Goal: Task Accomplishment & Management: Complete application form

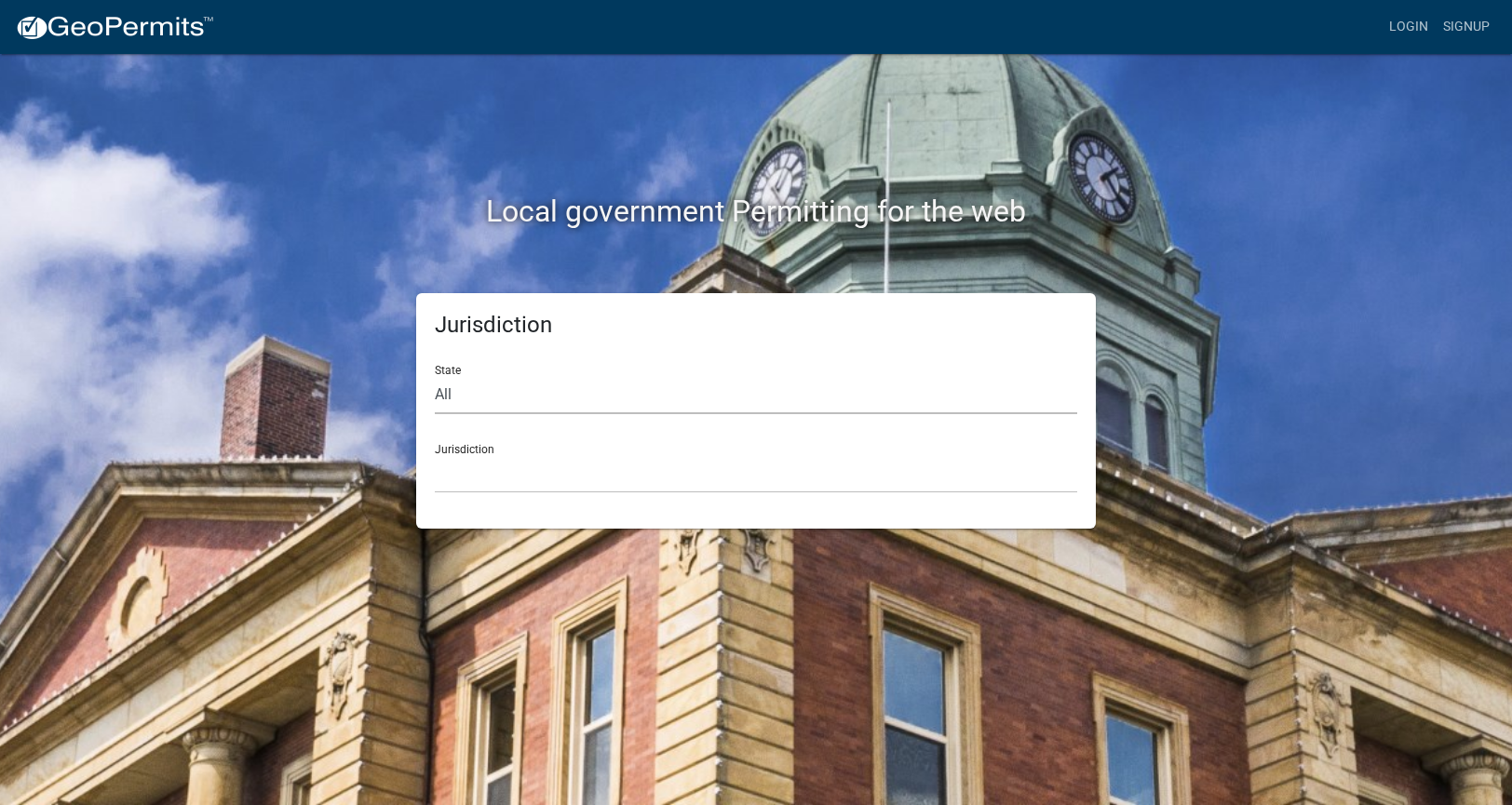
click at [453, 392] on select "All [US_STATE] [US_STATE] [US_STATE] [US_STATE] [US_STATE] [US_STATE] [US_STATE…" at bounding box center [756, 395] width 642 height 38
select select "[US_STATE]"
click at [434, 376] on select "All [US_STATE] [US_STATE] [US_STATE] [US_STATE] [US_STATE] [US_STATE] [US_STATE…" at bounding box center [756, 395] width 642 height 38
click at [494, 468] on select "City of [GEOGRAPHIC_DATA], [US_STATE] City of [GEOGRAPHIC_DATA], [US_STATE] Cit…" at bounding box center [756, 474] width 642 height 38
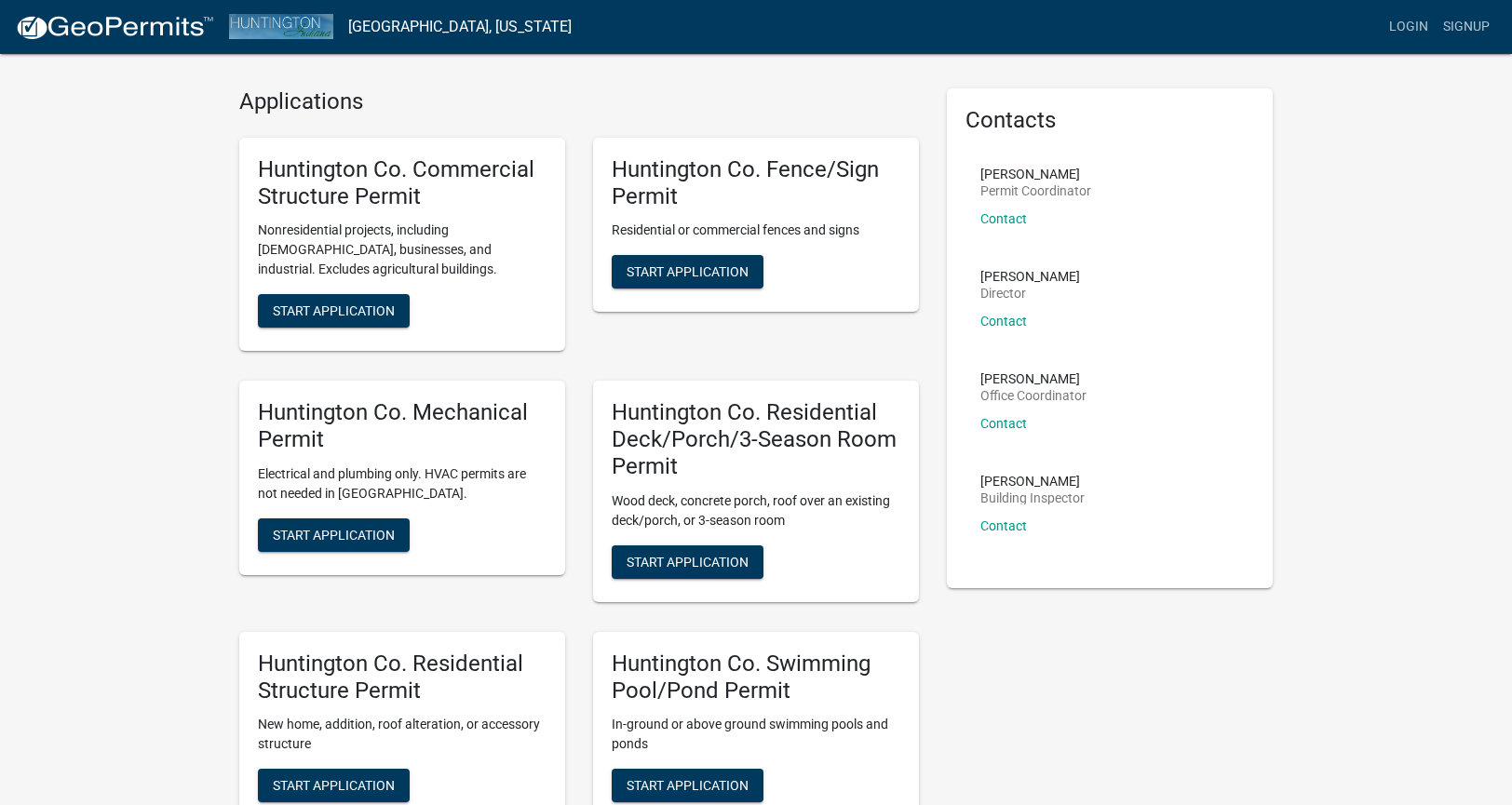
scroll to position [59, 0]
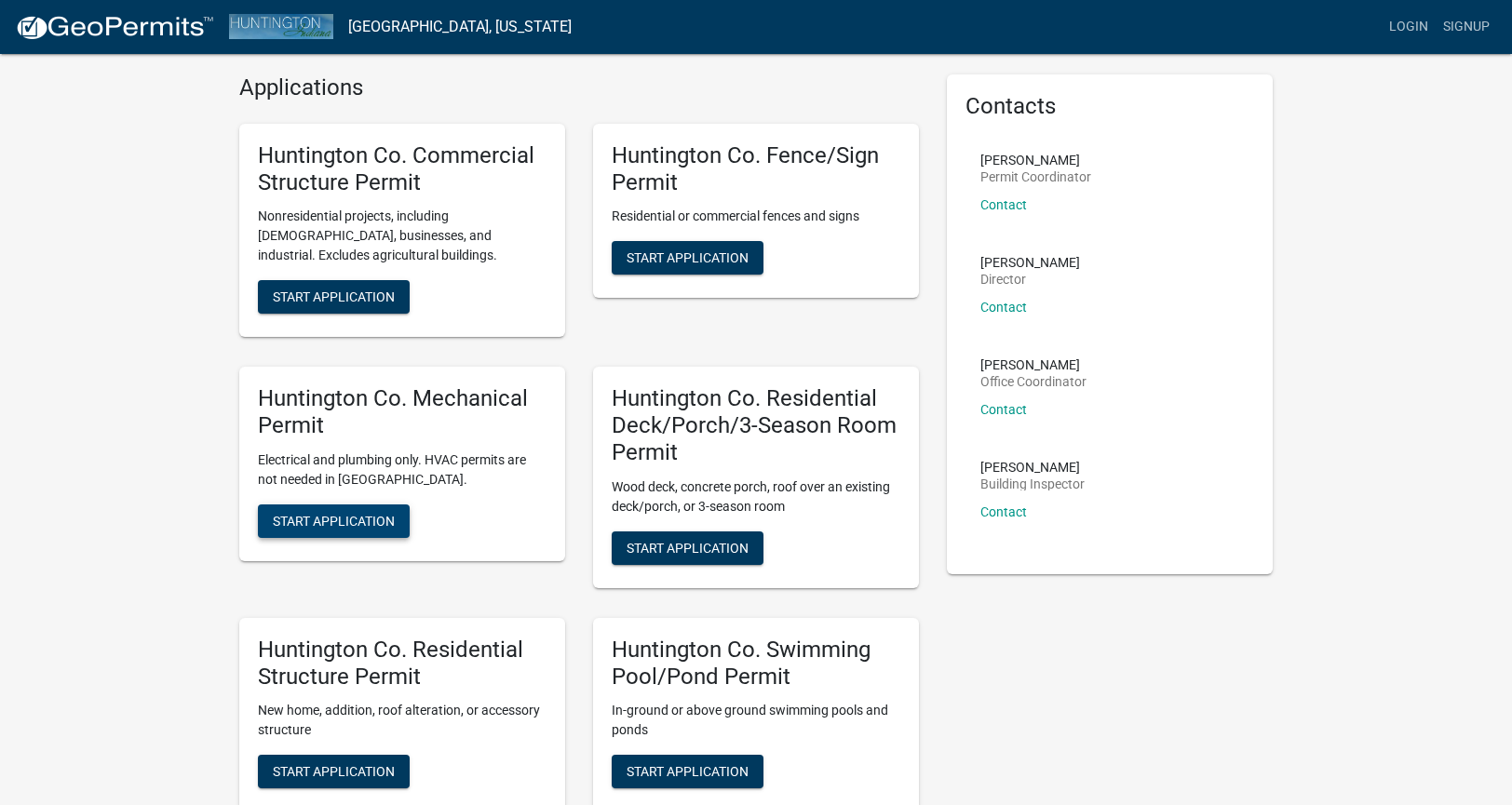
click at [337, 522] on span "Start Application" at bounding box center [333, 520] width 122 height 15
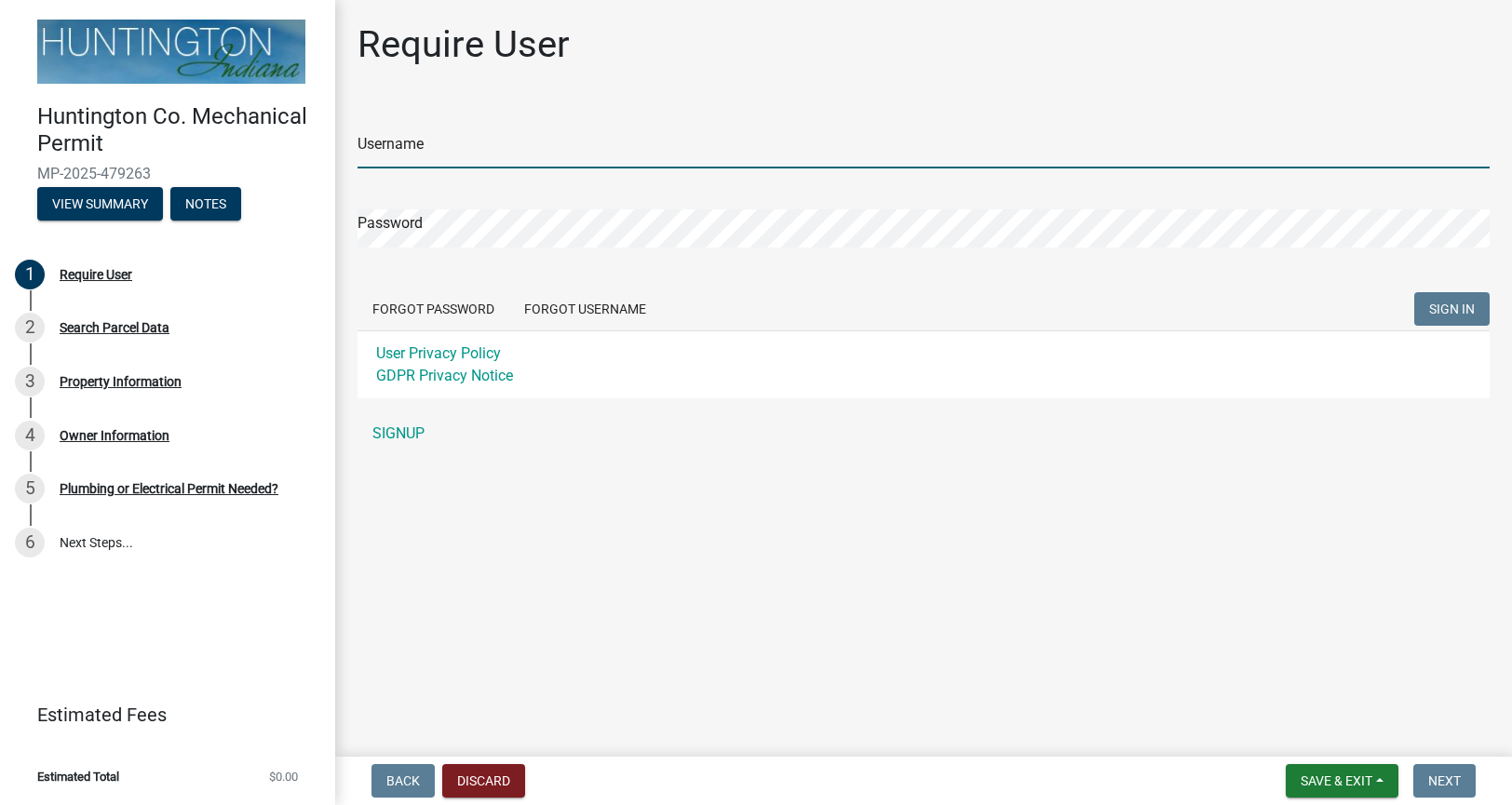
click at [517, 147] on input "Username" at bounding box center [923, 150] width 1131 height 38
type input "fuhrmanelectric"
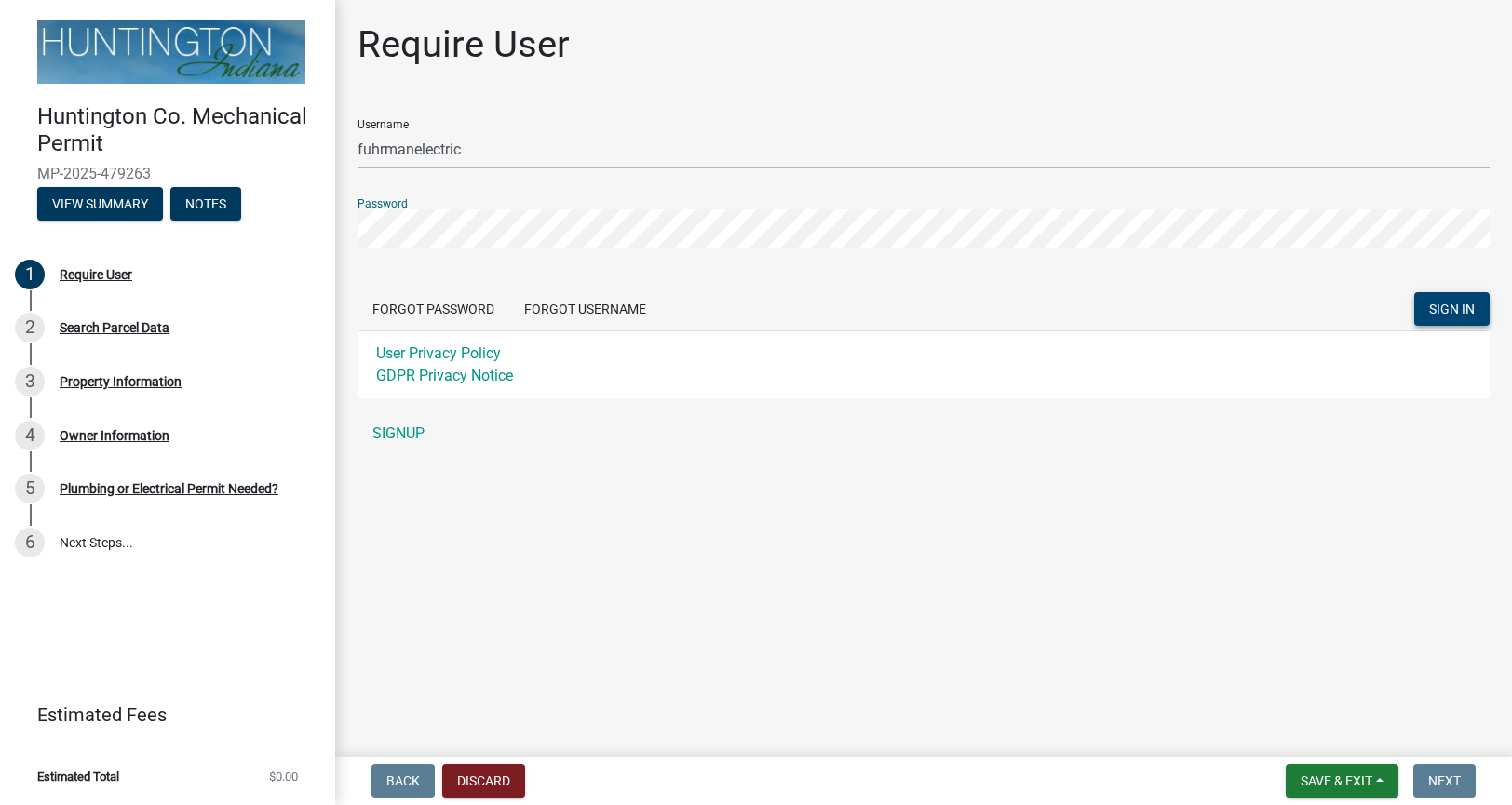
click at [1440, 320] on button "SIGN IN" at bounding box center [1452, 309] width 76 height 34
click at [550, 310] on button "Forgot Username" at bounding box center [585, 309] width 151 height 34
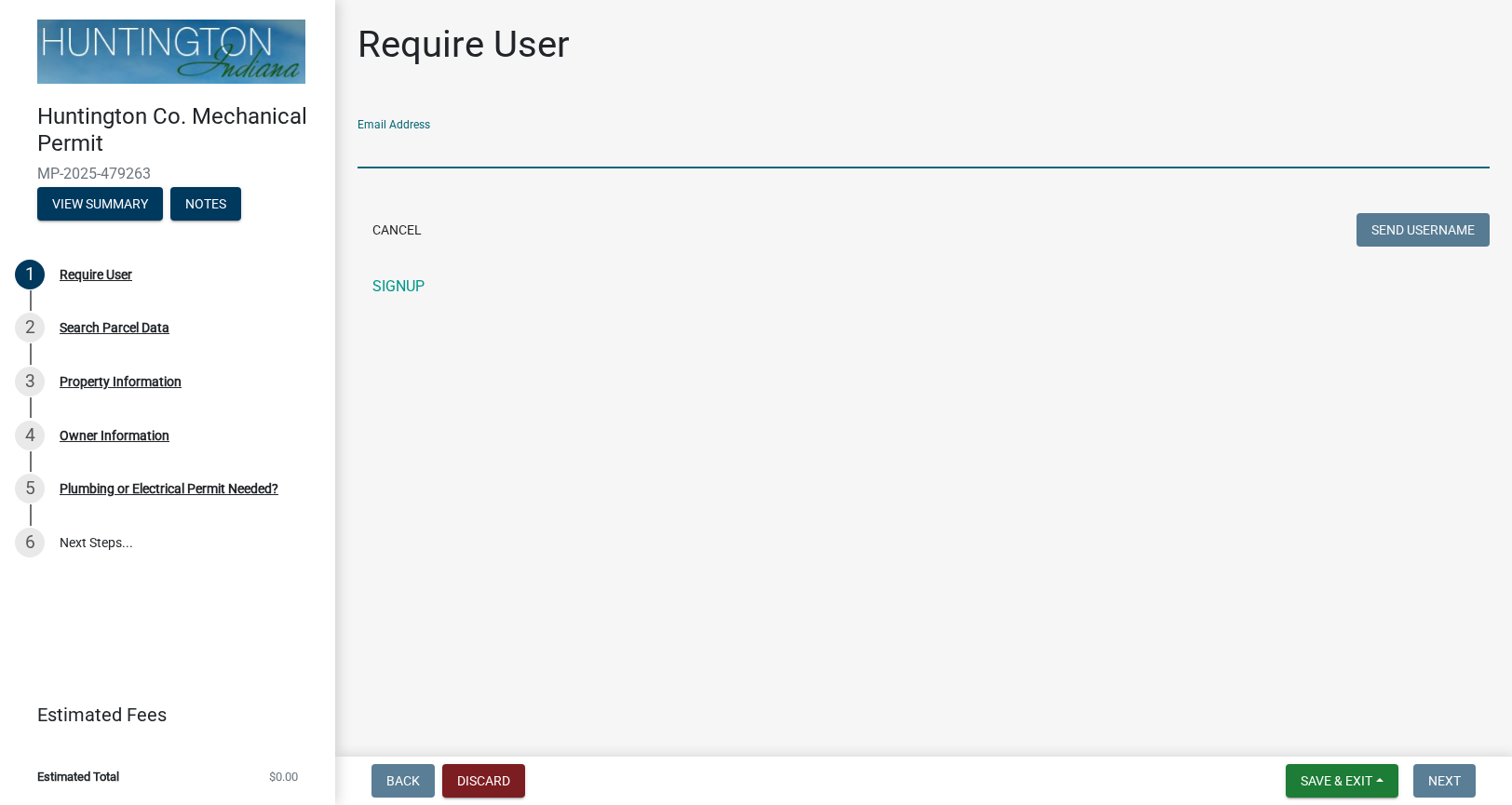
click at [846, 148] on input "Email Address" at bounding box center [923, 150] width 1131 height 38
type input "[EMAIL_ADDRESS][DOMAIN_NAME]"
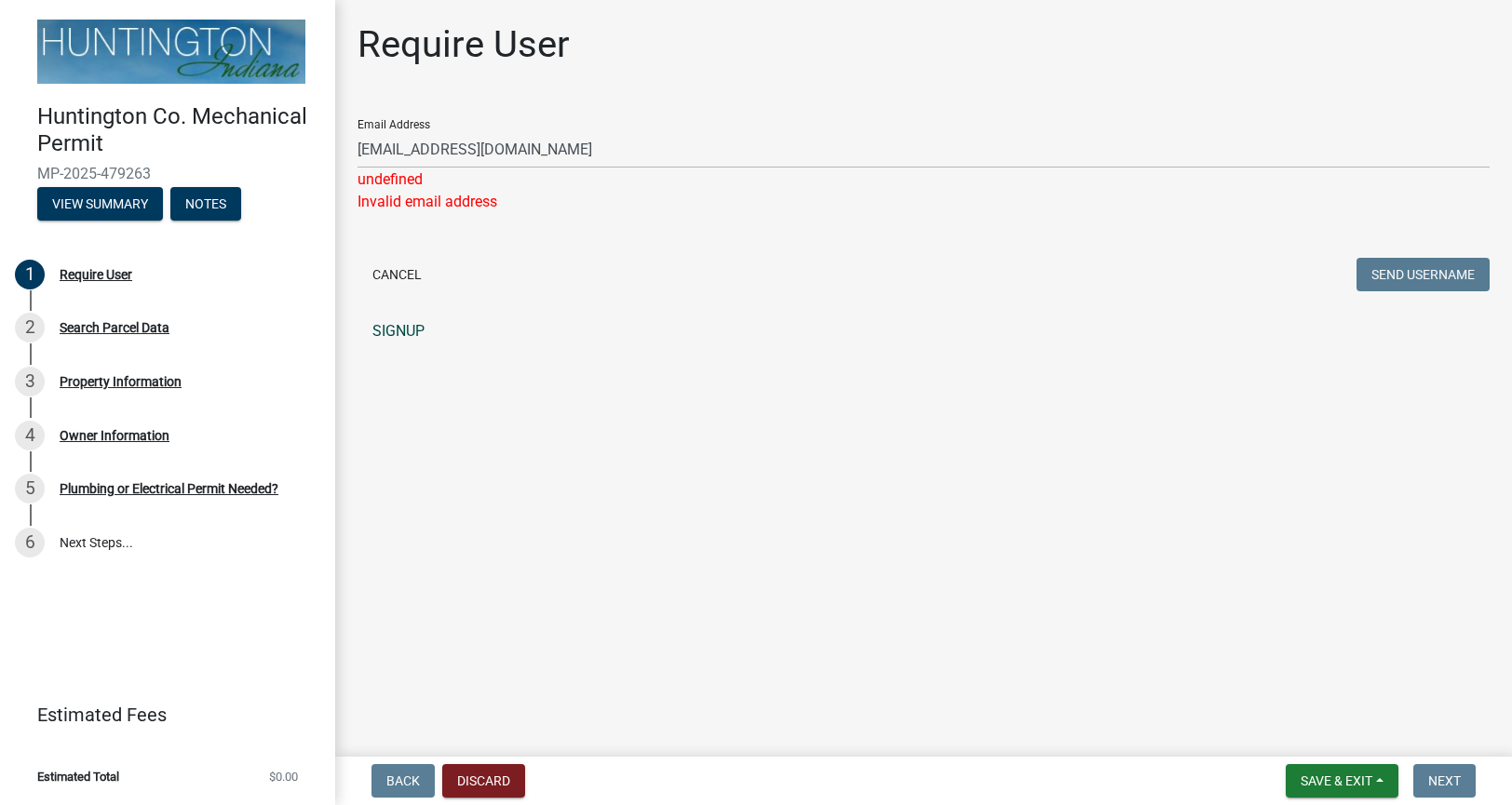
click at [388, 334] on link "SIGNUP" at bounding box center [923, 331] width 1131 height 37
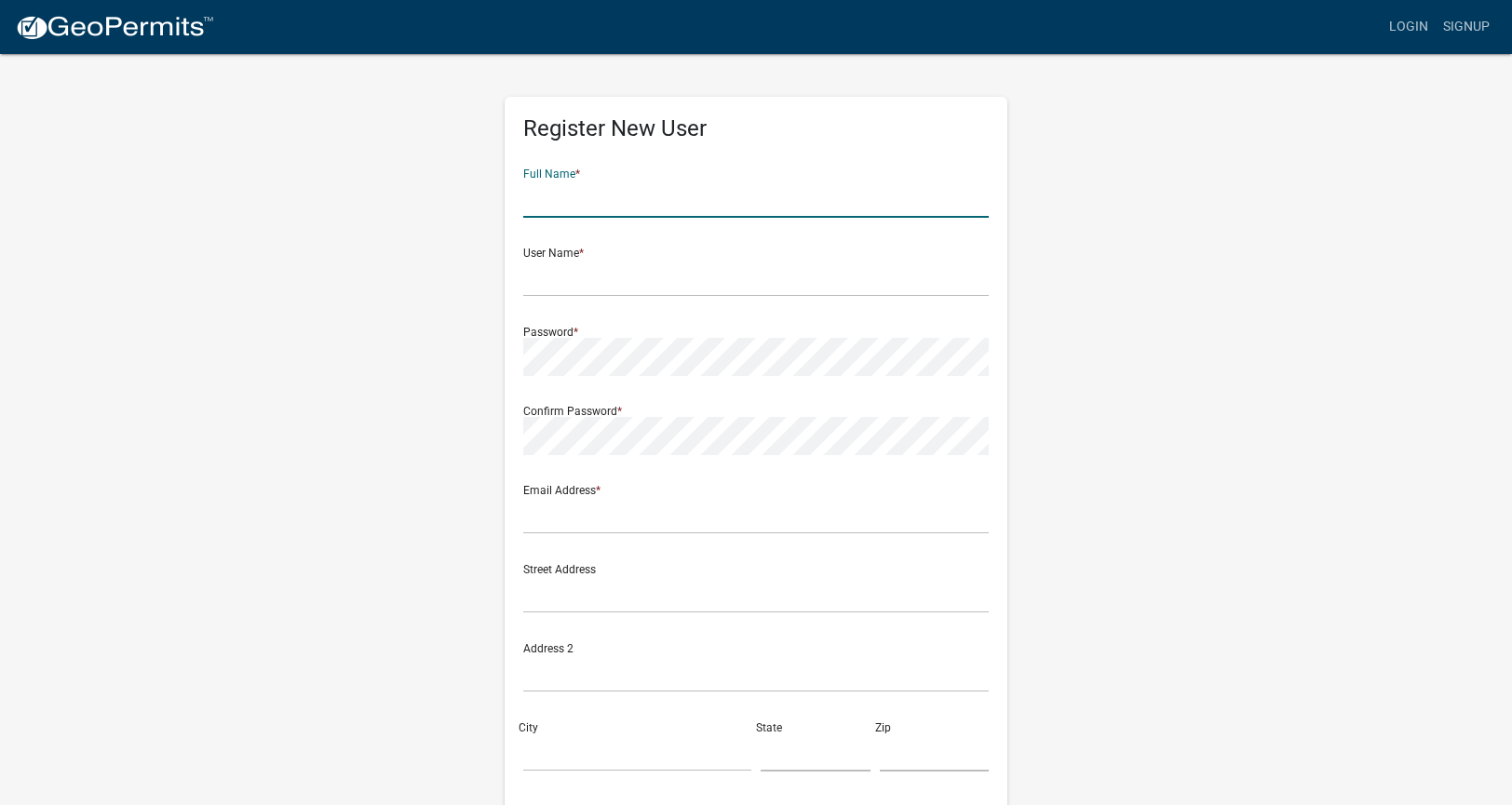
click at [590, 210] on input "text" at bounding box center [756, 198] width 465 height 38
type input "[PERSON_NAME]"
type input "[EMAIL_ADDRESS][DOMAIN_NAME]"
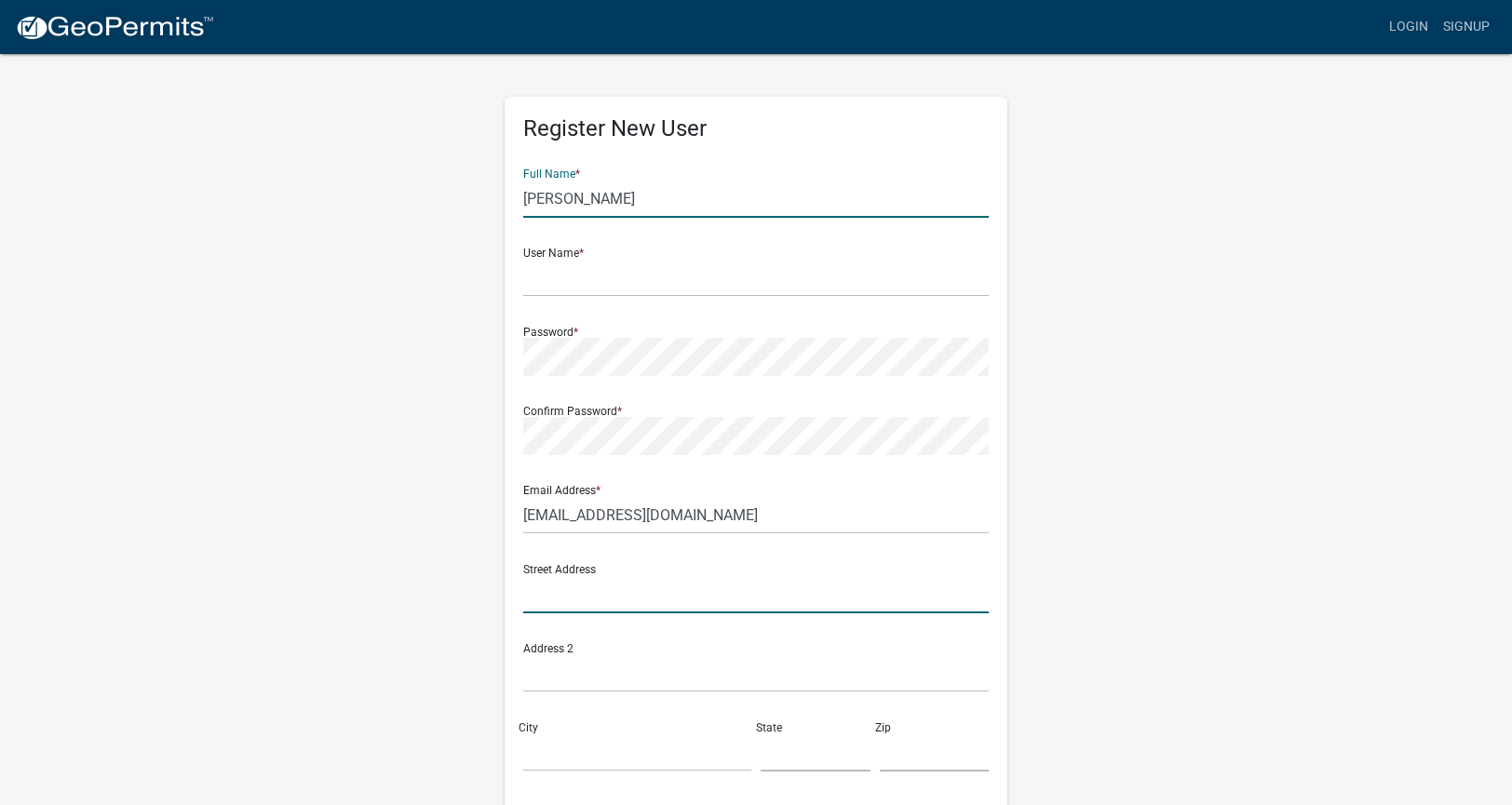
type input "9260 N 450 W"
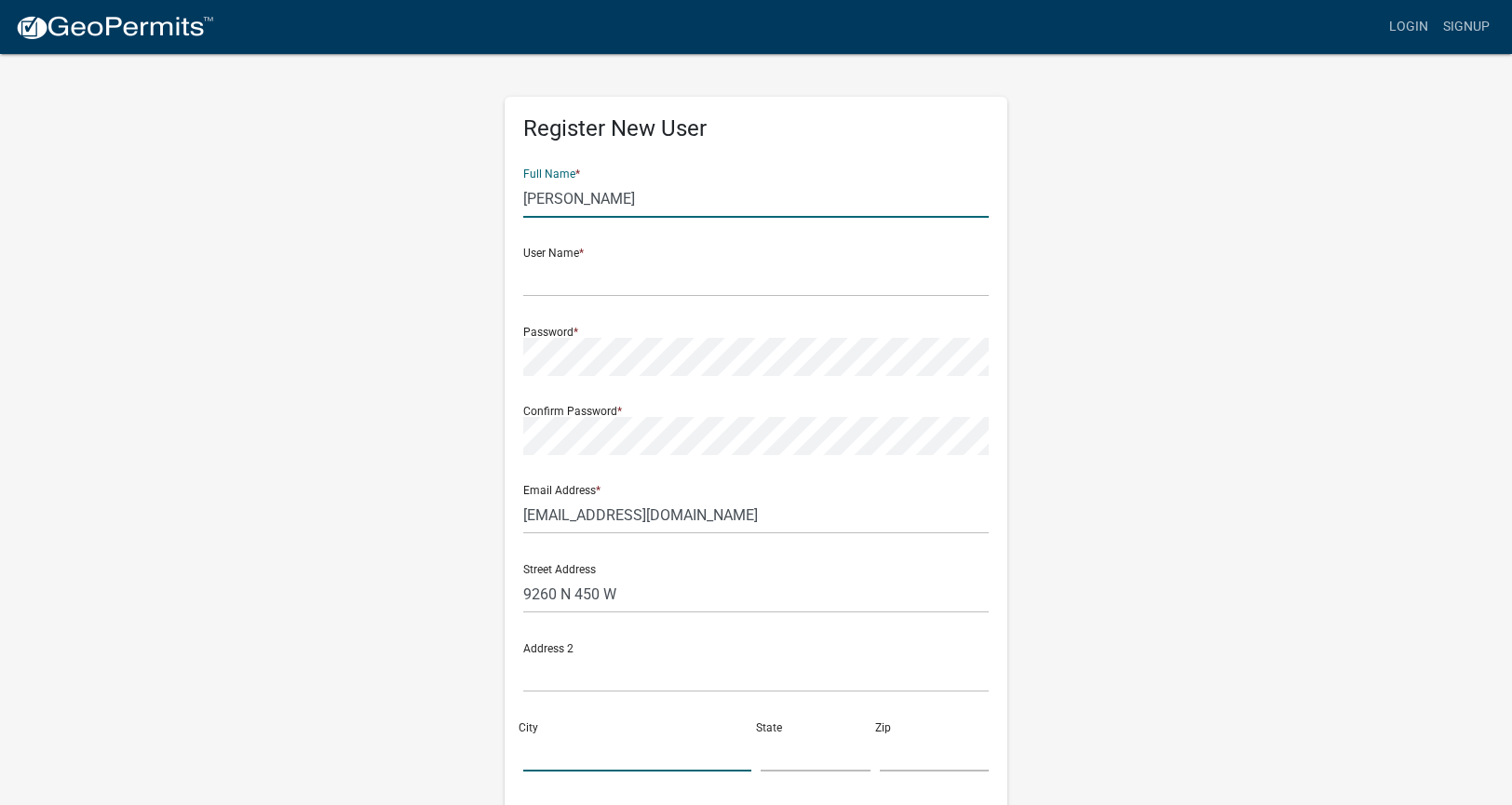
type input "DECATUR"
type input "IN"
type input "46733"
type input "2602230840"
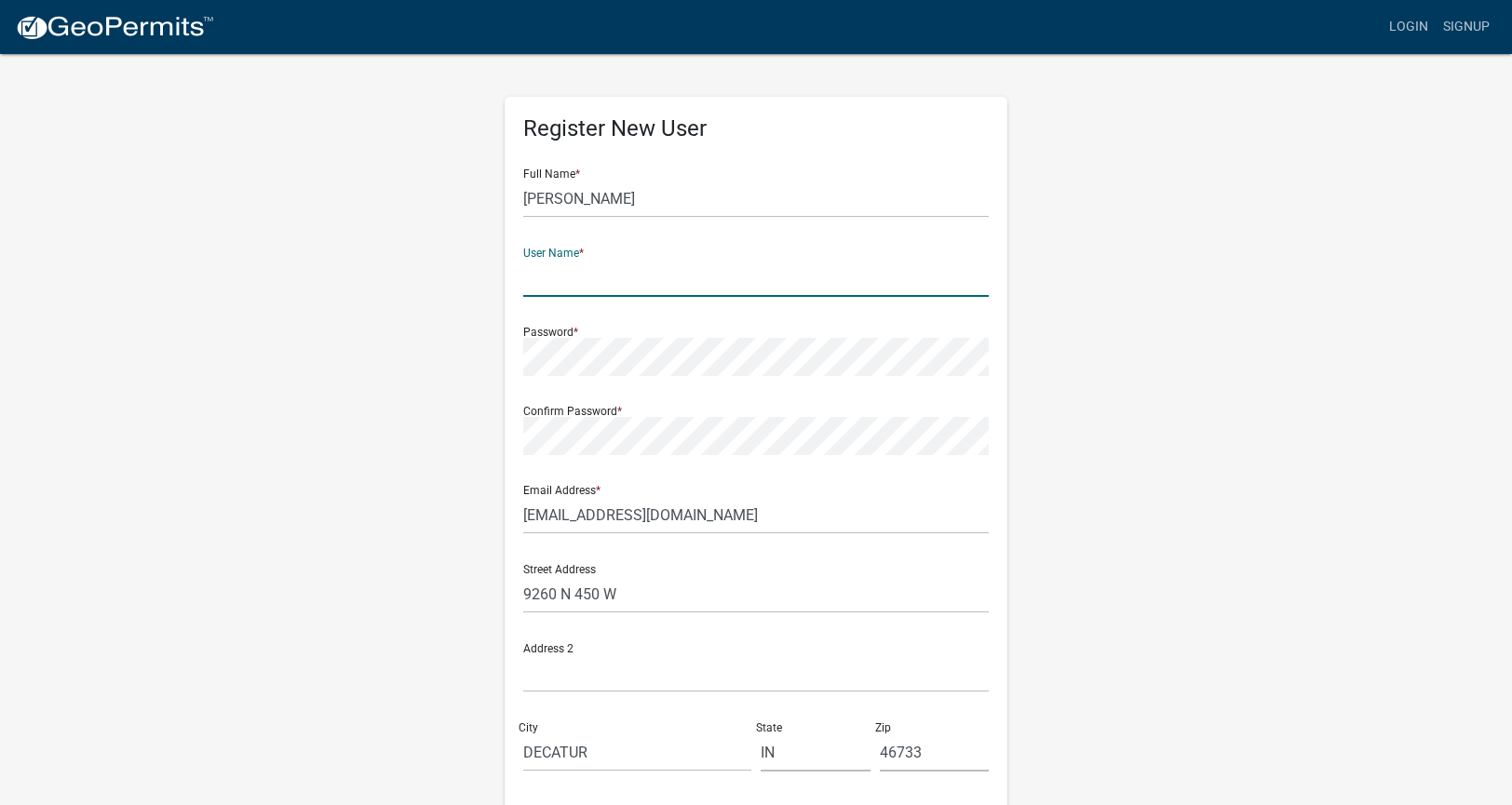
click at [629, 274] on input "text" at bounding box center [756, 278] width 465 height 38
type input "FuhrmanElectric"
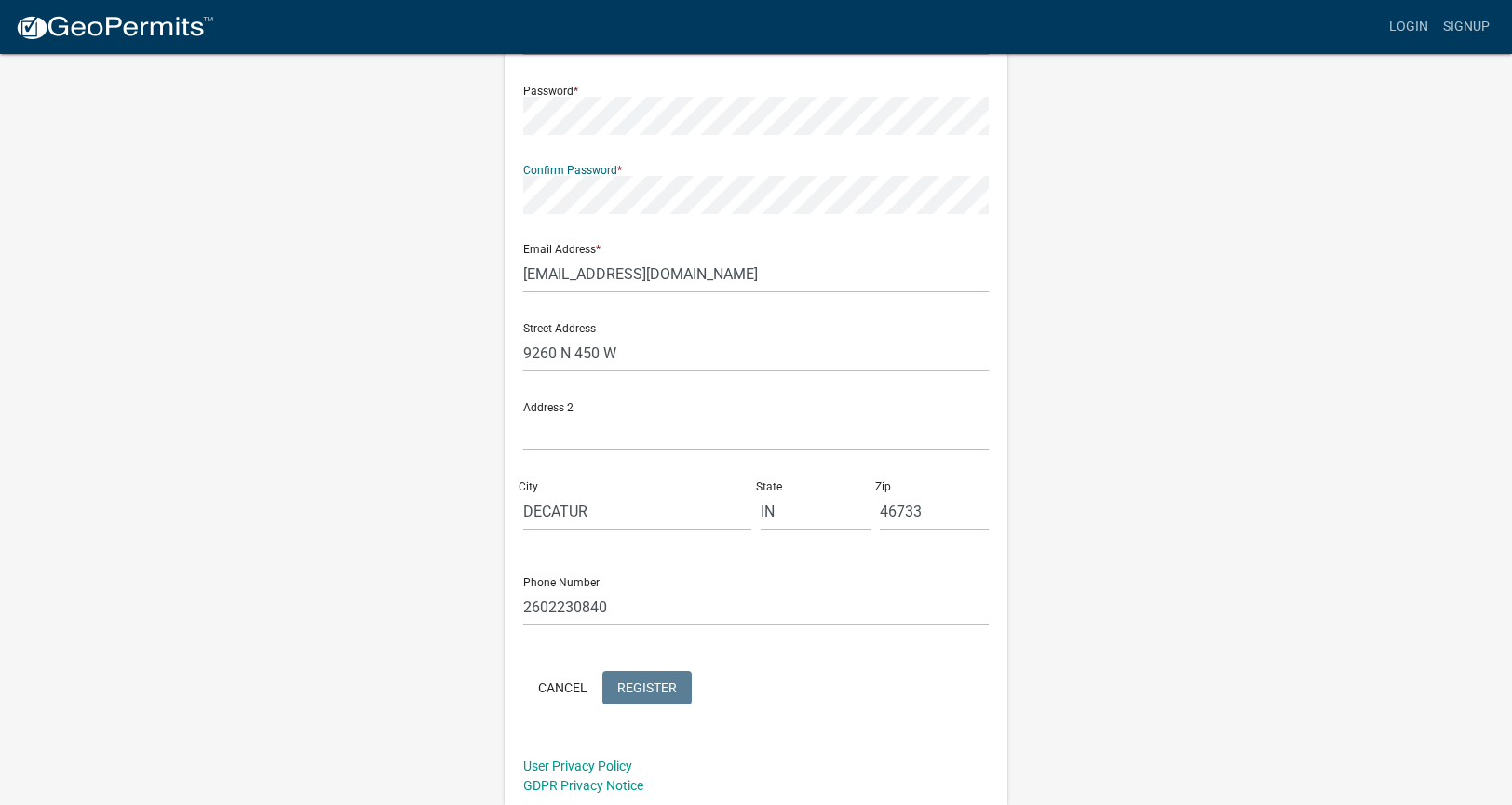
scroll to position [242, 0]
click at [636, 686] on form "Full Name * [PERSON_NAME] User Name * FuhrmanElectric Password * Confirm Passwo…" at bounding box center [756, 309] width 465 height 796
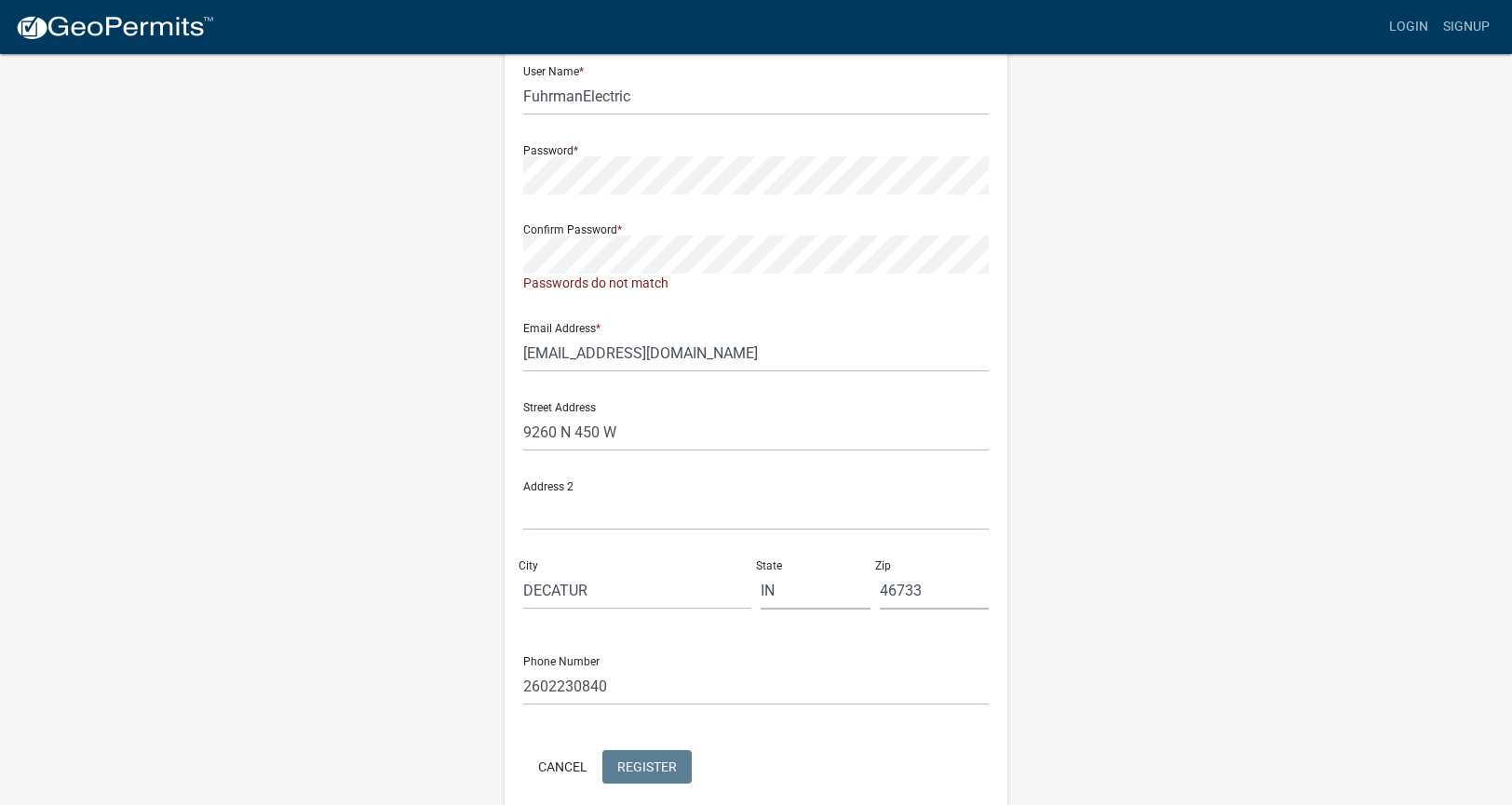
scroll to position [184, 0]
click at [407, 201] on div "Register New User Full Name * [PERSON_NAME] User Name * FuhrmanElectric Passwor…" at bounding box center [756, 375] width 1061 height 1015
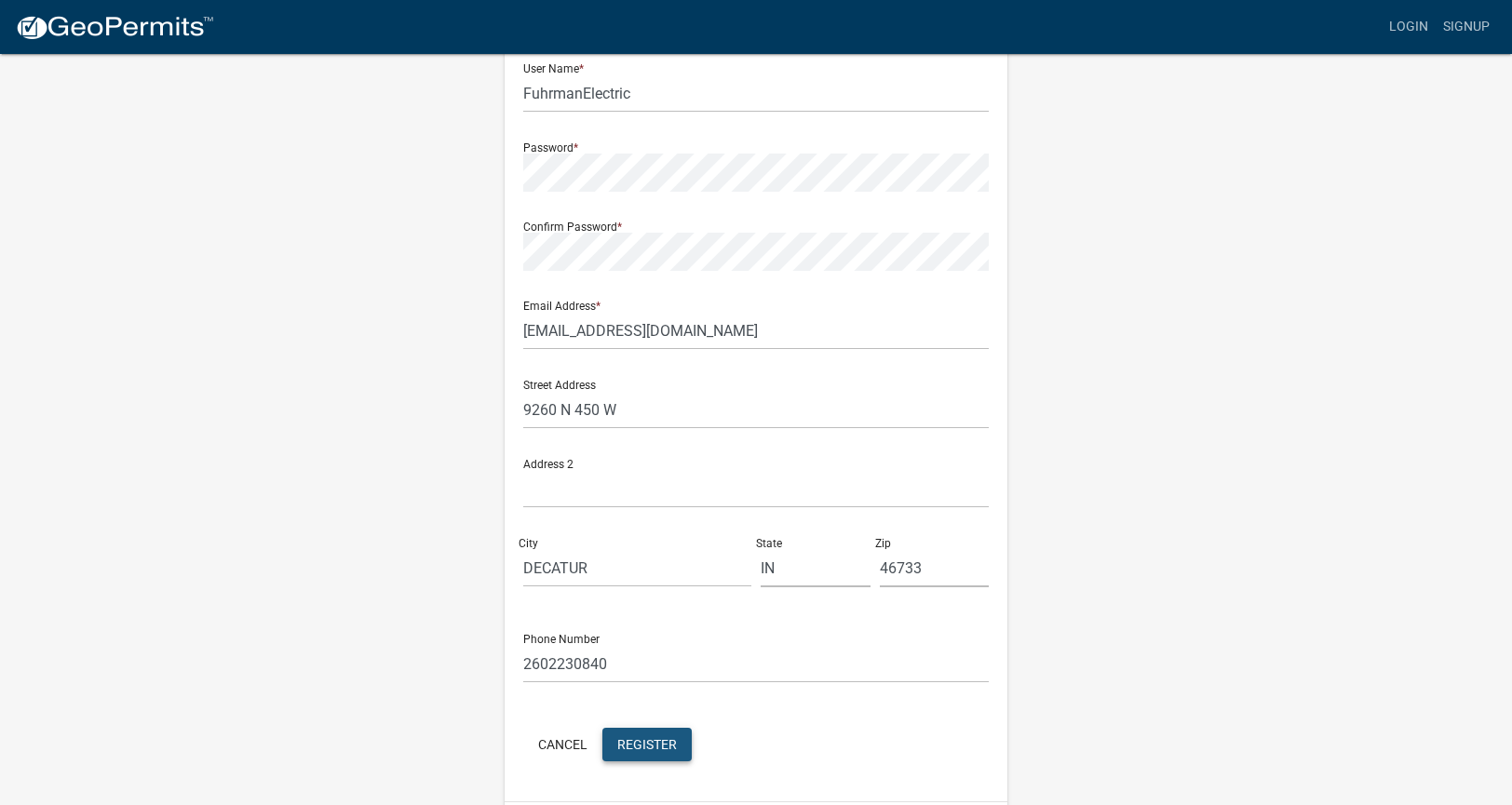
click at [641, 742] on span "Register" at bounding box center [647, 744] width 59 height 15
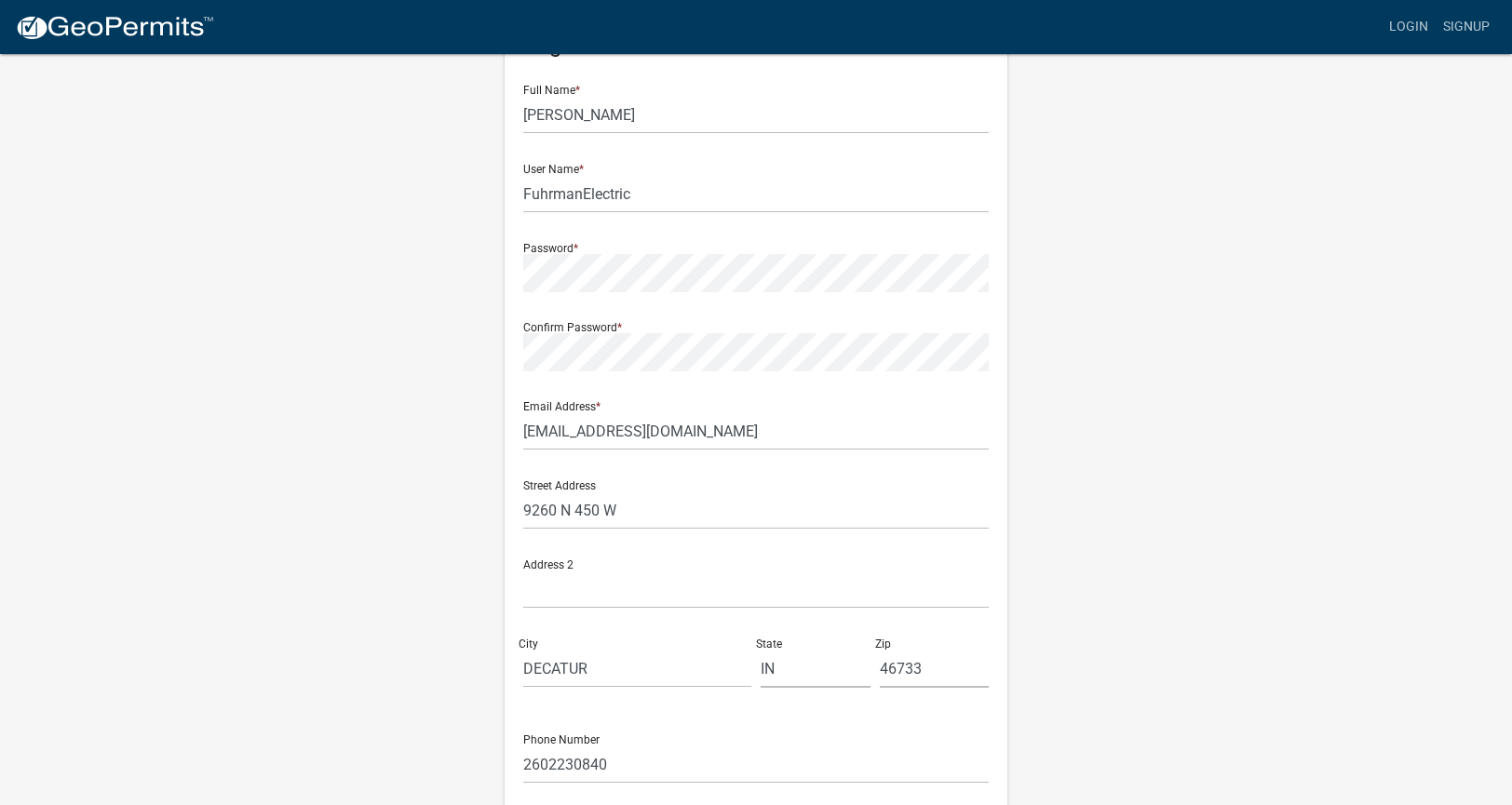
scroll to position [0, 0]
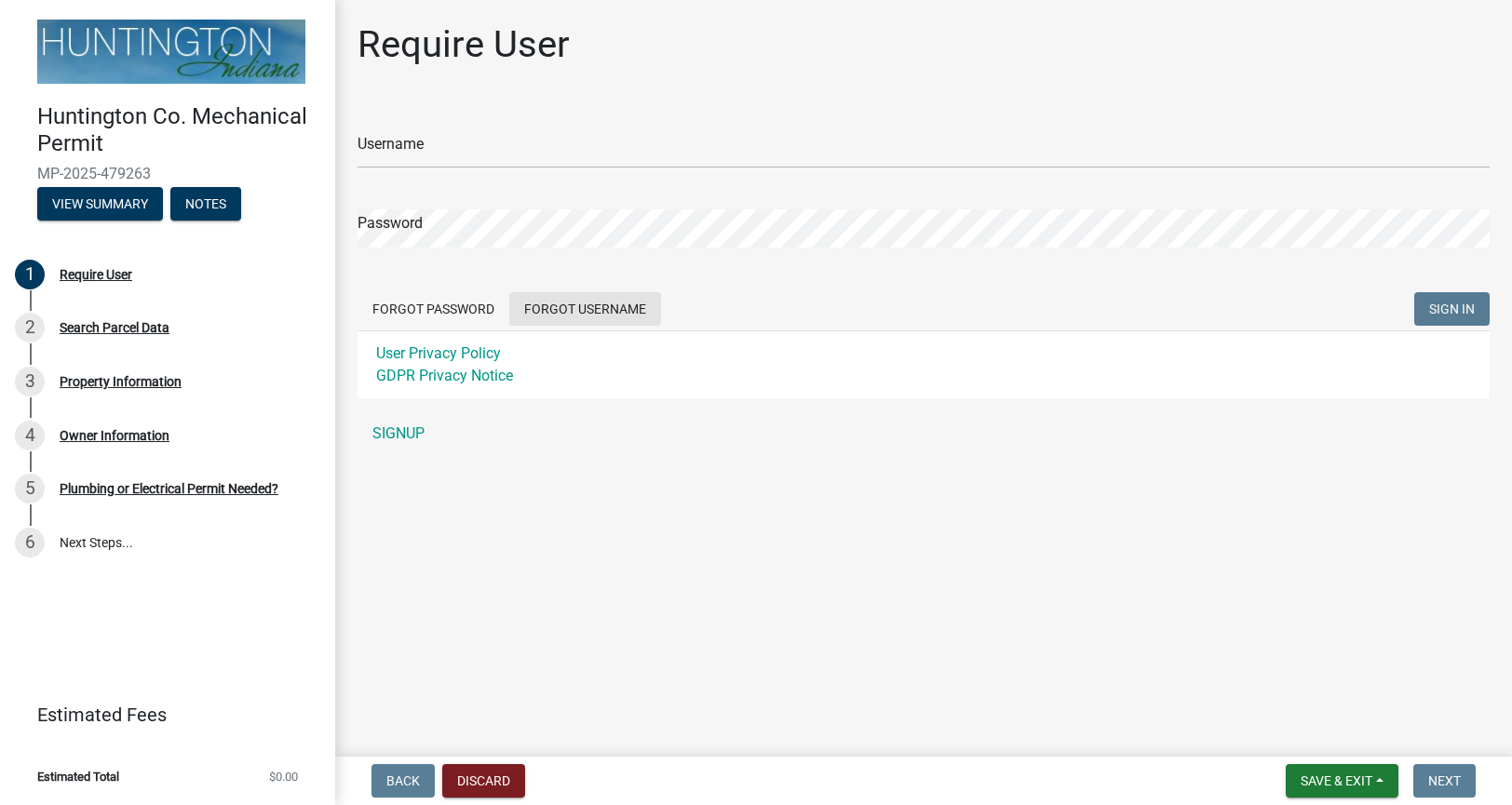
click at [599, 312] on button "Forgot Username" at bounding box center [585, 309] width 151 height 34
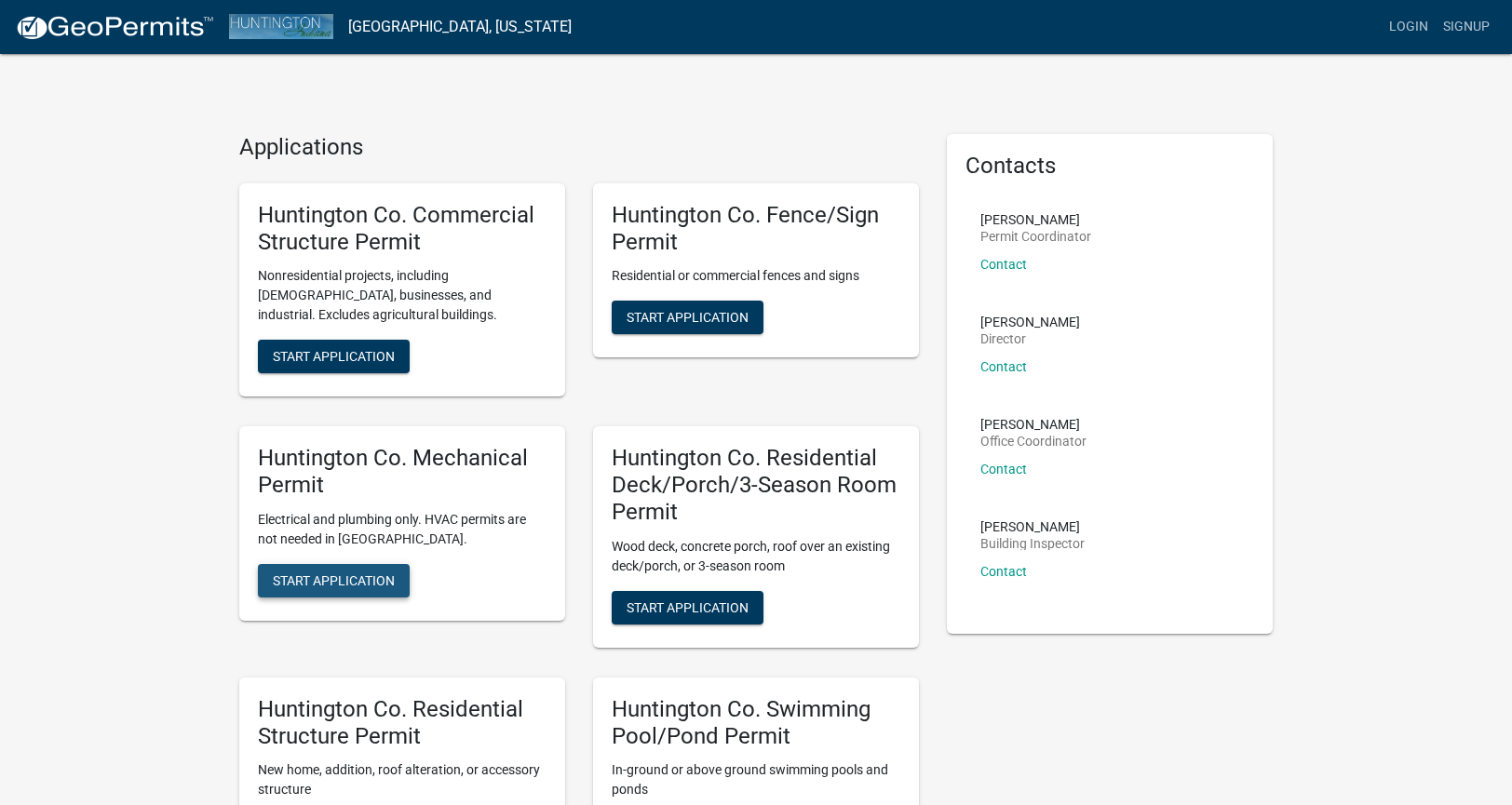
click at [379, 576] on span "Start Application" at bounding box center [333, 580] width 122 height 15
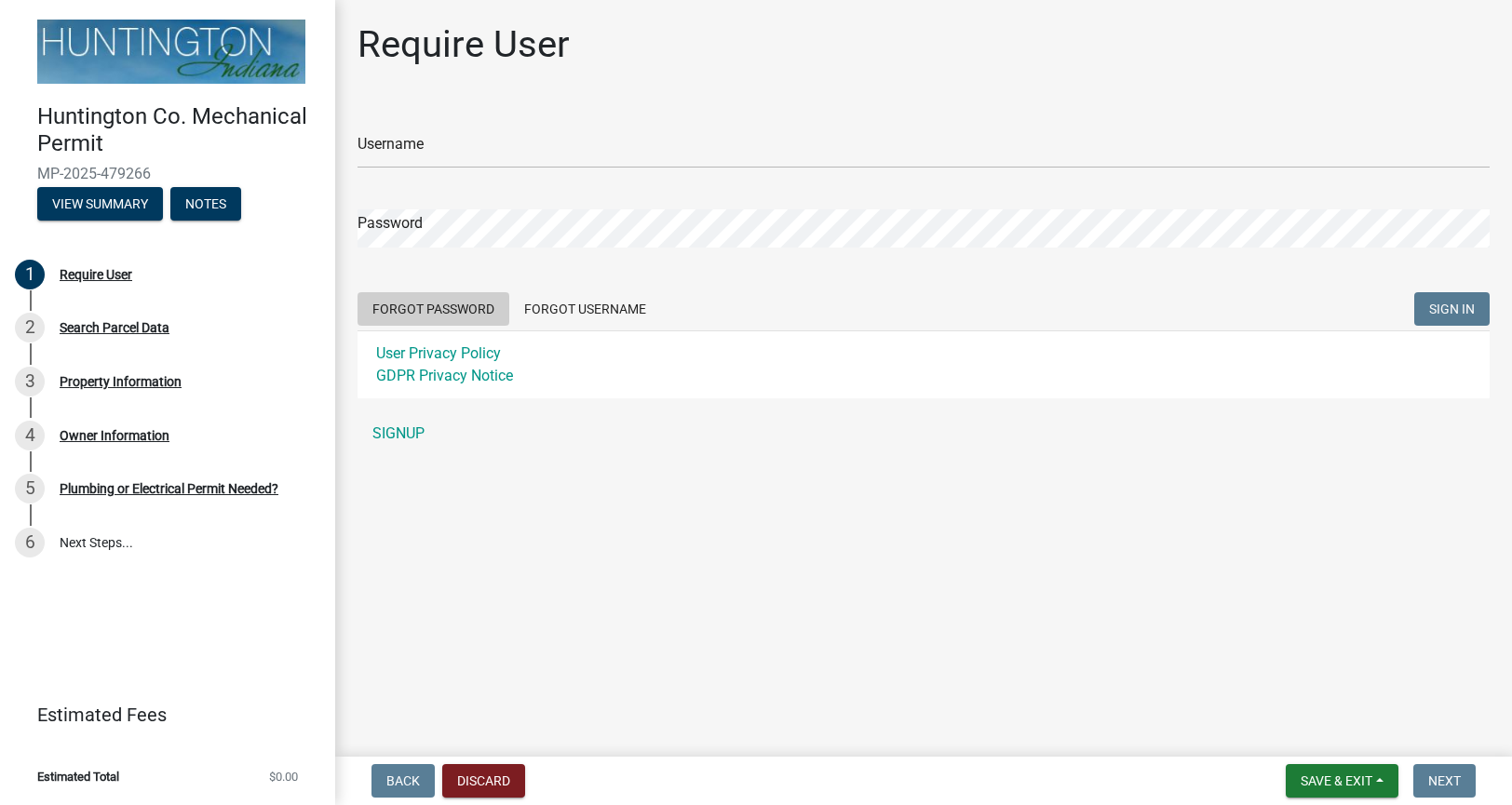
click at [416, 308] on button "Forgot Password" at bounding box center [433, 309] width 151 height 34
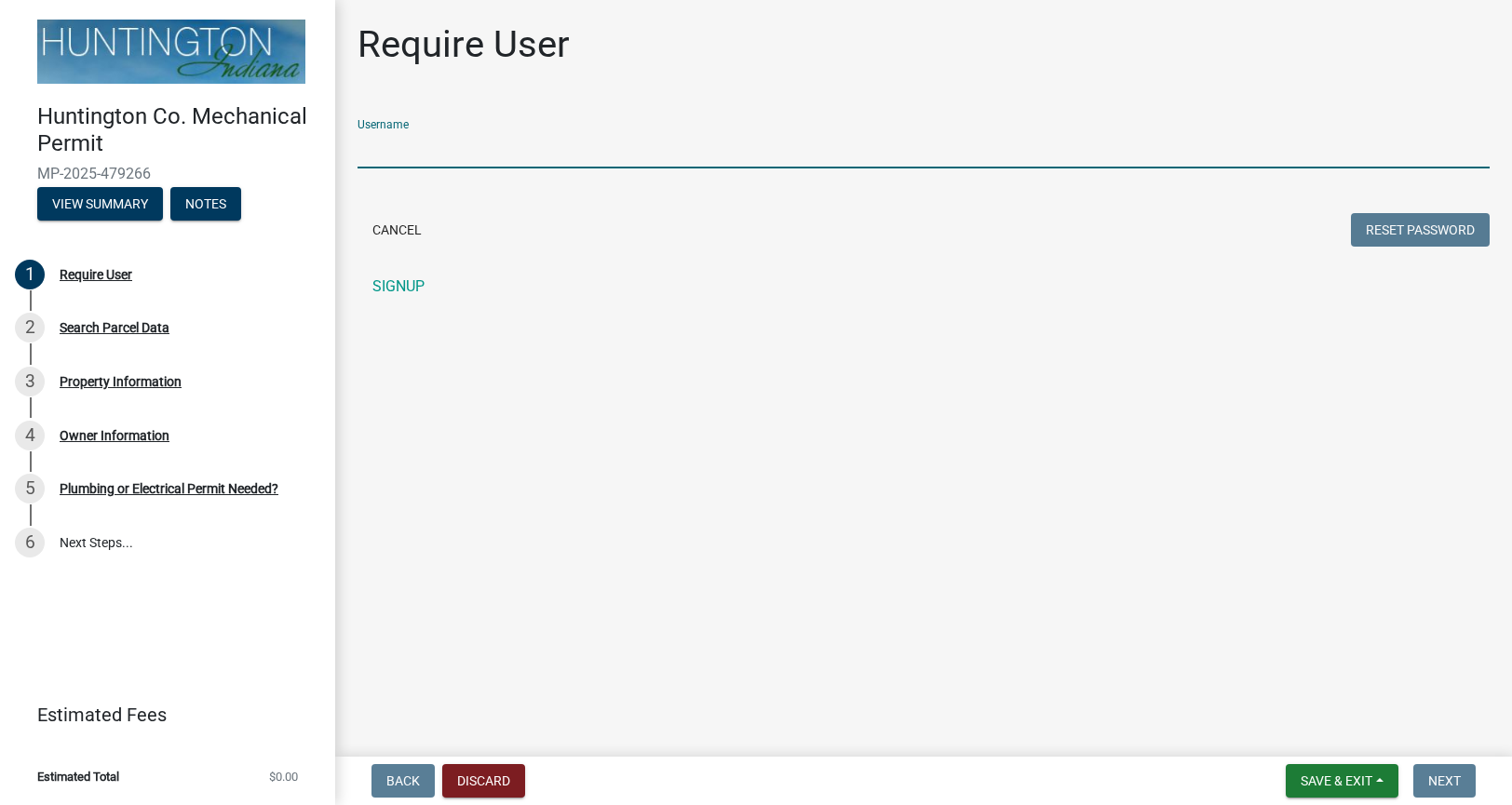
click at [430, 156] on input "Username" at bounding box center [923, 150] width 1131 height 38
type input "u"
type input "FuhrmanElectric"
click at [1434, 227] on button "Reset Password" at bounding box center [1420, 229] width 139 height 34
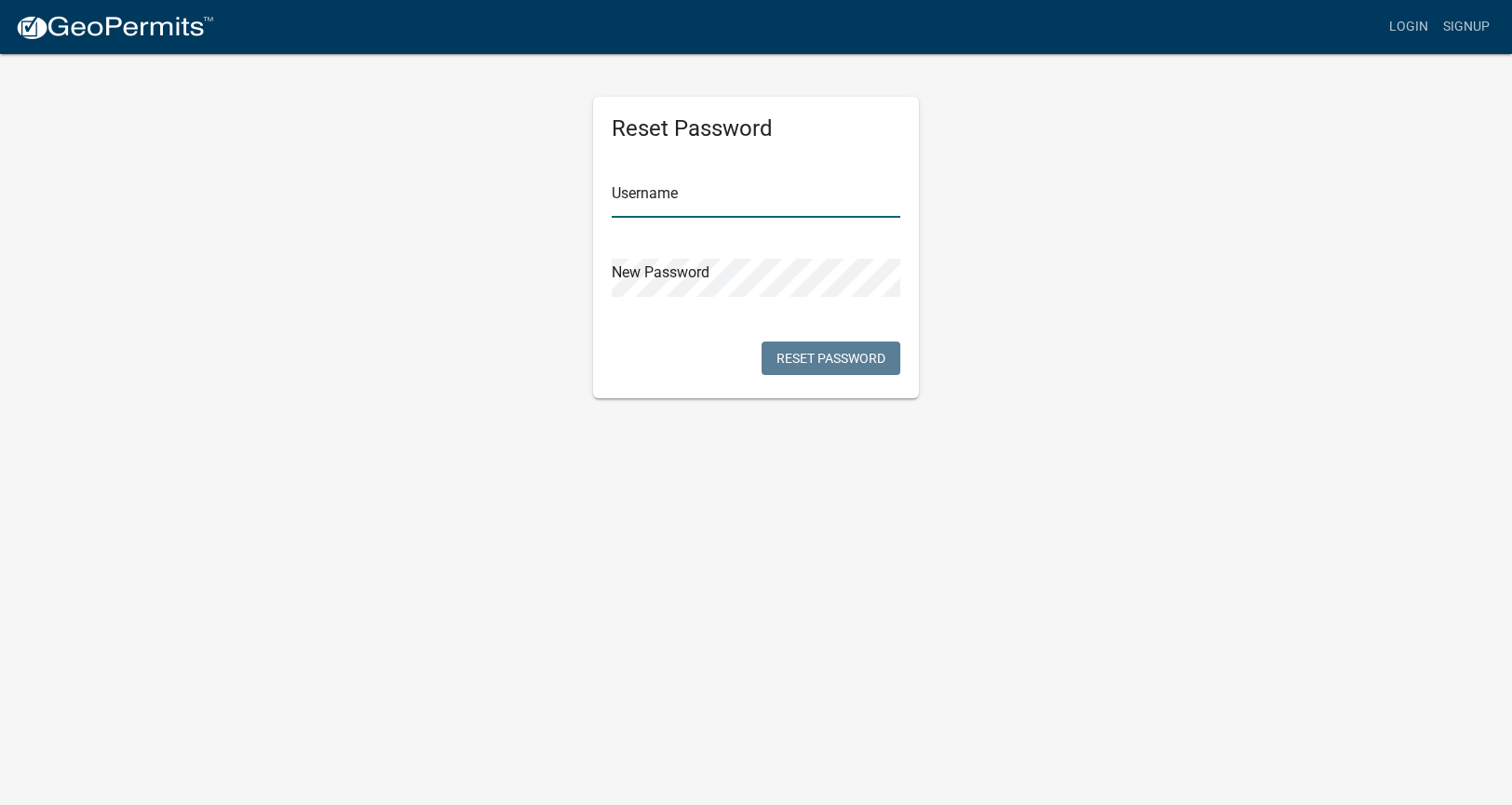
click at [723, 205] on input "text" at bounding box center [756, 198] width 289 height 38
type input "FuhrmanElectric"
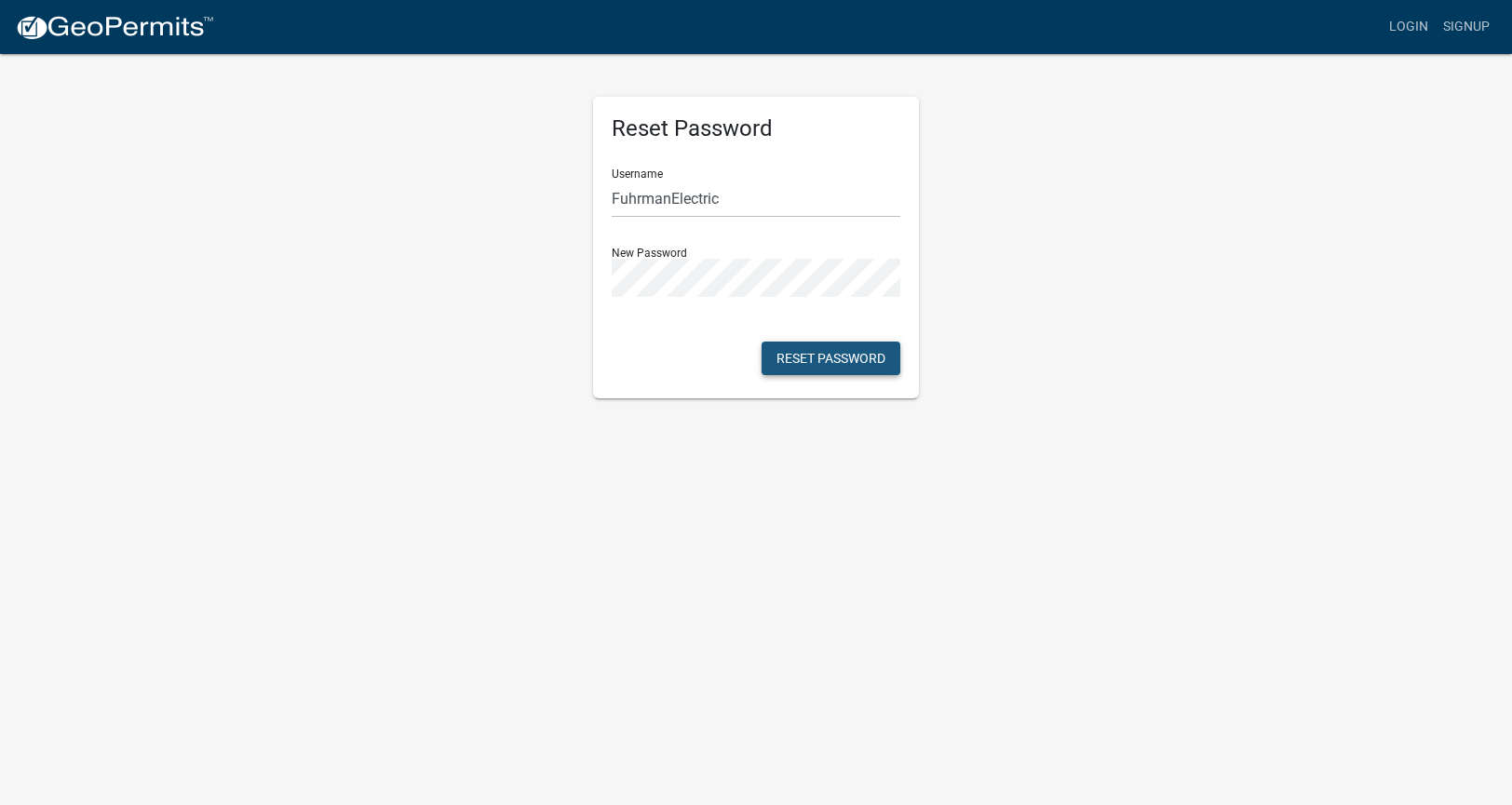
click at [798, 356] on button "Reset Password" at bounding box center [830, 357] width 139 height 34
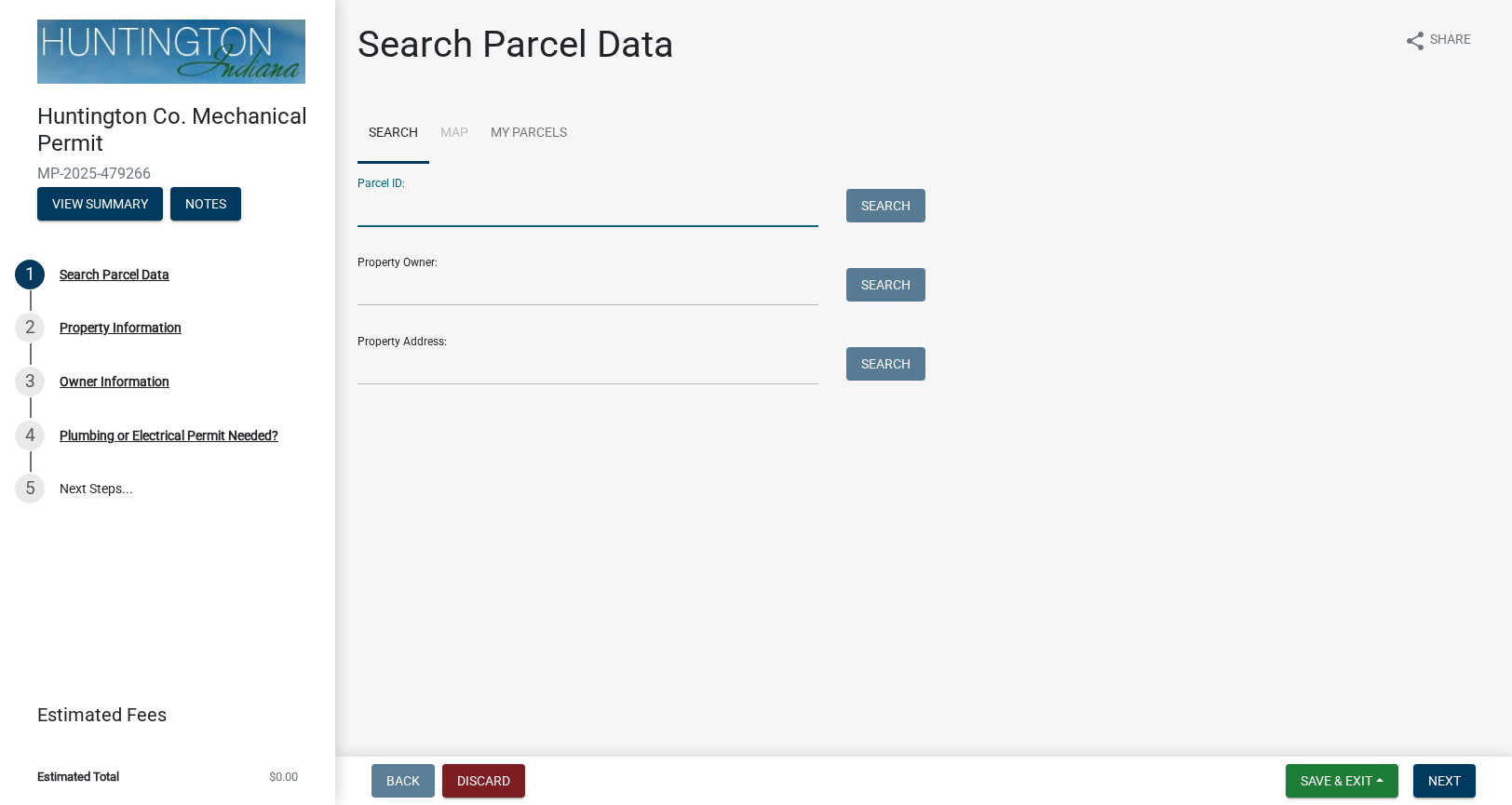
click at [558, 218] on input "Parcel ID:" at bounding box center [588, 208] width 461 height 38
click at [525, 298] on input "Property Owner:" at bounding box center [588, 288] width 461 height 38
click at [485, 363] on input "Property Address:" at bounding box center [588, 366] width 461 height 38
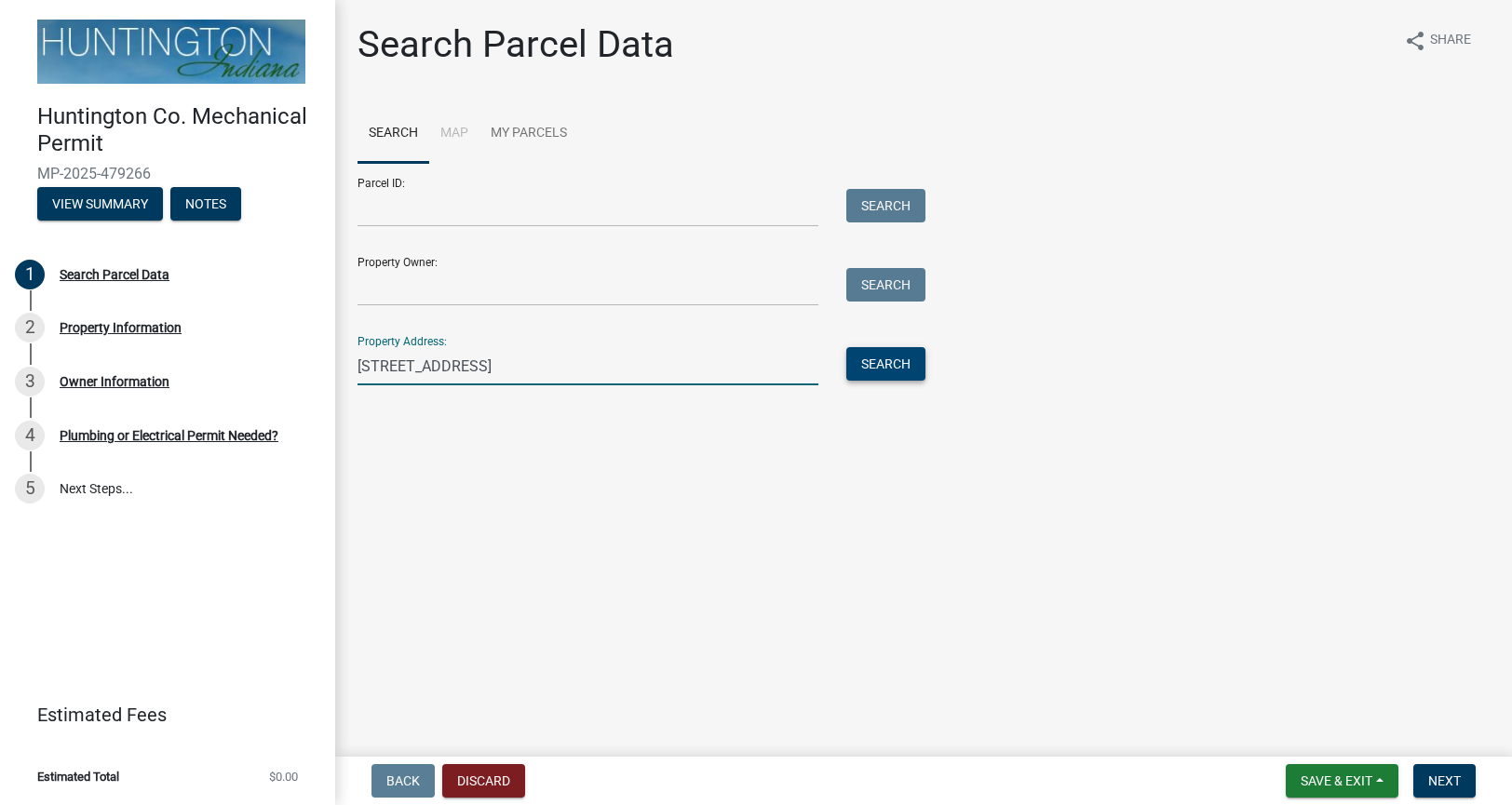
type input "3105 cumberland way"
click at [868, 362] on button "Search" at bounding box center [885, 363] width 80 height 34
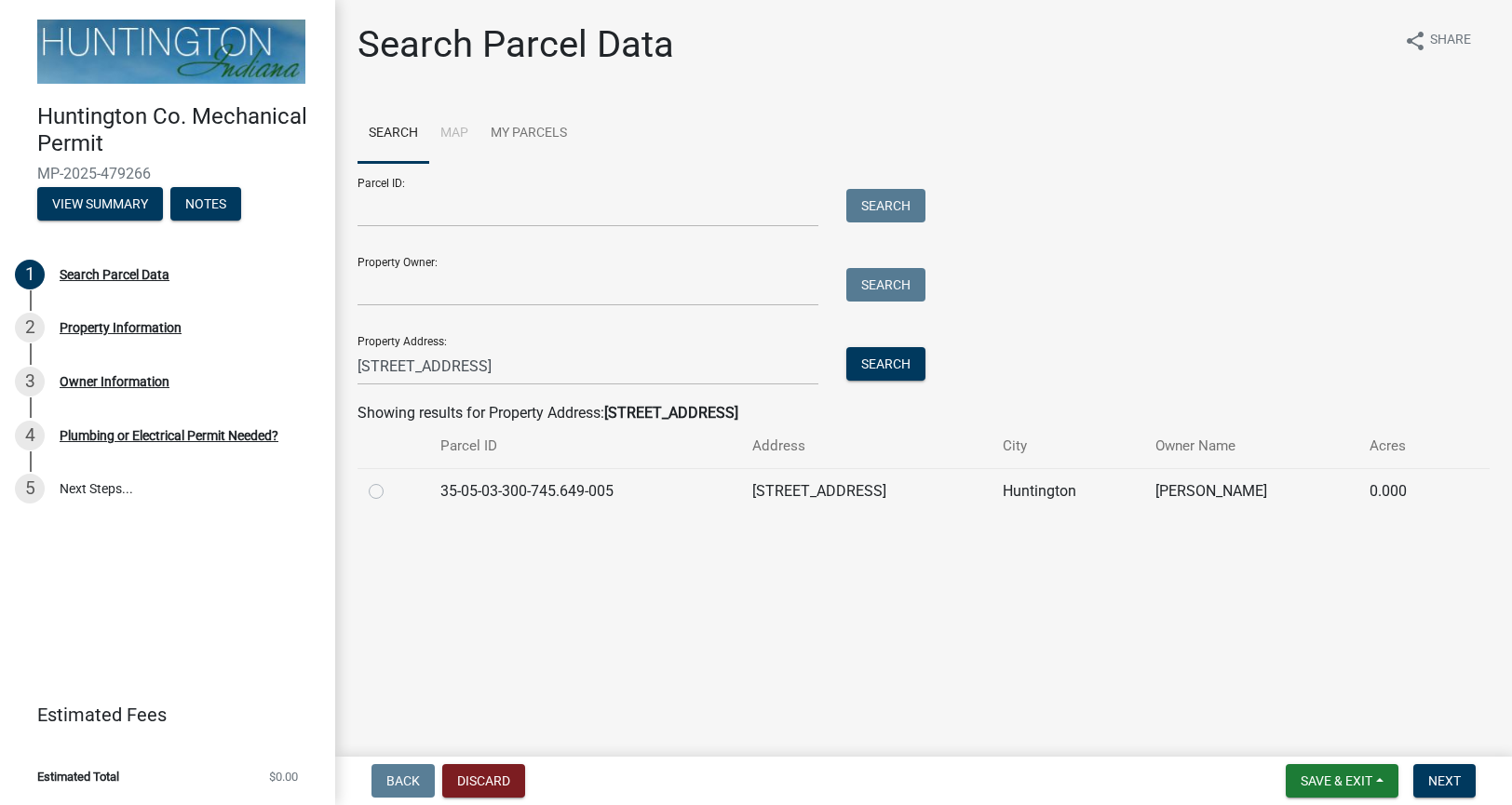
click at [391, 480] on label at bounding box center [391, 480] width 0 height 0
click at [391, 493] on input "radio" at bounding box center [397, 486] width 12 height 12
radio input "true"
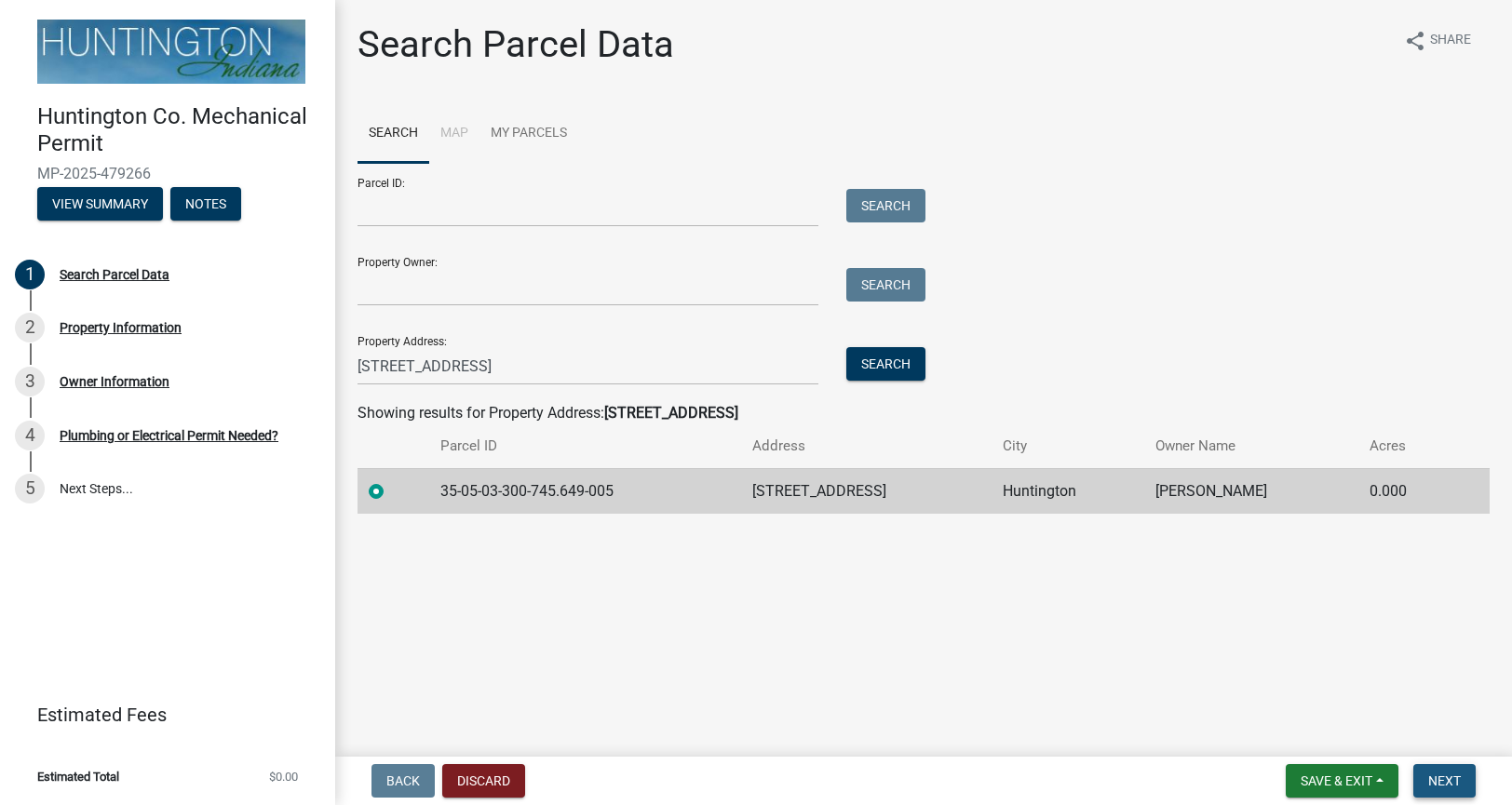
click at [1459, 780] on span "Next" at bounding box center [1444, 781] width 33 height 15
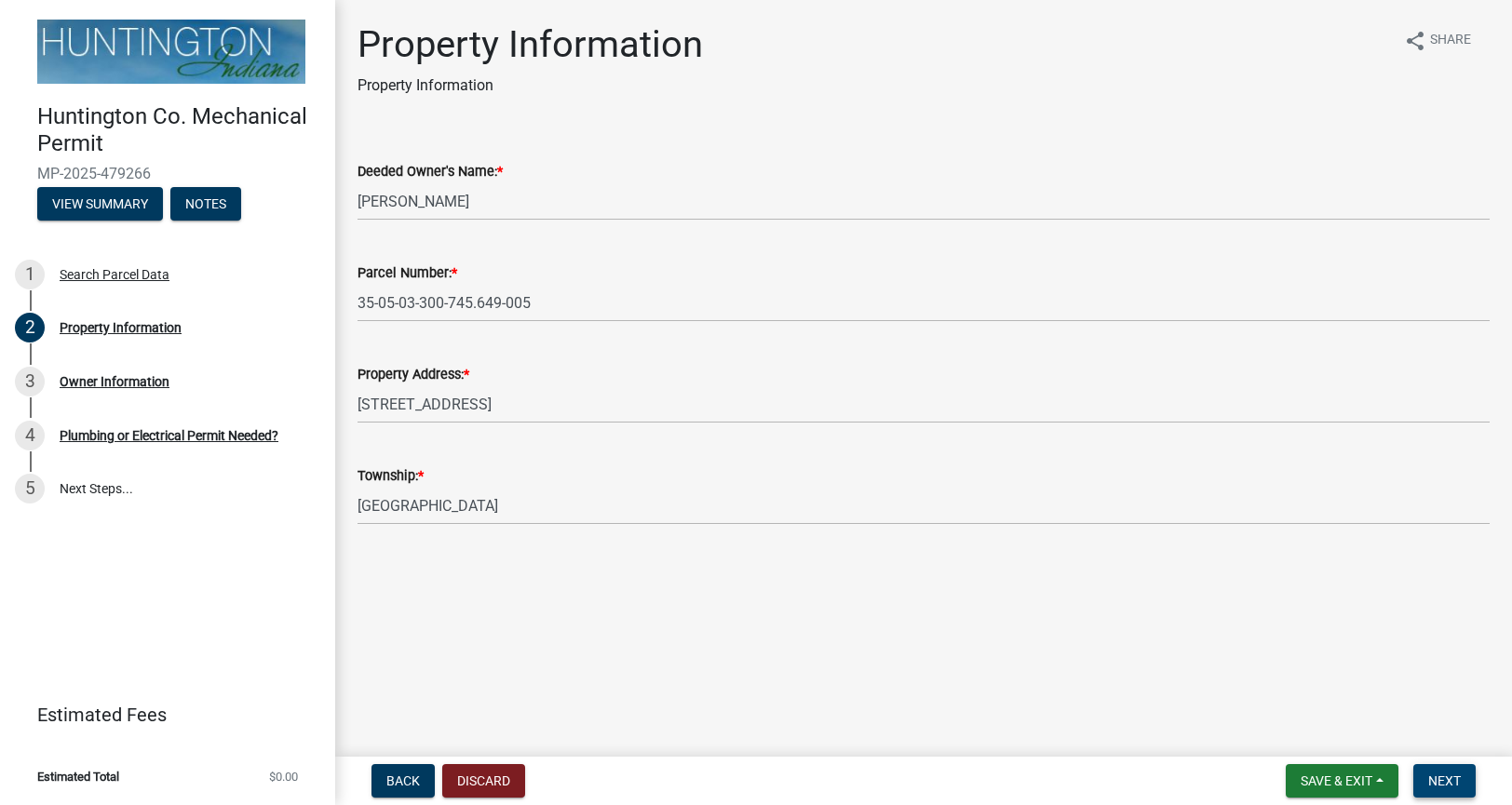
click at [1447, 780] on span "Next" at bounding box center [1444, 781] width 33 height 15
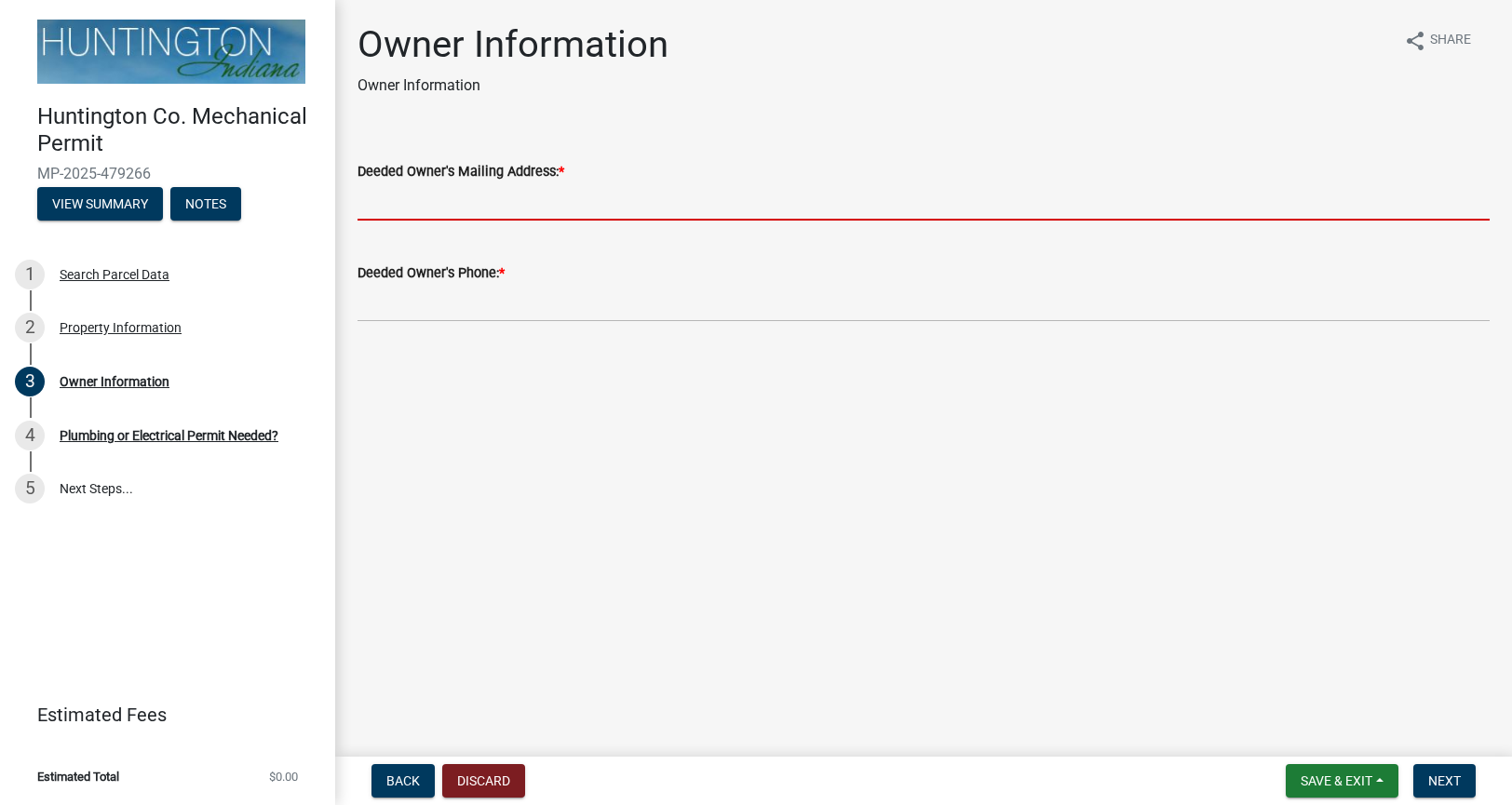
click at [529, 196] on input "Deeded Owner's Mailing Address: *" at bounding box center [923, 201] width 1131 height 38
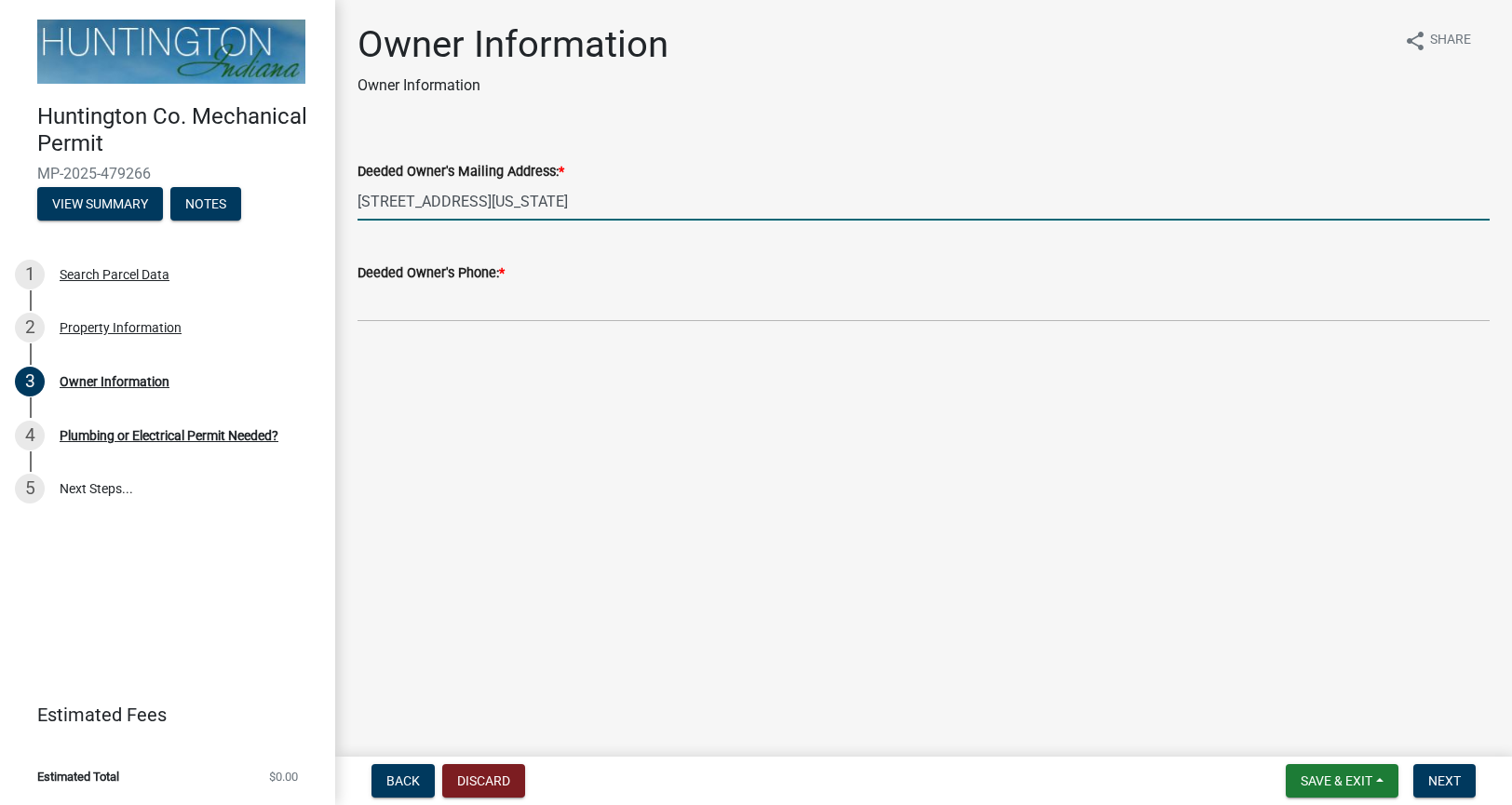
type input "3105 Cumberland Way Huntington, Indiana 46750"
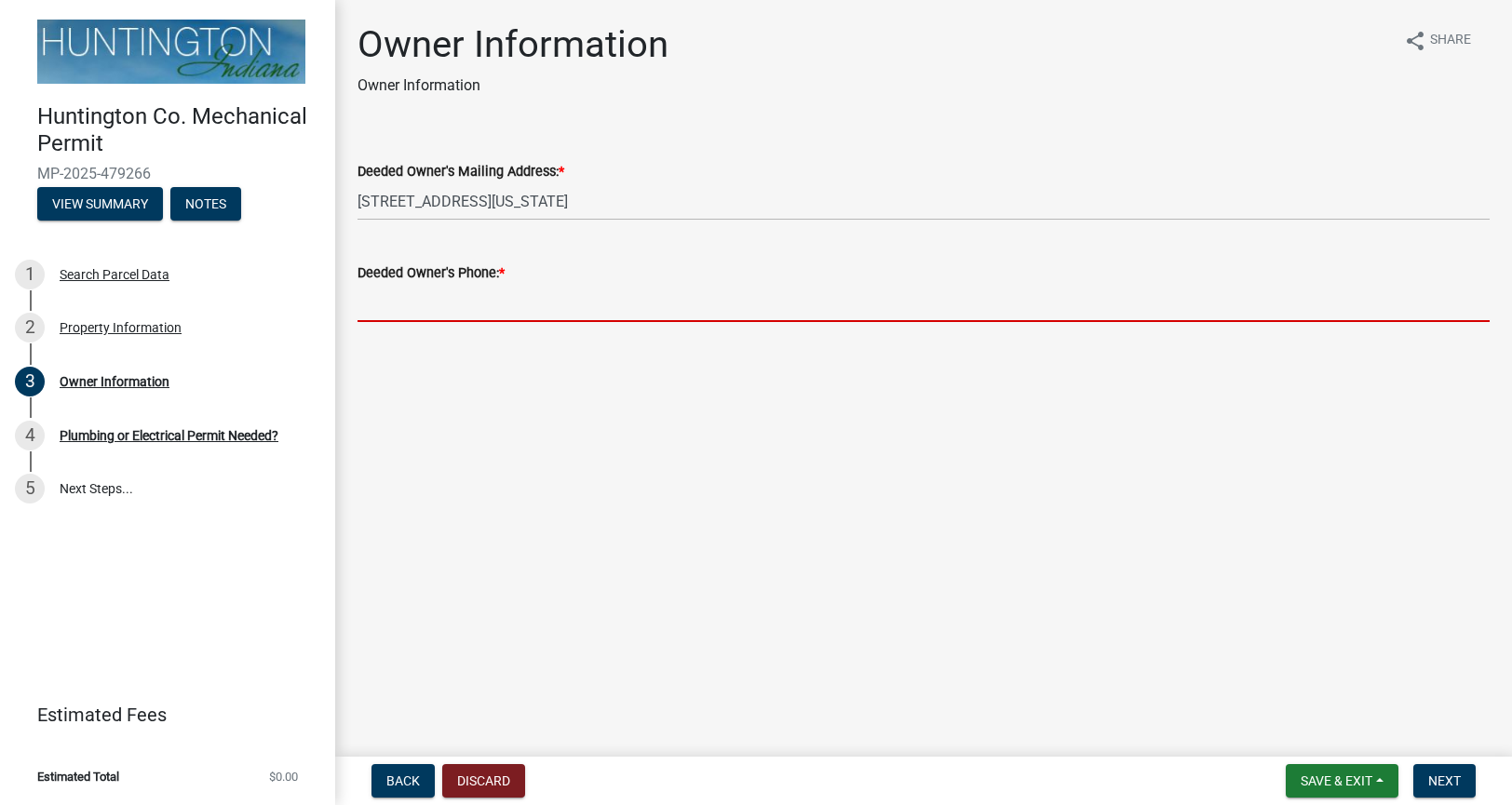
click at [498, 301] on input "Deeded Owner's Phone: *" at bounding box center [923, 303] width 1131 height 38
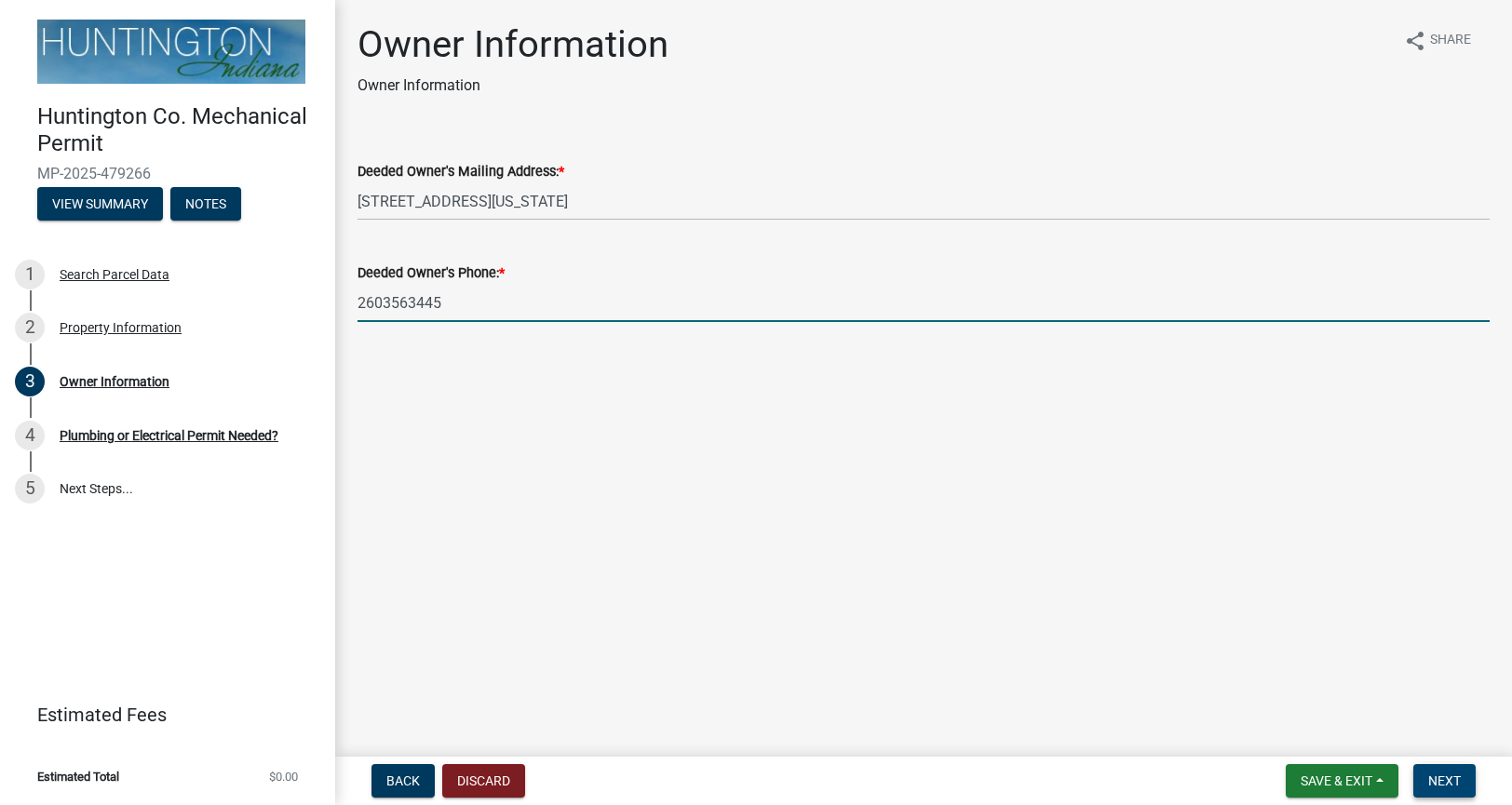
type input "2603563445"
click at [1460, 770] on button "Next" at bounding box center [1444, 780] width 62 height 34
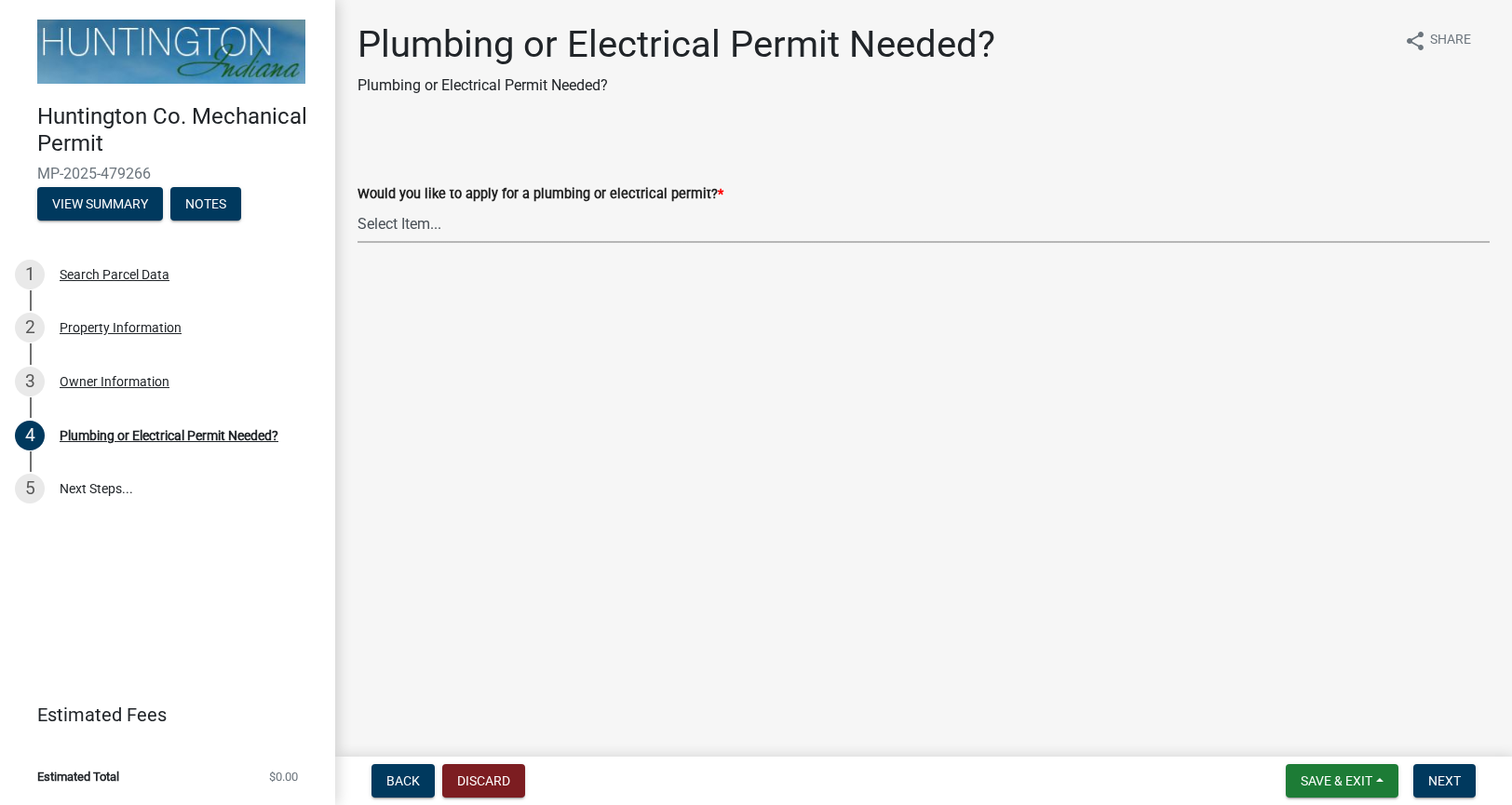
click at [459, 236] on select "Select Item... plumbing electrical" at bounding box center [923, 224] width 1131 height 38
click at [358, 205] on select "Select Item... plumbing electrical" at bounding box center [923, 224] width 1131 height 38
select select "82bdcc69-8734-43af-a4fa-e76f8d275e41"
click at [1442, 777] on span "Next" at bounding box center [1444, 781] width 33 height 15
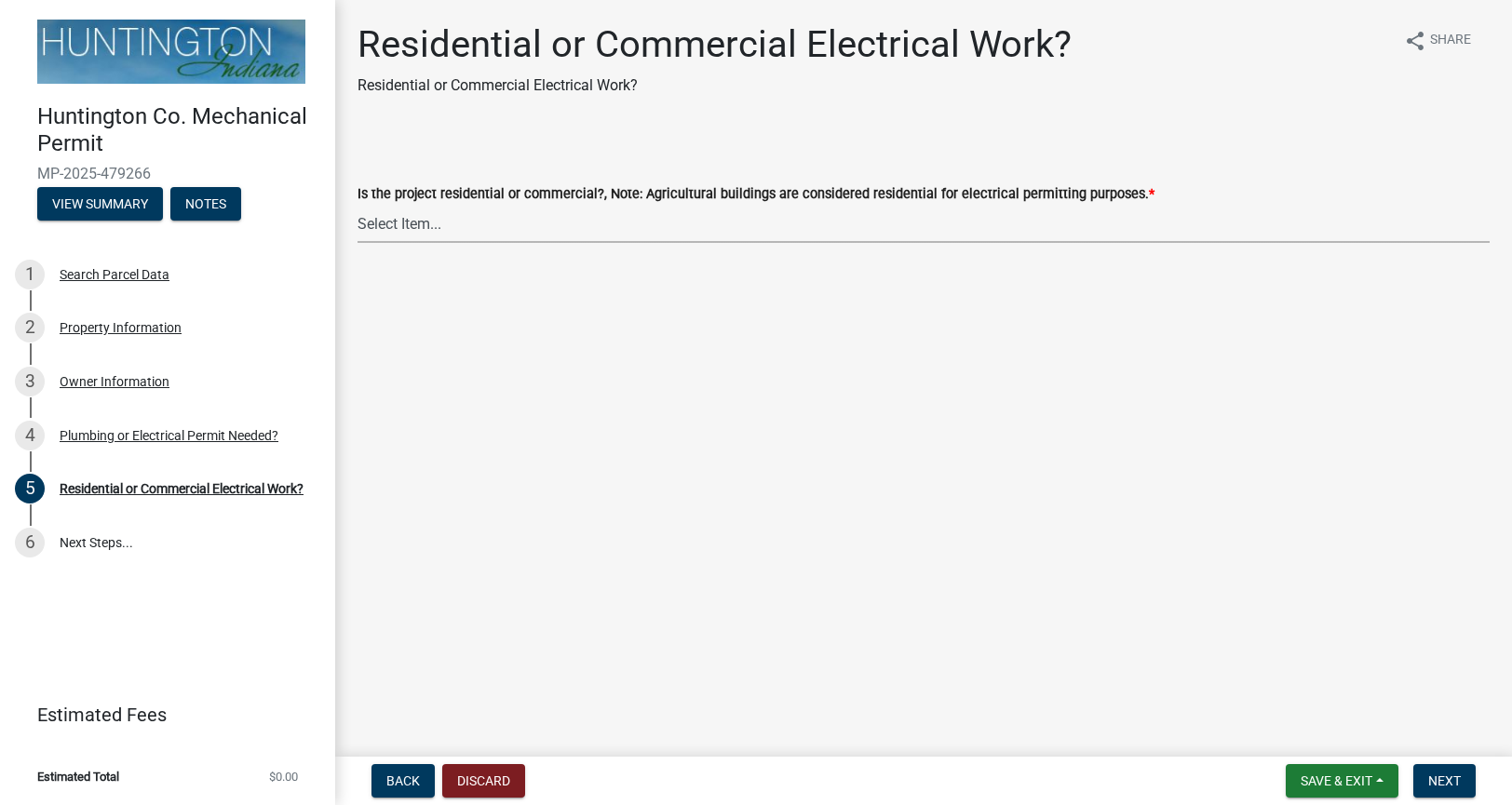
click at [573, 218] on select "Select Item... Residential Commercial" at bounding box center [923, 224] width 1131 height 38
click at [358, 205] on select "Select Item... Residential Commercial" at bounding box center [923, 224] width 1131 height 38
select select "3db72f89-ebf7-44a2-a43c-36ed77a05272"
click at [1449, 784] on span "Next" at bounding box center [1444, 781] width 33 height 15
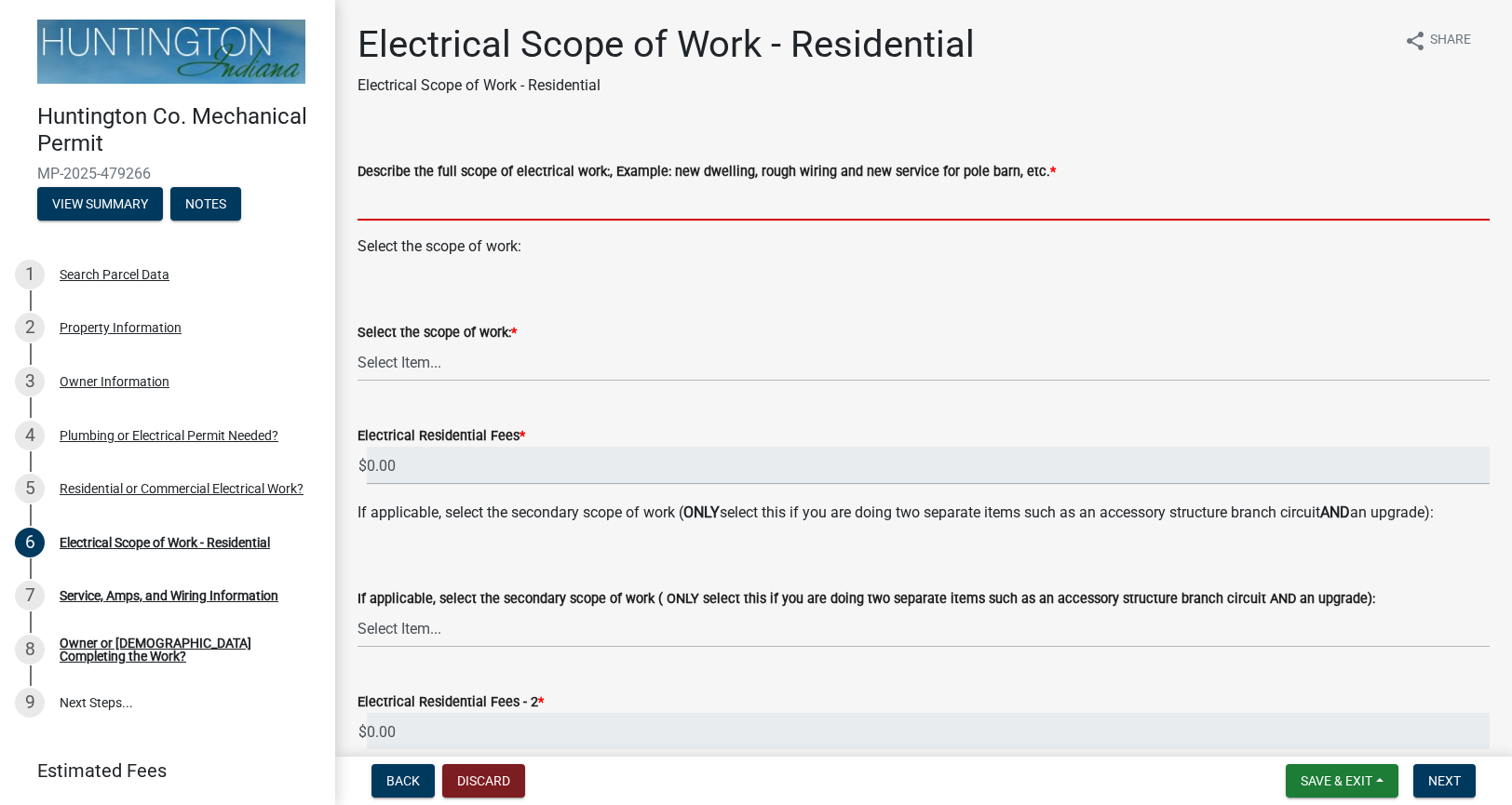
click at [746, 211] on input "Describe the full scope of electrical work:, Example: new dwelling, rough wirin…" at bounding box center [923, 201] width 1131 height 38
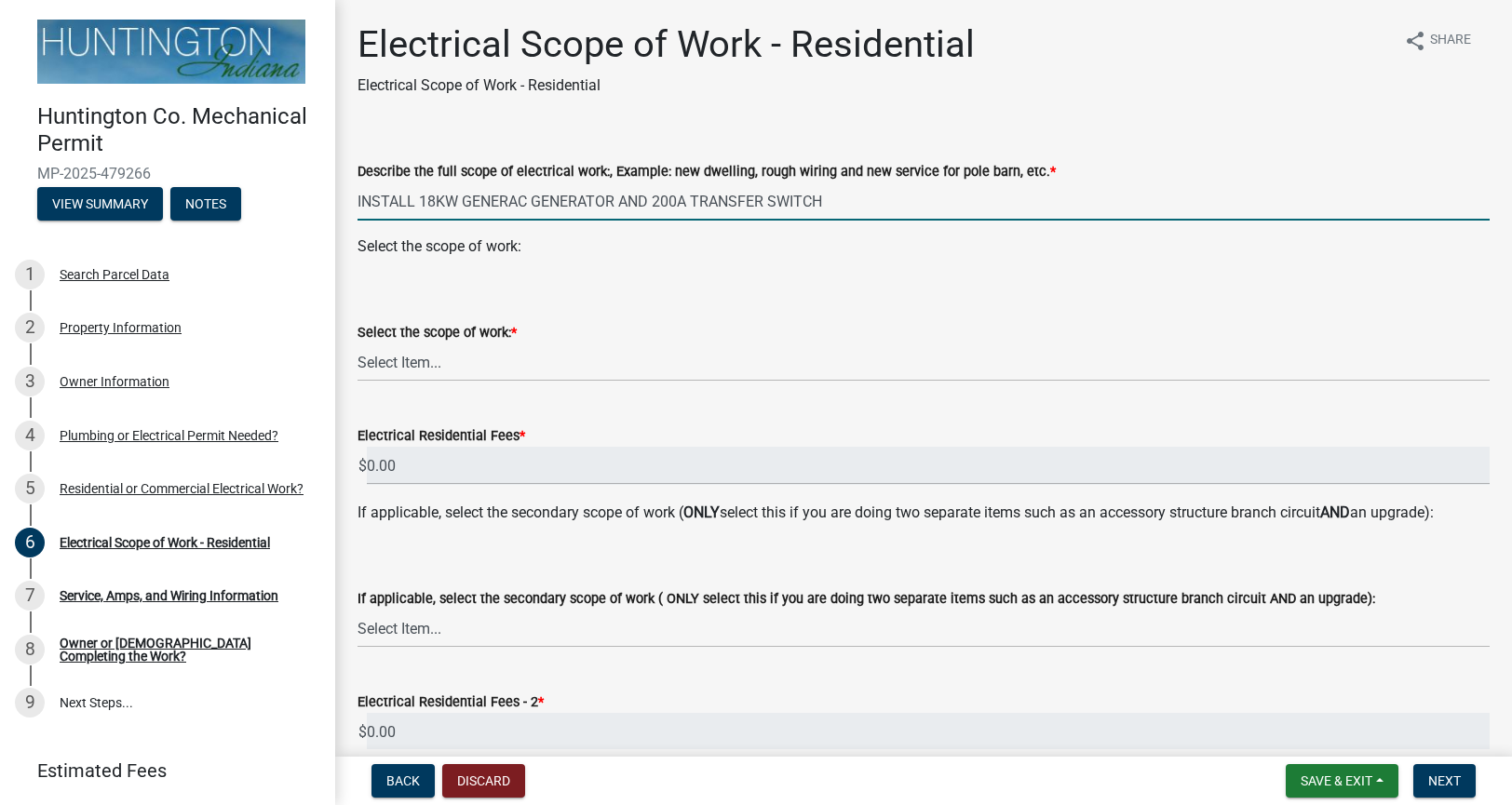
type input "INSTALL 18KW GENERAC GENERATOR AND 200A TRANSFER SWITCH"
click at [477, 346] on select "Select Item... New Service (new meter base installation) Upgrade (includes relo…" at bounding box center [923, 362] width 1131 height 38
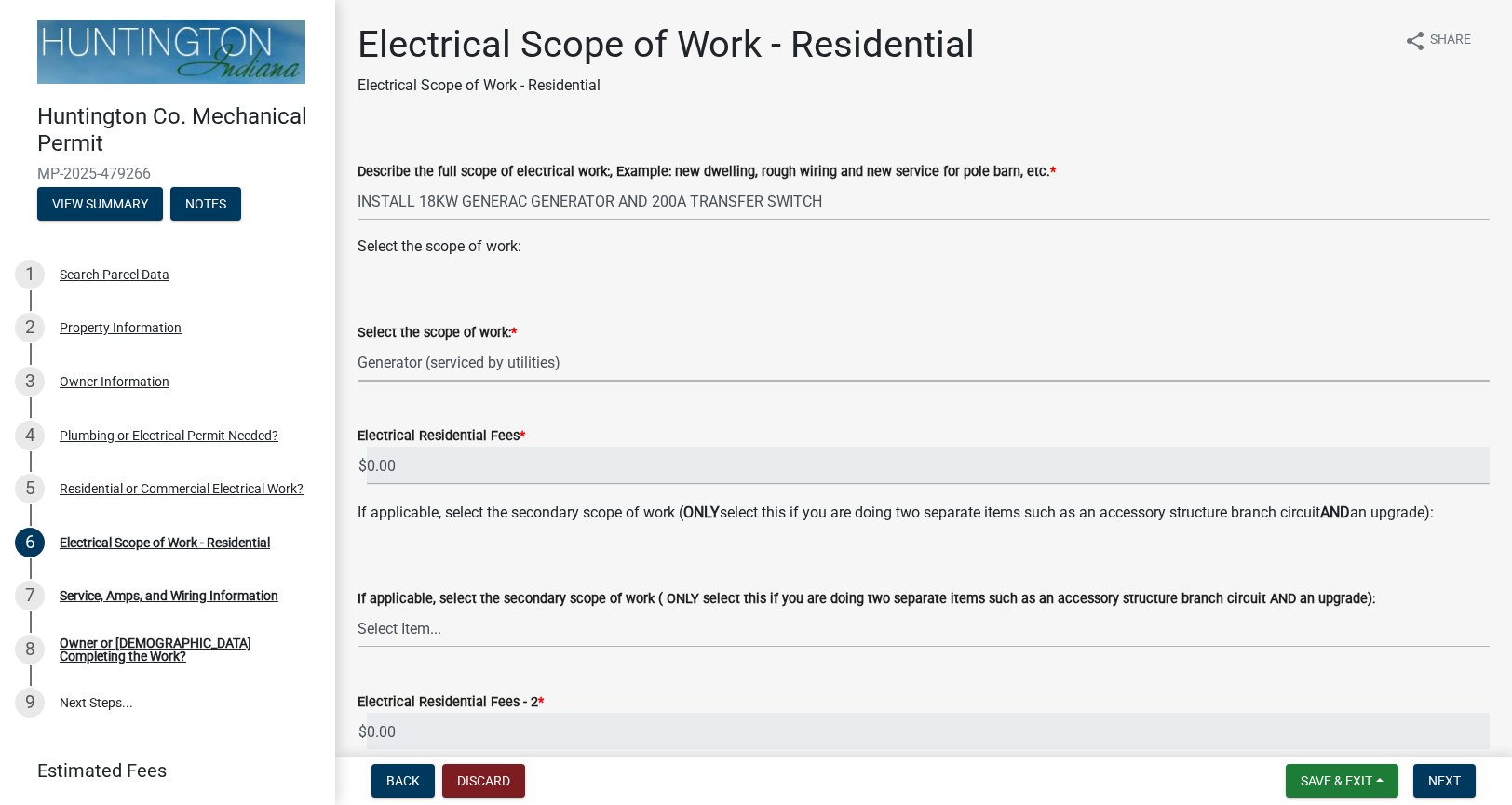
click at [358, 343] on select "Select Item... New Service (new meter base installation) Upgrade (includes relo…" at bounding box center [923, 362] width 1131 height 38
select select "c9734805-3e06-4a63-acdc-c9f6f316eb17"
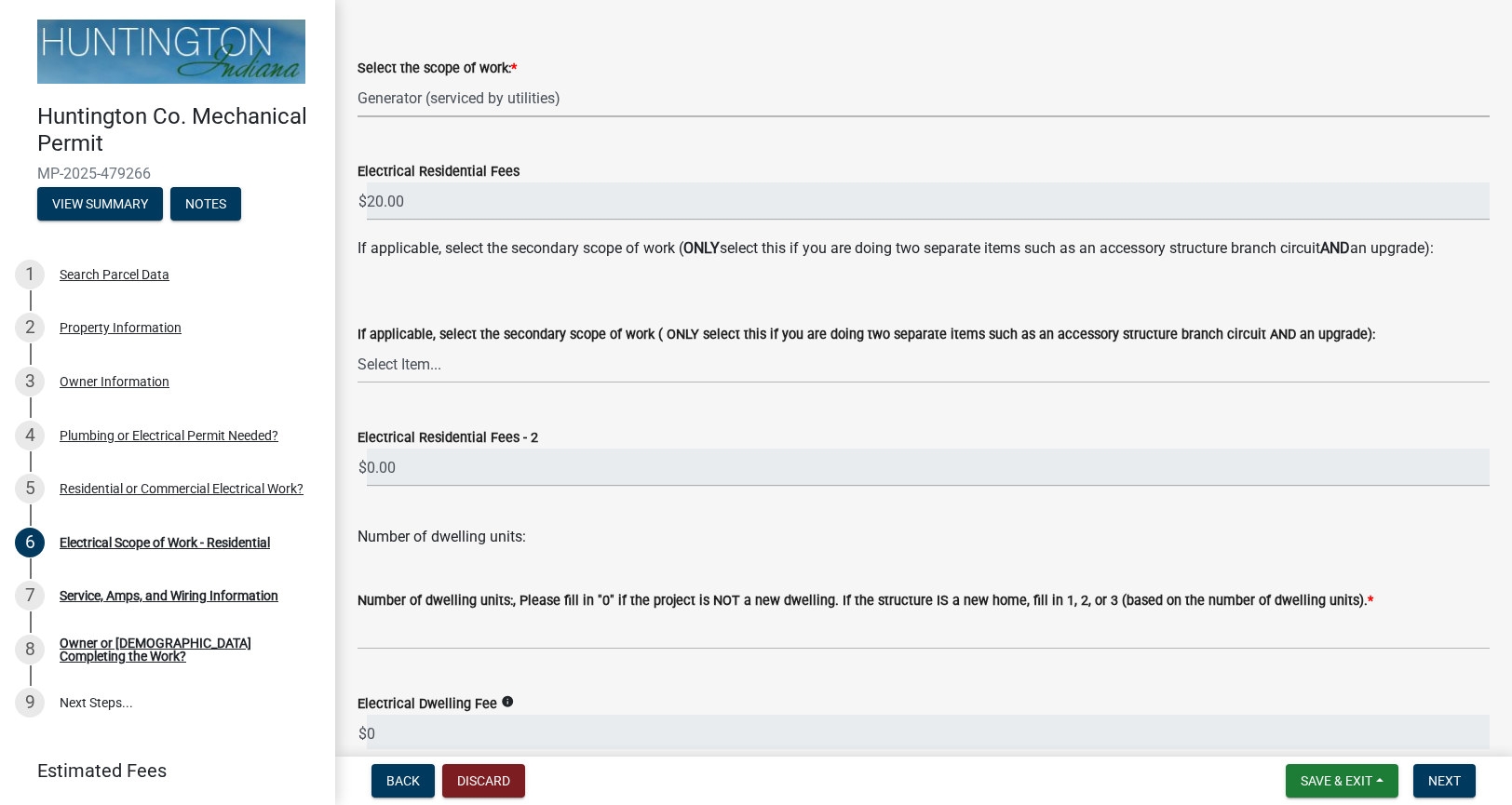
scroll to position [261, 0]
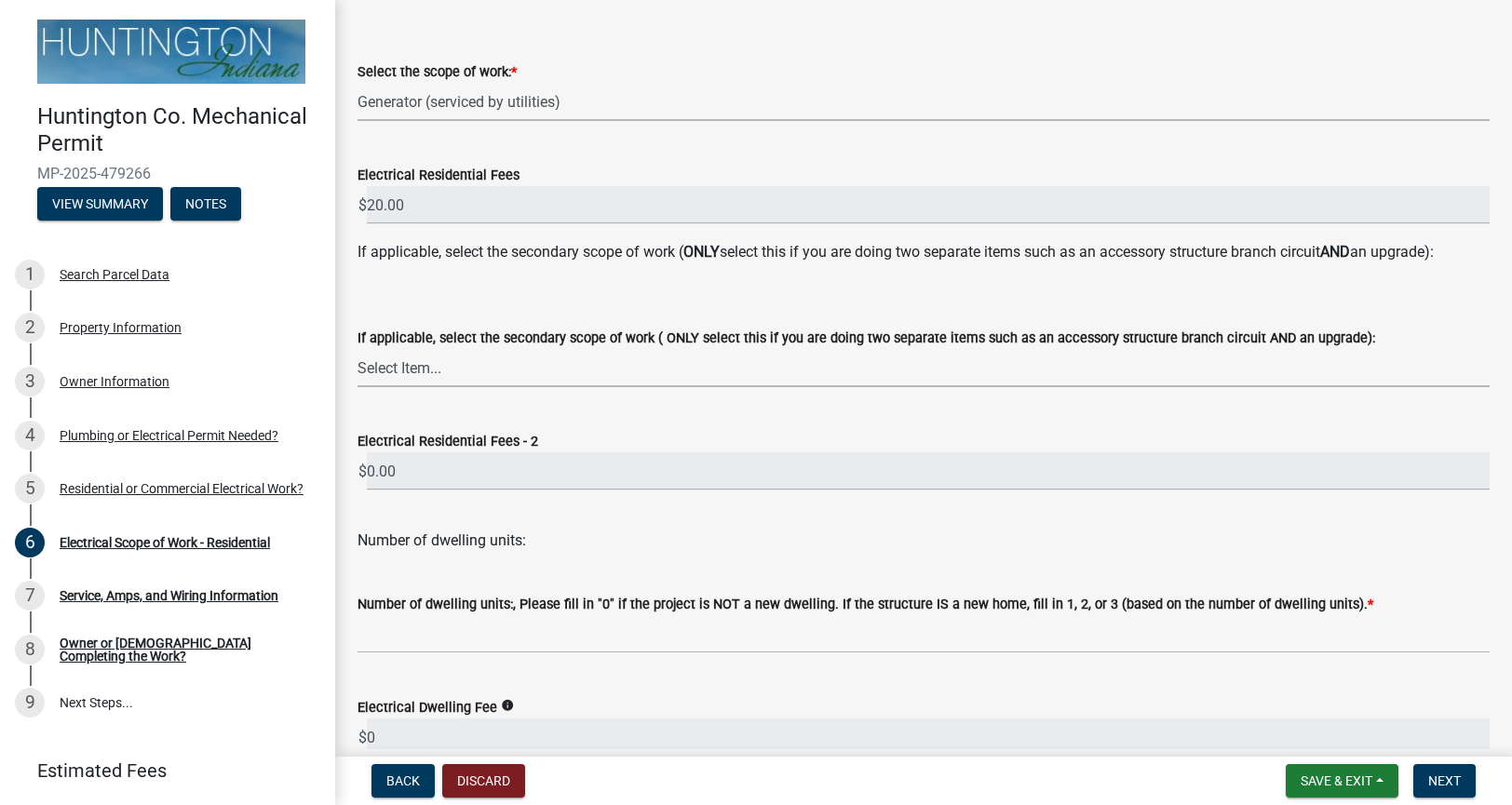
click at [576, 374] on select "Select Item... New Service (new meter base installation) Upgrade (includes relo…" at bounding box center [923, 368] width 1131 height 38
click at [358, 349] on select "Select Item... New Service (new meter base installation) Upgrade (includes relo…" at bounding box center [923, 368] width 1131 height 38
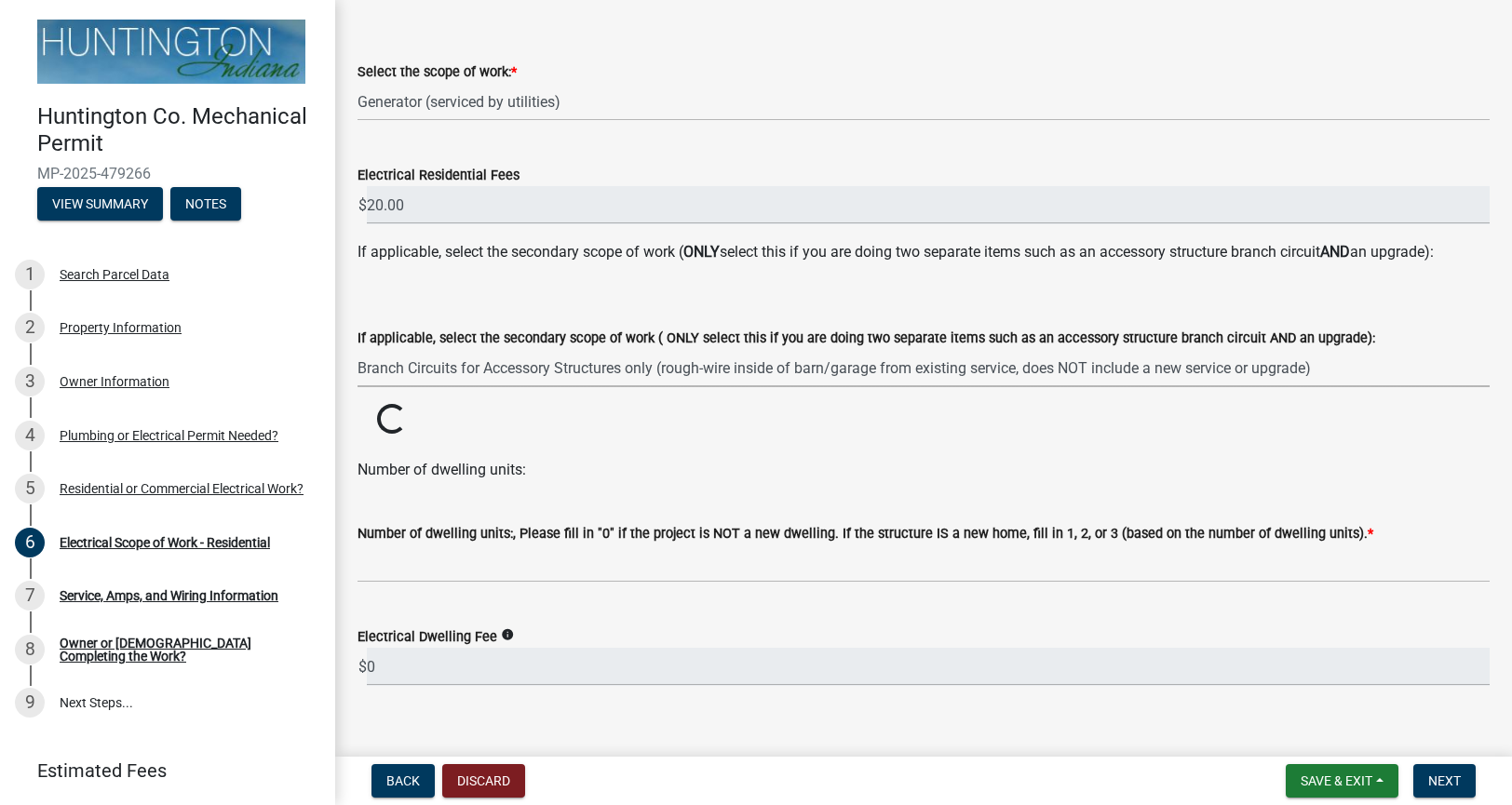
click at [447, 378] on select "Select Item... New Service (new meter base installation) Upgrade (includes relo…" at bounding box center [923, 368] width 1131 height 38
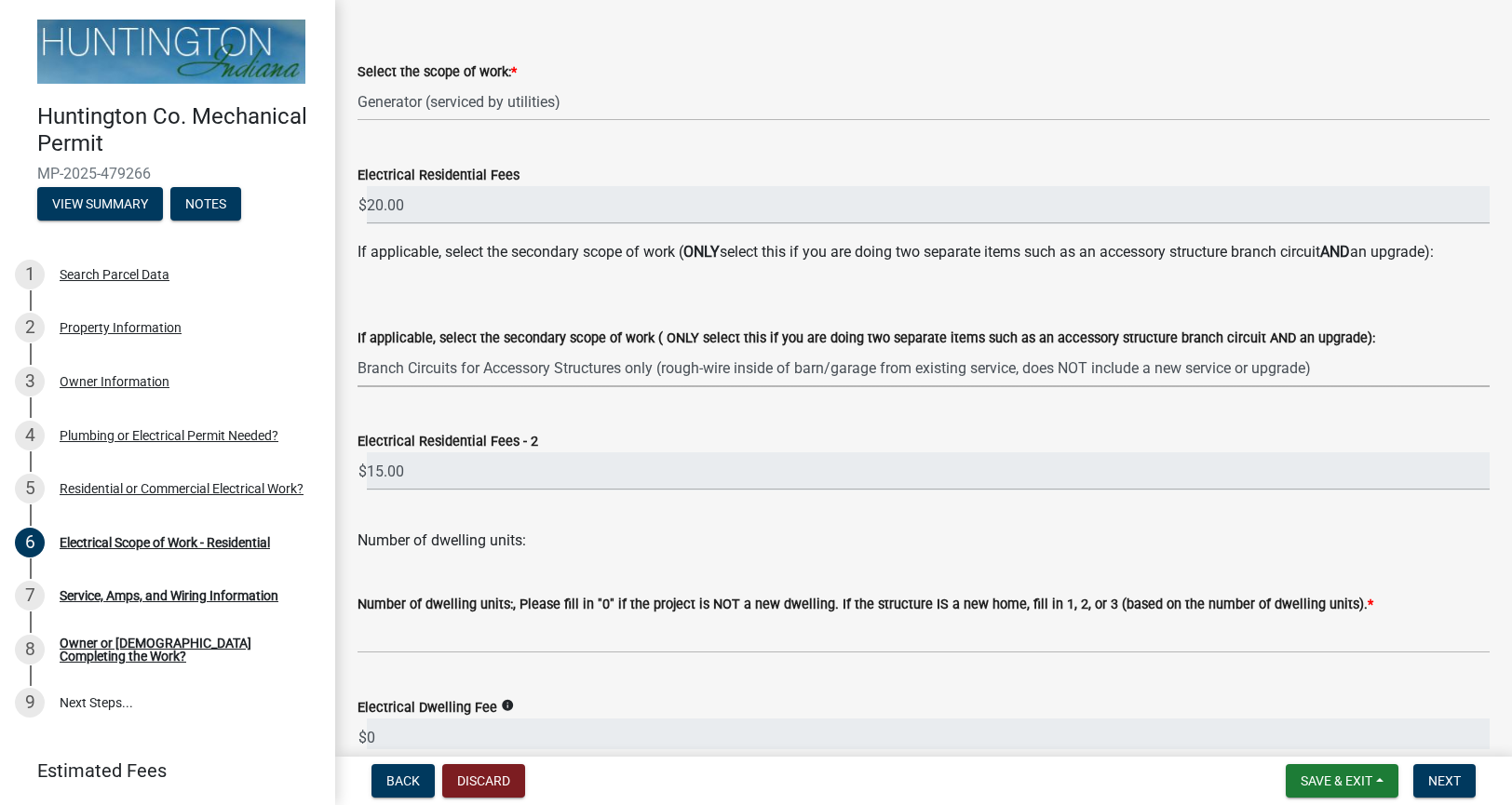
click at [554, 368] on select "Select Item... New Service (new meter base installation) Upgrade (includes relo…" at bounding box center [923, 368] width 1131 height 38
click at [358, 349] on select "Select Item... New Service (new meter base installation) Upgrade (includes relo…" at bounding box center [923, 368] width 1131 height 38
select select "1f72280e-e684-47a8-9ff9-a7bfdbce9298"
click at [704, 359] on select "Select Item... New Service (new meter base installation) Upgrade (includes relo…" at bounding box center [923, 368] width 1131 height 38
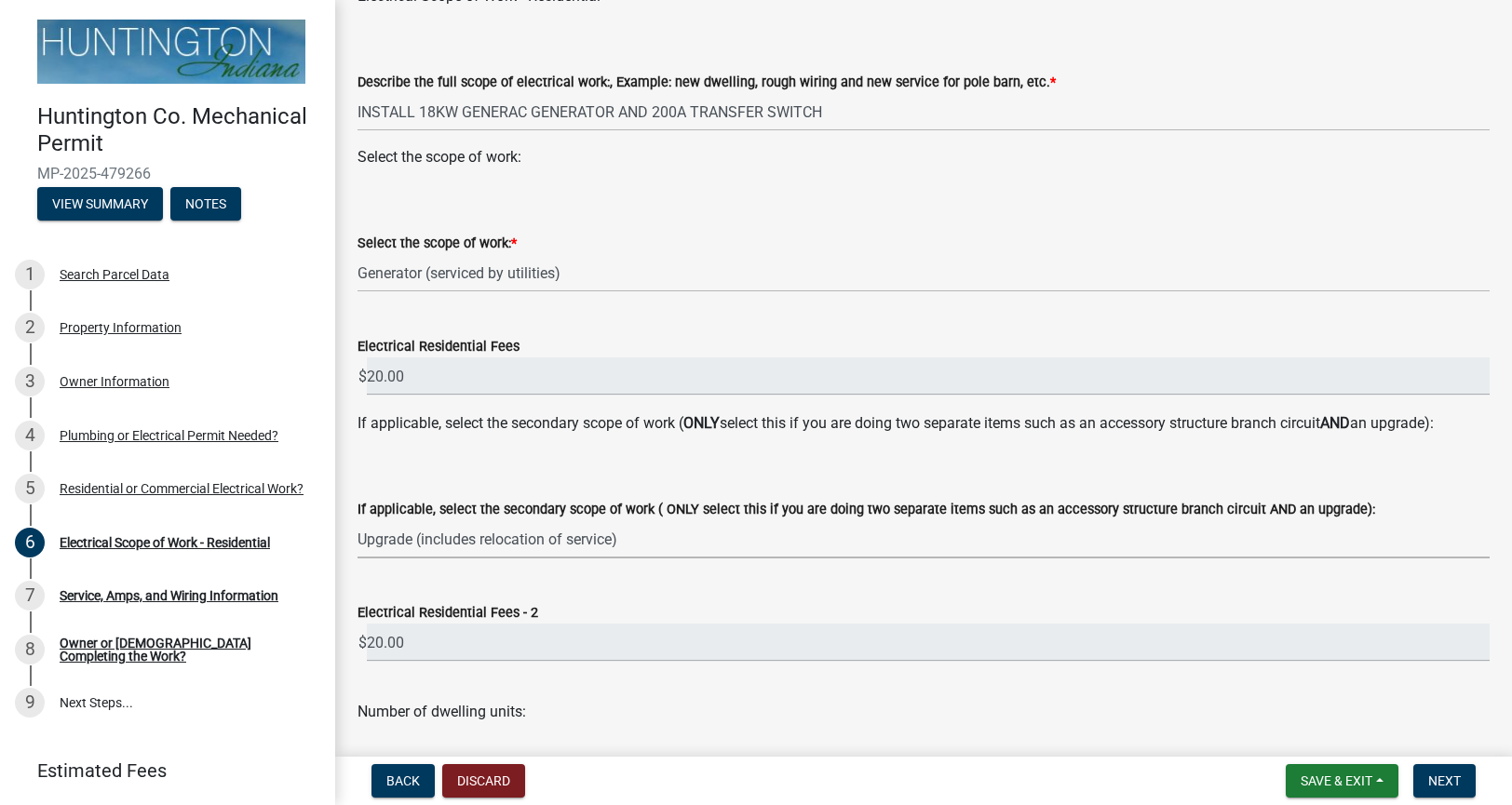
scroll to position [88, 0]
click at [397, 776] on span "Back" at bounding box center [403, 781] width 34 height 15
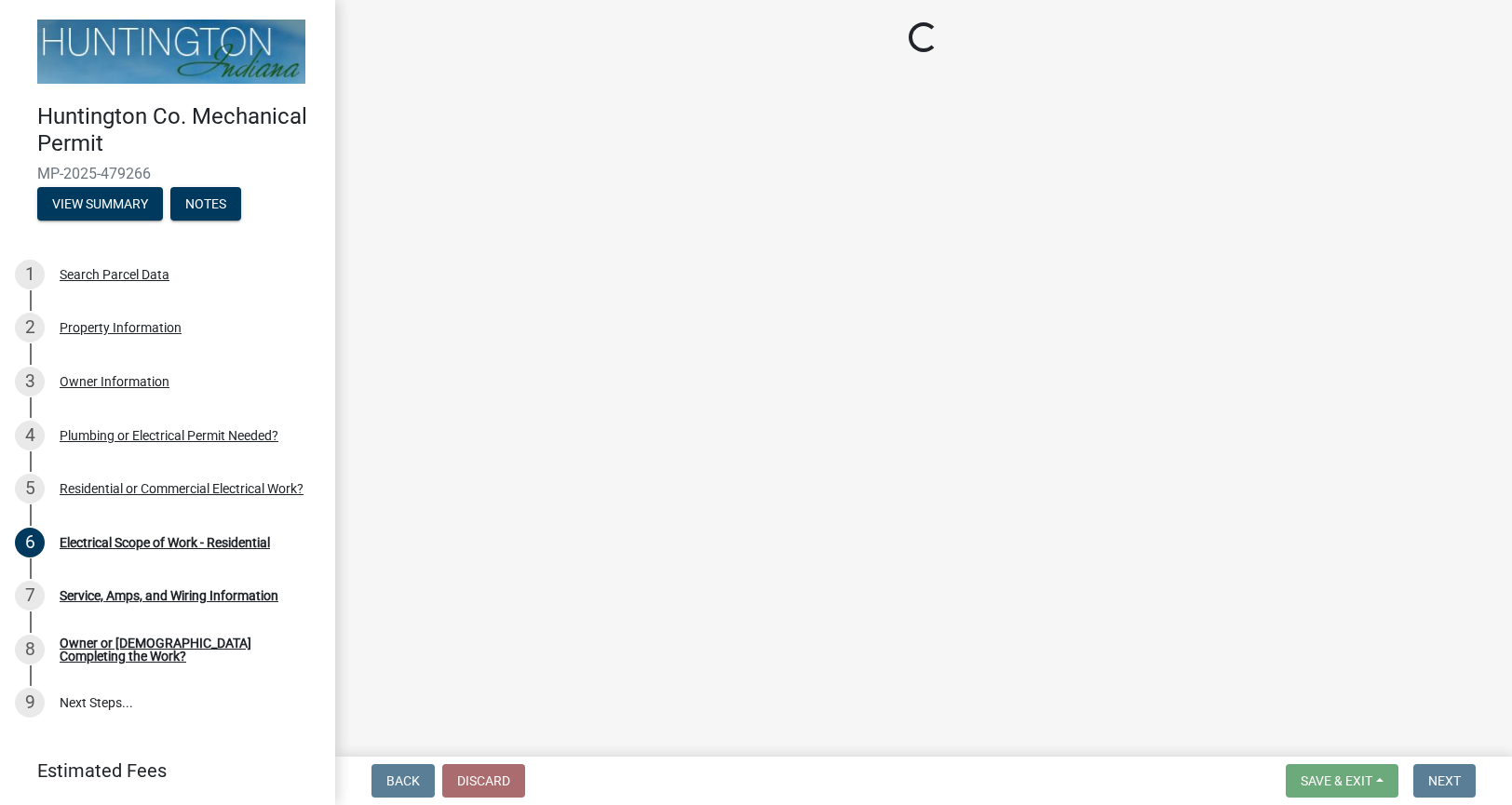
select select "3db72f89-ebf7-44a2-a43c-36ed77a05272"
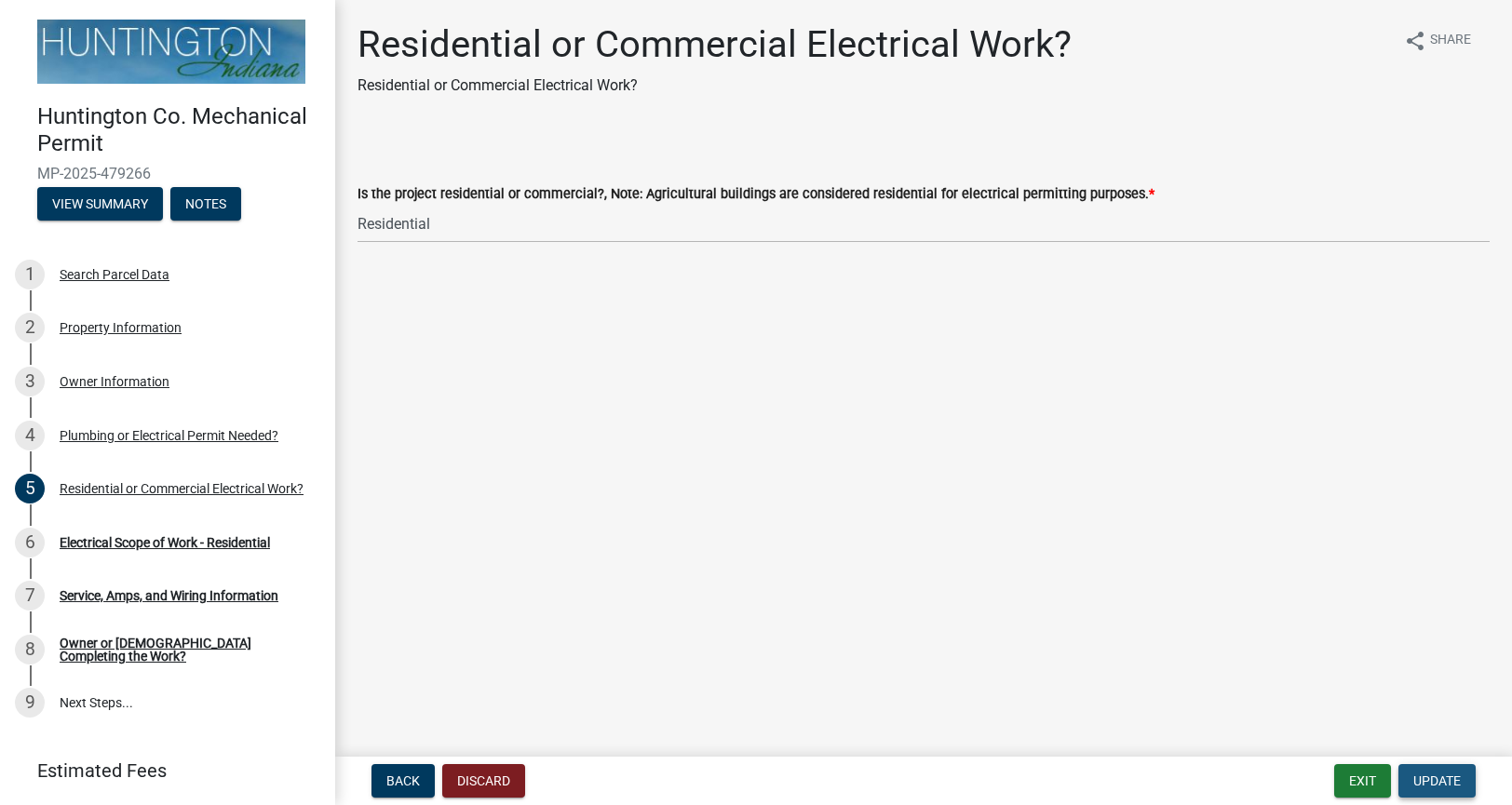
click at [1433, 779] on span "Update" at bounding box center [1437, 781] width 48 height 15
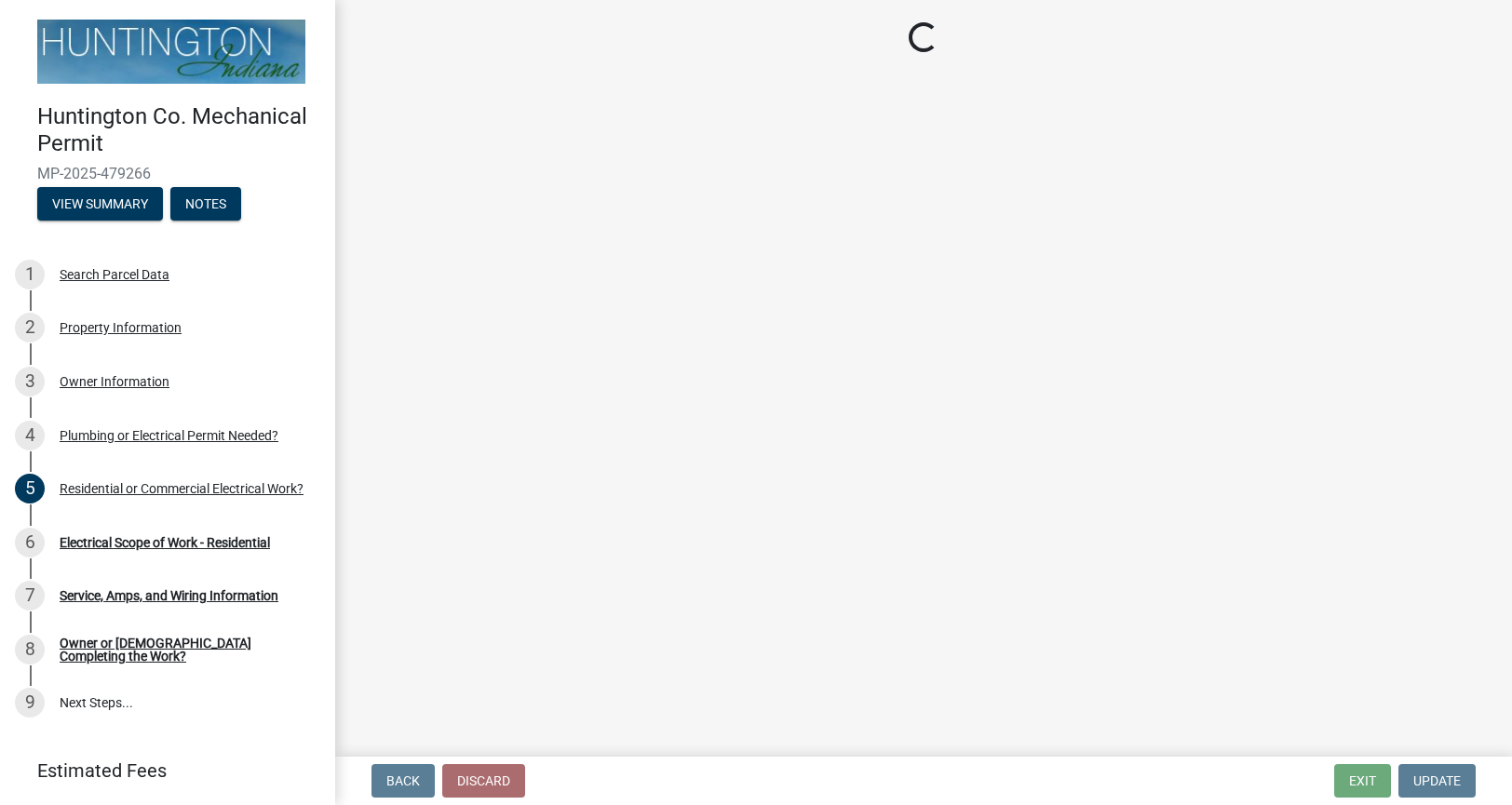
select select "c9734805-3e06-4a63-acdc-c9f6f316eb17"
select select "1f72280e-e684-47a8-9ff9-a7bfdbce9298"
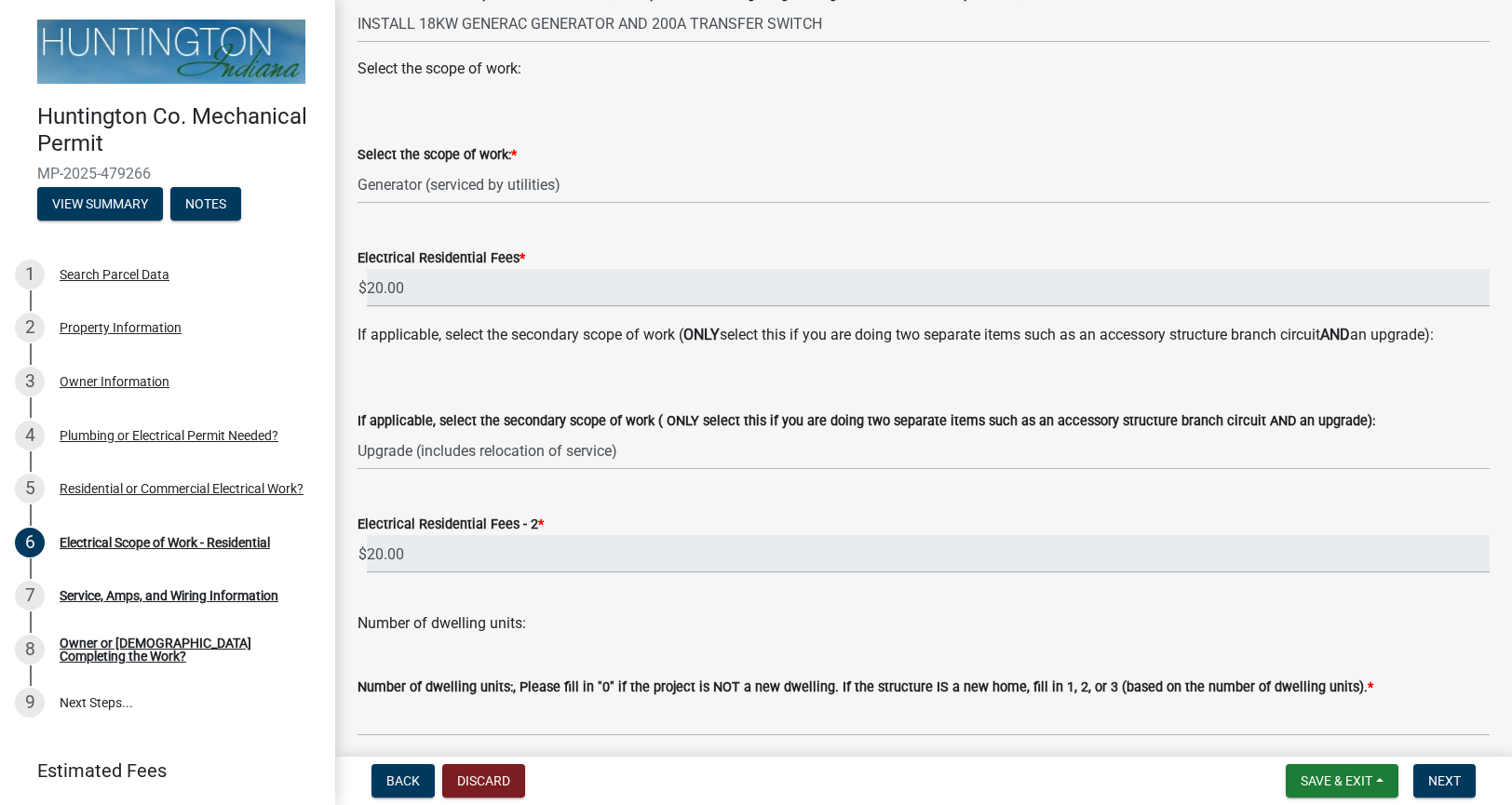
scroll to position [357, 0]
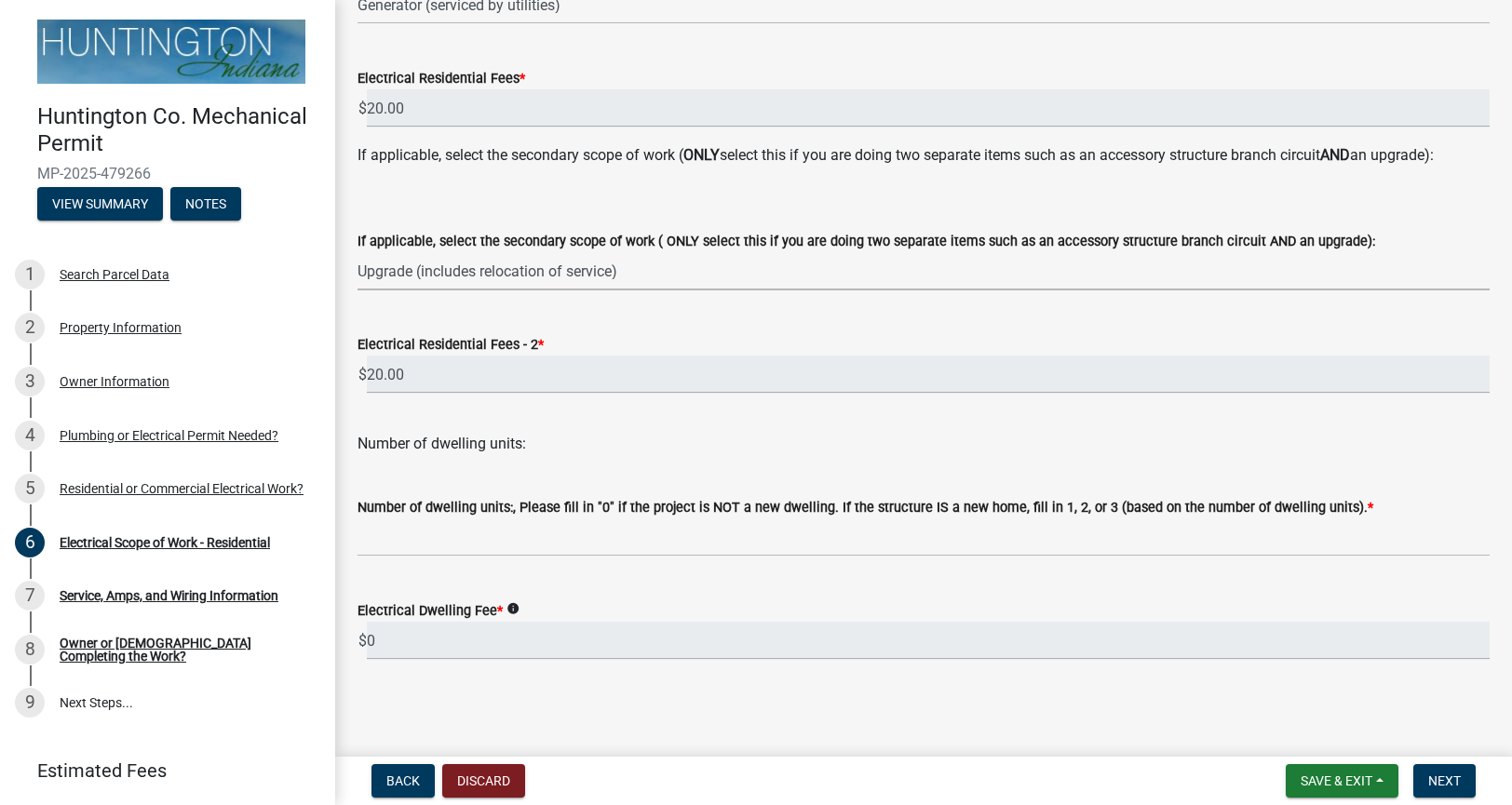
click at [1246, 264] on select "Select Item... New Service (new meter base installation) Upgrade (includes relo…" at bounding box center [923, 271] width 1131 height 38
click at [472, 786] on button "Discard" at bounding box center [483, 780] width 82 height 34
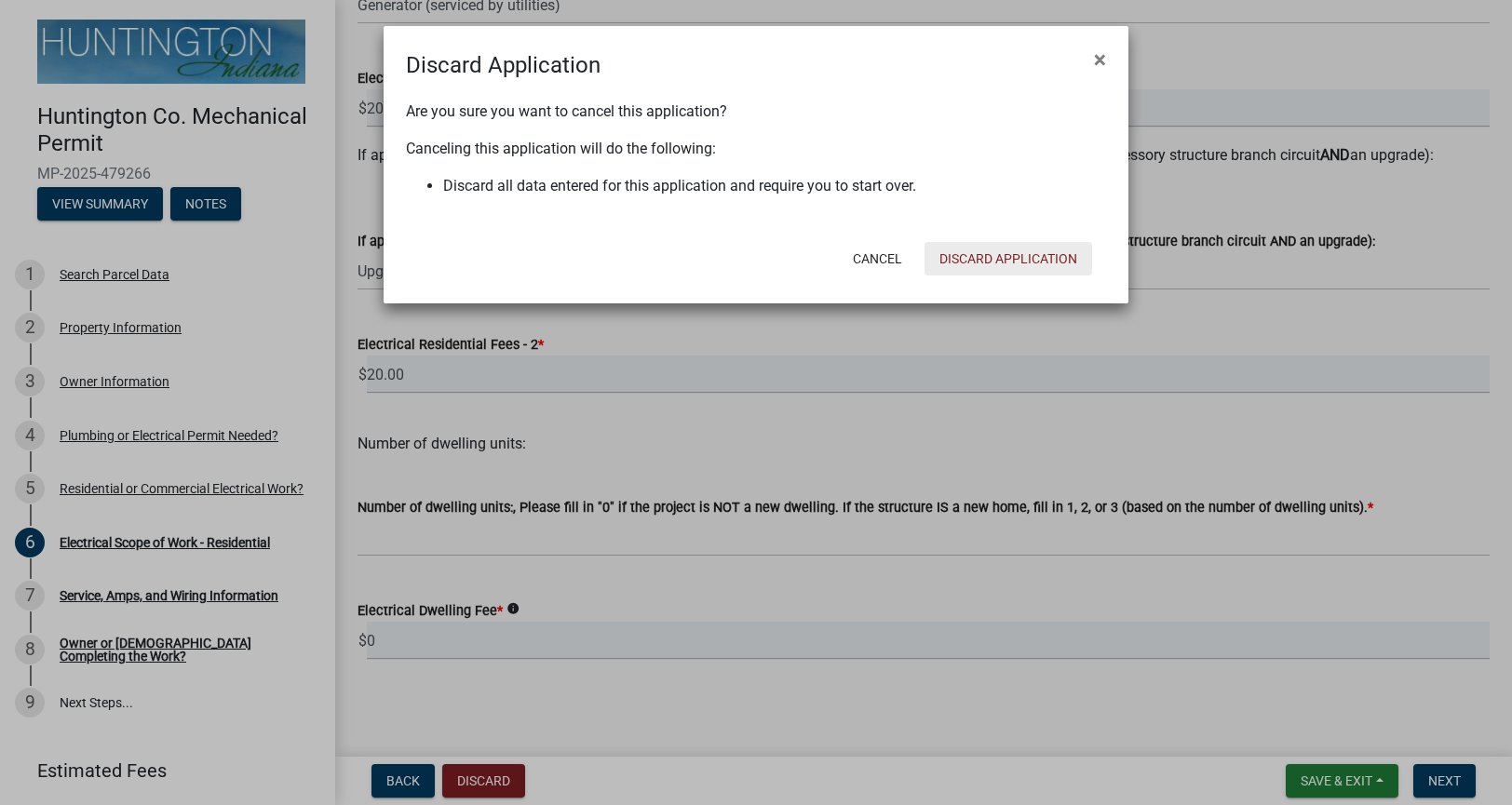
click at [976, 266] on button "Discard Application" at bounding box center [1008, 258] width 168 height 34
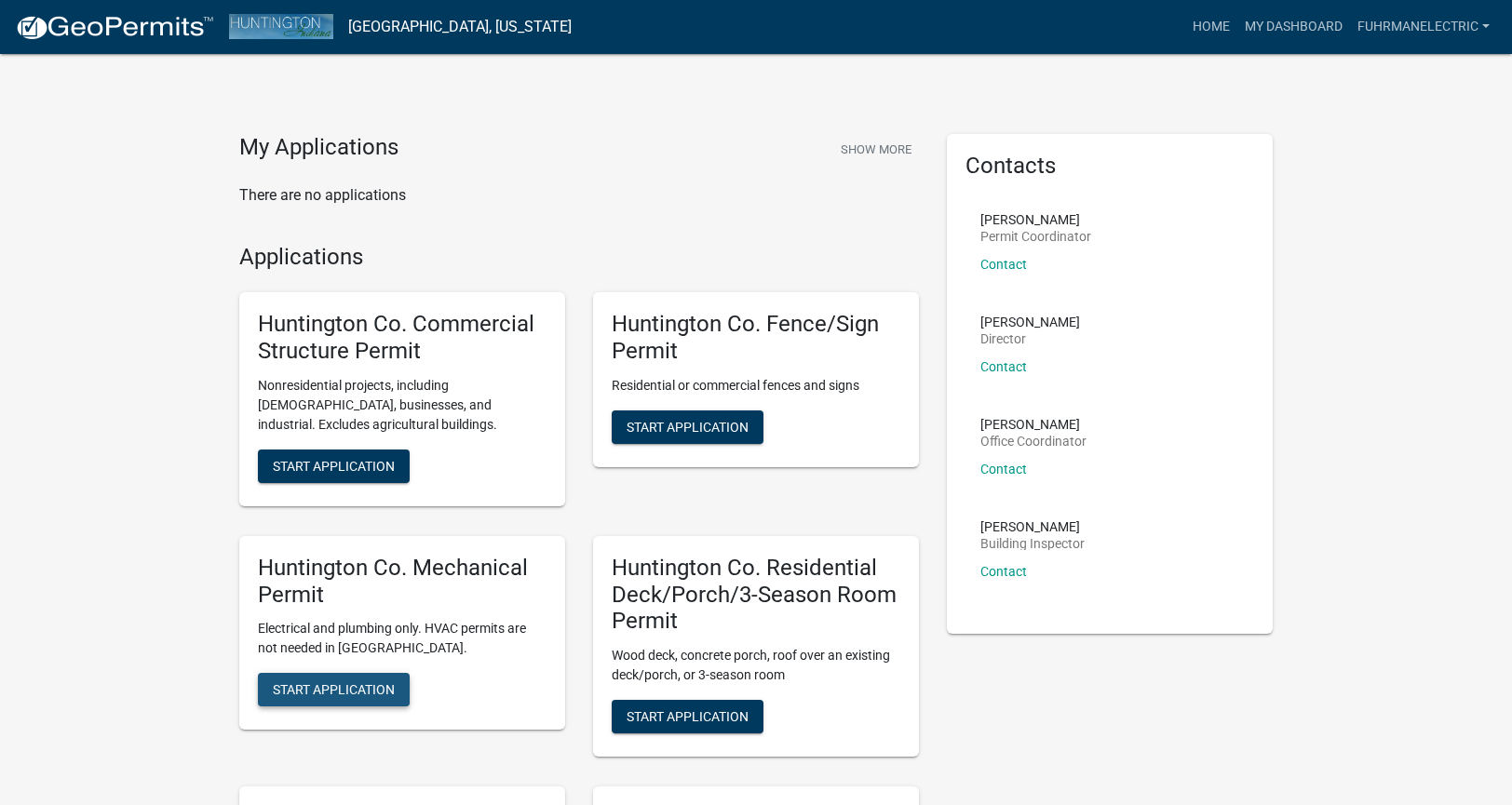
click at [297, 683] on span "Start Application" at bounding box center [333, 690] width 122 height 15
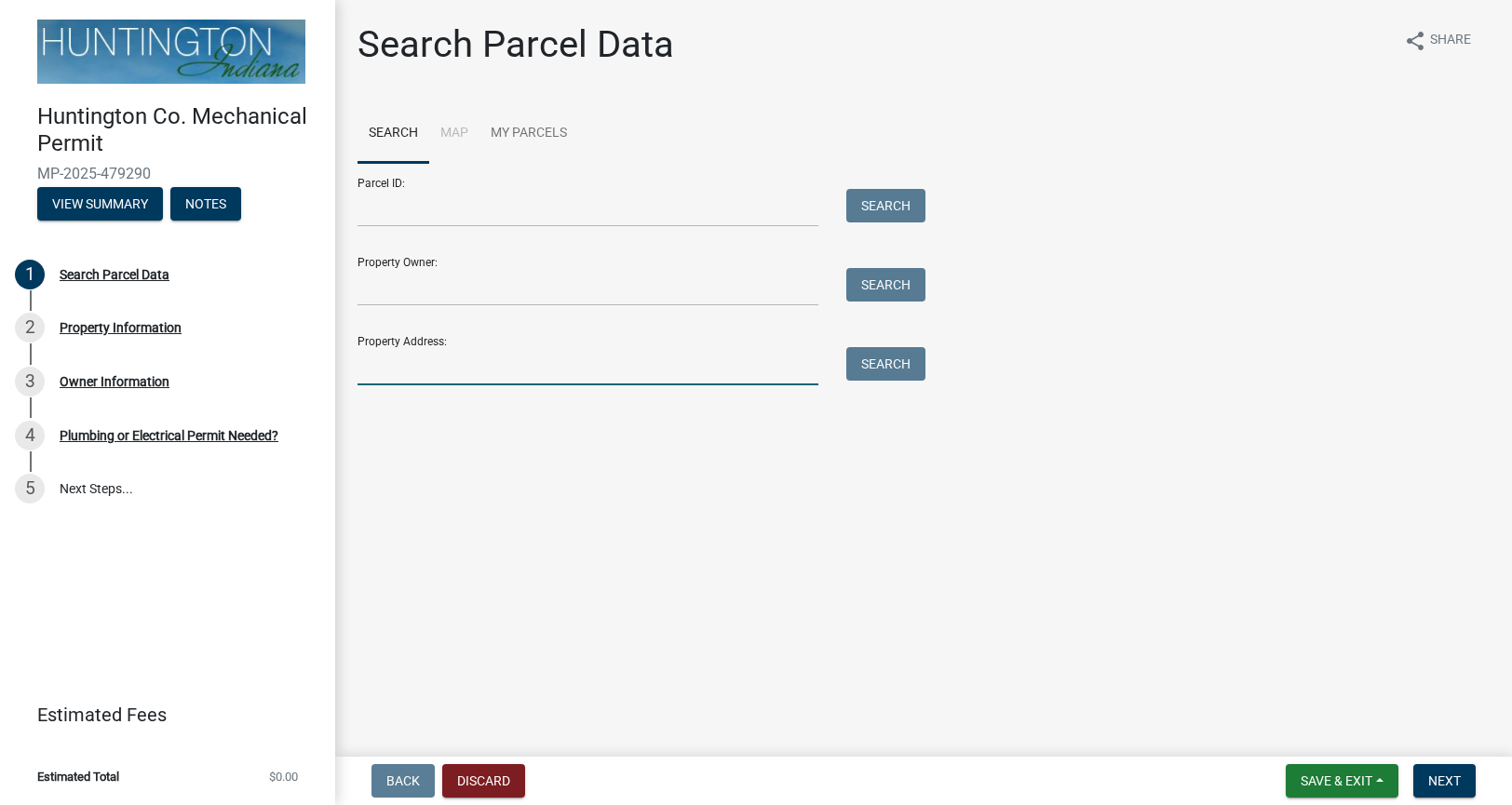
click at [387, 379] on input "Property Address:" at bounding box center [588, 366] width 461 height 38
click at [428, 273] on input "Property Owner:" at bounding box center [588, 288] width 461 height 38
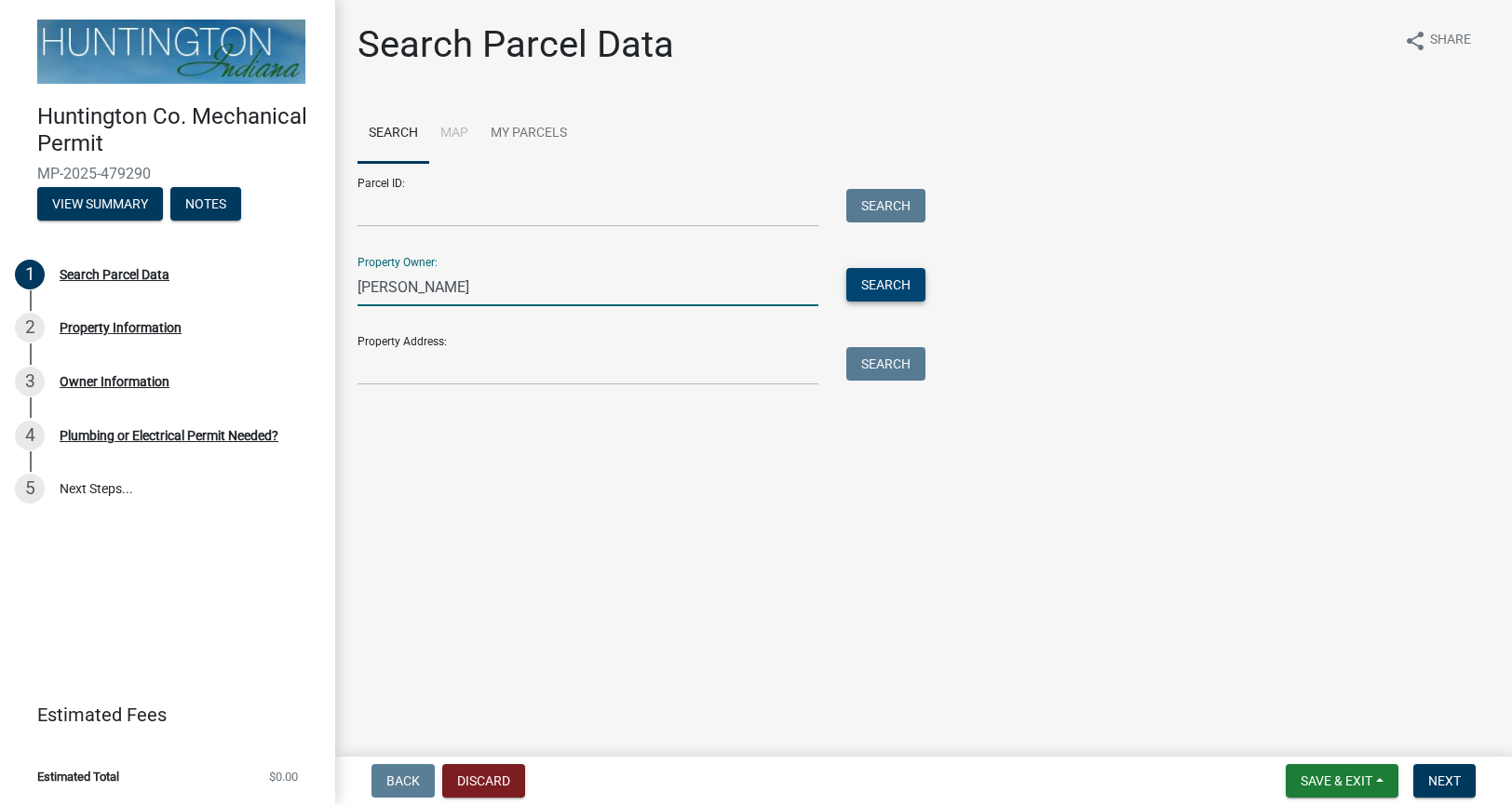
type input "REBECCA BARLOW"
click at [877, 274] on button "Search" at bounding box center [885, 285] width 80 height 34
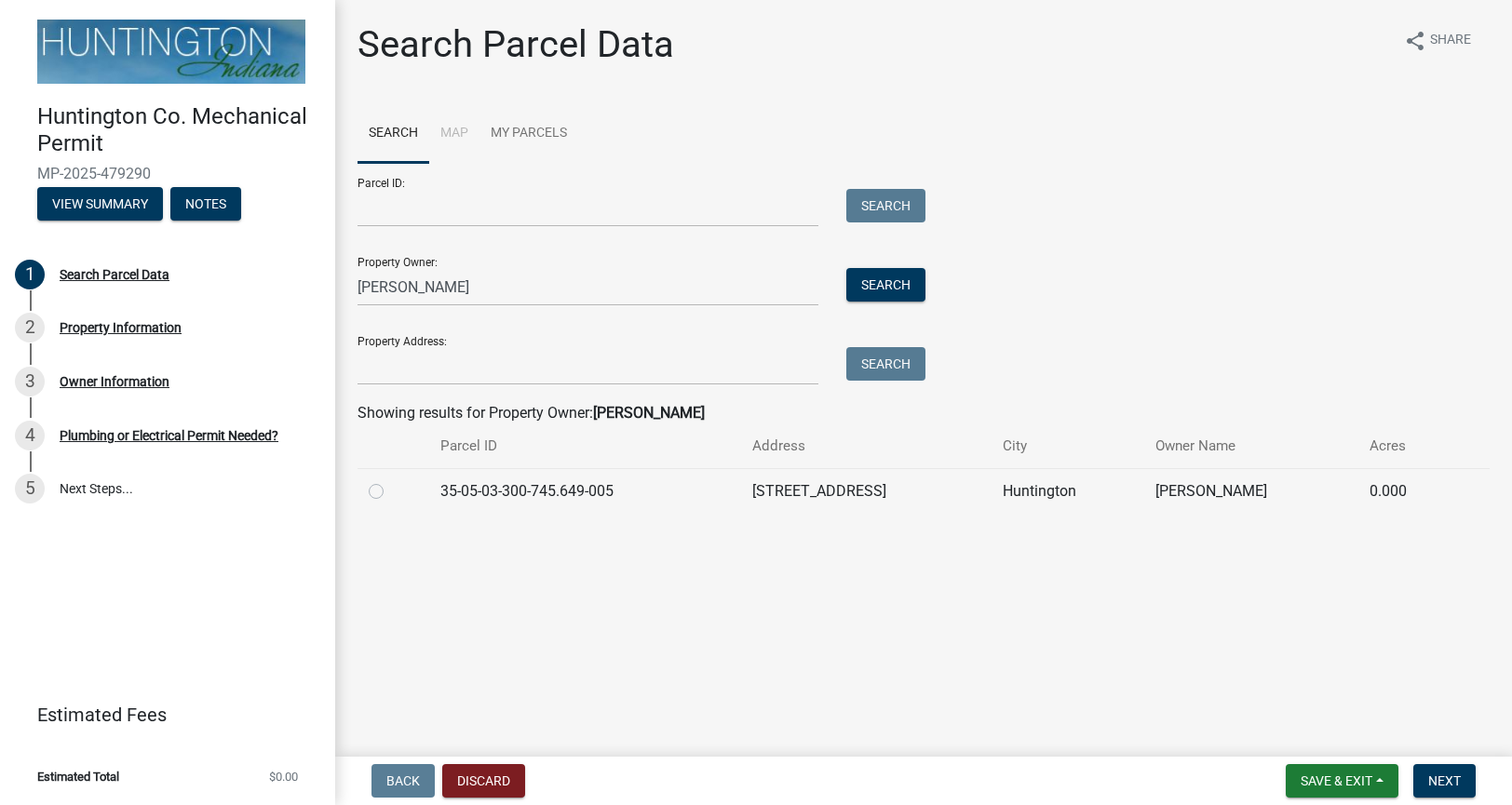
click at [391, 480] on label at bounding box center [391, 480] width 0 height 0
click at [391, 493] on input "radio" at bounding box center [397, 486] width 12 height 12
radio input "true"
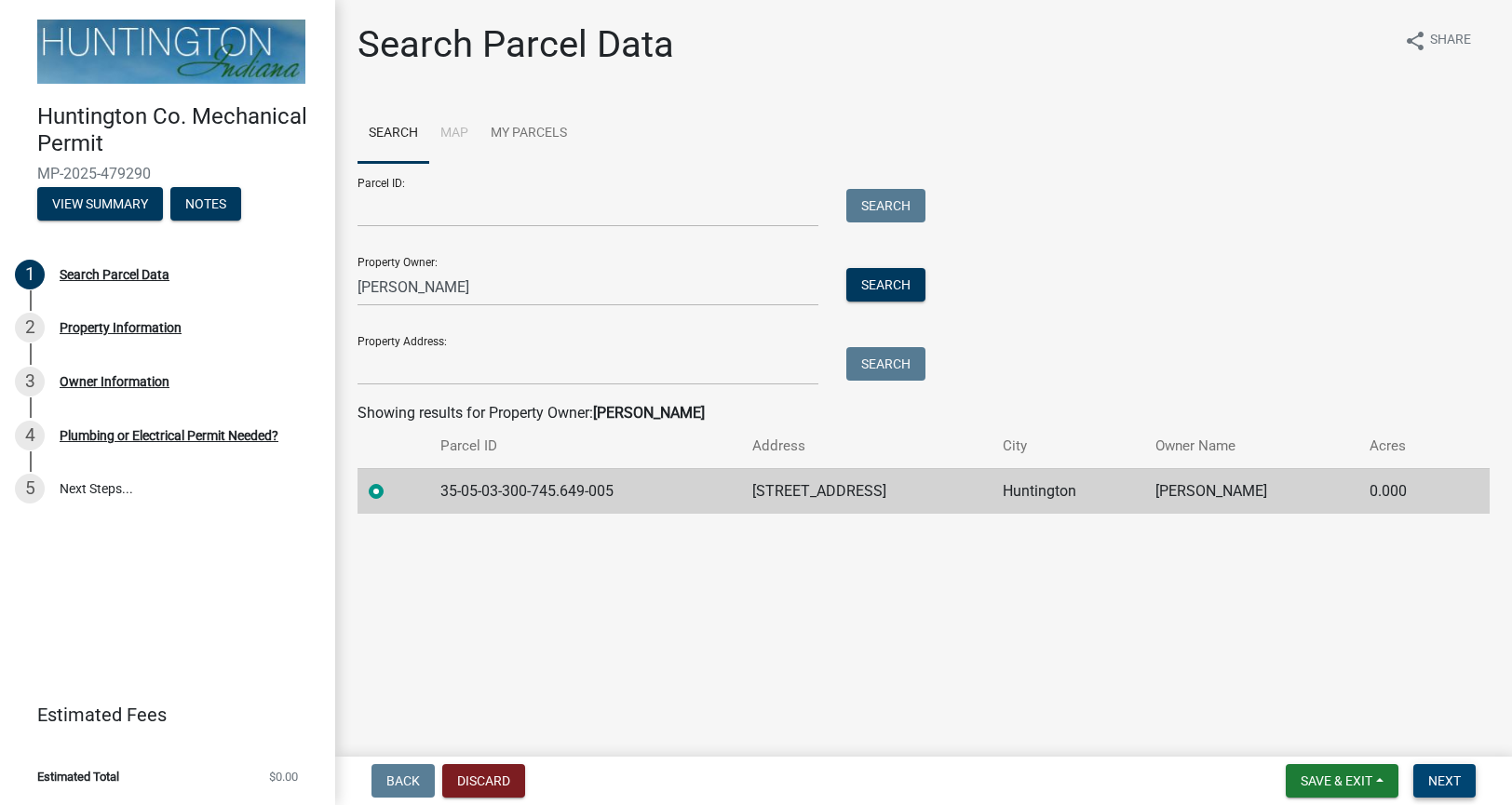
click at [1450, 778] on span "Next" at bounding box center [1444, 781] width 33 height 15
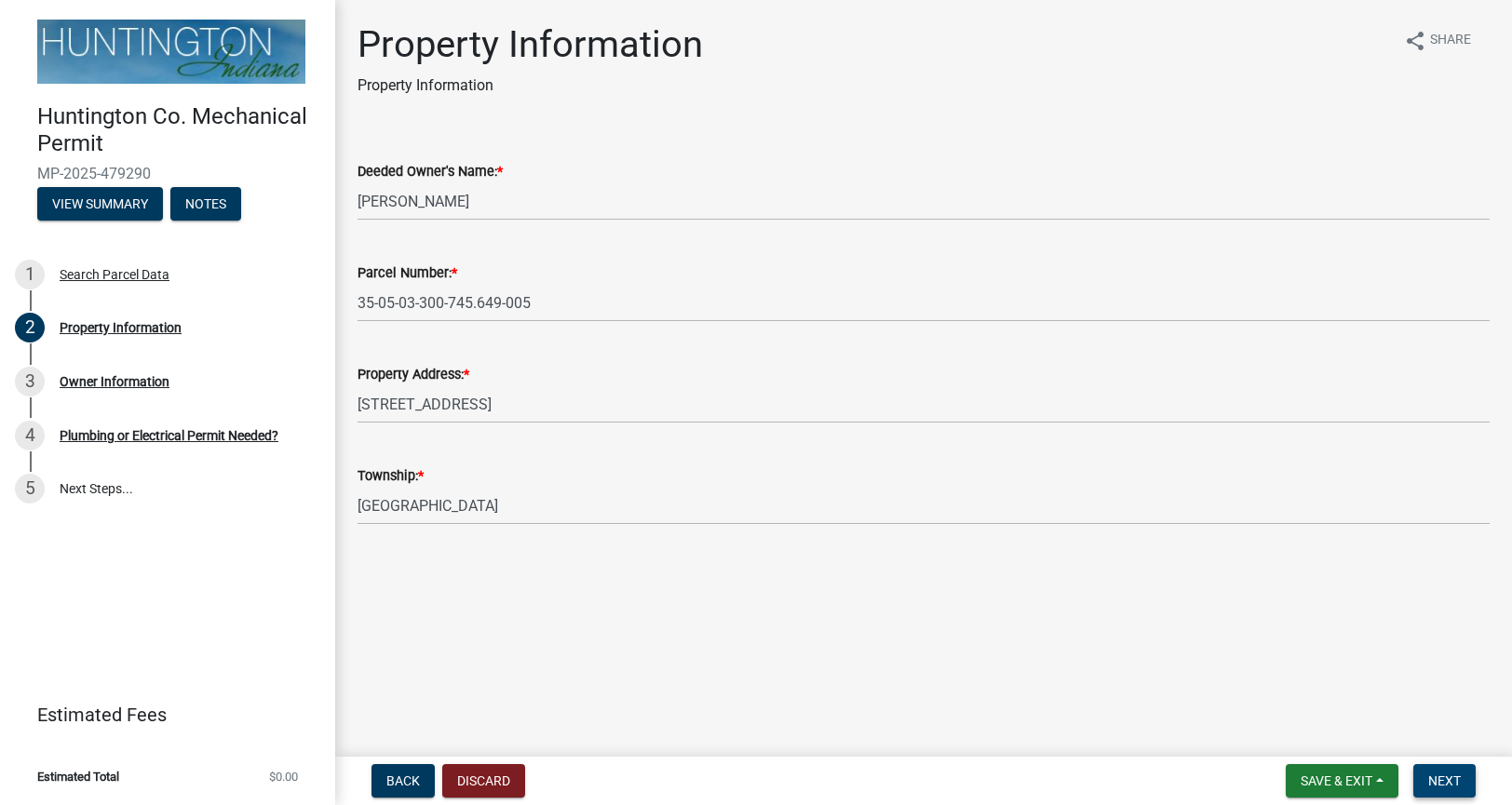
click at [1444, 780] on span "Next" at bounding box center [1444, 781] width 33 height 15
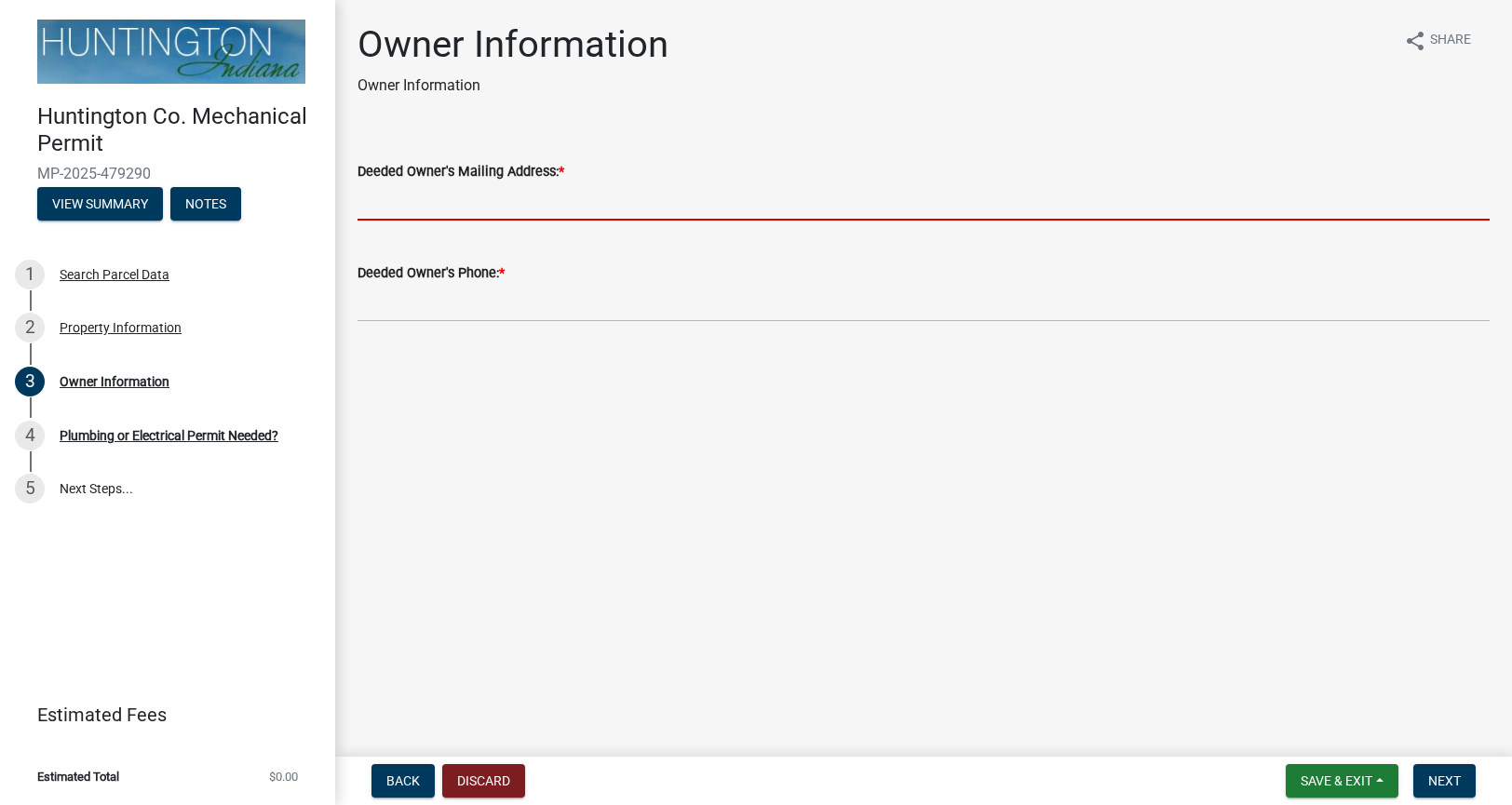
click at [540, 195] on input "Deeded Owner's Mailing Address: *" at bounding box center [923, 201] width 1131 height 38
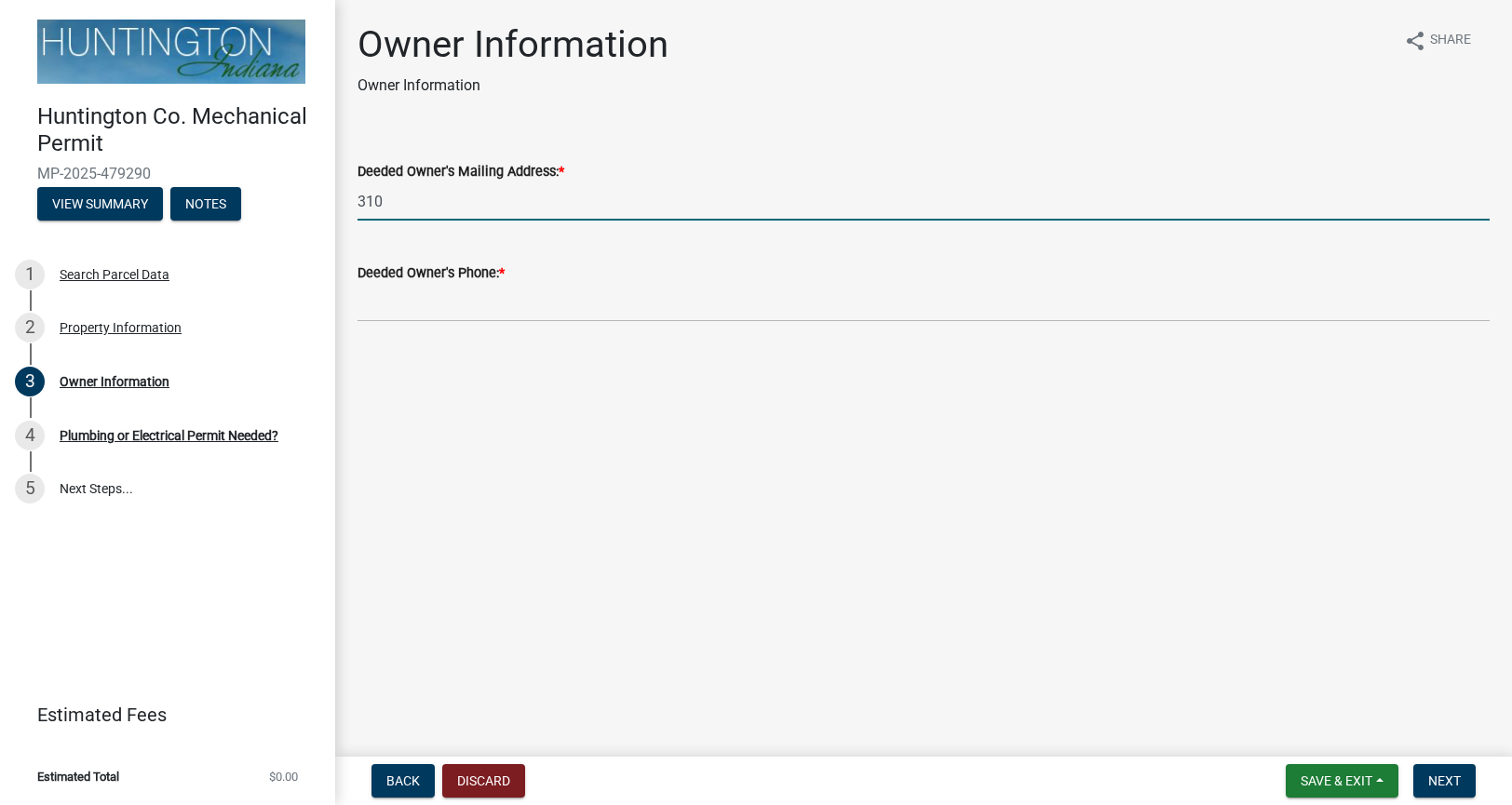
type input "3105 Cumberland Way Huntington, Indiana 46750"
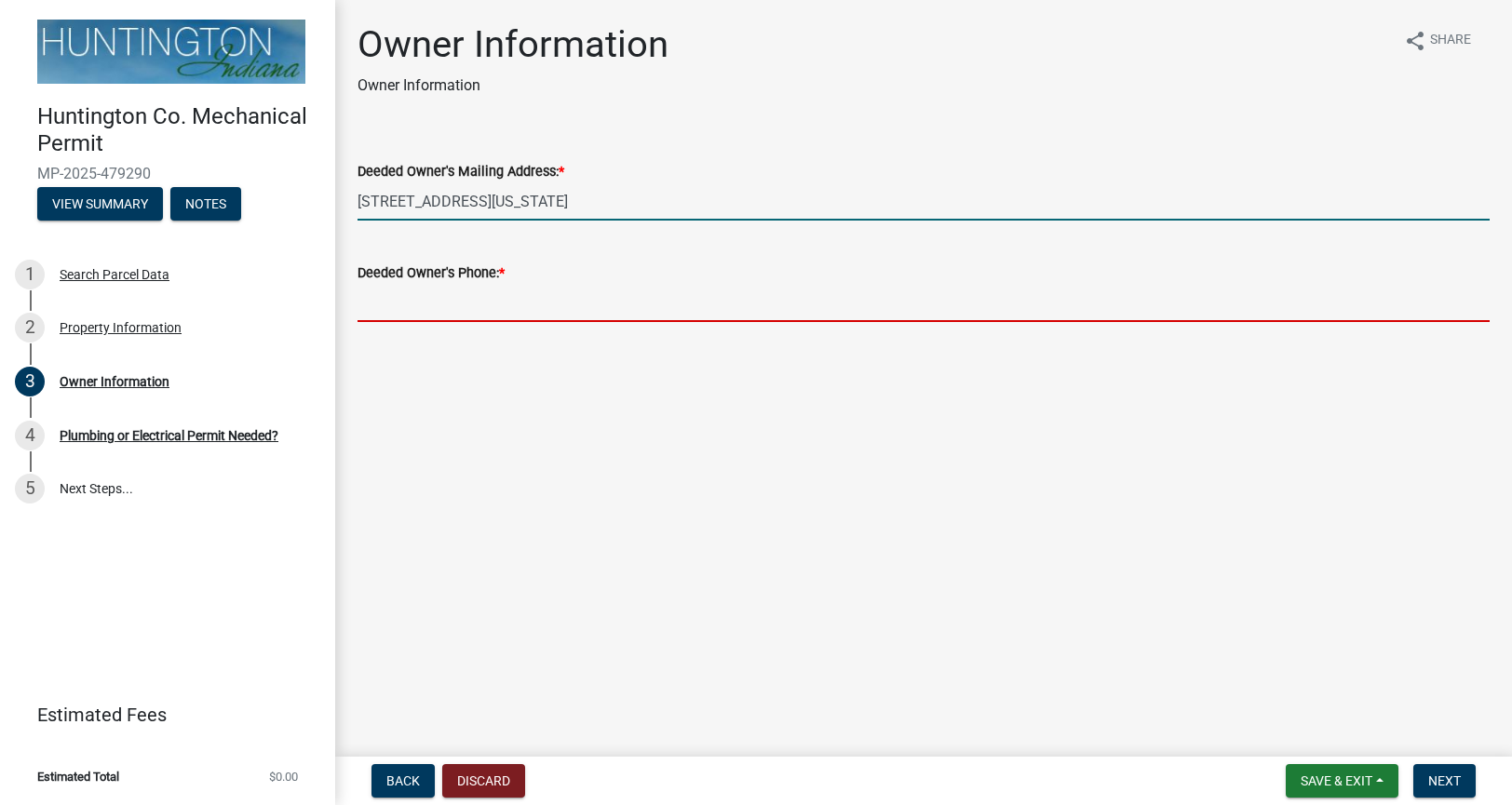
click at [552, 308] on input "Deeded Owner's Phone: *" at bounding box center [923, 303] width 1131 height 38
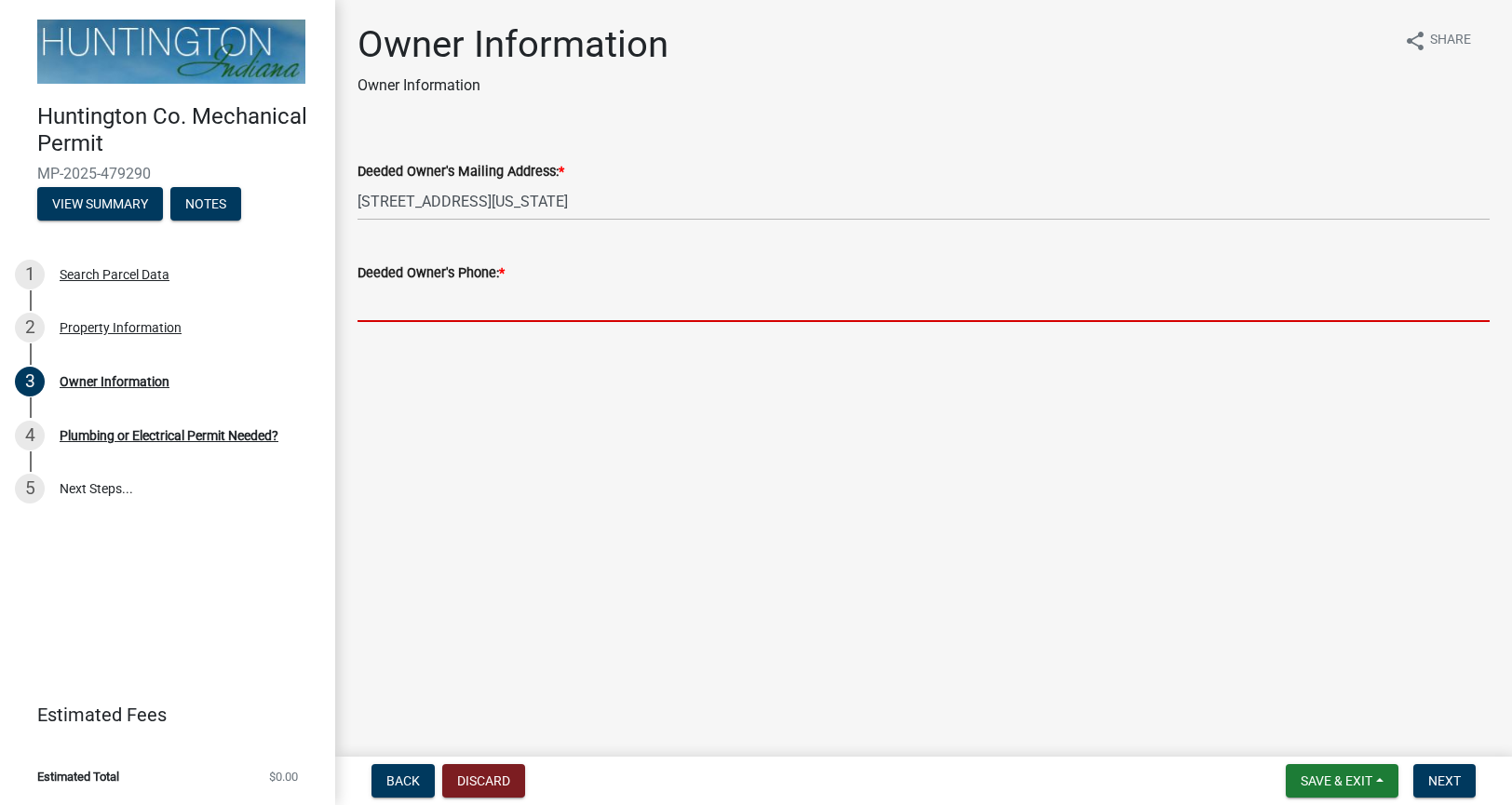
type input "2603563445"
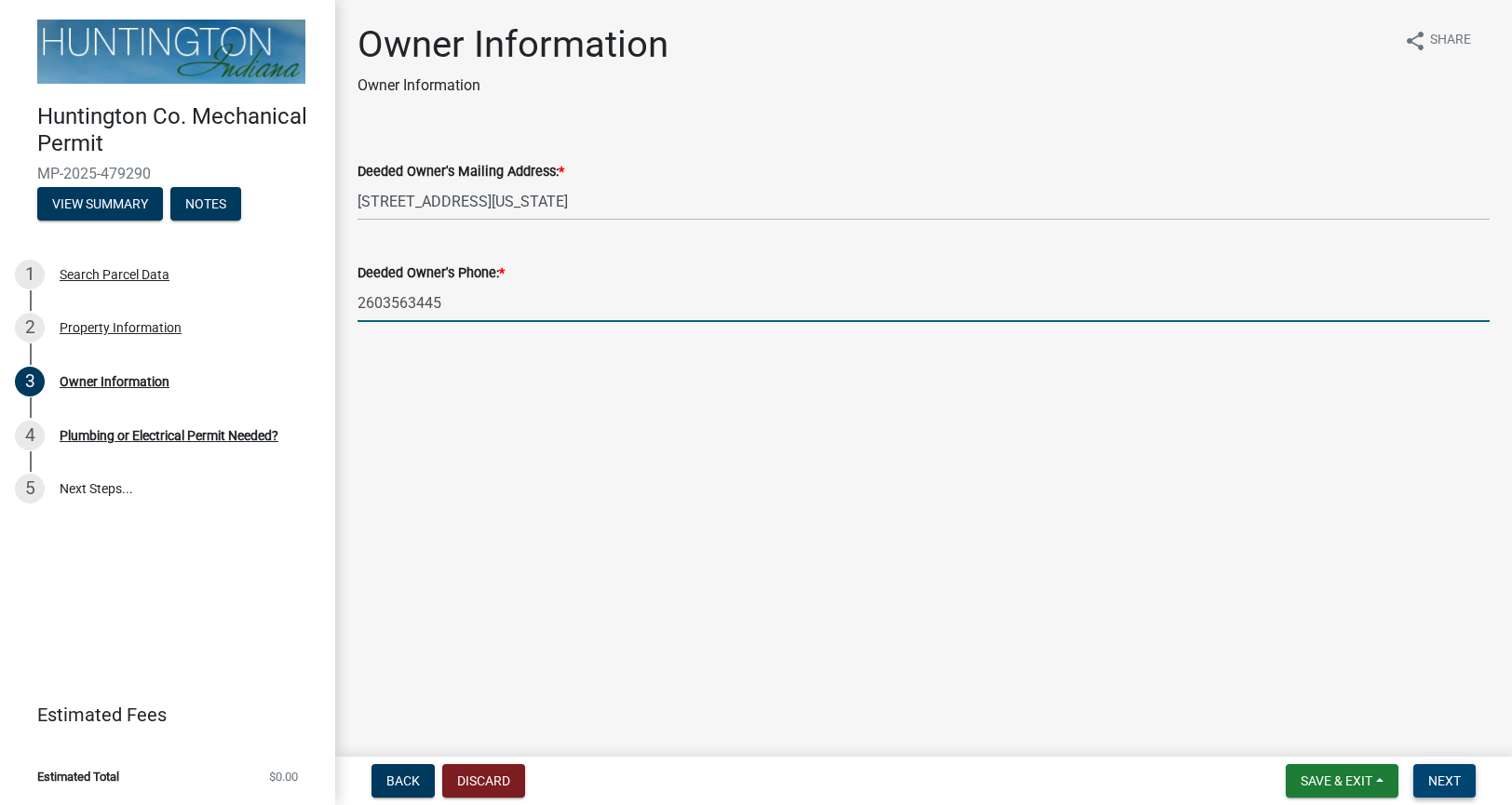
click at [1444, 783] on span "Next" at bounding box center [1444, 781] width 33 height 15
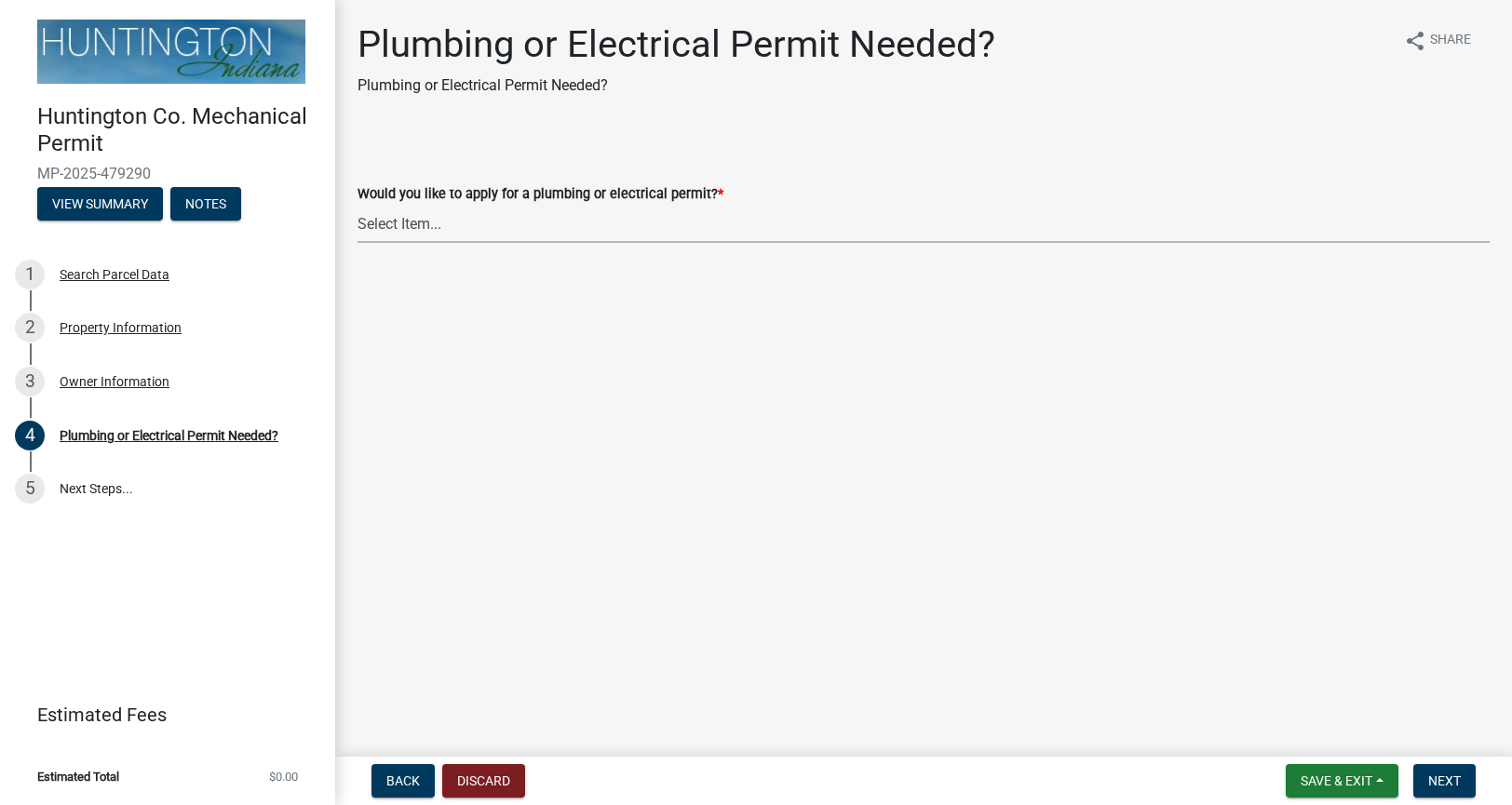
click at [453, 231] on select "Select Item... plumbing electrical" at bounding box center [923, 224] width 1131 height 38
click at [358, 205] on select "Select Item... plumbing electrical" at bounding box center [923, 224] width 1131 height 38
select select "82bdcc69-8734-43af-a4fa-e76f8d275e41"
click at [1451, 781] on span "Next" at bounding box center [1444, 781] width 33 height 15
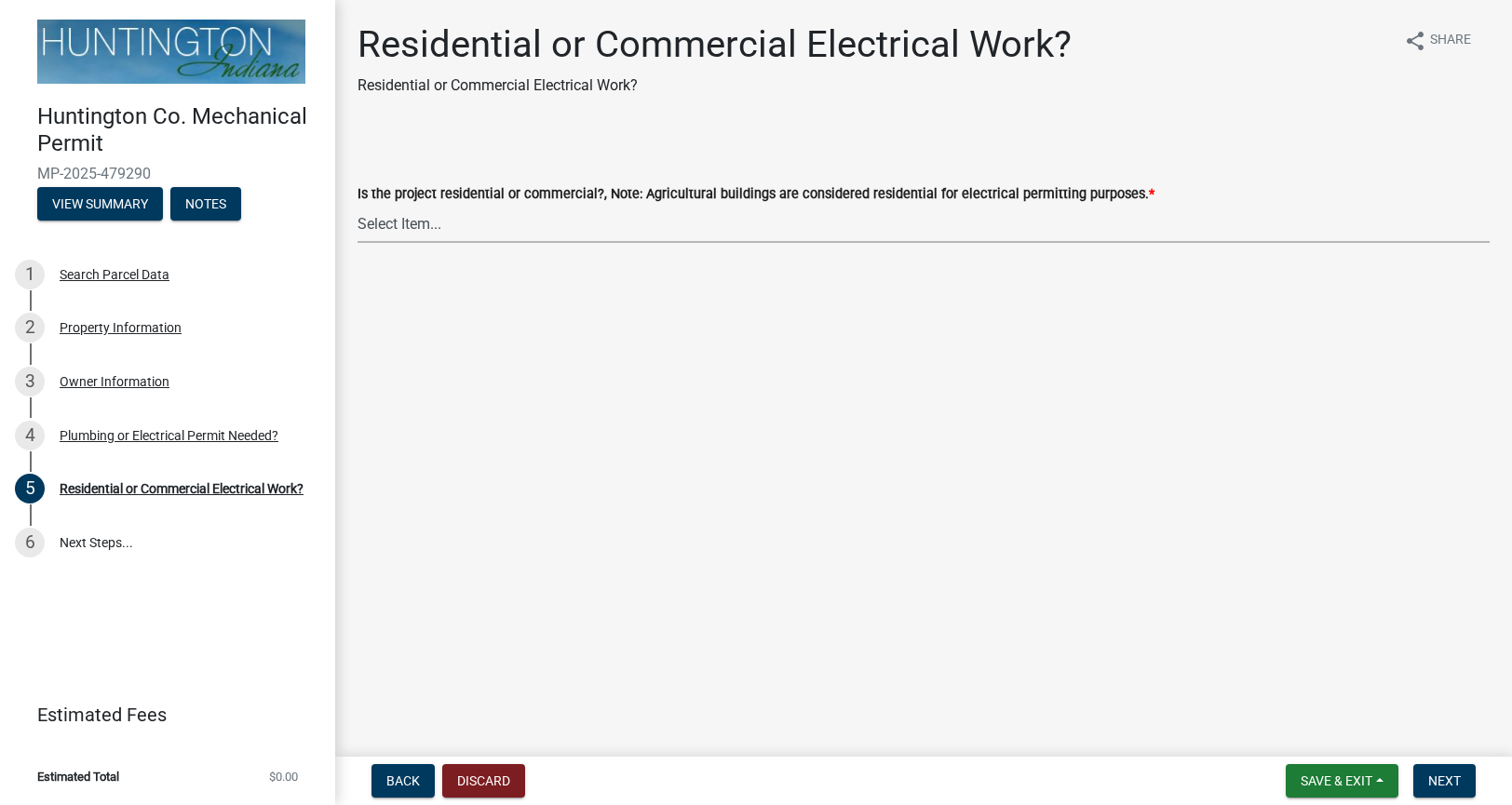
click at [511, 240] on select "Select Item... Residential Commercial" at bounding box center [923, 224] width 1131 height 38
click at [358, 205] on select "Select Item... Residential Commercial" at bounding box center [923, 224] width 1131 height 38
select select "3db72f89-ebf7-44a2-a43c-36ed77a05272"
click at [1442, 781] on span "Next" at bounding box center [1444, 781] width 33 height 15
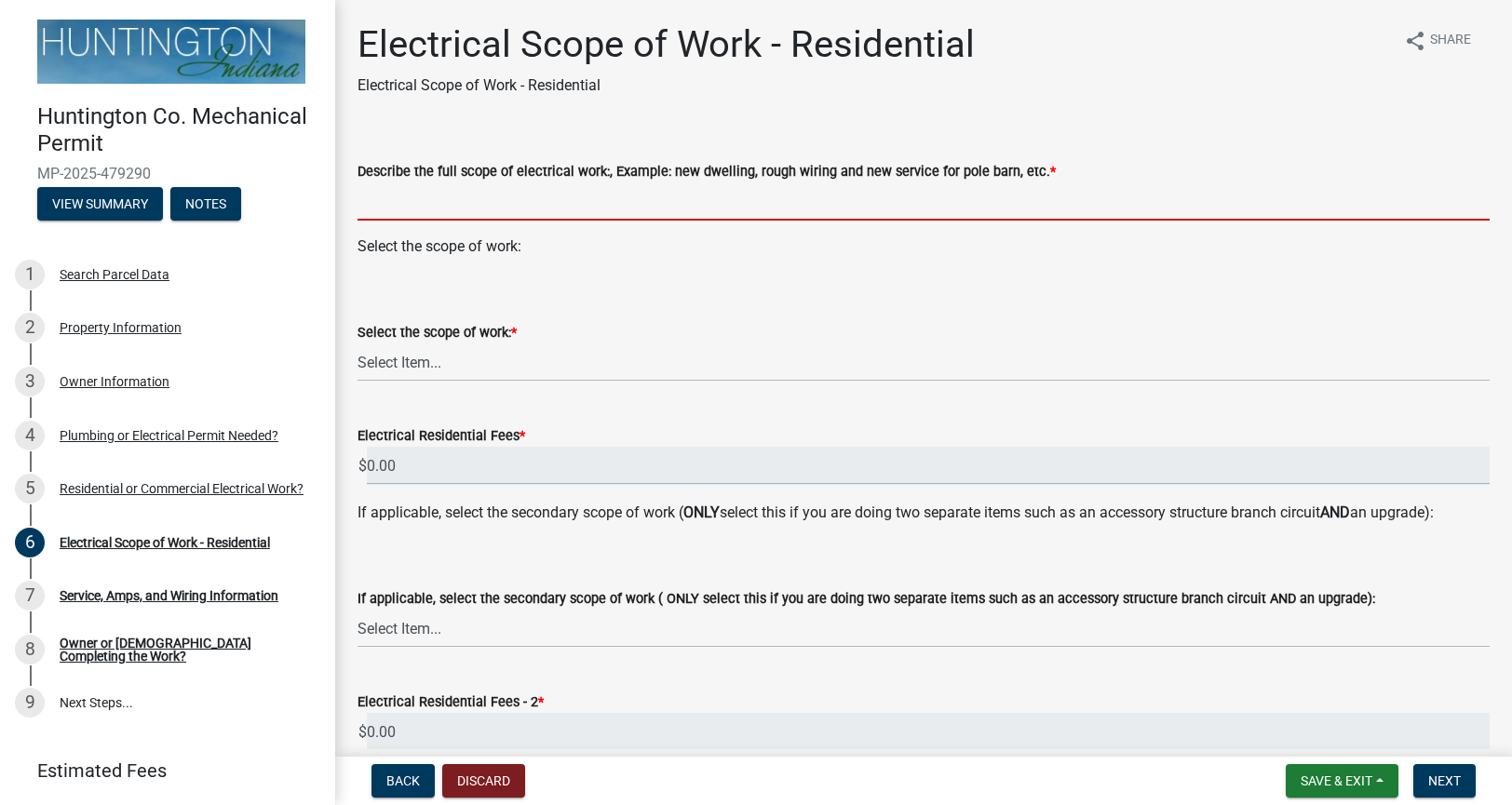
click at [518, 209] on input "Describe the full scope of electrical work:, Example: new dwelling, rough wirin…" at bounding box center [923, 201] width 1131 height 38
type input "INSTALL 18KW GENERAC GENERATOR AND 200A TRANSFER SWITCH"
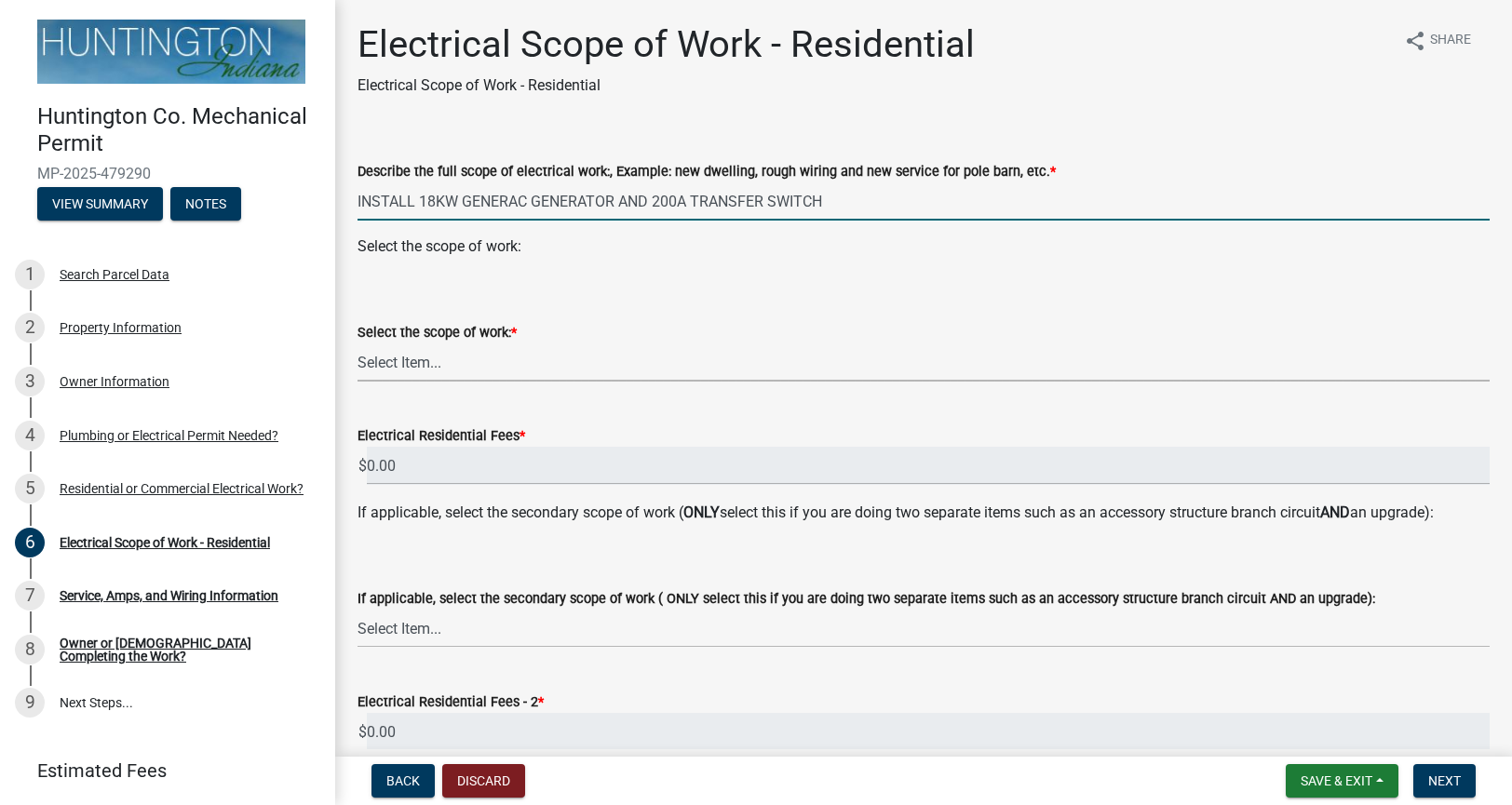
click at [459, 357] on select "Select Item... New Service (new meter base installation) Upgrade (includes relo…" at bounding box center [923, 362] width 1131 height 38
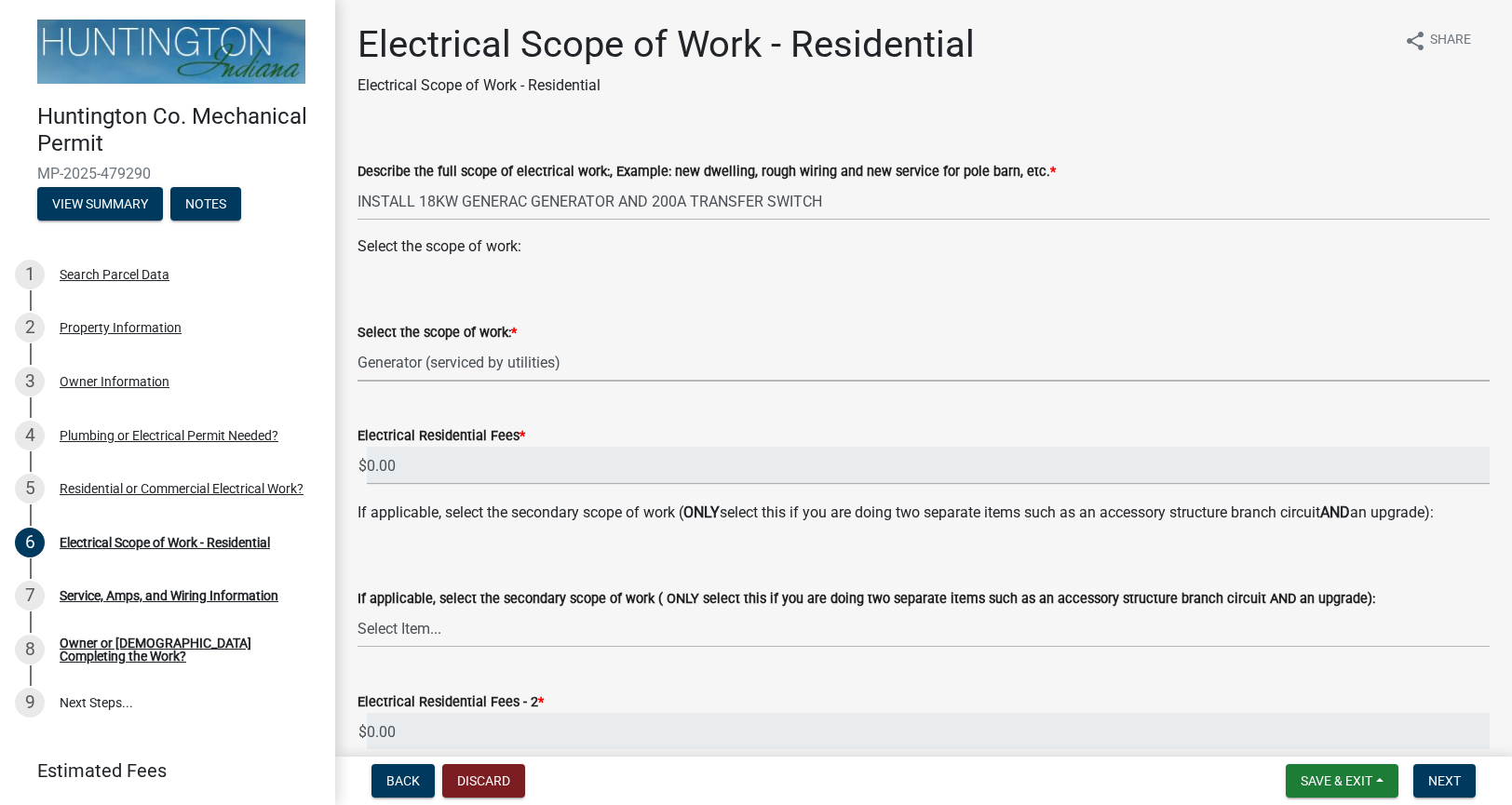
click at [358, 343] on select "Select Item... New Service (new meter base installation) Upgrade (includes relo…" at bounding box center [923, 362] width 1131 height 38
select select "c9734805-3e06-4a63-acdc-c9f6f316eb17"
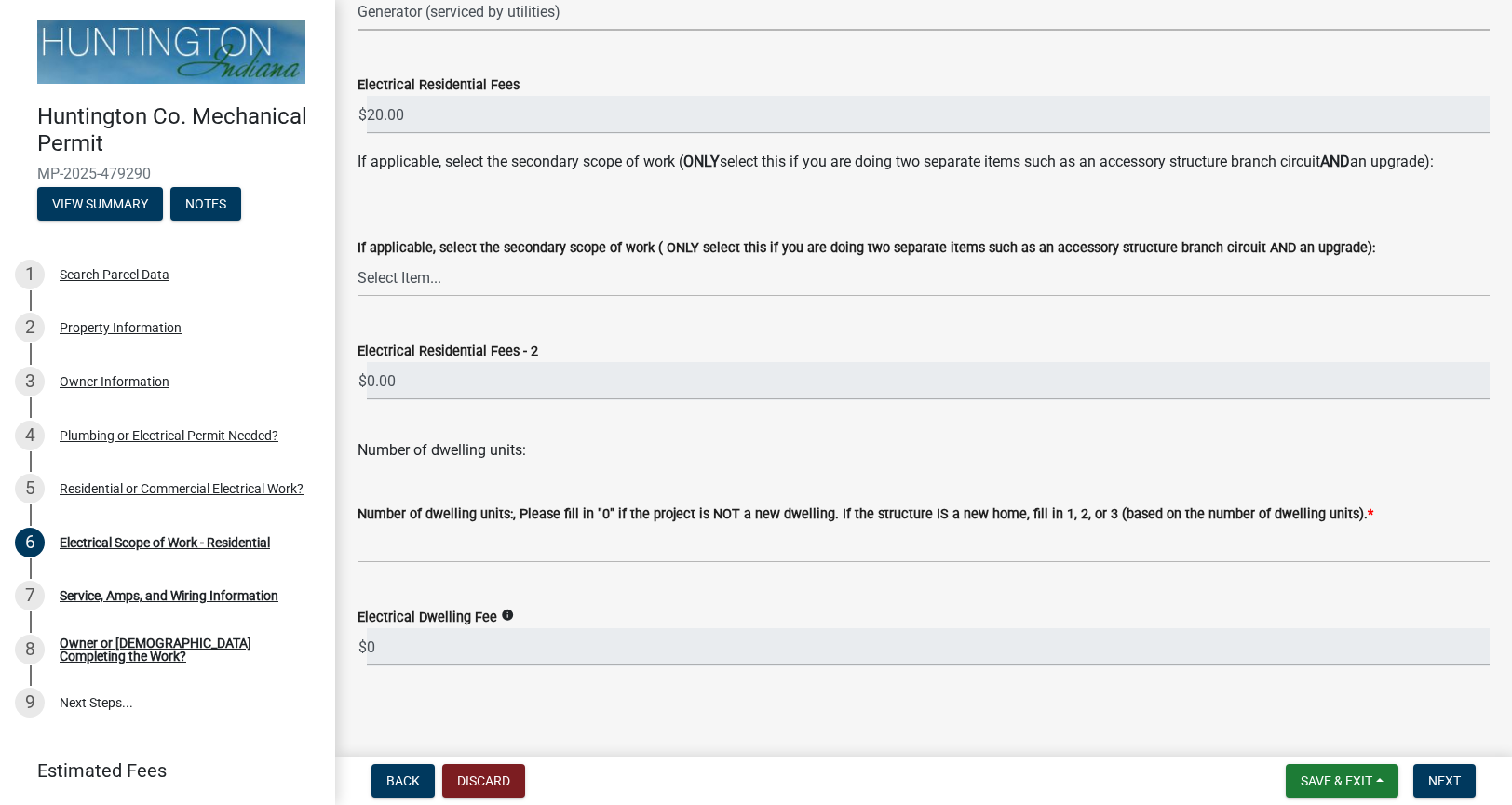
scroll to position [357, 0]
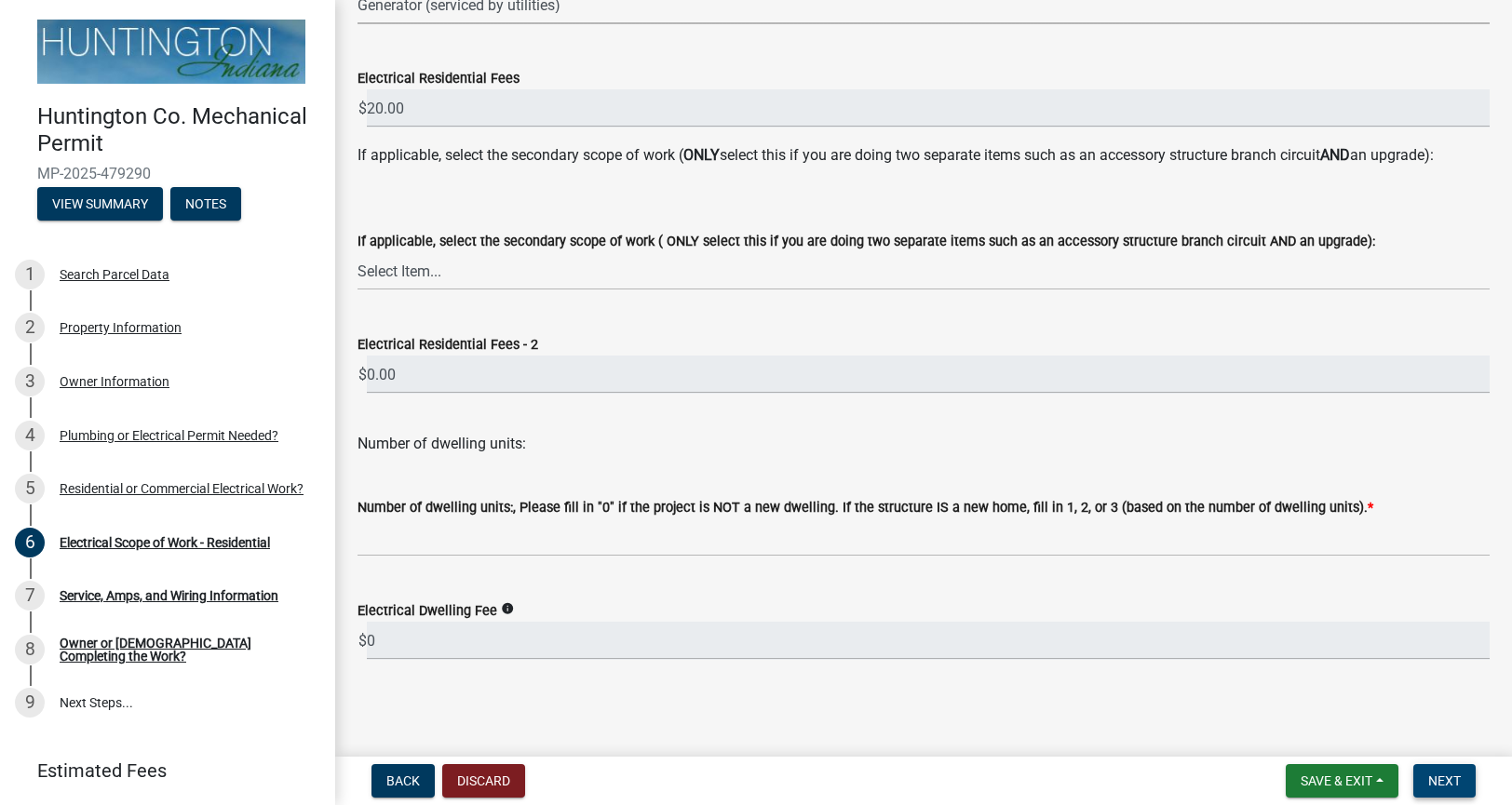
click at [1436, 774] on span "Next" at bounding box center [1444, 781] width 33 height 15
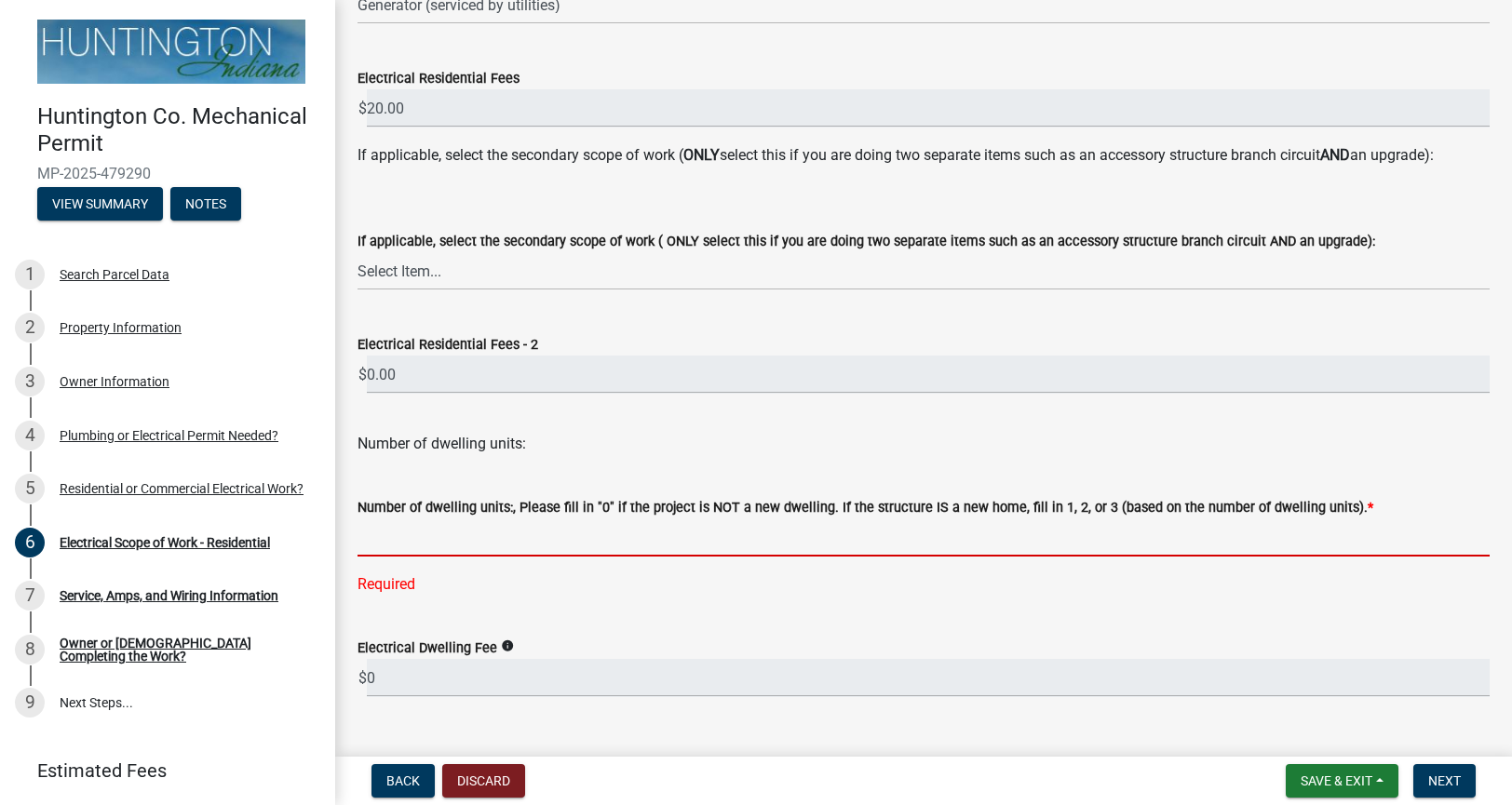
click at [712, 536] on input "text" at bounding box center [923, 538] width 1131 height 38
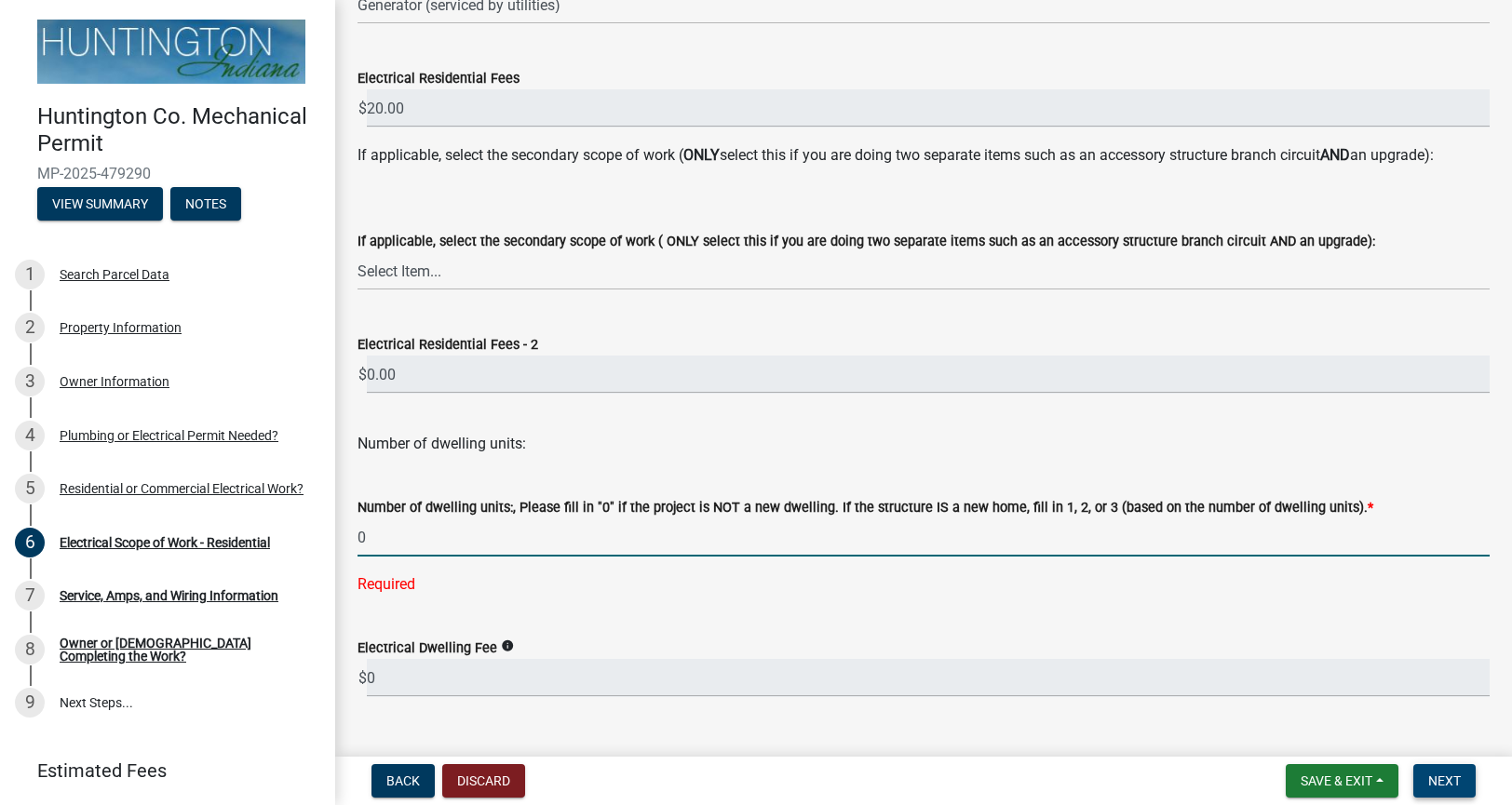
type input "0"
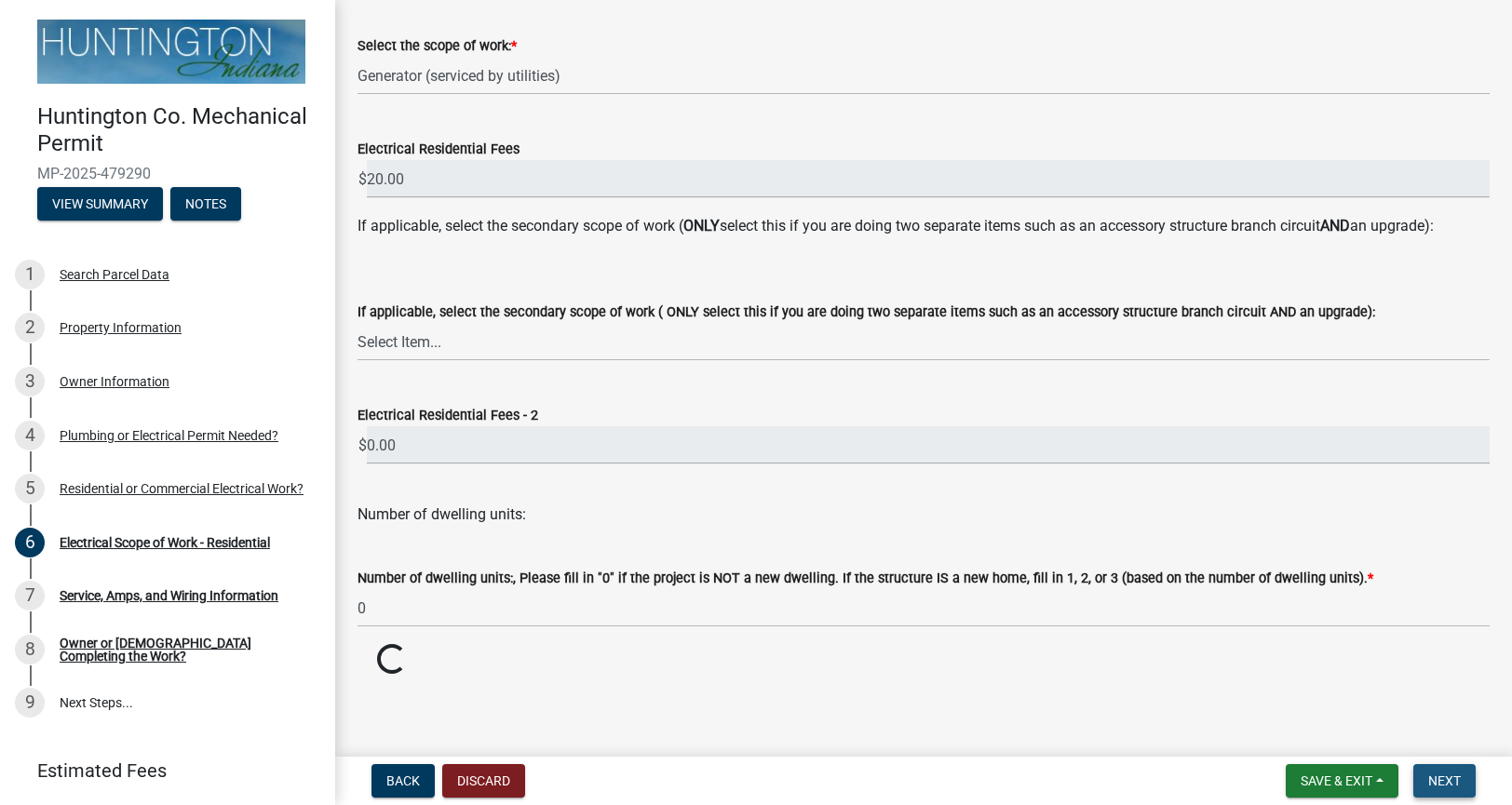
click at [1437, 777] on span "Next" at bounding box center [1444, 781] width 33 height 15
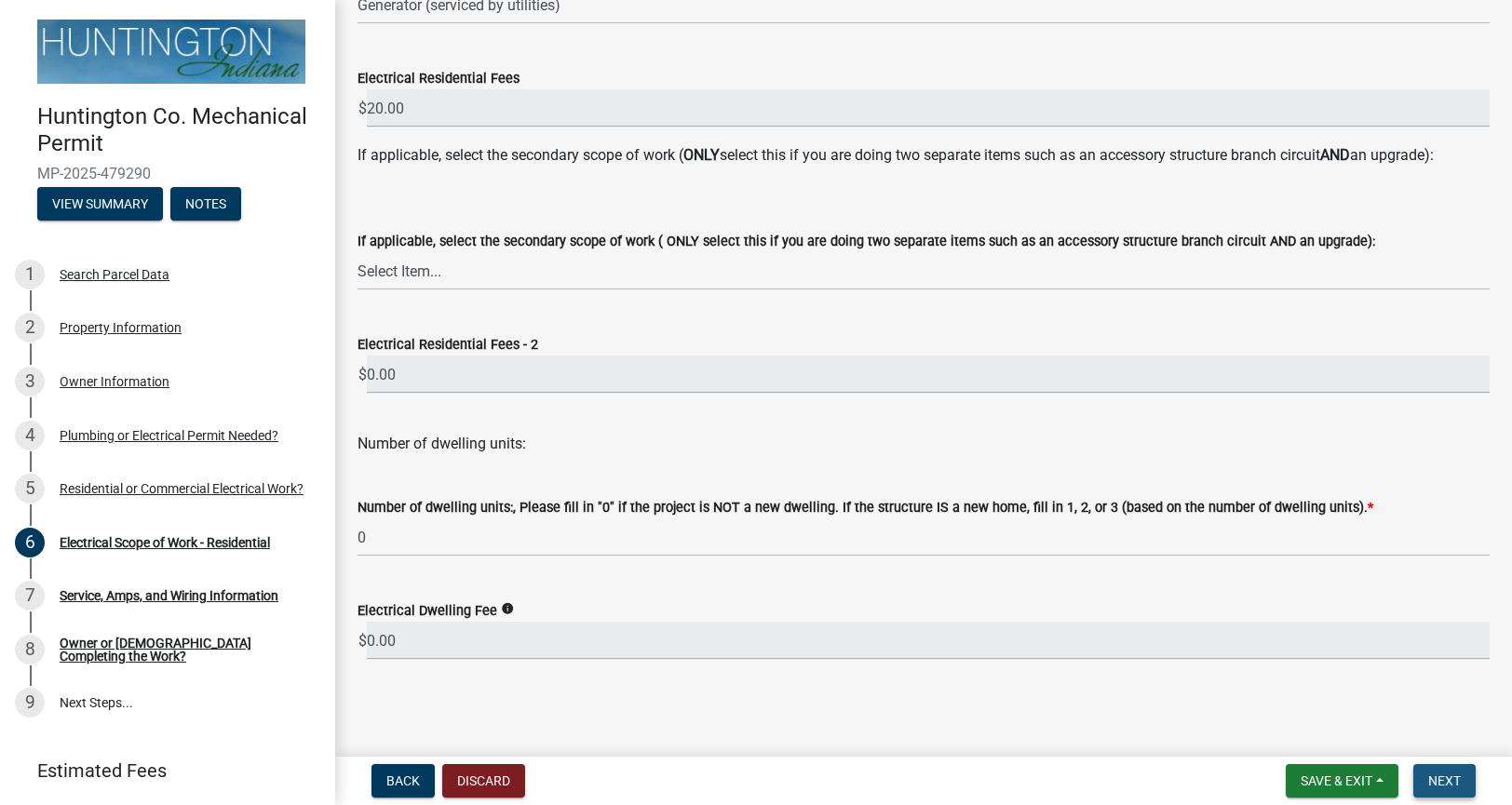
click at [1437, 780] on span "Next" at bounding box center [1444, 781] width 33 height 15
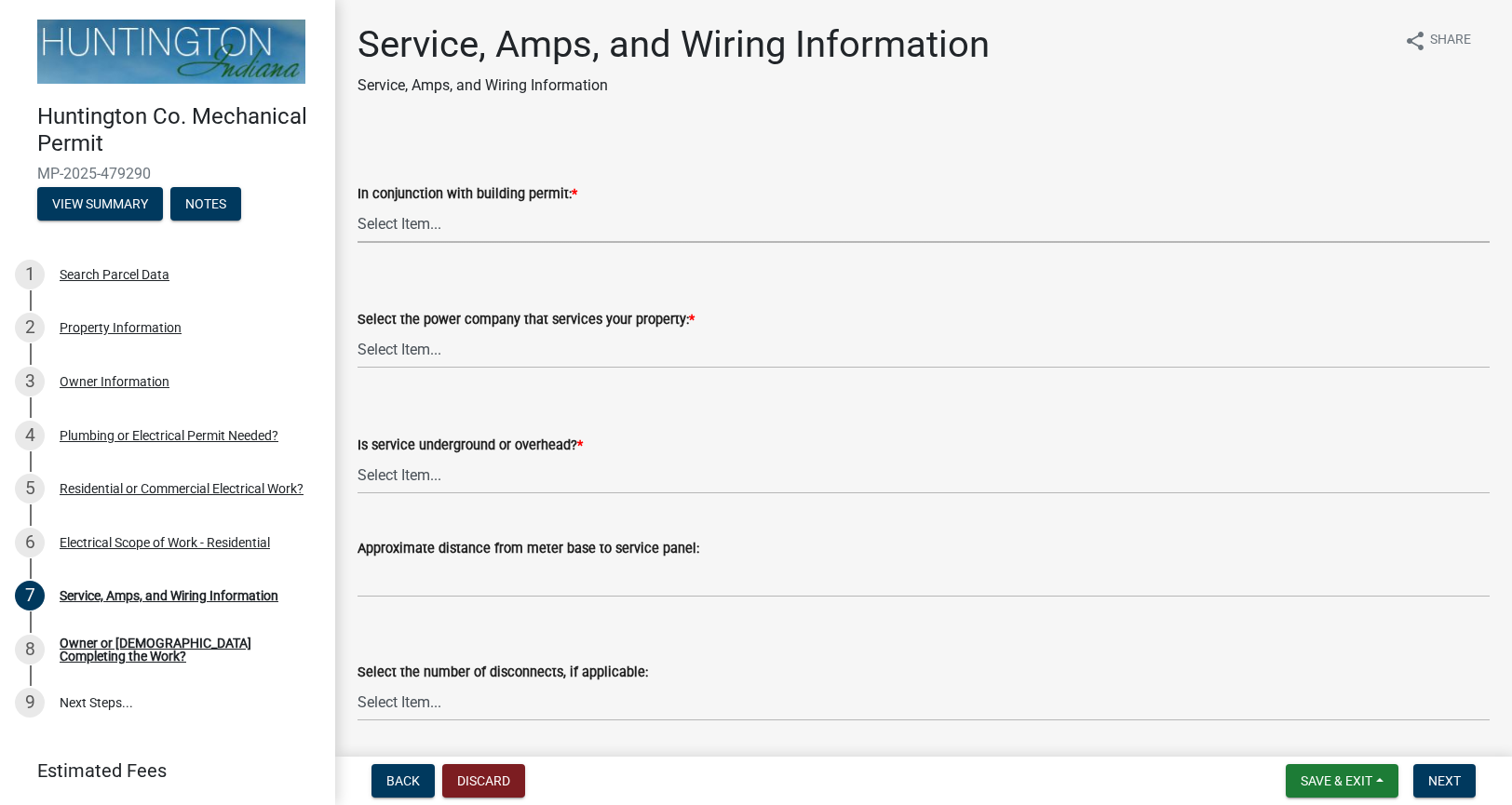
click at [523, 210] on select "Select Item... Yes No" at bounding box center [923, 224] width 1131 height 38
click at [358, 205] on select "Select Item... Yes No" at bounding box center [923, 224] width 1131 height 38
select select "b5401265-710a-437d-bfc0-f060779c66cc"
click at [491, 358] on select "Select Item... Duke Energy Northeastern REMC Wabash County REMC Warren Utilitie…" at bounding box center [923, 350] width 1131 height 38
click at [358, 331] on select "Select Item... Duke Energy Northeastern REMC Wabash County REMC Warren Utilitie…" at bounding box center [923, 350] width 1131 height 38
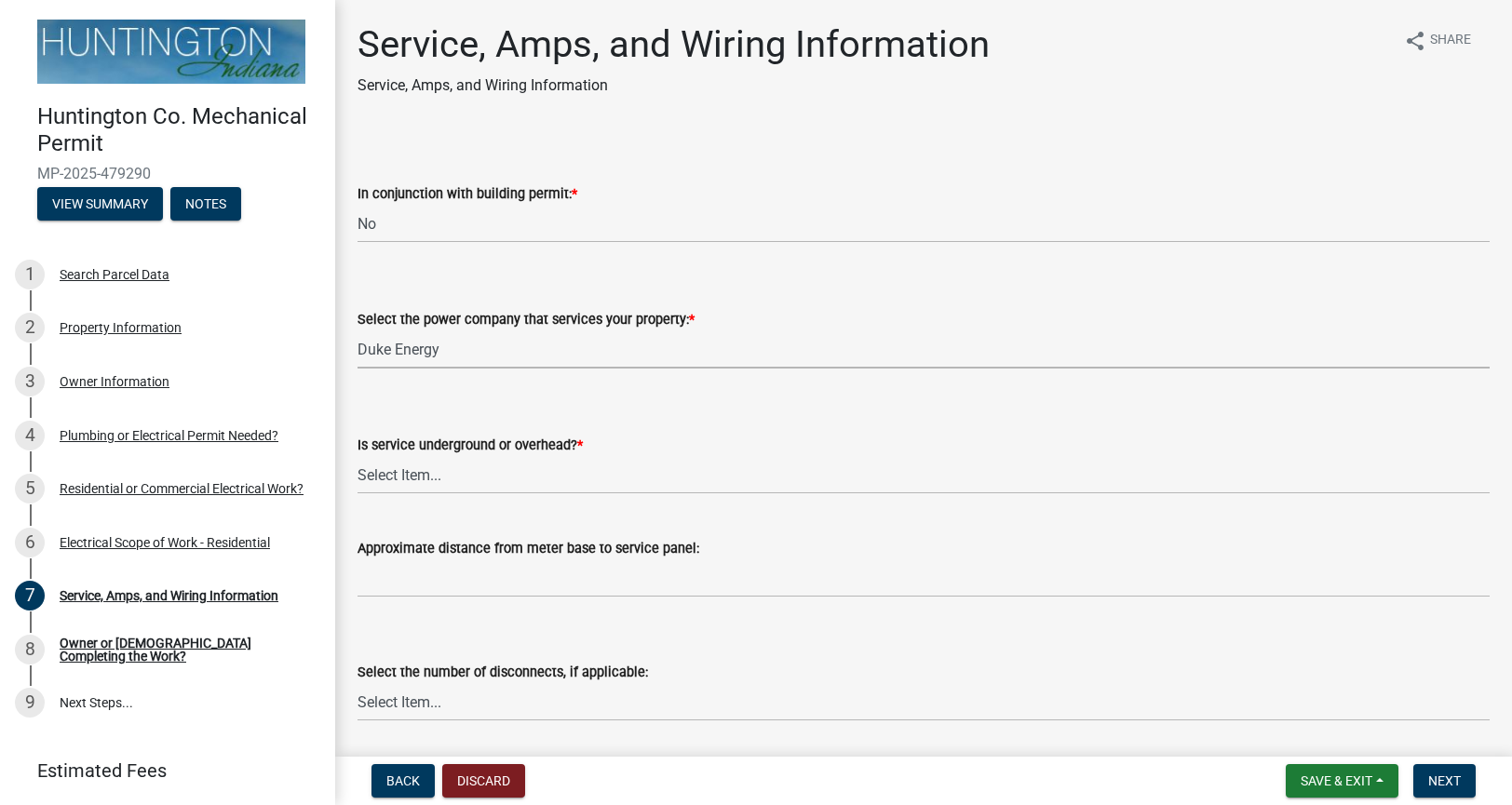
select select "86d62ac7-5622-45a6-b031-aaeffb271793"
click at [433, 472] on select "Select Item... Underground Overhead" at bounding box center [923, 475] width 1131 height 38
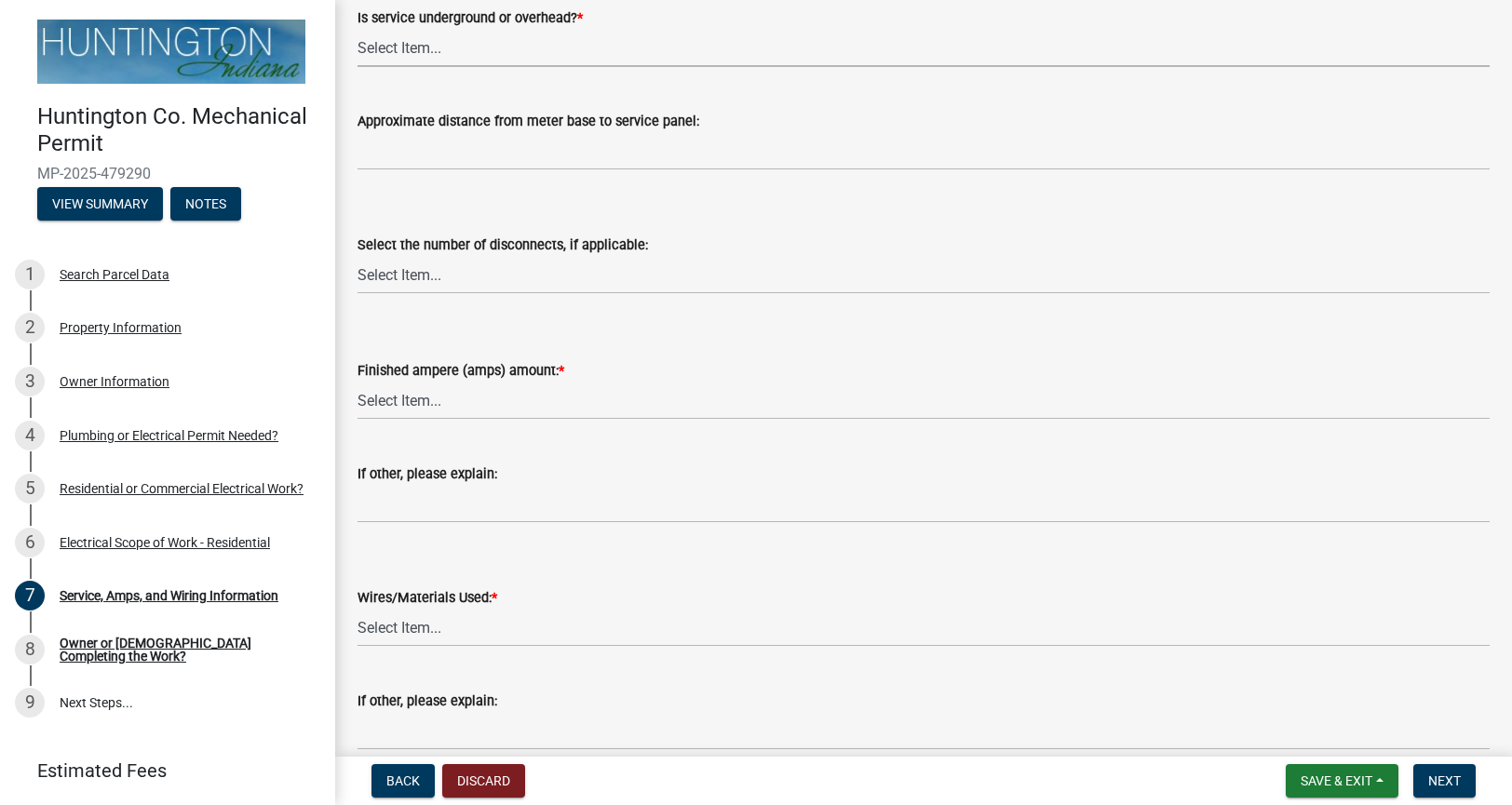
scroll to position [437, 0]
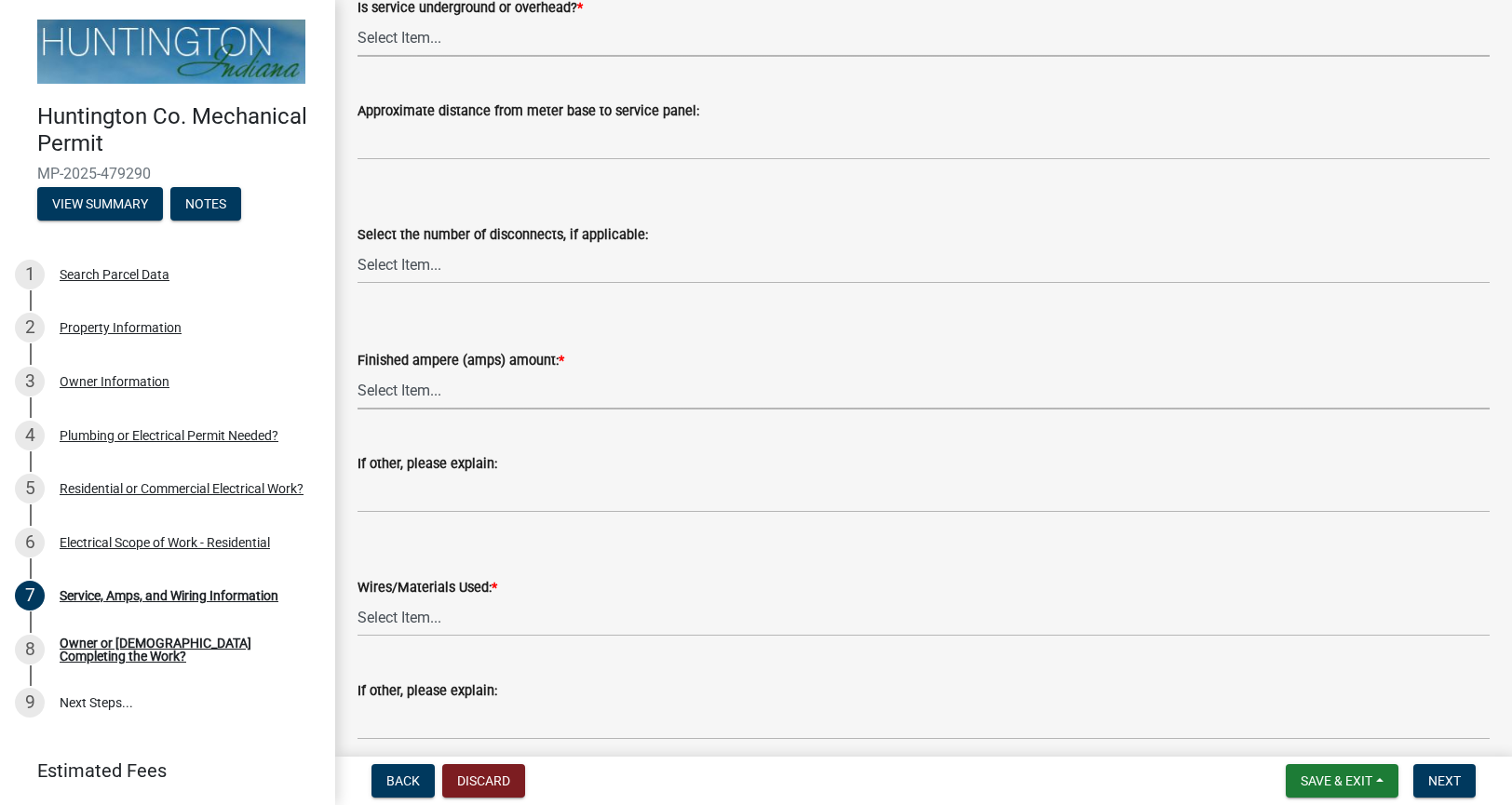
click at [534, 398] on div "Finished ampere (amps) amount: * Select Item... 100 amp 200 amp 400 amp other" at bounding box center [923, 379] width 1131 height 60
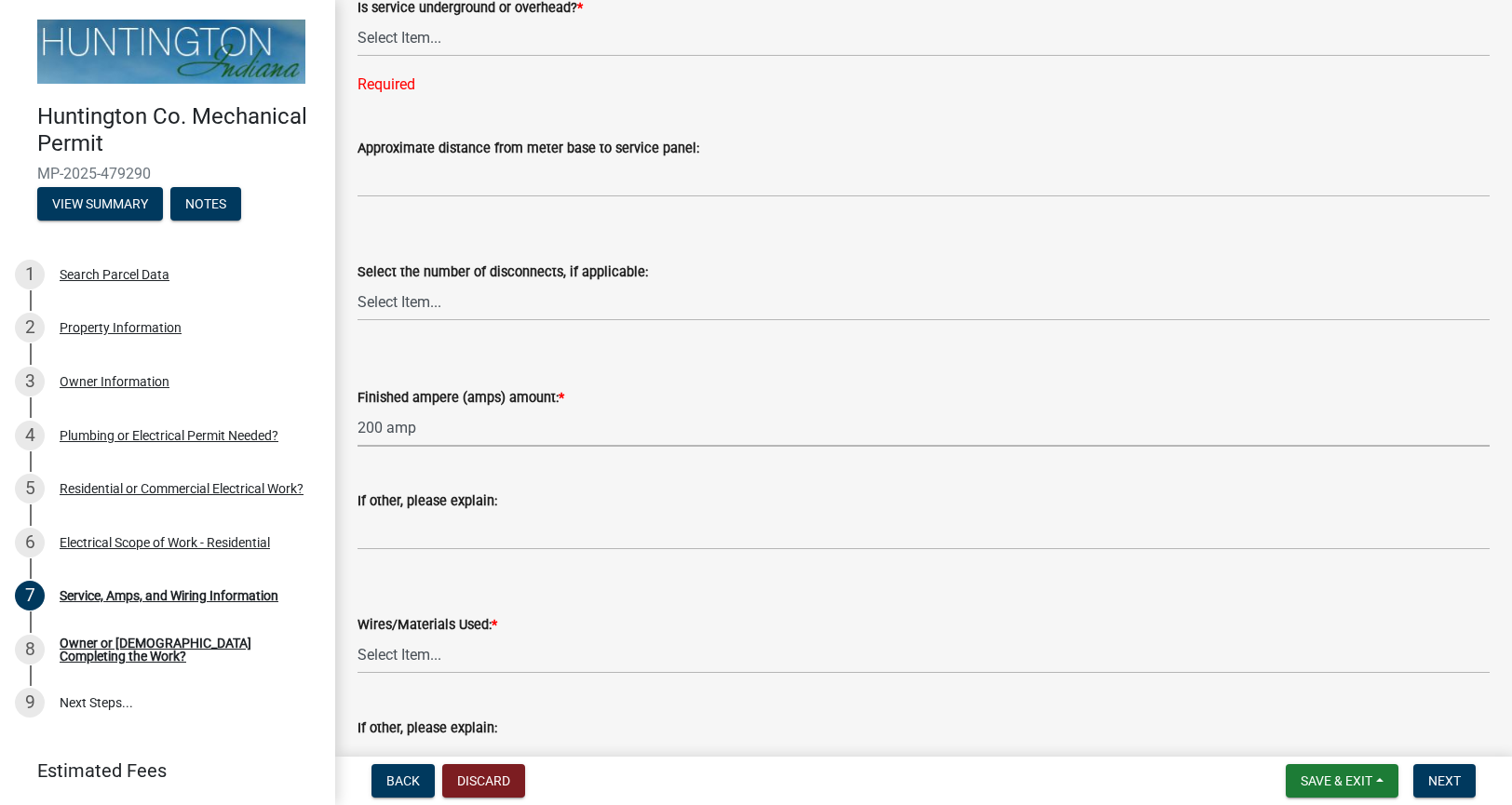
click at [358, 408] on select "Select Item... 100 amp 200 amp 400 amp other" at bounding box center [923, 427] width 1131 height 38
select select "77917e57-3373-4527-be00-46cfa300debe"
click at [782, 246] on form "Select the number of disconnects, if applicable: Select Item... one two three f…" at bounding box center [923, 280] width 1131 height 82
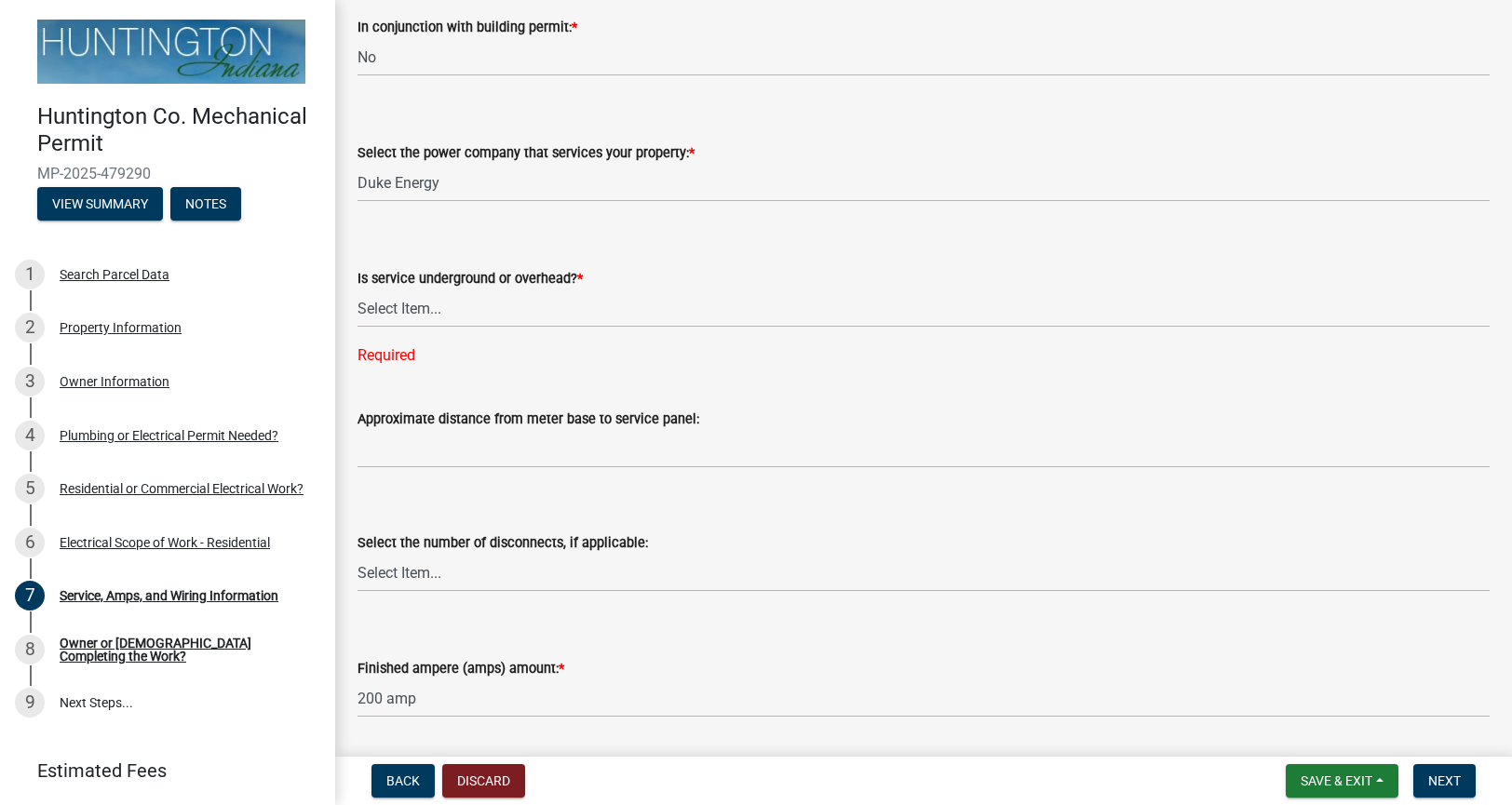
scroll to position [164, 0]
click at [427, 305] on select "Select Item... Underground Overhead" at bounding box center [923, 311] width 1131 height 38
click at [358, 292] on select "Select Item... Underground Overhead" at bounding box center [923, 311] width 1131 height 38
select select "ae88532c-6f26-494f-9fbf-7b0ffd7225c9"
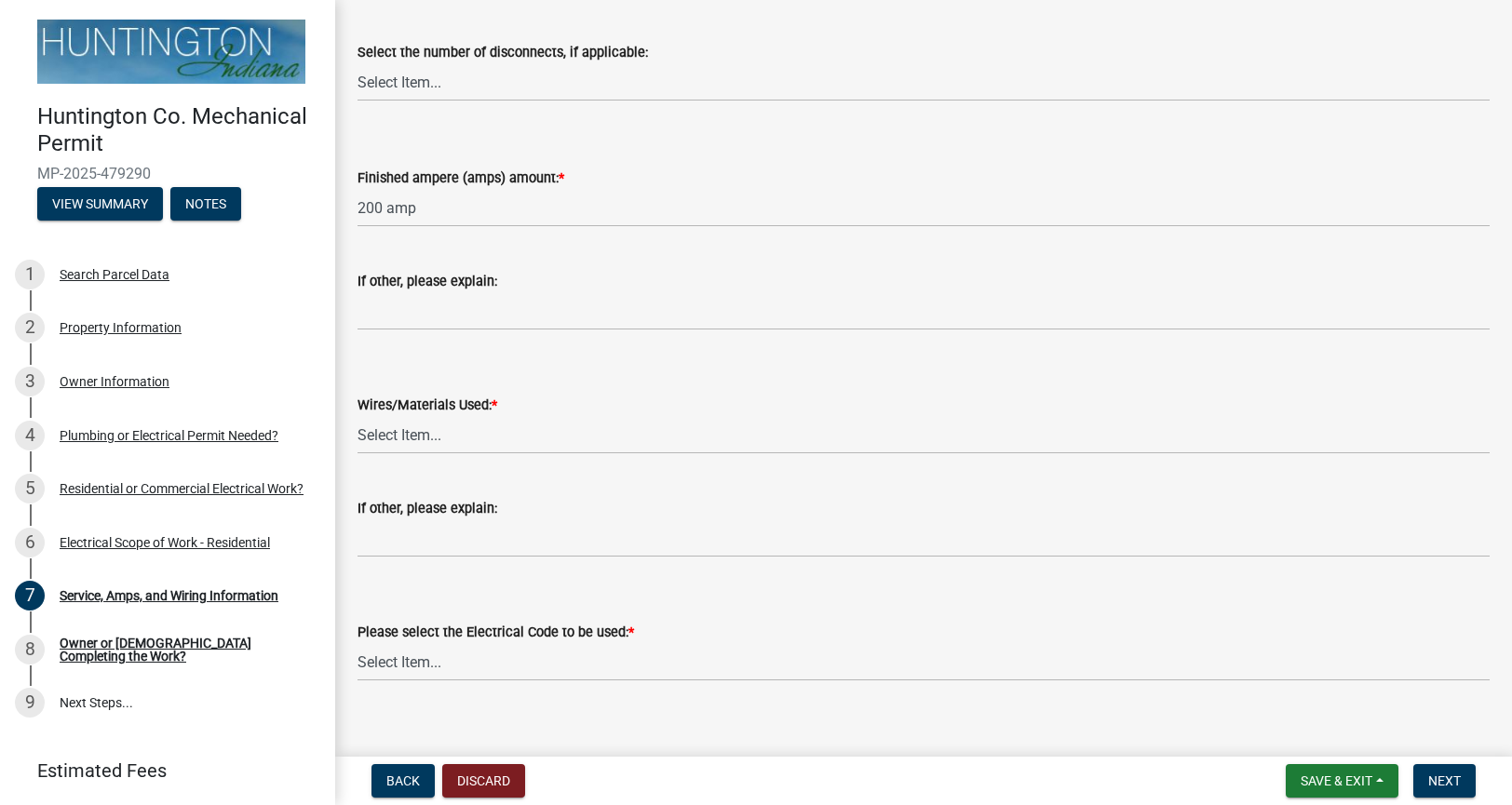
scroll to position [641, 0]
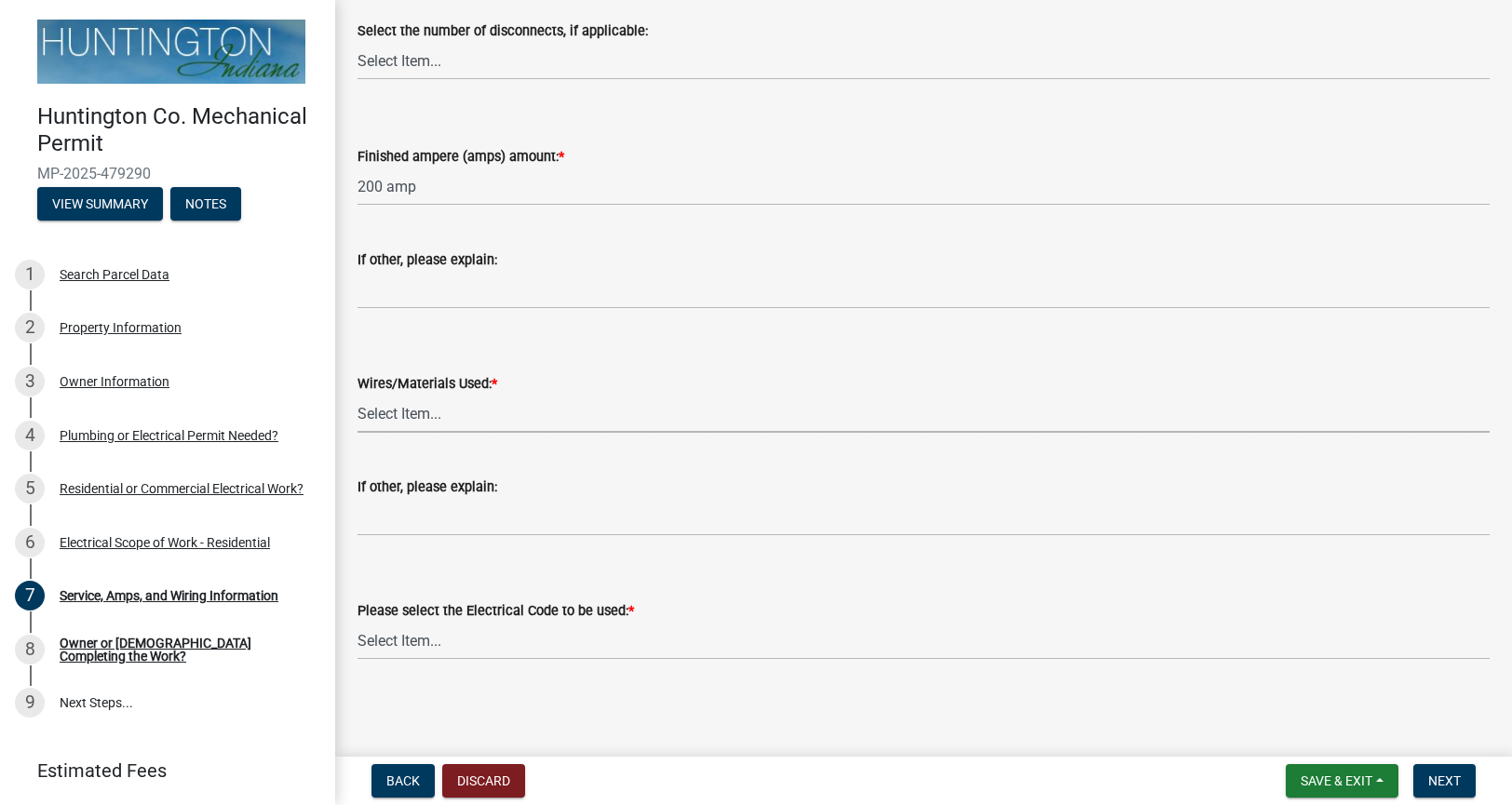
click at [421, 411] on select "Select Item... 2 AWG Aluminum 4 AWG Copper 2-4/0 or 1-1/0 Aluminum 2/0 Copper 2…" at bounding box center [923, 414] width 1131 height 38
click at [358, 395] on select "Select Item... 2 AWG Aluminum 4 AWG Copper 2-4/0 or 1-1/0 Aluminum 2/0 Copper 2…" at bounding box center [923, 414] width 1131 height 38
select select "6b87888a-4deb-48a2-ac11-26351d48ff00"
click at [518, 651] on select "Select Item... Indiana Electrical Code One & Two Family Dwelling Code" at bounding box center [923, 640] width 1131 height 38
click at [358, 621] on select "Select Item... Indiana Electrical Code One & Two Family Dwelling Code" at bounding box center [923, 640] width 1131 height 38
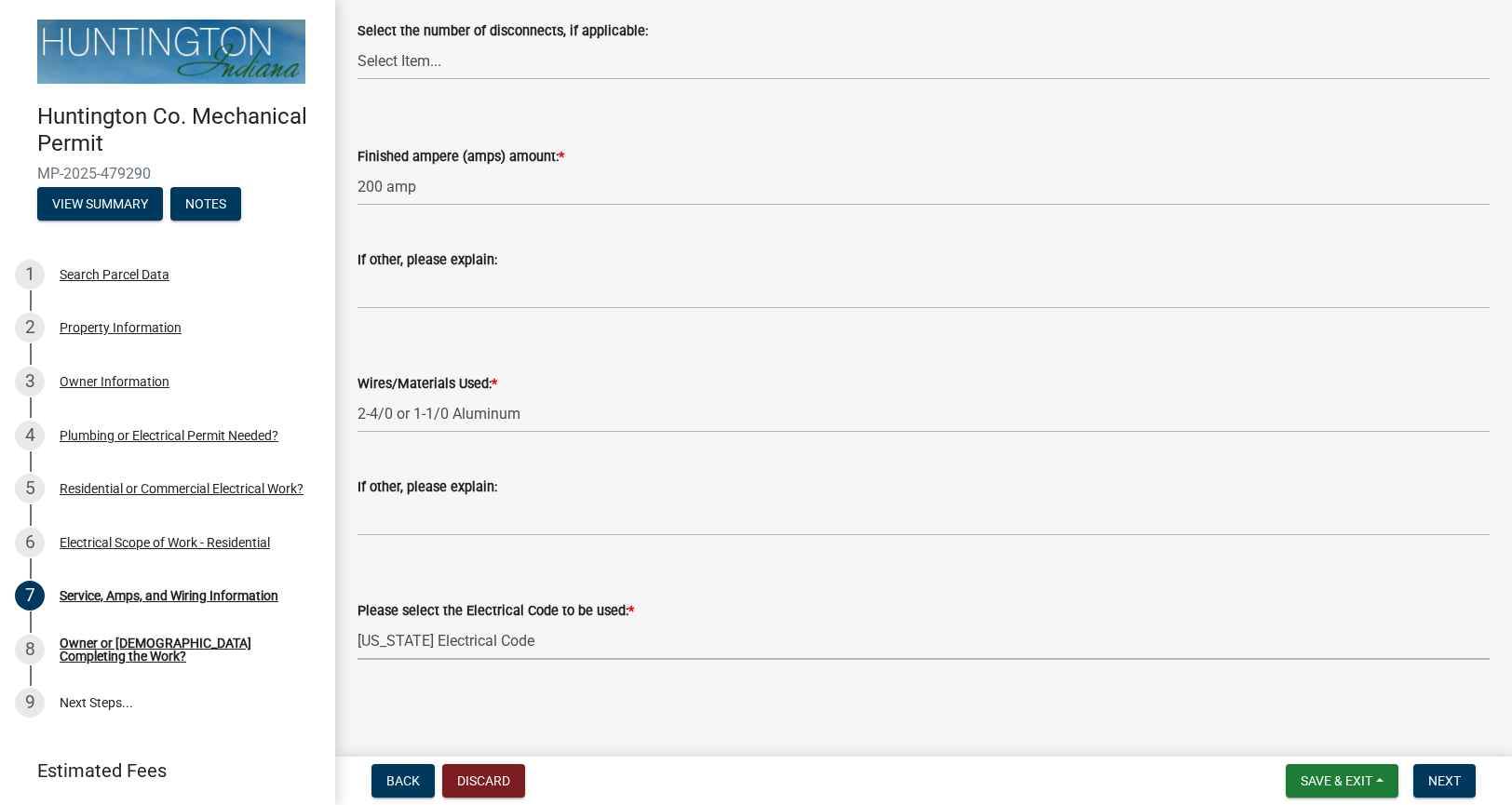
select select "5aeea631-e80a-4ba0-b39f-f5c26114ddfc"
click at [1429, 779] on span "Next" at bounding box center [1444, 781] width 33 height 15
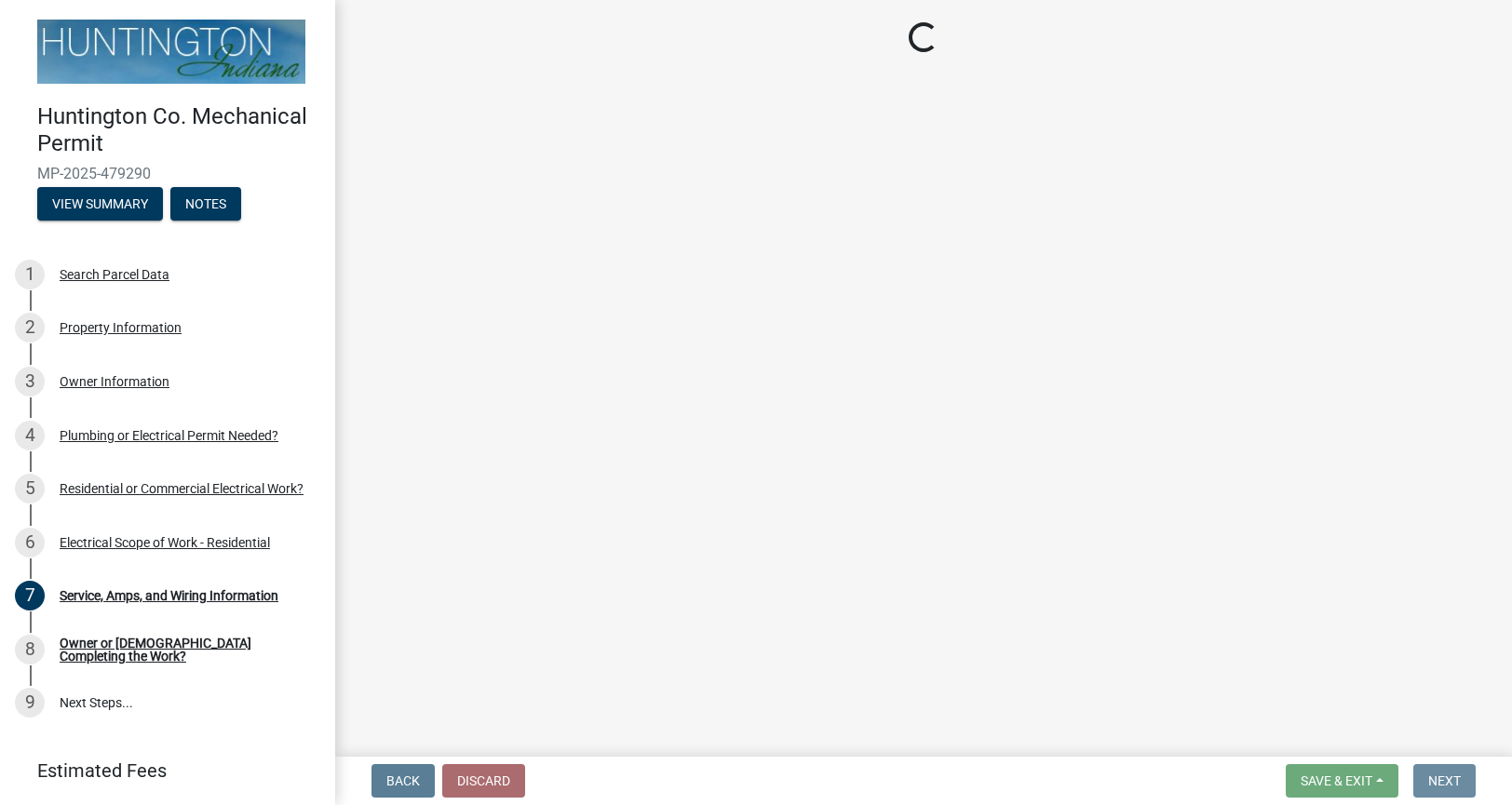
scroll to position [0, 0]
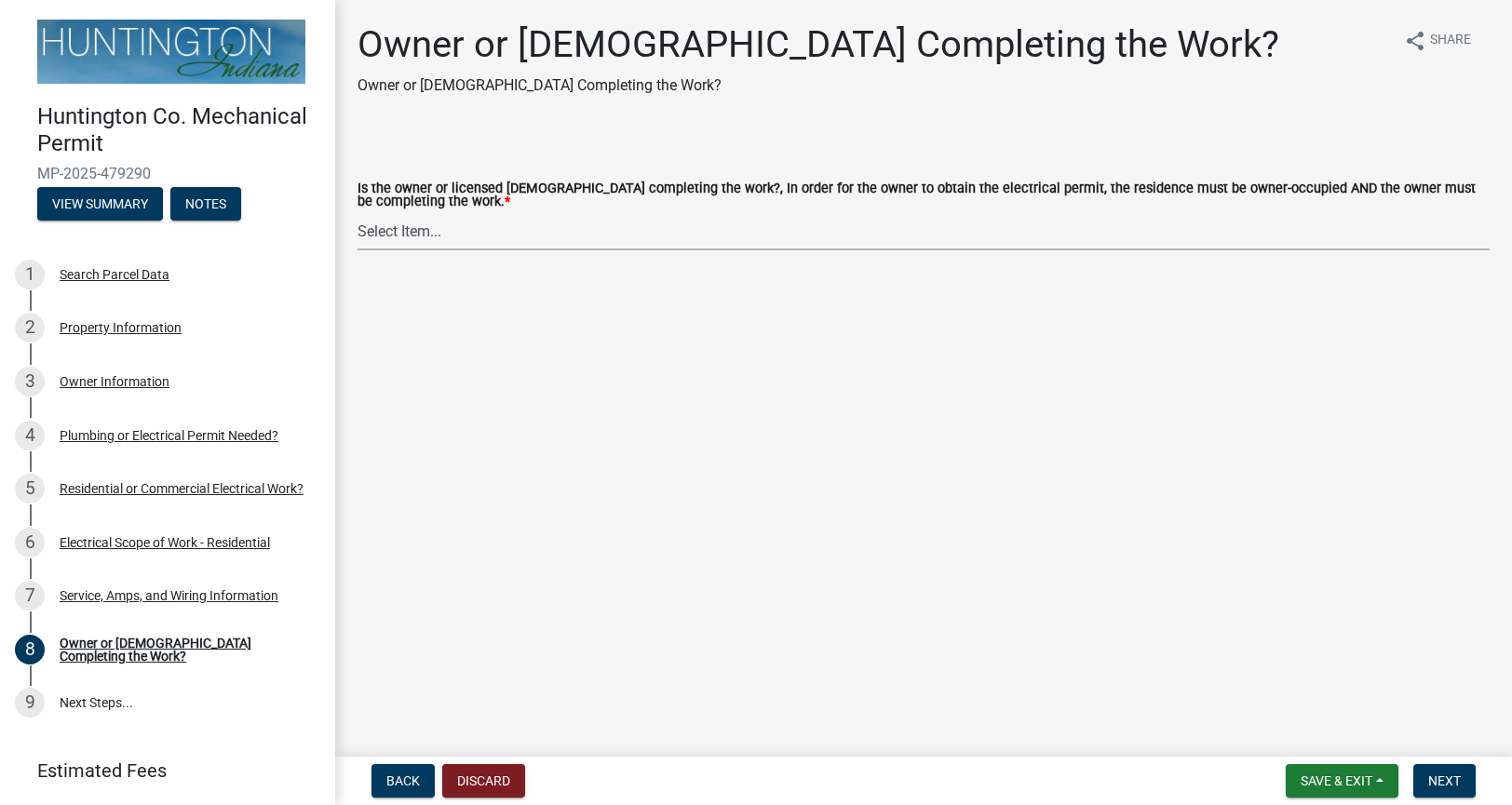
click at [369, 239] on select "Select Item... owner contractor" at bounding box center [923, 231] width 1131 height 38
click at [358, 212] on select "Select Item... owner contractor" at bounding box center [923, 231] width 1131 height 38
select select "408e0cf4-d53f-4268-b860-e8792218a171"
click at [1436, 788] on button "Next" at bounding box center [1444, 780] width 62 height 34
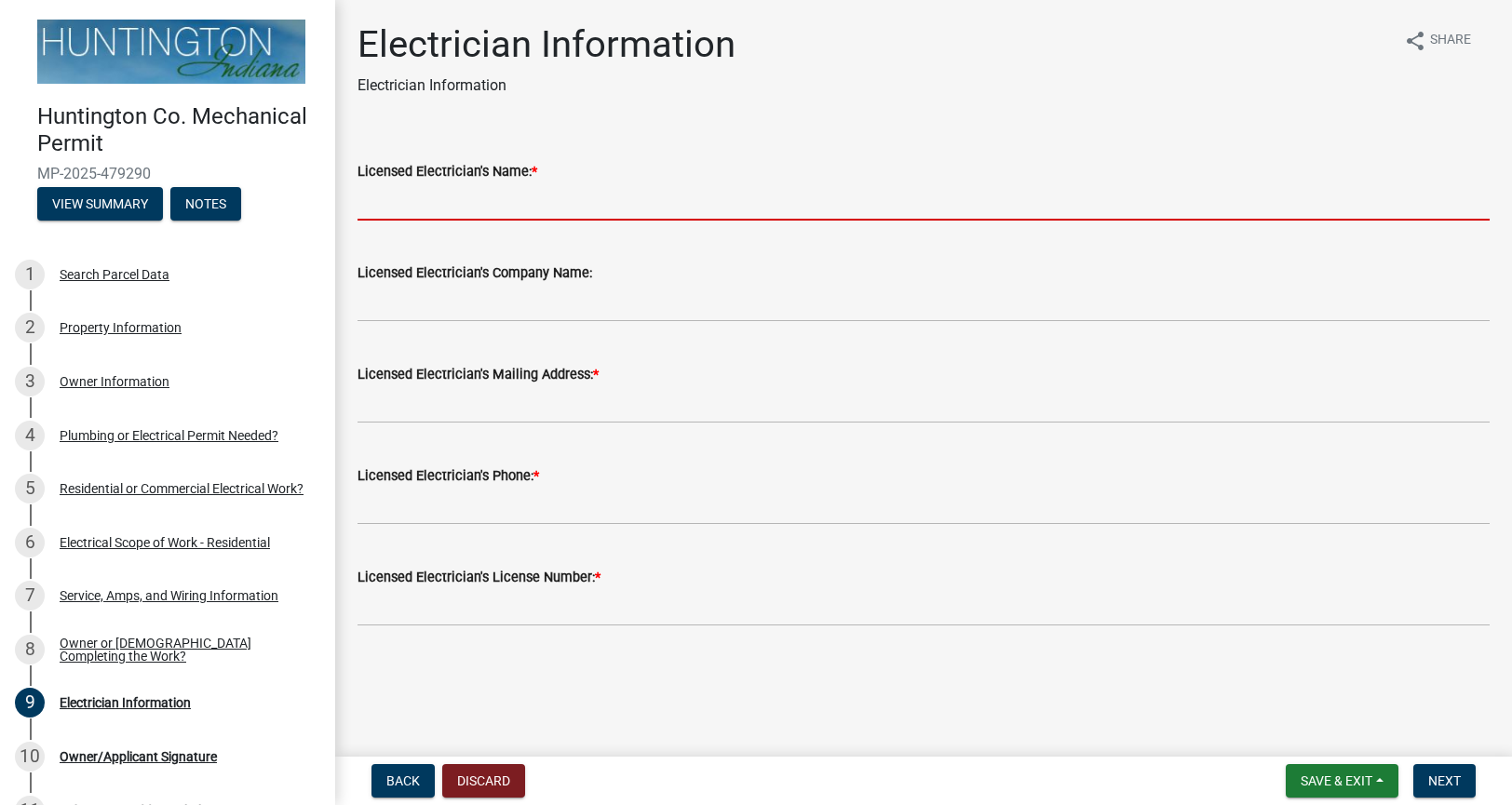
click at [599, 203] on input "Licensed Electrician's Name: *" at bounding box center [923, 201] width 1131 height 38
type input "[PERSON_NAME]"
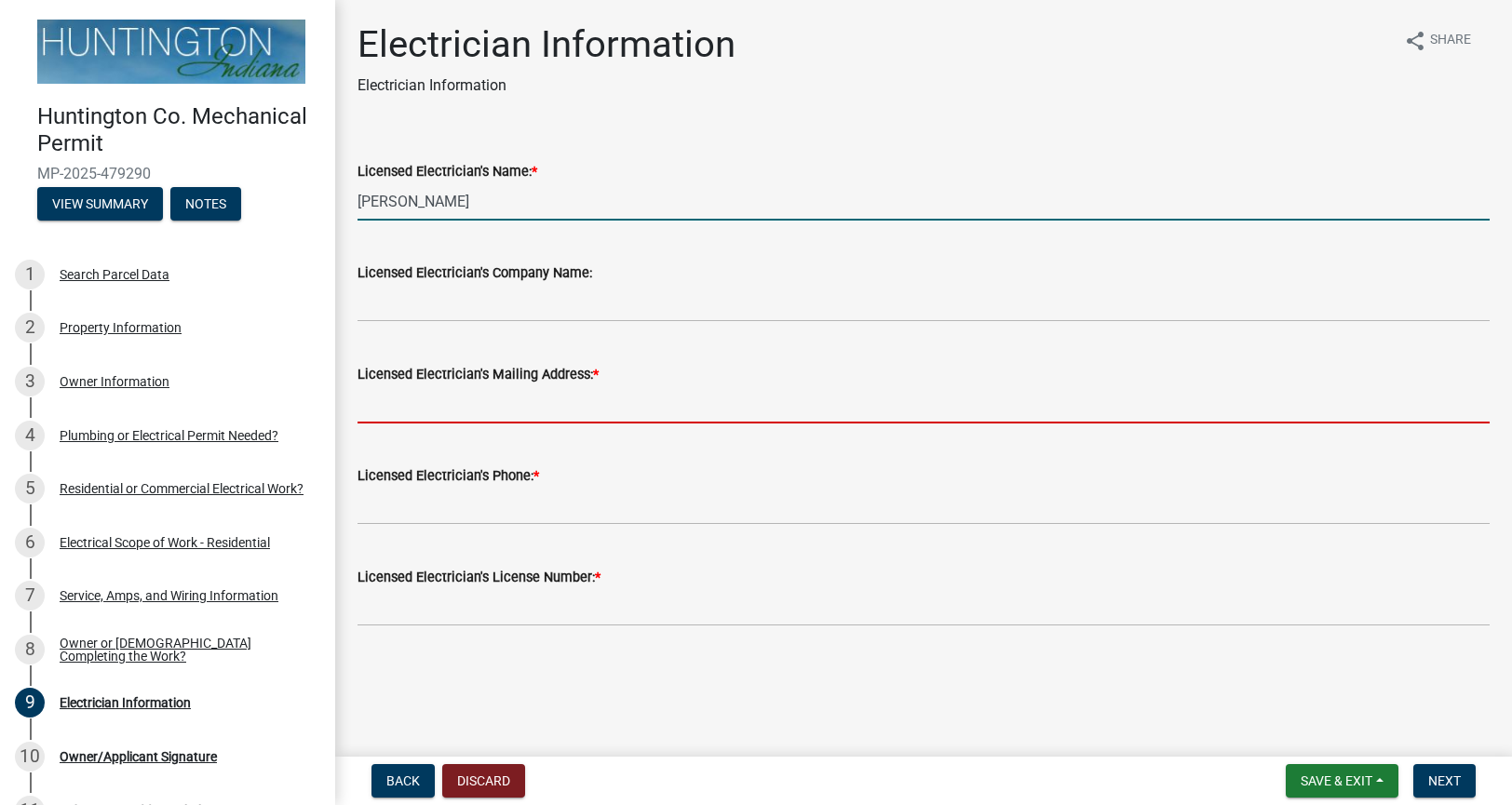
type input "9260 N 450 W"
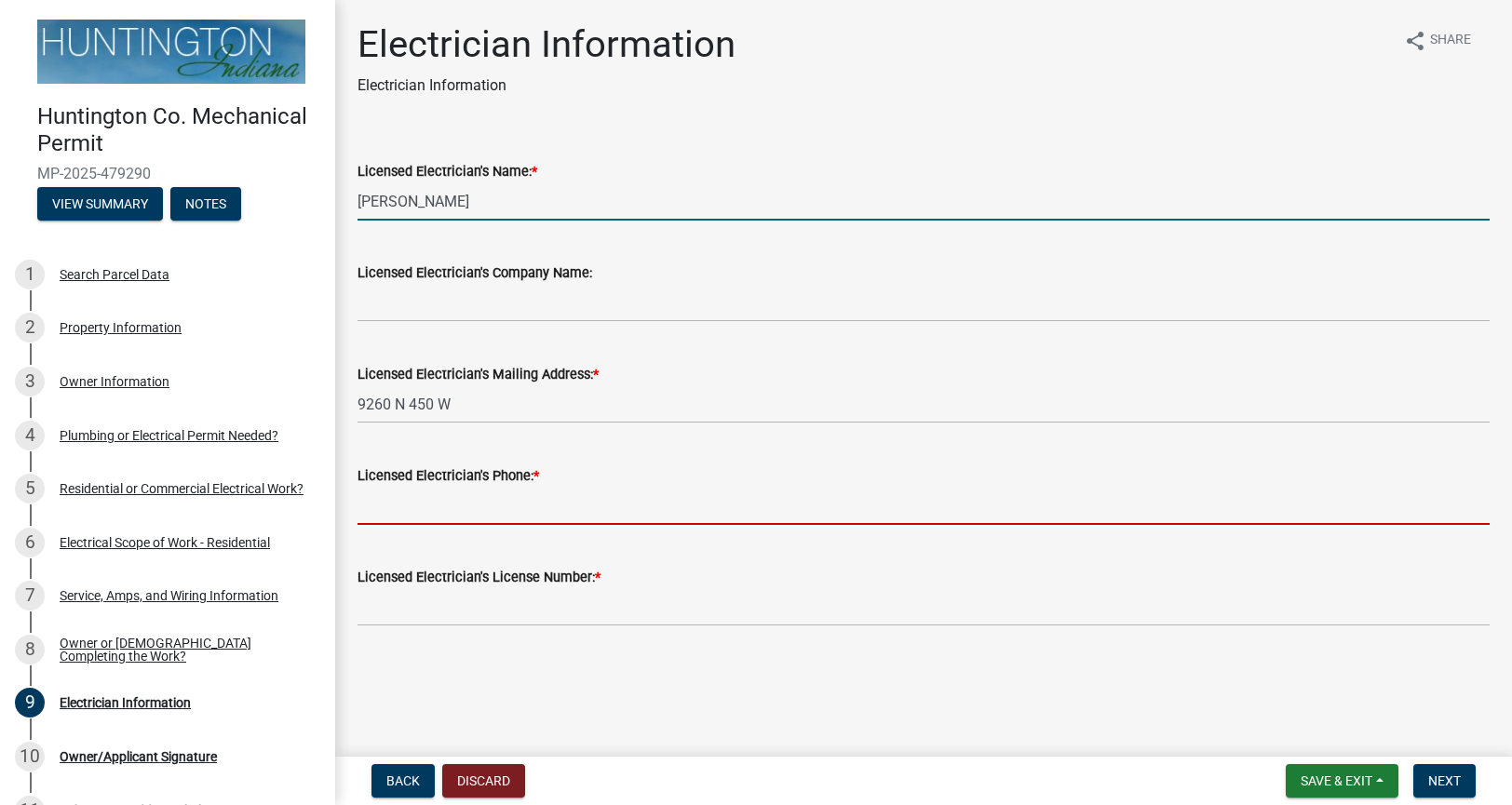
type input "2602230840"
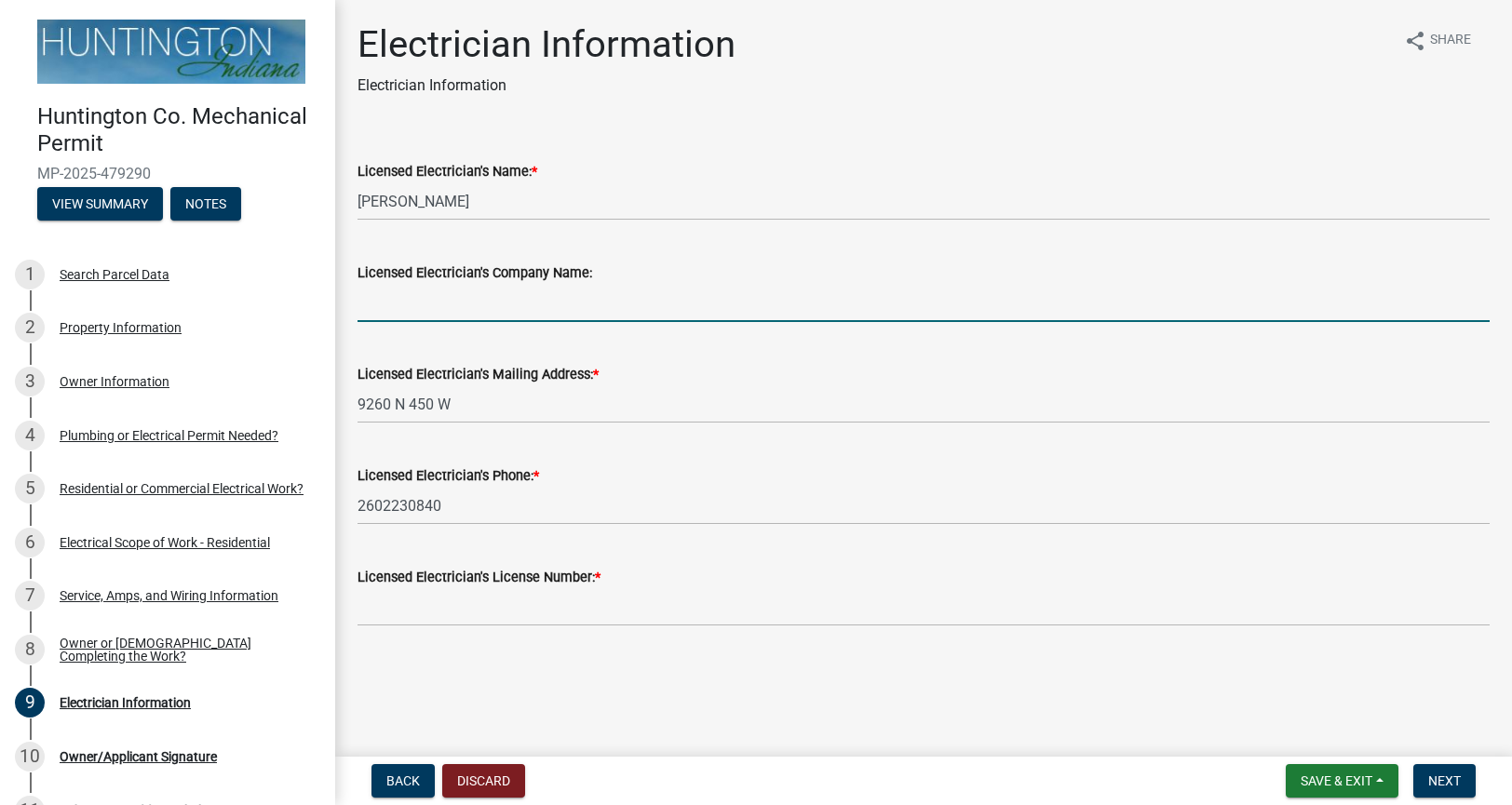
click at [489, 305] on input "Licensed Electrician's Company Name:" at bounding box center [923, 303] width 1131 height 38
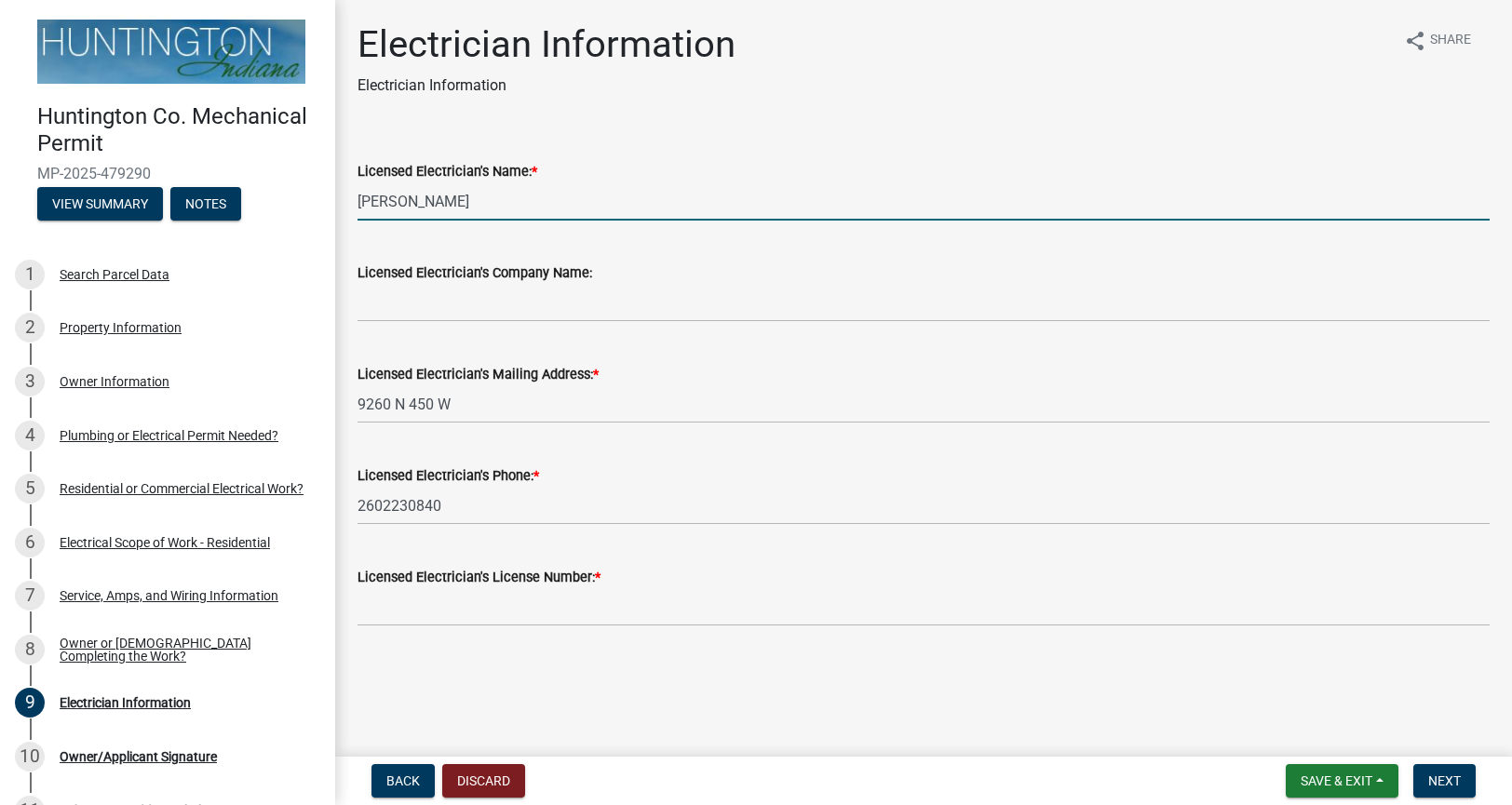
drag, startPoint x: 503, startPoint y: 198, endPoint x: -1, endPoint y: 210, distance: 504.1
click at [0, 210] on html "Internet Explorer does NOT work with GeoPermits. Get a new browser for more sec…" at bounding box center [756, 402] width 1512 height 805
drag, startPoint x: 519, startPoint y: 205, endPoint x: 254, endPoint y: 211, distance: 265.1
click at [255, 211] on div "Huntington Co. Mechanical Permit MP-2025-479290 View Summary Notes 1 Search Par…" at bounding box center [756, 402] width 1512 height 805
drag, startPoint x: 502, startPoint y: 202, endPoint x: 362, endPoint y: 209, distance: 140.2
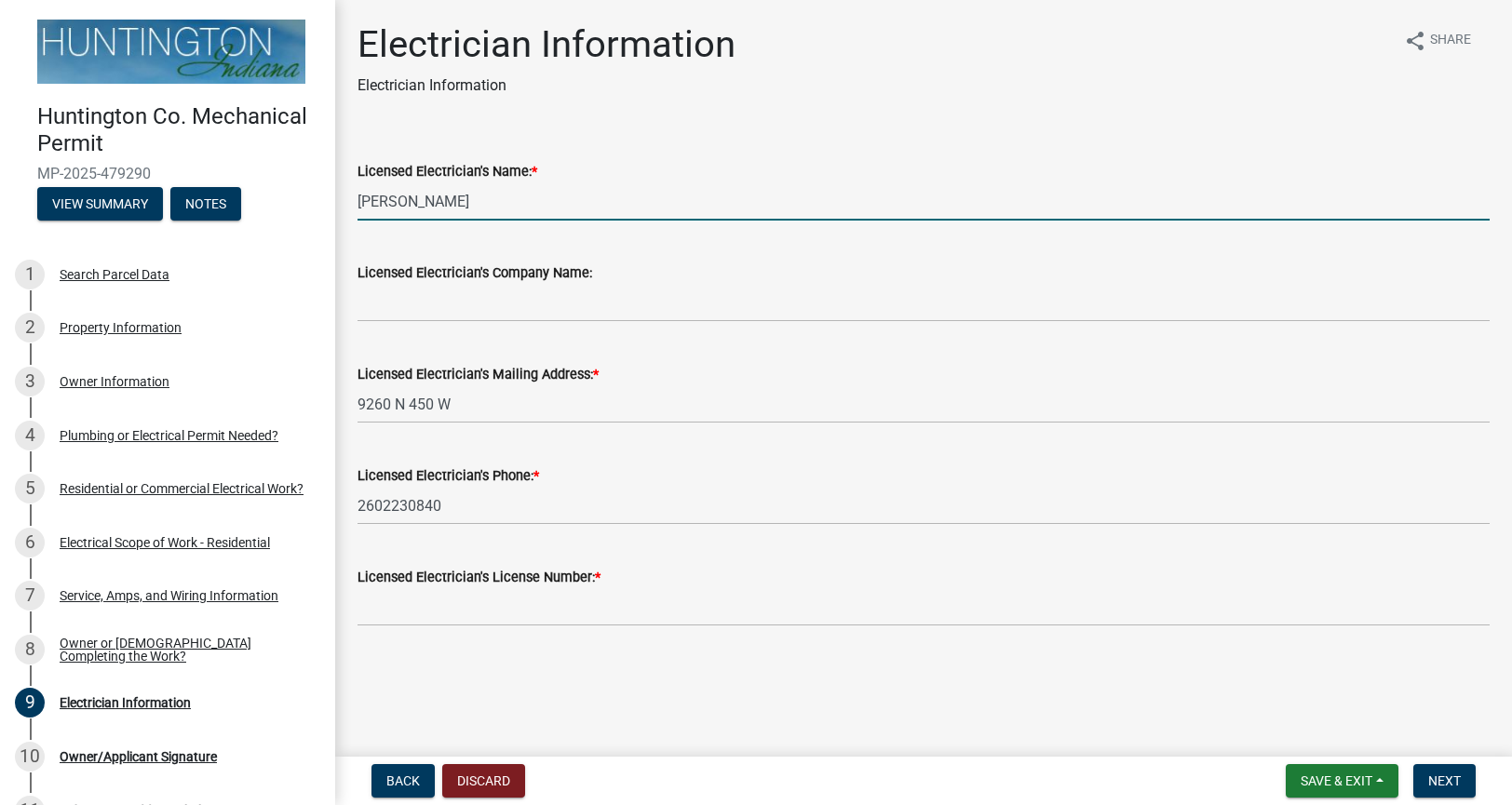
click at [362, 209] on input "[PERSON_NAME]" at bounding box center [923, 201] width 1131 height 38
type input "J"
type input "CLINTON KAEHR"
click at [434, 306] on input "Licensed Electrician's Company Name:" at bounding box center [923, 303] width 1131 height 38
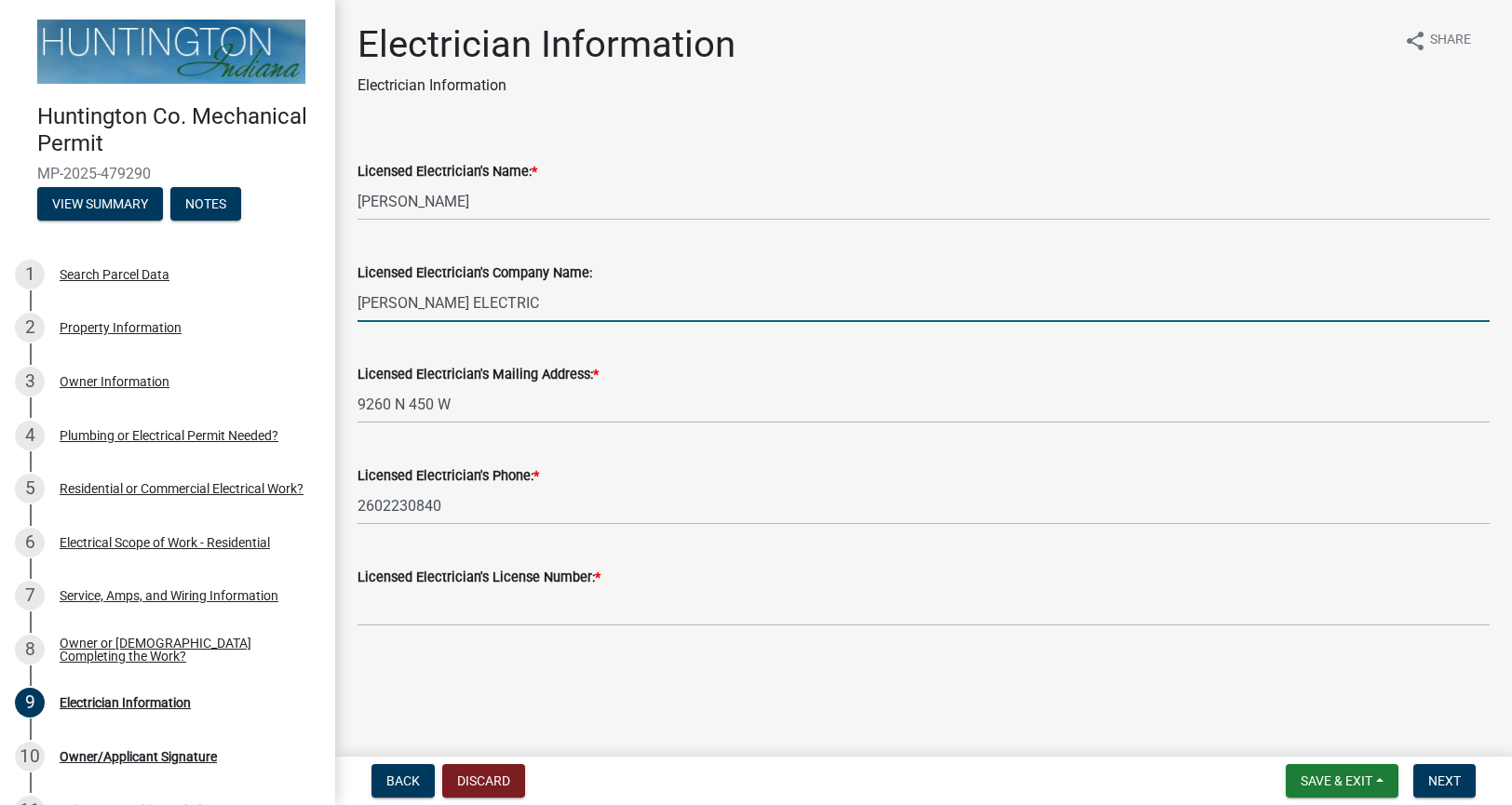
type input "FUHRMAN ELECTRIC"
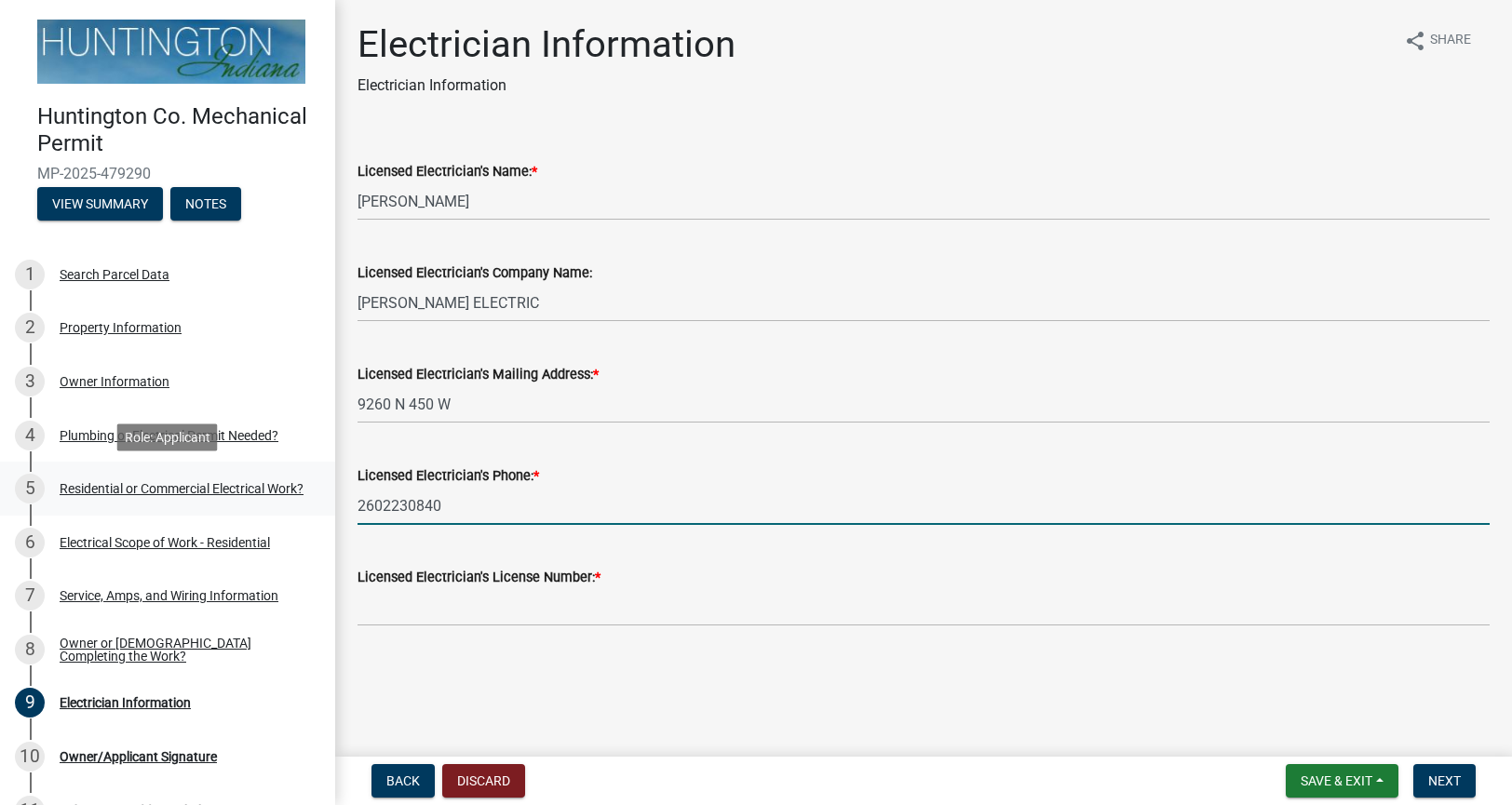
drag, startPoint x: 468, startPoint y: 509, endPoint x: 314, endPoint y: 496, distance: 154.5
click at [314, 496] on div "Huntington Co. Mechanical Permit MP-2025-479290 View Summary Notes 1 Search Par…" at bounding box center [756, 402] width 1512 height 805
type input "260-701-0150"
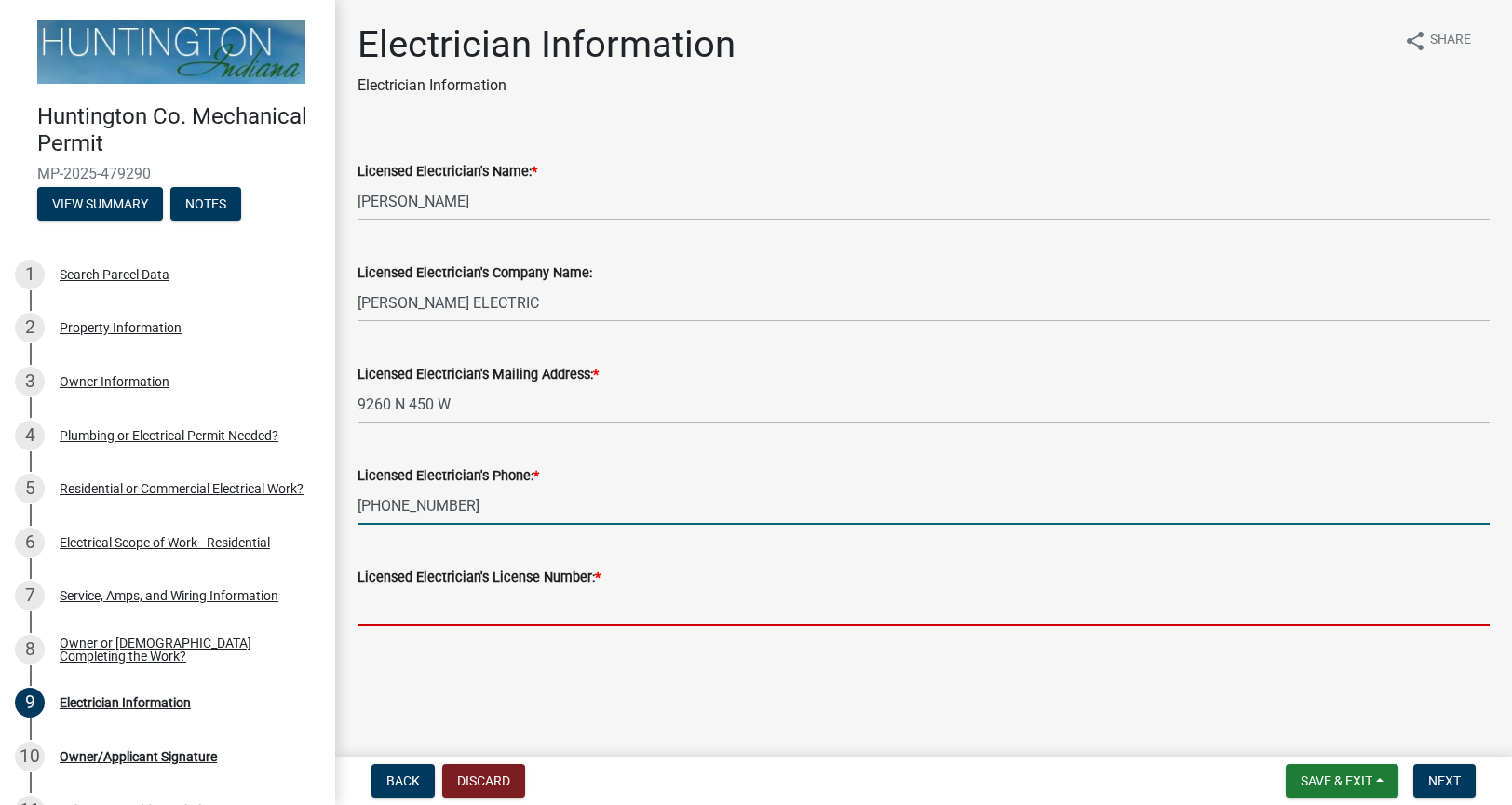
click at [409, 614] on input "Licensed Electrician's License Number: *" at bounding box center [923, 608] width 1131 height 38
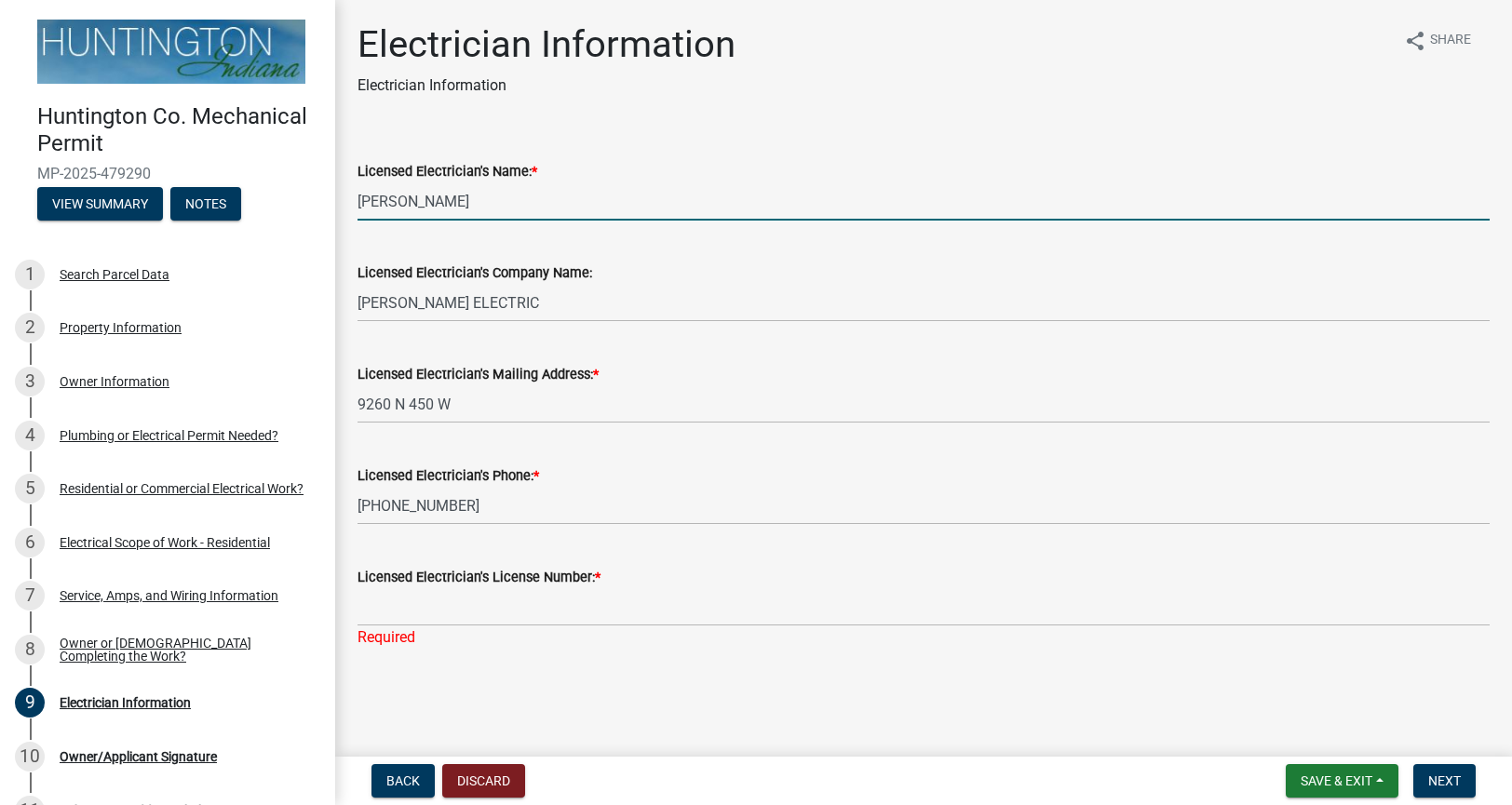
drag, startPoint x: 503, startPoint y: 193, endPoint x: 277, endPoint y: 196, distance: 226.0
click at [277, 196] on div "Huntington Co. Mechanical Permit MP-2025-479290 View Summary Notes 1 Search Par…" at bounding box center [756, 402] width 1512 height 805
type input "[PERSON_NAME]"
click at [428, 618] on input "Licensed Electrician's License Number: *" at bounding box center [923, 608] width 1131 height 38
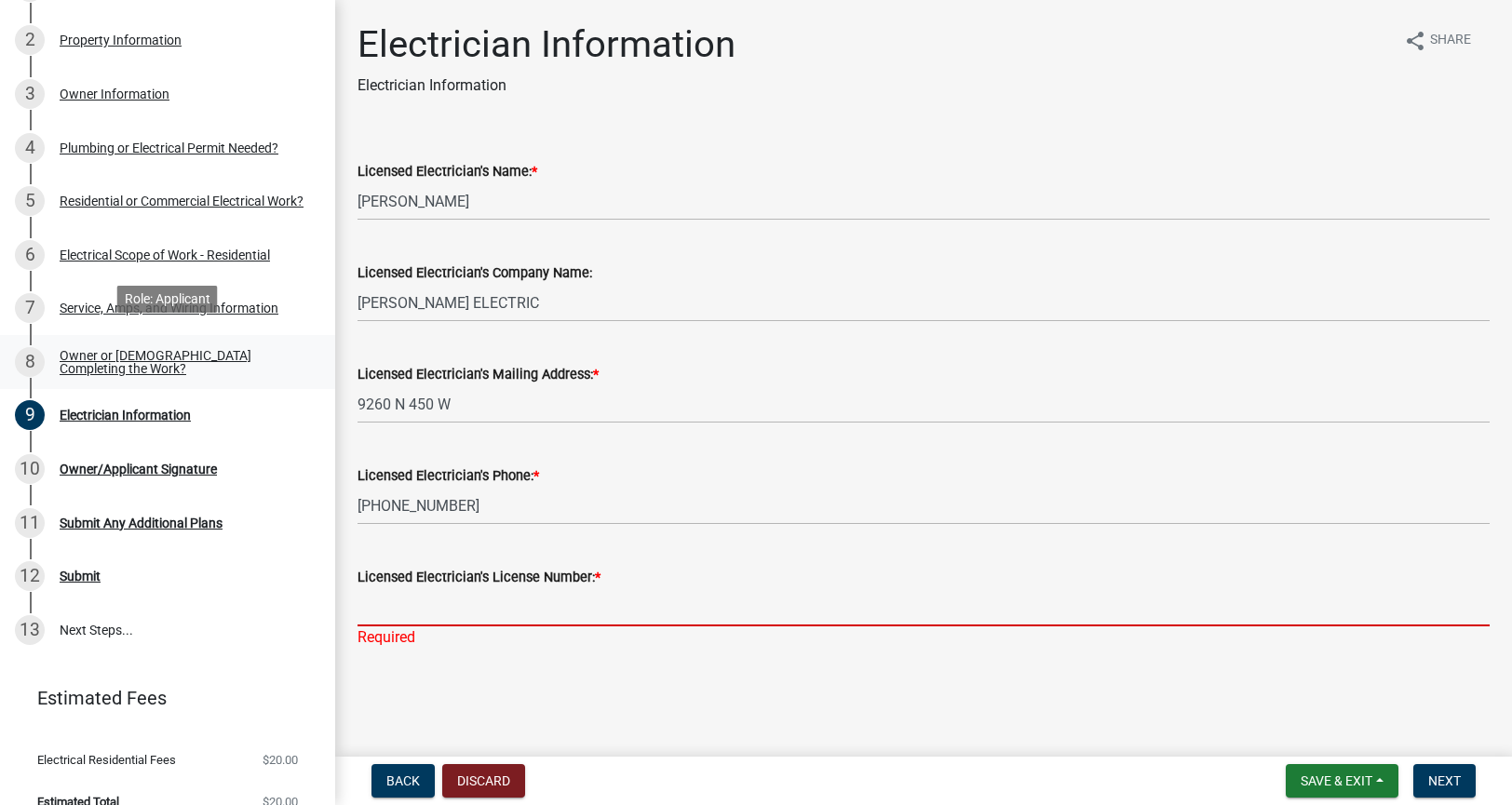
scroll to position [311, 0]
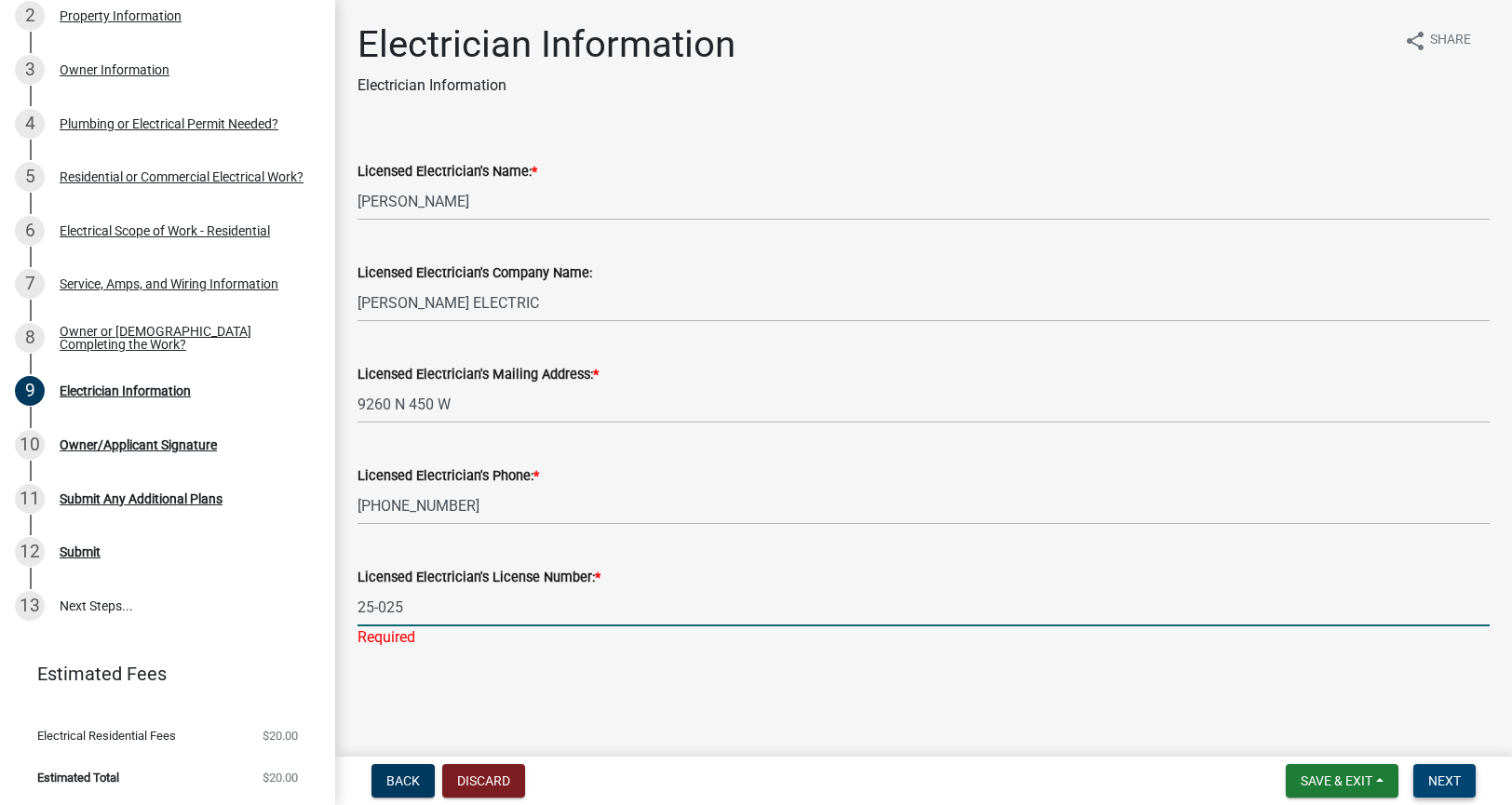
type input "25-025"
click at [1430, 783] on span "Next" at bounding box center [1444, 781] width 33 height 15
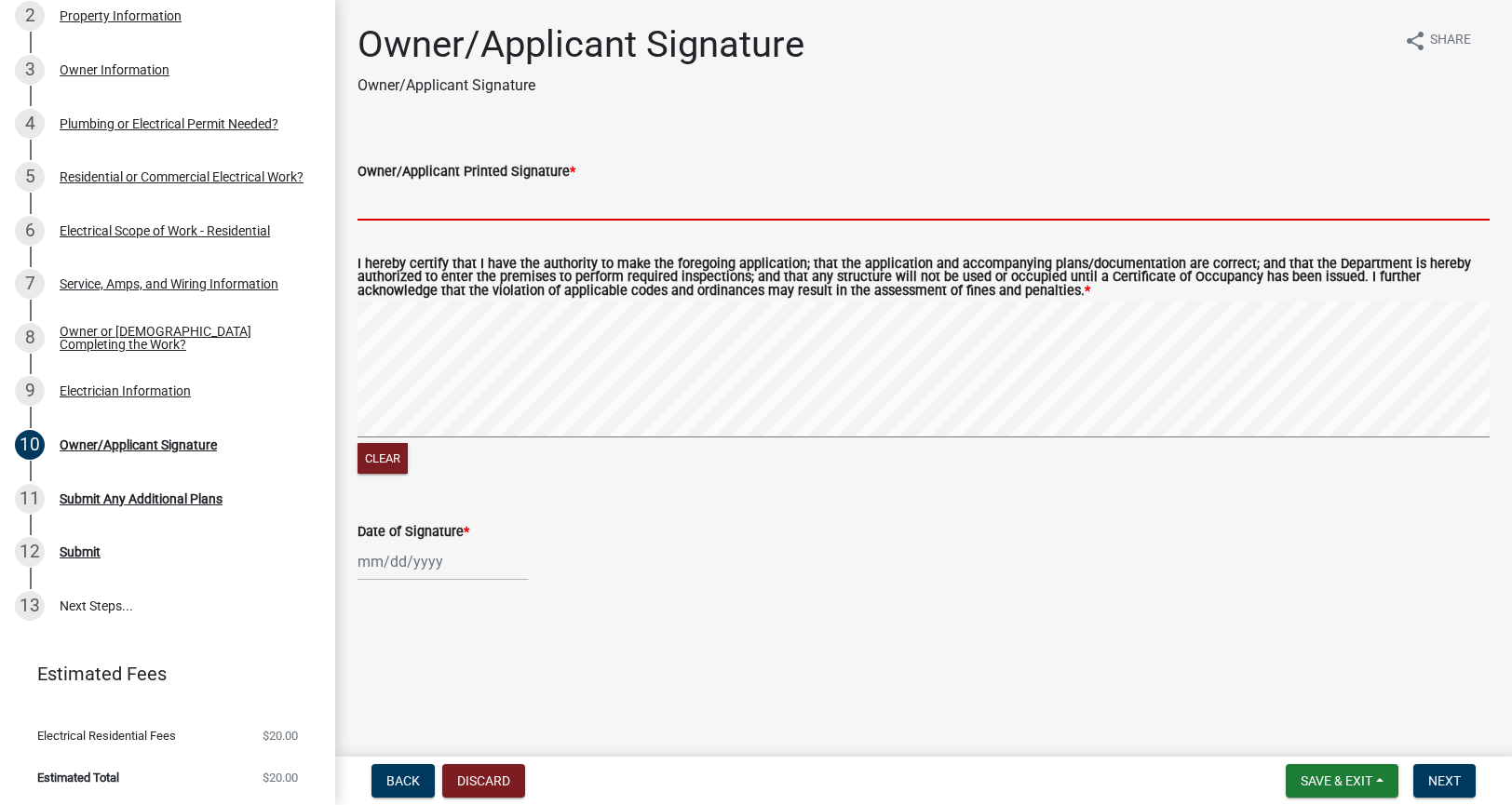
click at [482, 215] on input "Owner/Applicant Printed Signature *" at bounding box center [923, 201] width 1131 height 38
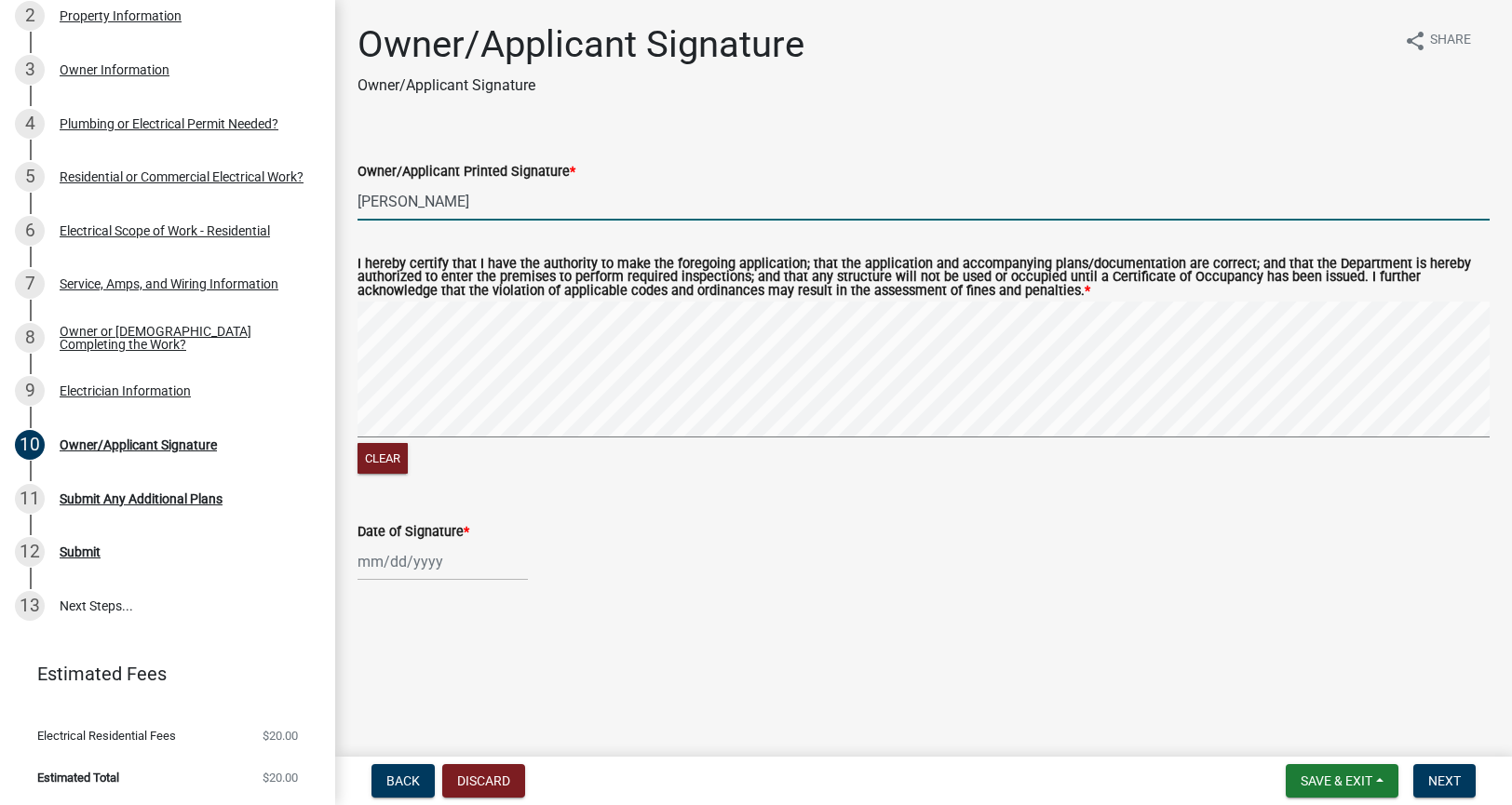
click at [567, 447] on div "Clear" at bounding box center [923, 390] width 1131 height 176
click at [536, 447] on div "Clear" at bounding box center [923, 390] width 1131 height 176
type input "[PERSON_NAME]"
click at [383, 465] on button "Clear" at bounding box center [383, 458] width 50 height 31
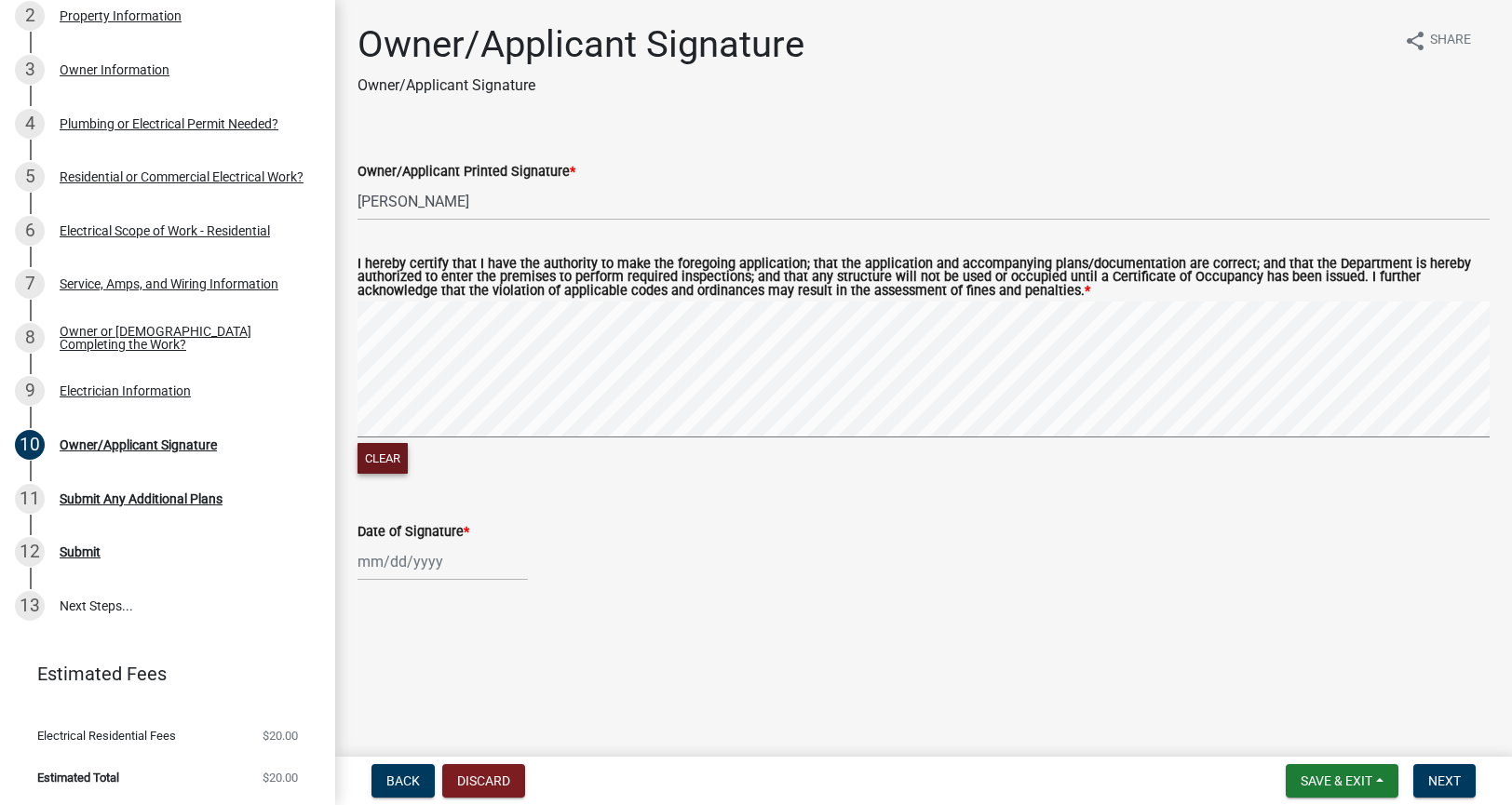
click at [390, 459] on button "Clear" at bounding box center [383, 458] width 50 height 31
click at [386, 462] on button "Clear" at bounding box center [383, 458] width 50 height 31
select select "9"
select select "2025"
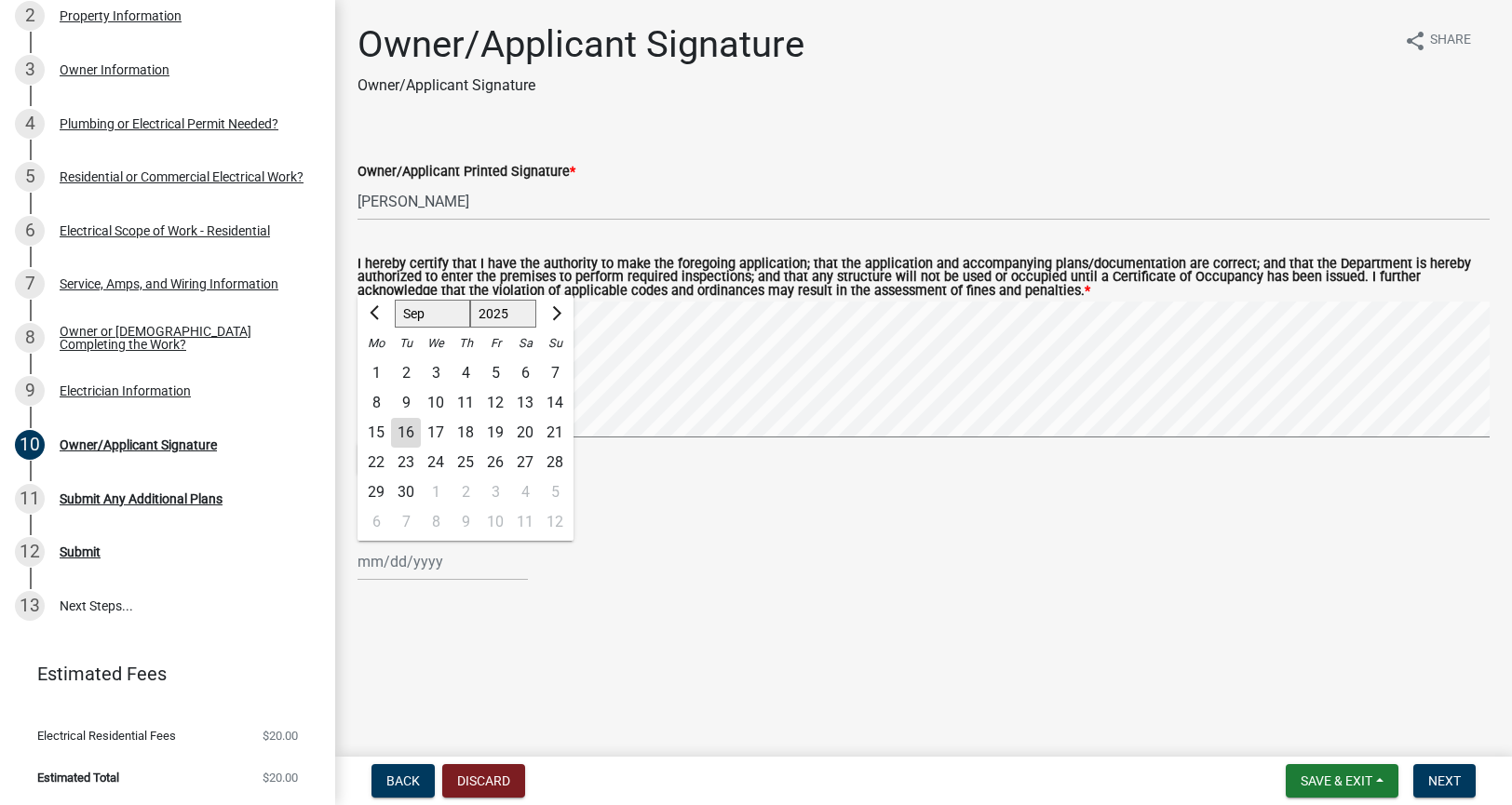
click at [400, 571] on div "Jan Feb Mar Apr May Jun Jul Aug Sep Oct Nov Dec 1525 1526 1527 1528 1529 1530 1…" at bounding box center [443, 562] width 171 height 38
click at [407, 444] on div "16" at bounding box center [406, 432] width 30 height 30
type input "09/16/2025"
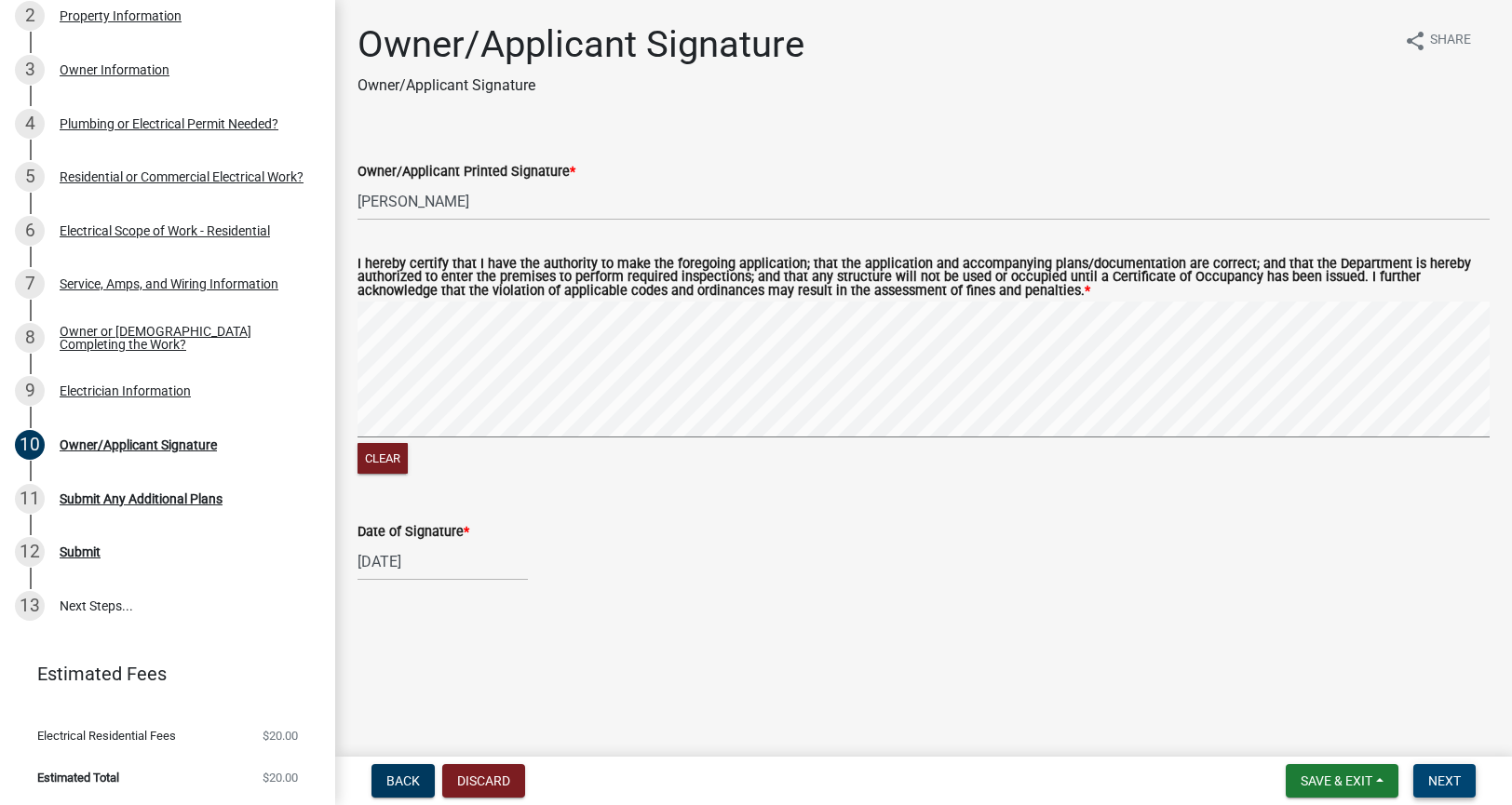
click at [1465, 785] on button "Next" at bounding box center [1444, 780] width 62 height 34
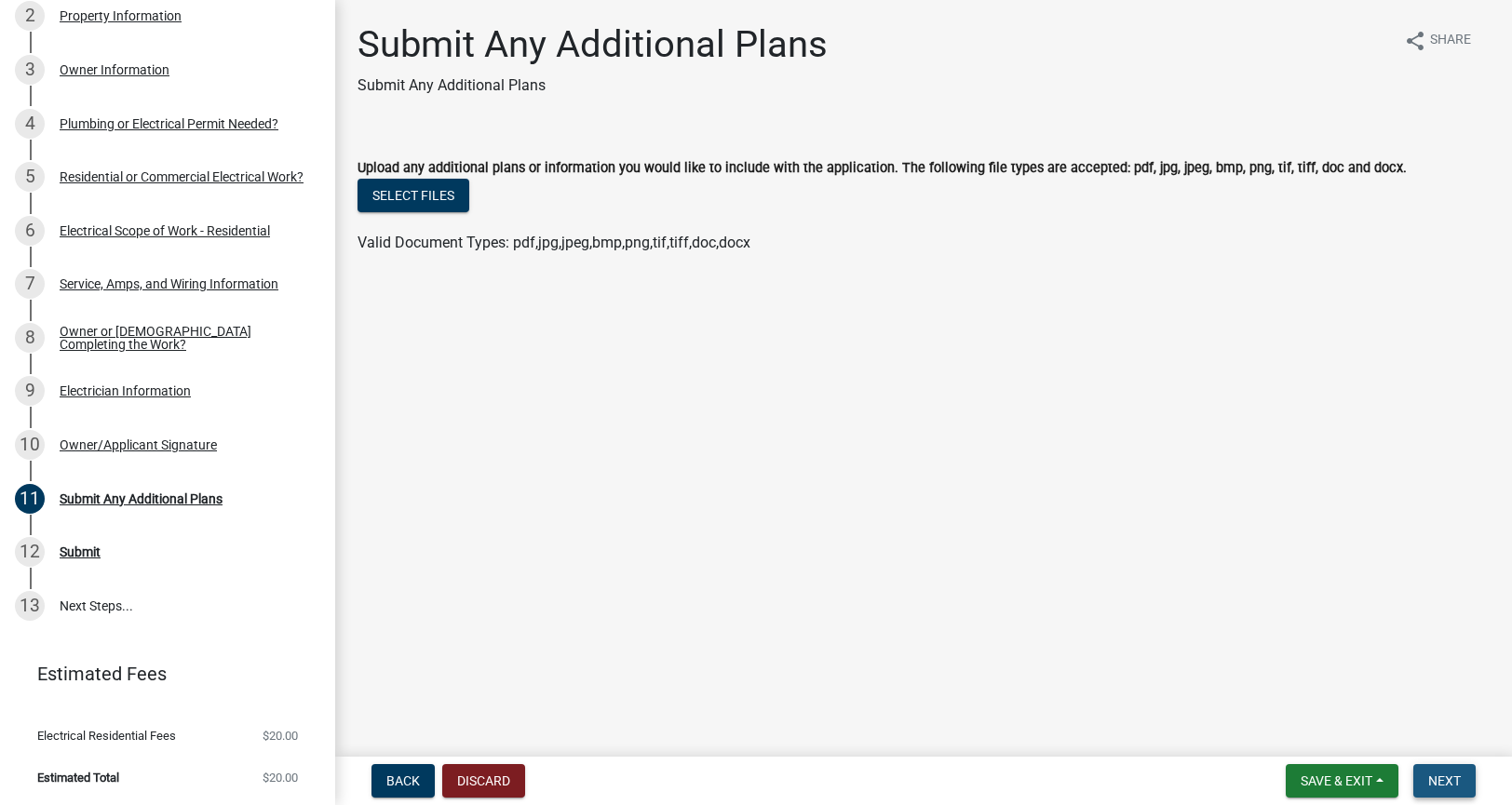
click at [1457, 781] on span "Next" at bounding box center [1444, 781] width 33 height 15
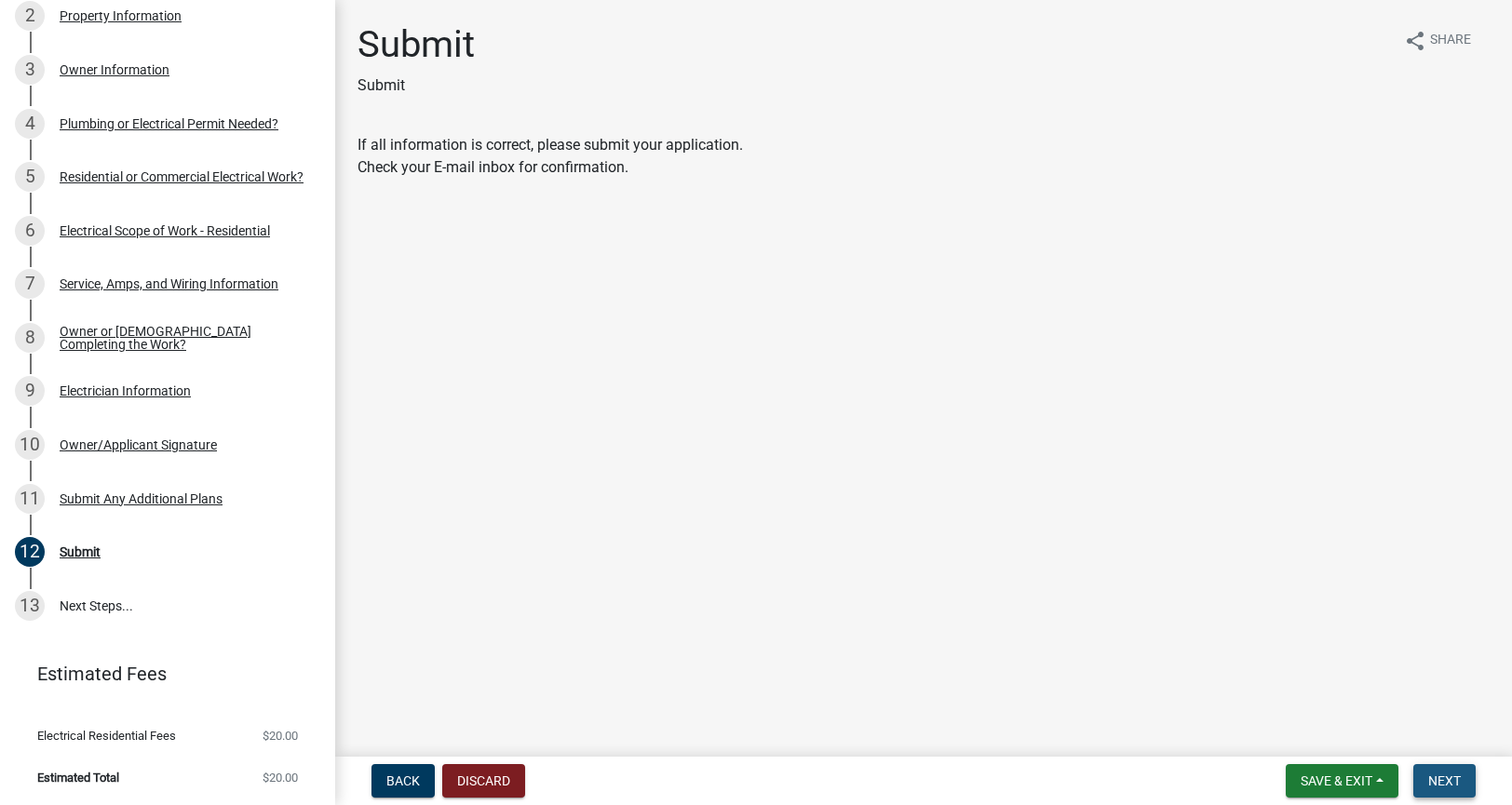
click at [1437, 787] on span "Next" at bounding box center [1444, 781] width 33 height 15
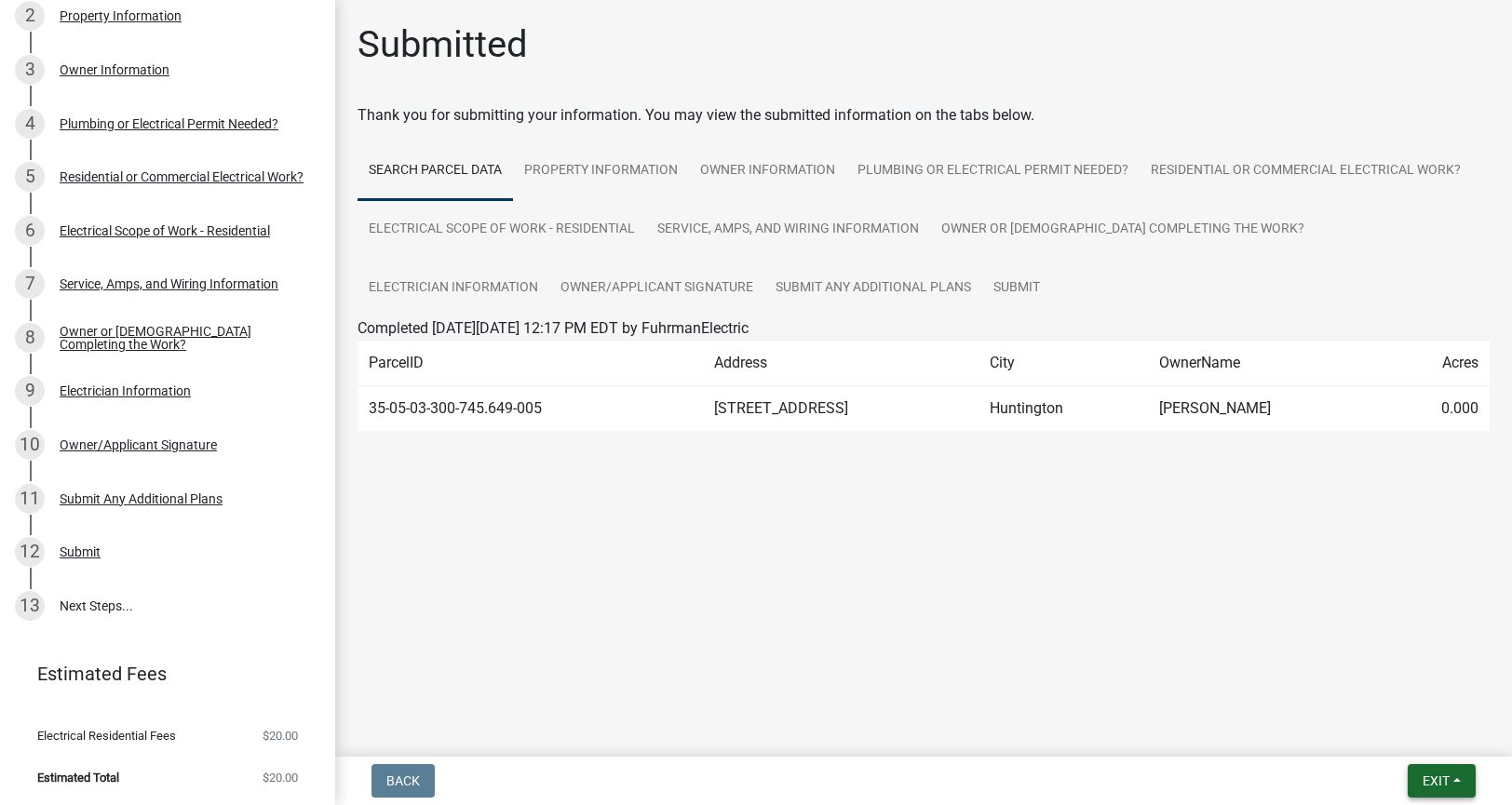
click at [1429, 782] on span "Exit" at bounding box center [1435, 781] width 27 height 15
click at [1396, 732] on button "Save & Exit" at bounding box center [1401, 732] width 149 height 45
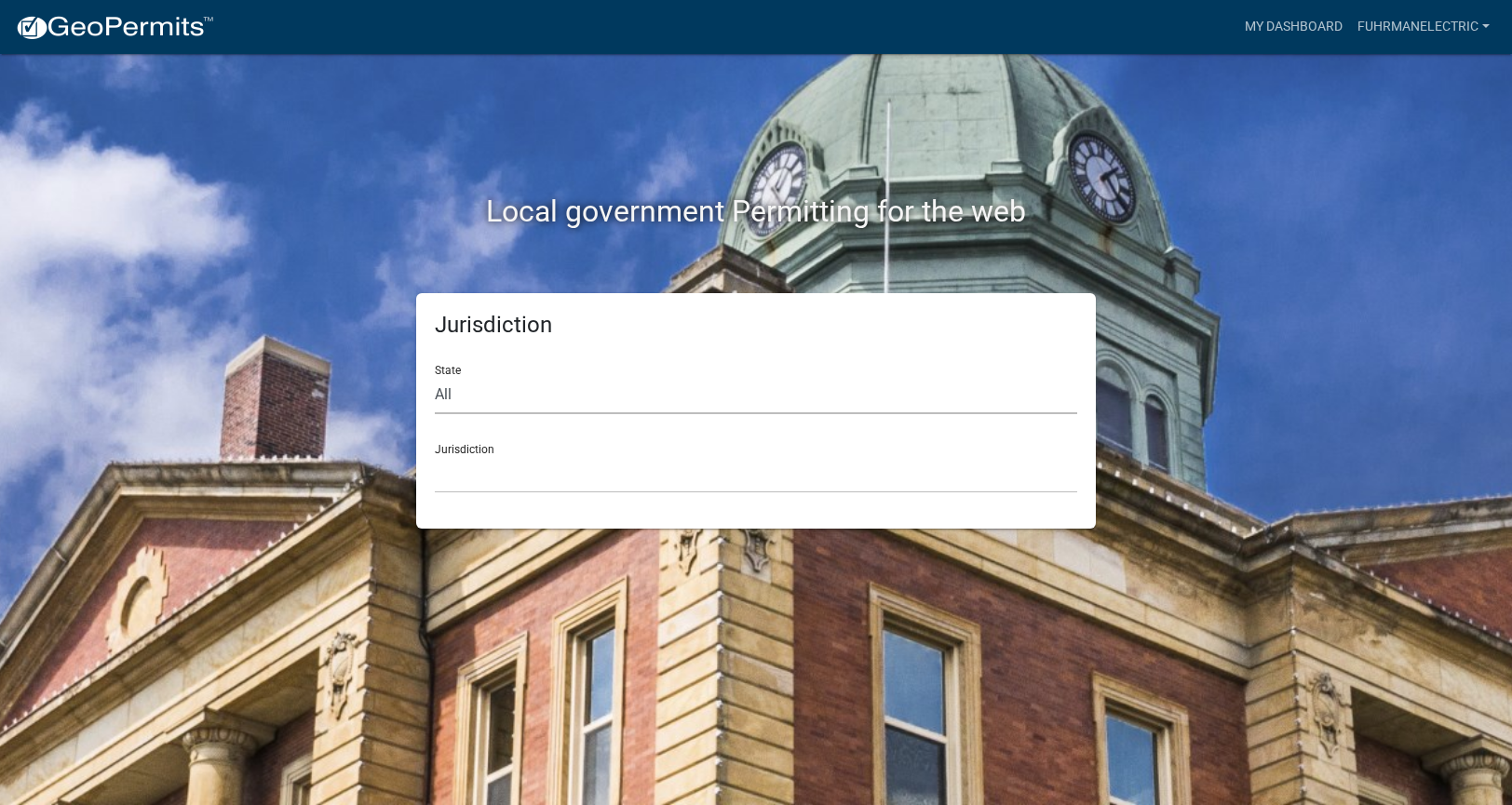
click at [521, 396] on select "All [US_STATE] [US_STATE] [US_STATE] [US_STATE] [US_STATE] [US_STATE] [US_STATE…" at bounding box center [756, 395] width 642 height 38
select select "[US_STATE]"
click at [434, 376] on select "All [US_STATE] [US_STATE] [US_STATE] [US_STATE] [US_STATE] [US_STATE] [US_STATE…" at bounding box center [756, 395] width 642 height 38
click at [495, 477] on select "City of [GEOGRAPHIC_DATA], [US_STATE] City of [GEOGRAPHIC_DATA], [US_STATE] Cit…" at bounding box center [756, 474] width 642 height 38
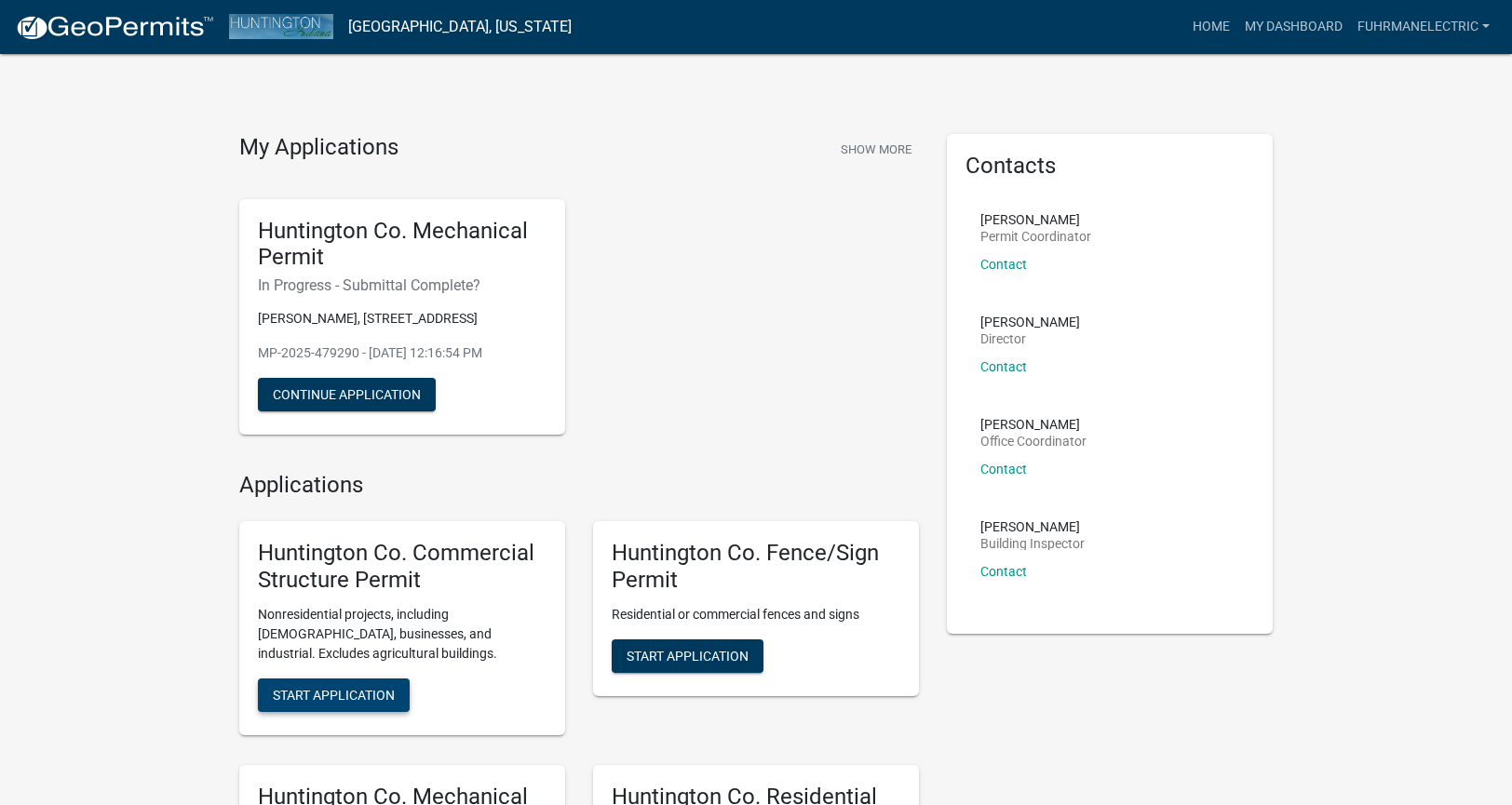
click at [353, 702] on span "Start Application" at bounding box center [333, 694] width 122 height 15
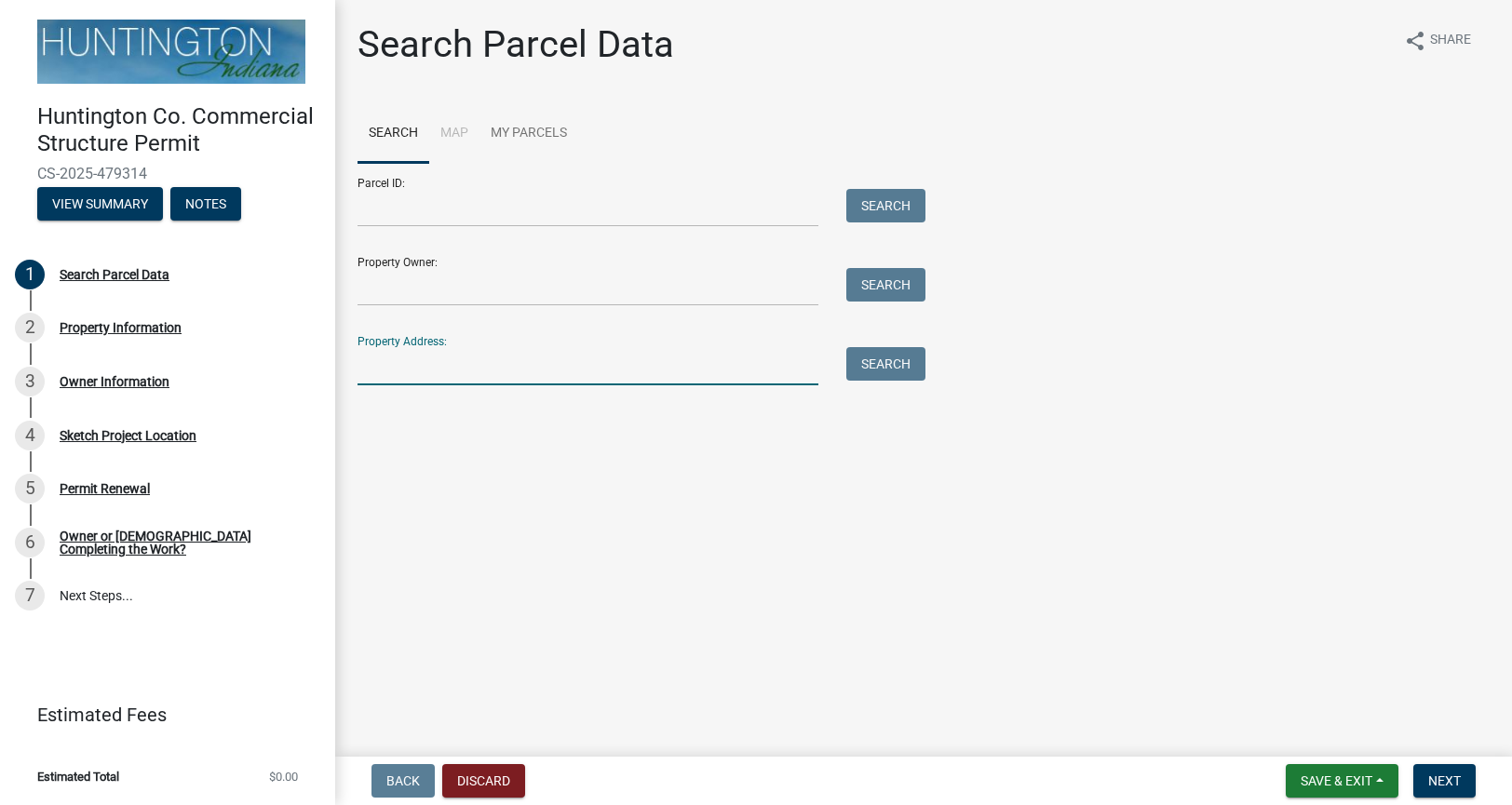
click at [428, 369] on input "Property Address:" at bounding box center [588, 366] width 461 height 38
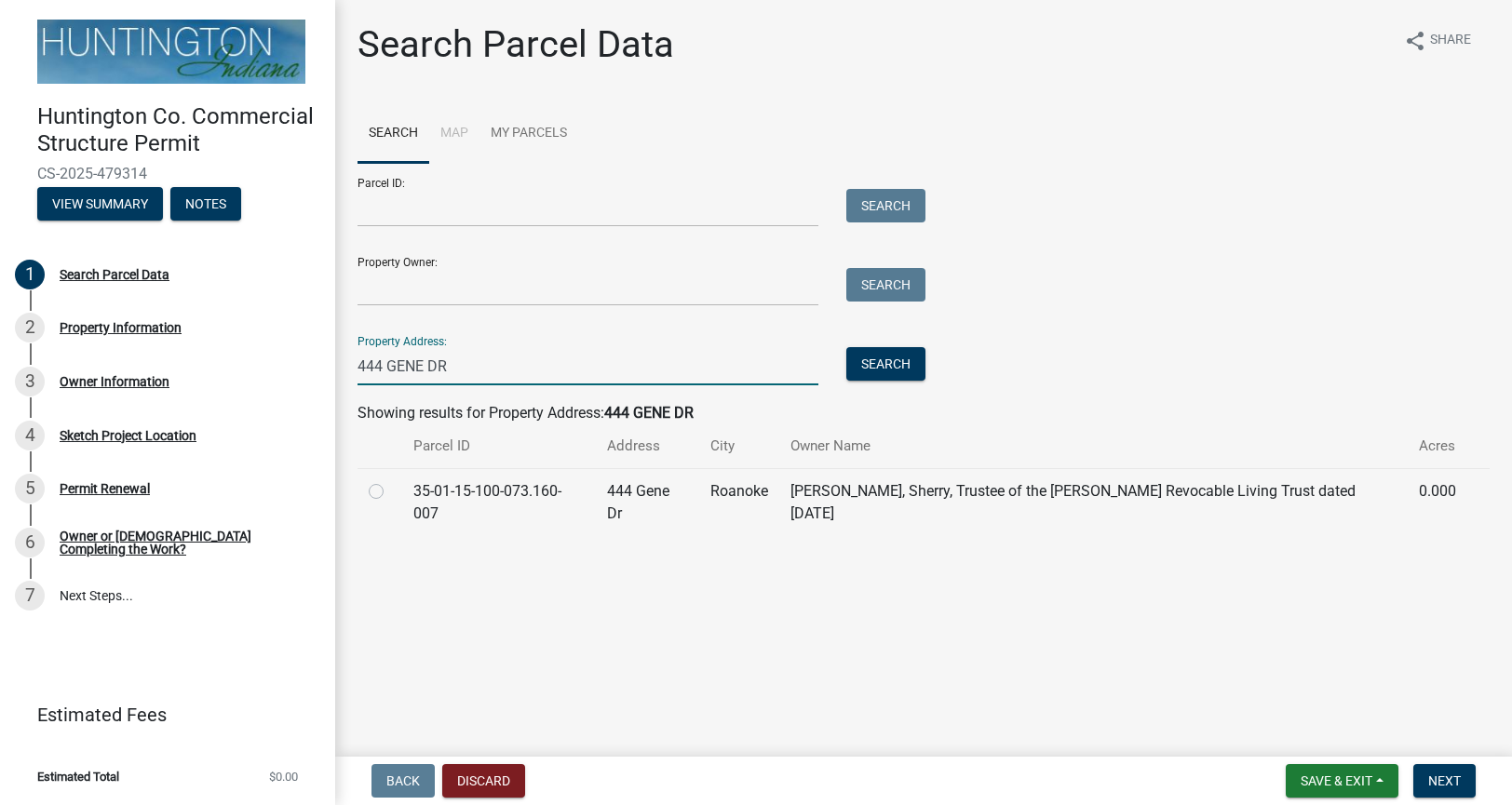
type input "444 GENE DR"
click at [391, 480] on label at bounding box center [391, 480] width 0 height 0
click at [391, 491] on input "radio" at bounding box center [397, 486] width 12 height 12
radio input "true"
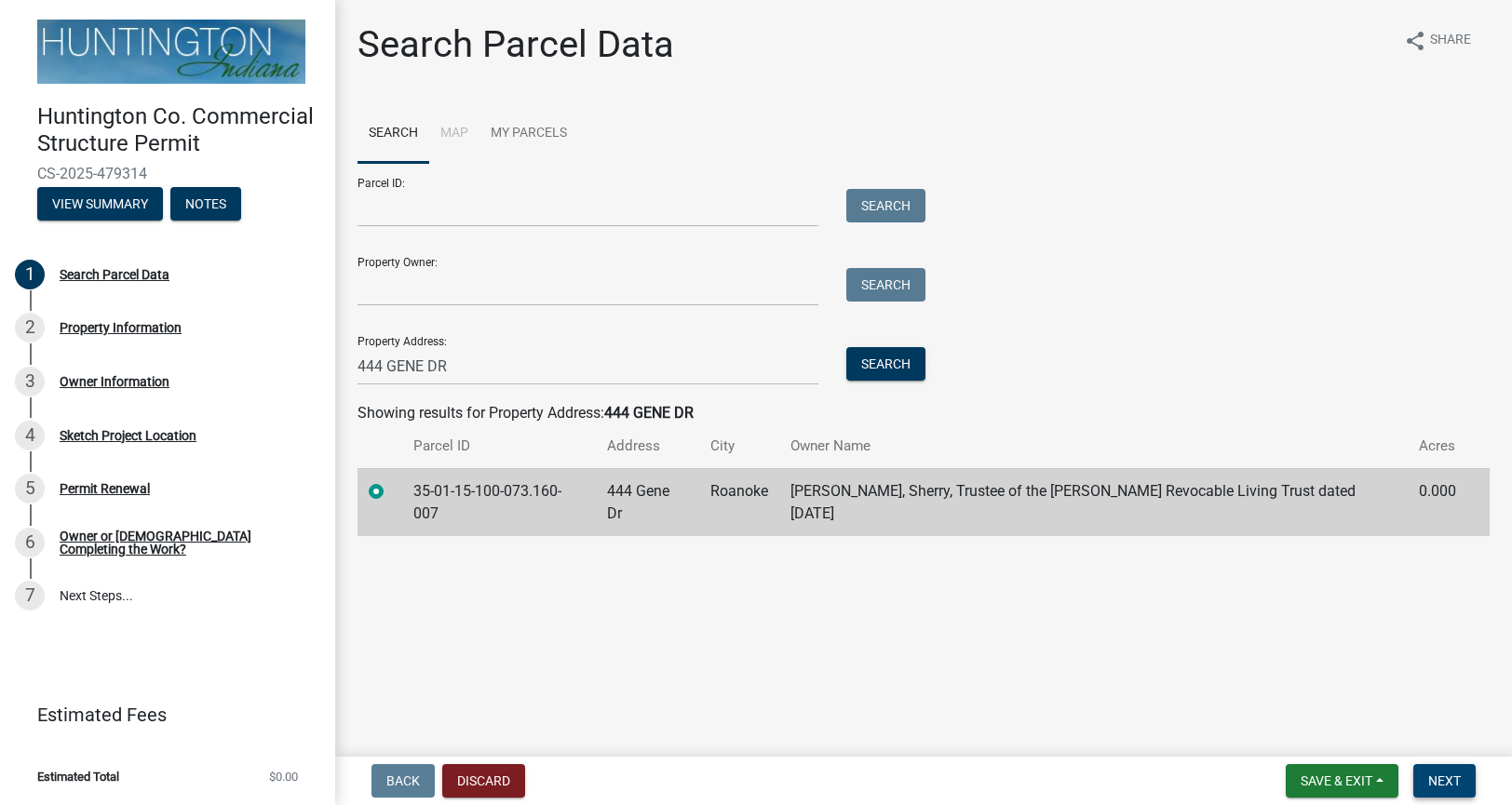
click at [1438, 779] on span "Next" at bounding box center [1444, 781] width 33 height 15
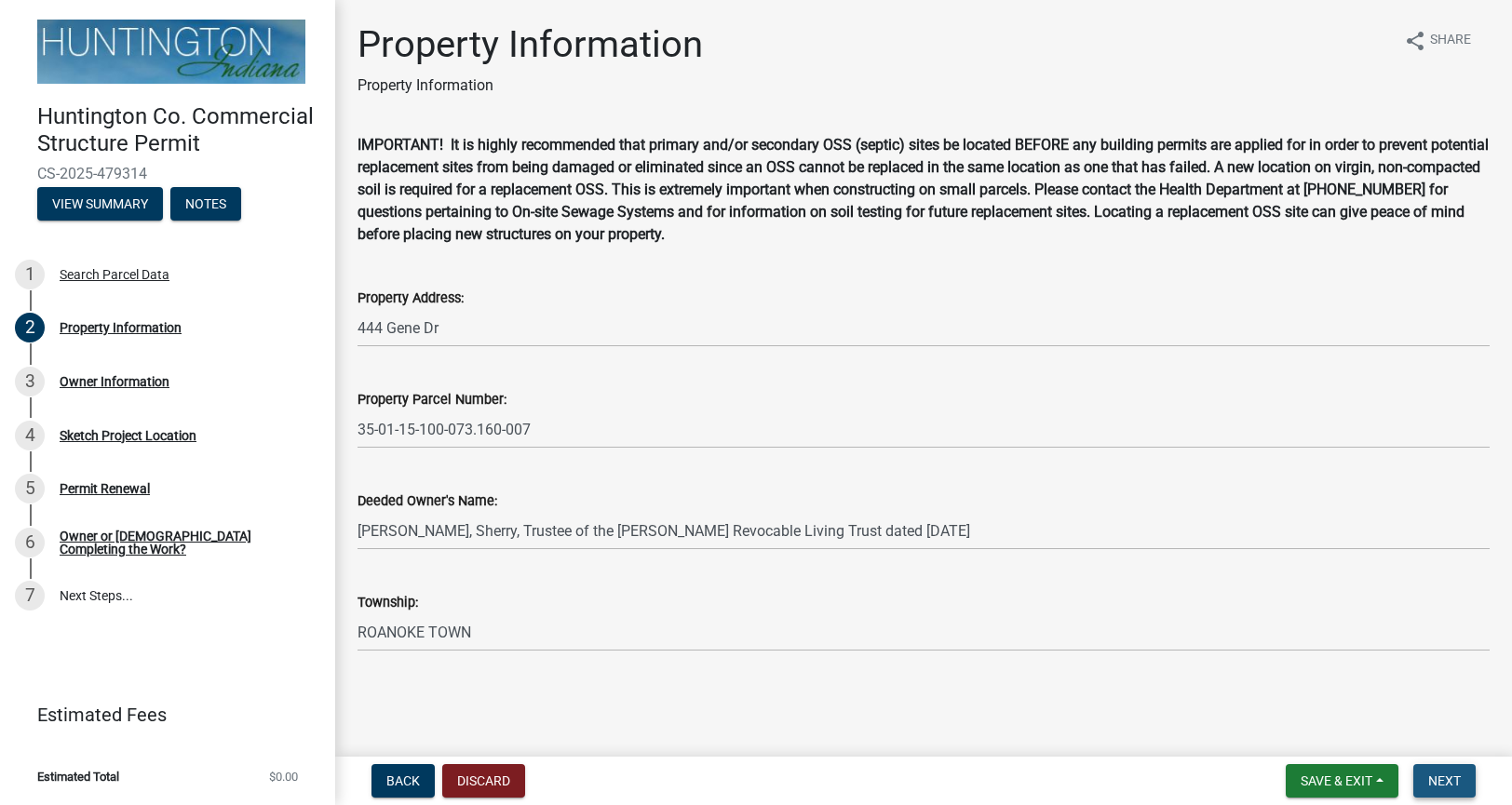
click at [1431, 782] on span "Next" at bounding box center [1444, 781] width 33 height 15
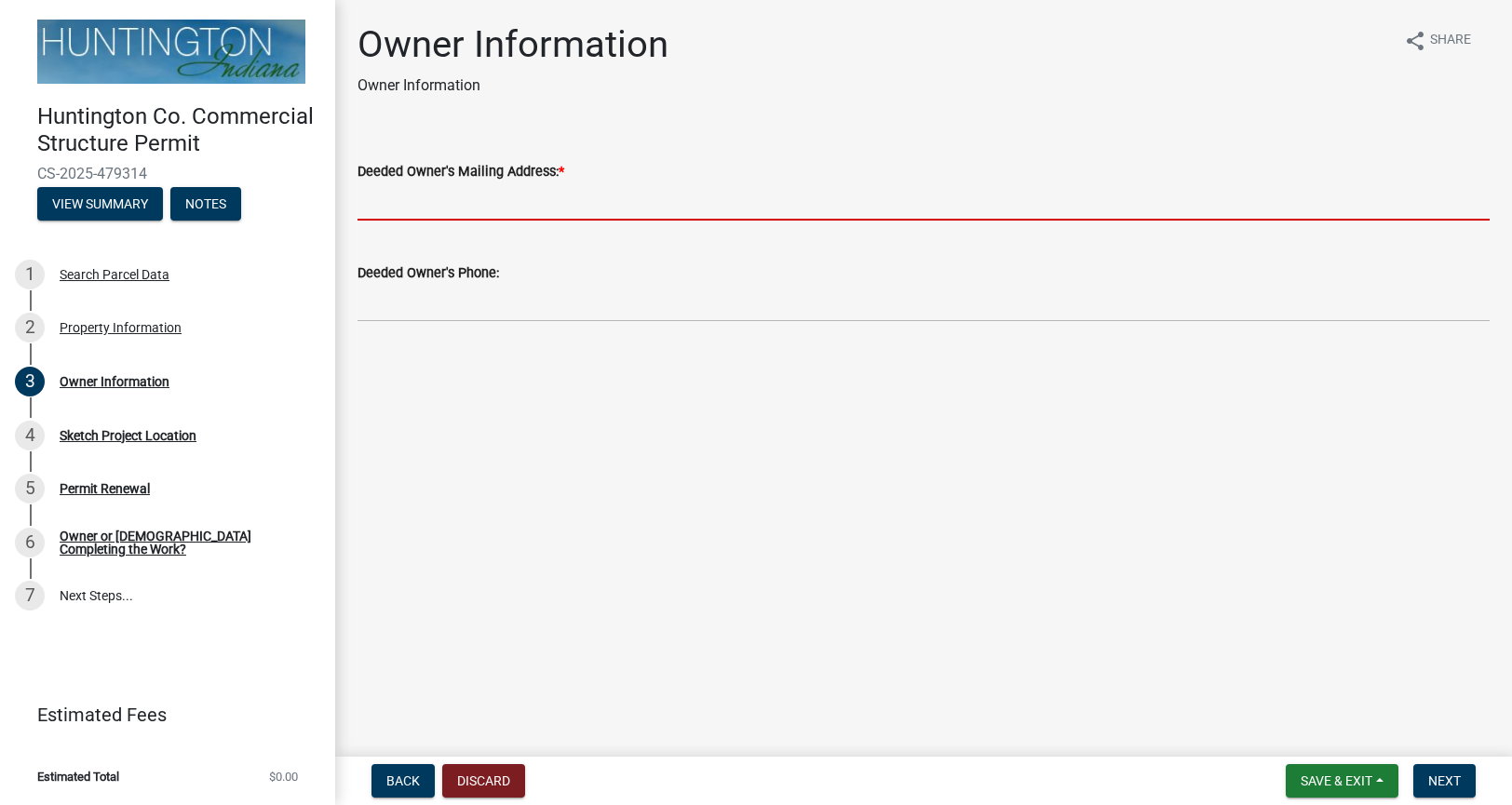
click at [566, 205] on input "Deeded Owner's Mailing Address: *" at bounding box center [923, 201] width 1131 height 38
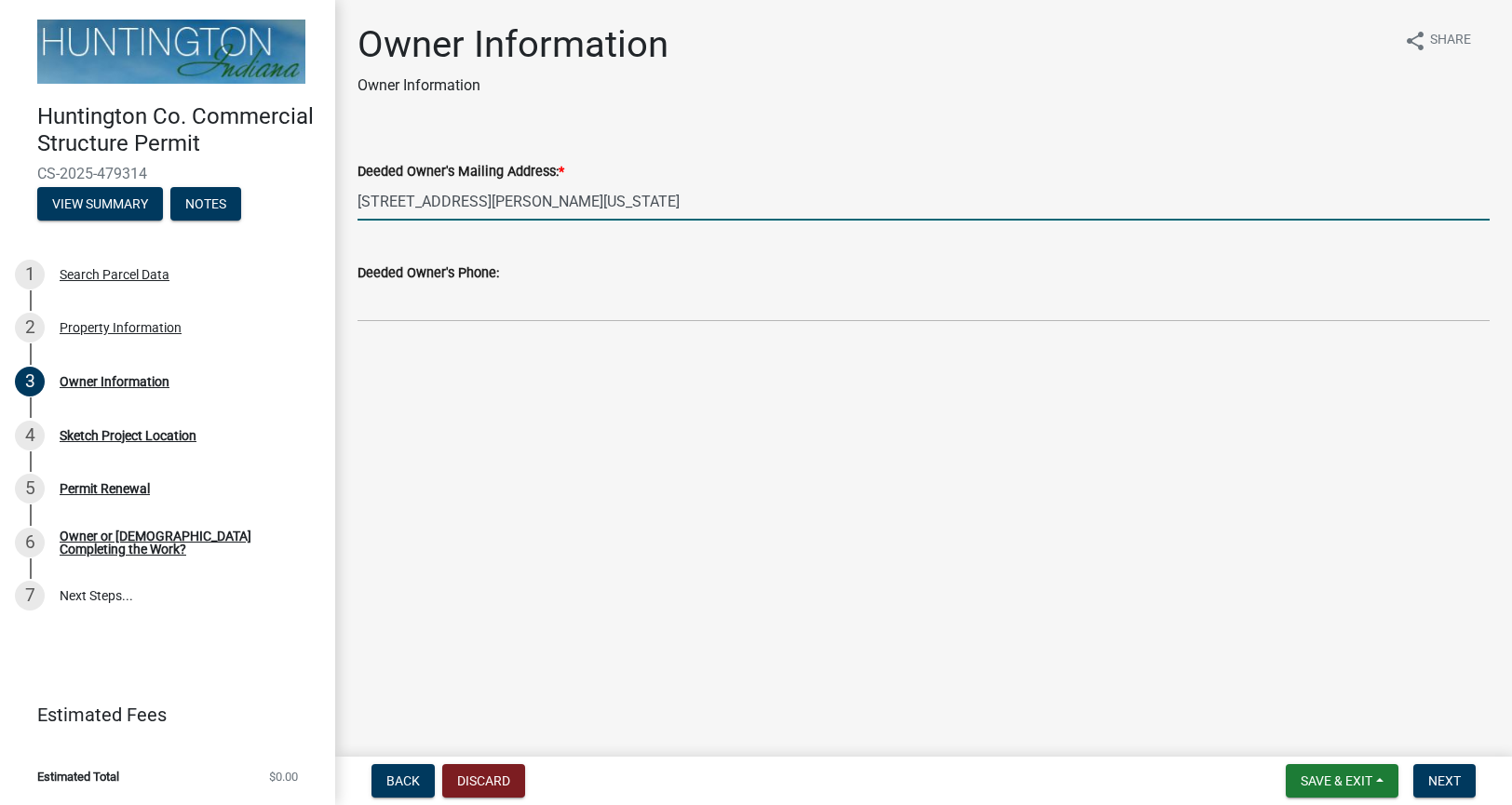
type input "444 GENE DR ROANOKE, INDIANA 46783"
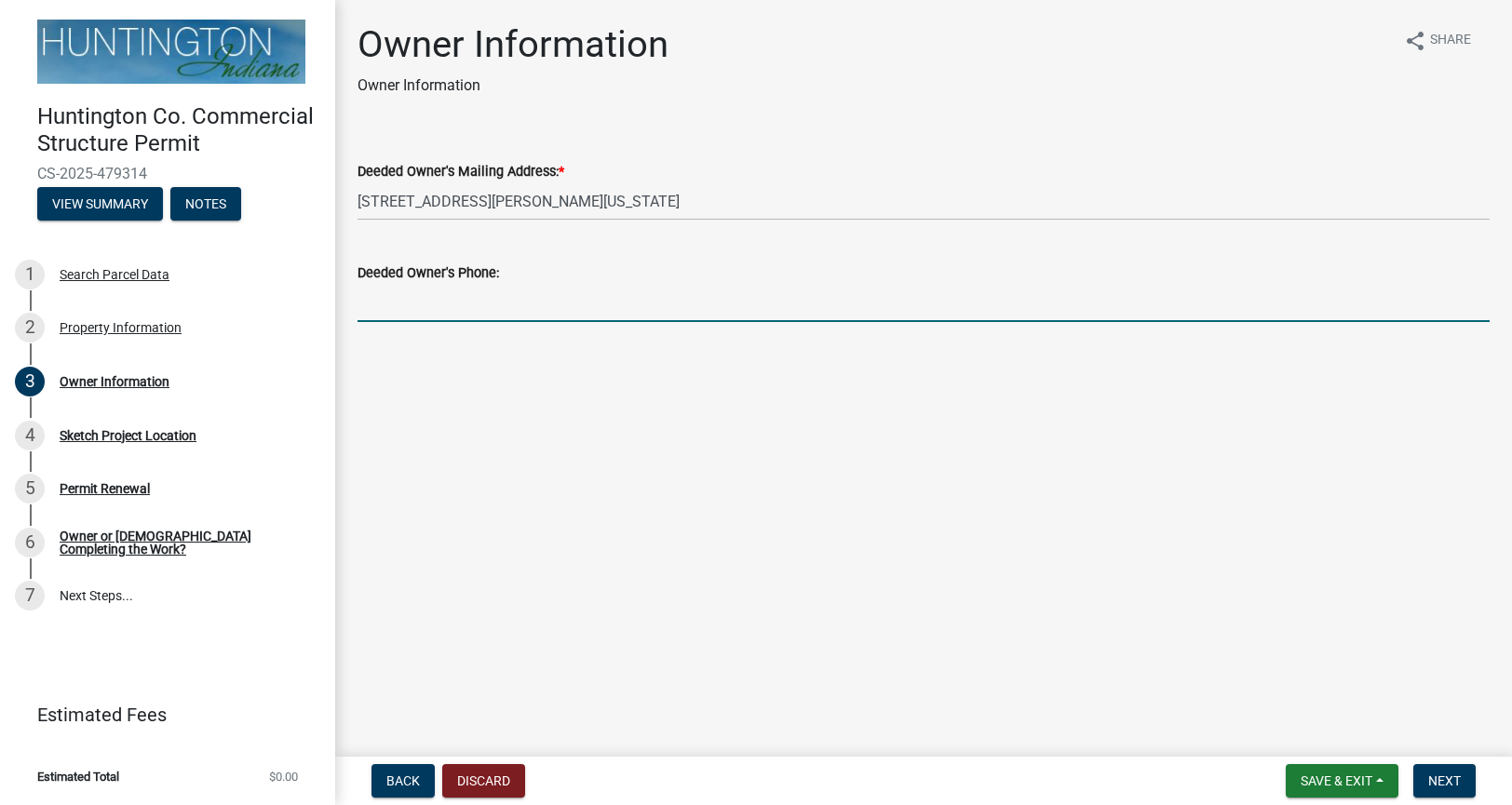
click at [400, 296] on input "Deeded Owner's Phone:" at bounding box center [923, 303] width 1131 height 38
type input "2606091111"
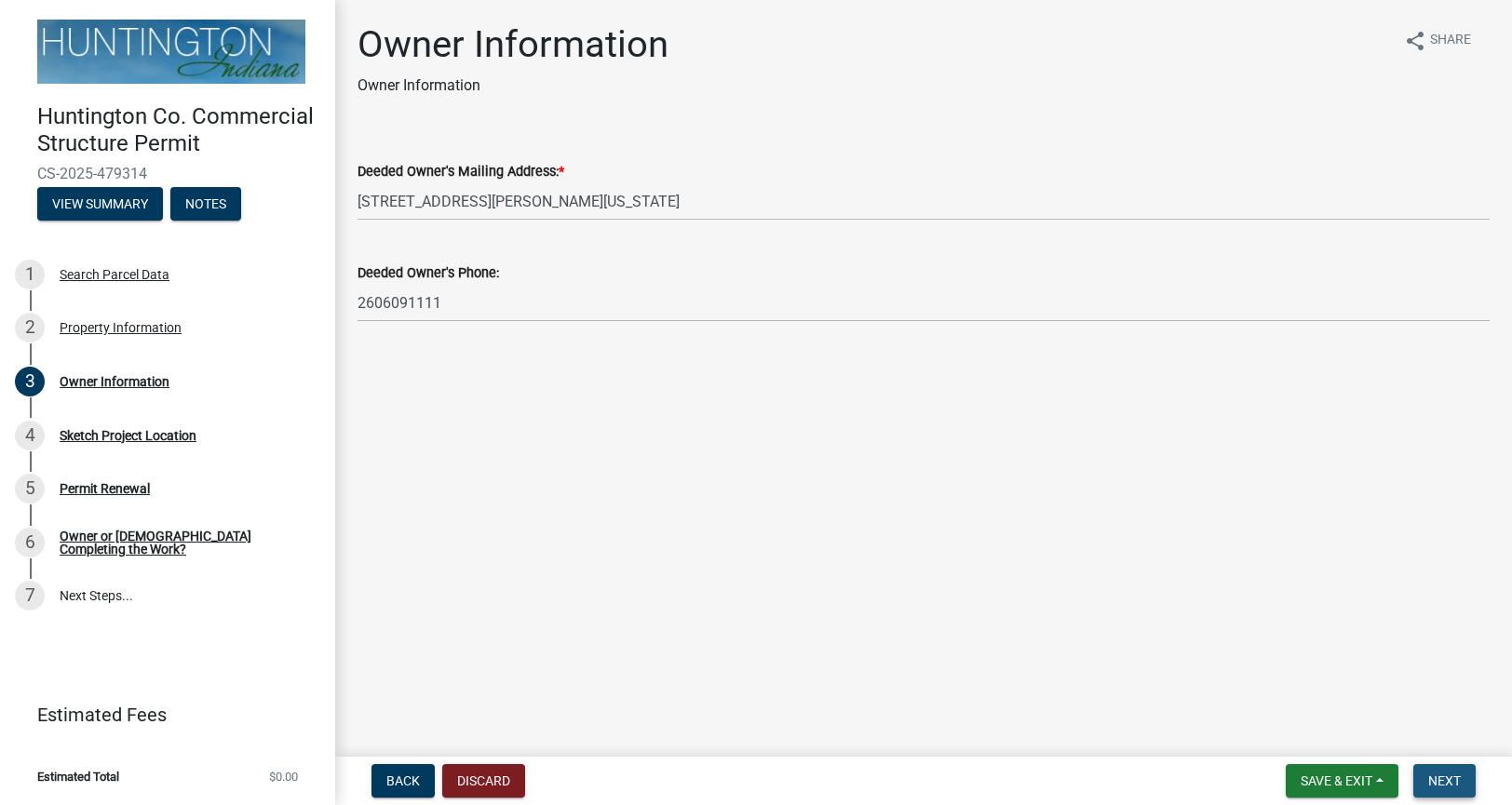
click at [1451, 782] on span "Next" at bounding box center [1444, 781] width 33 height 15
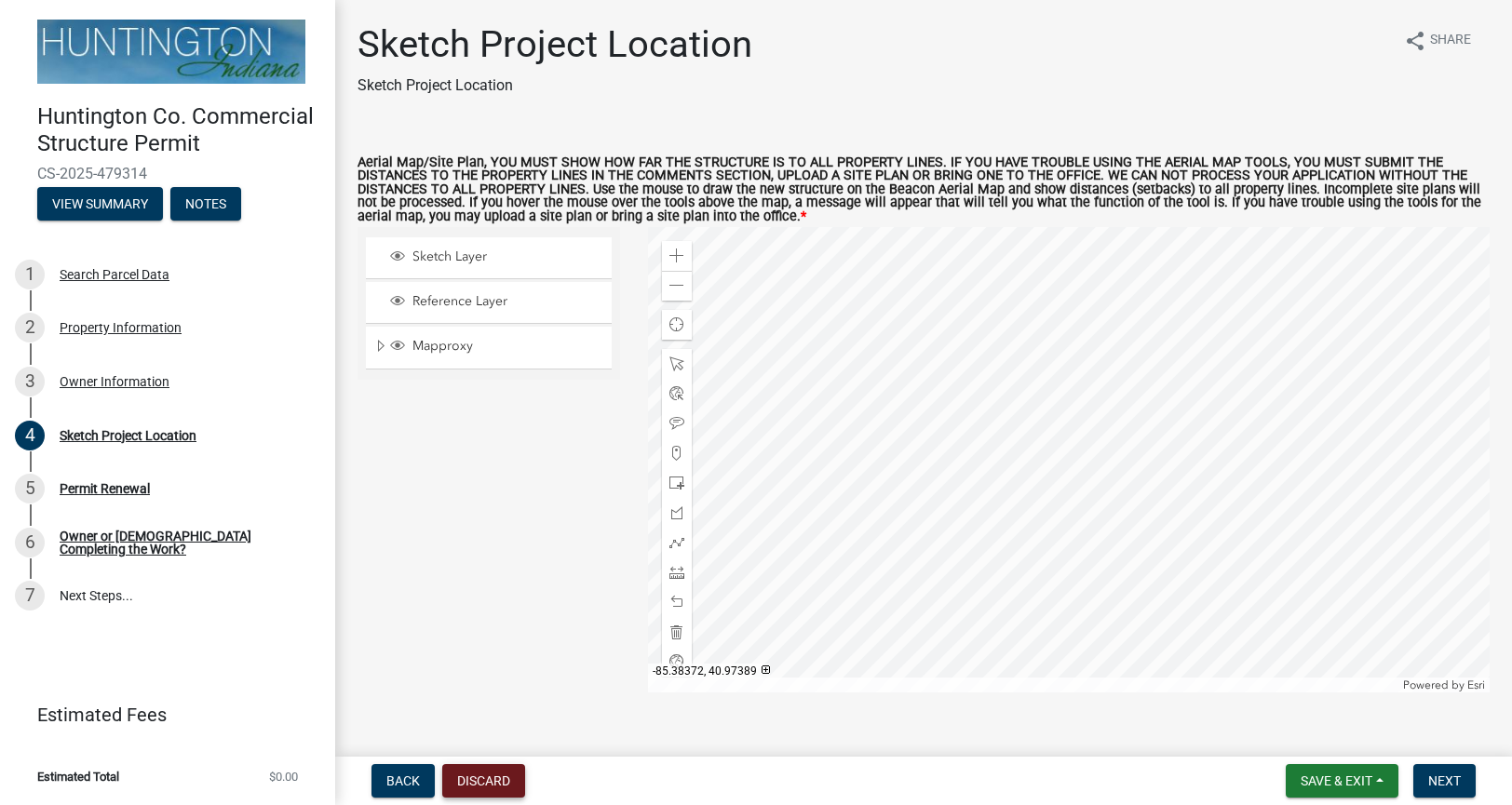
click at [460, 780] on button "Discard" at bounding box center [483, 780] width 82 height 34
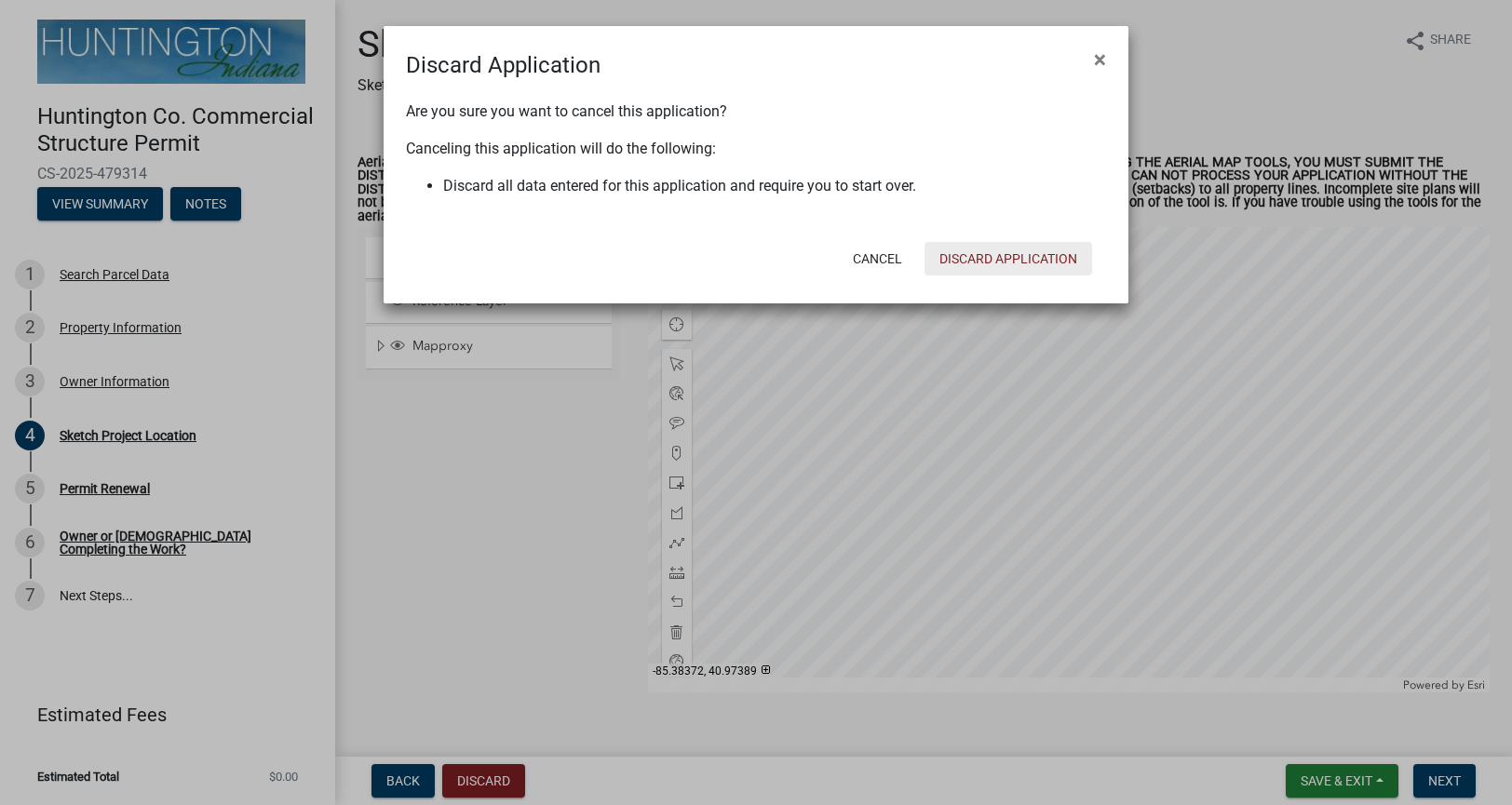
click at [987, 264] on button "Discard Application" at bounding box center [1008, 258] width 168 height 34
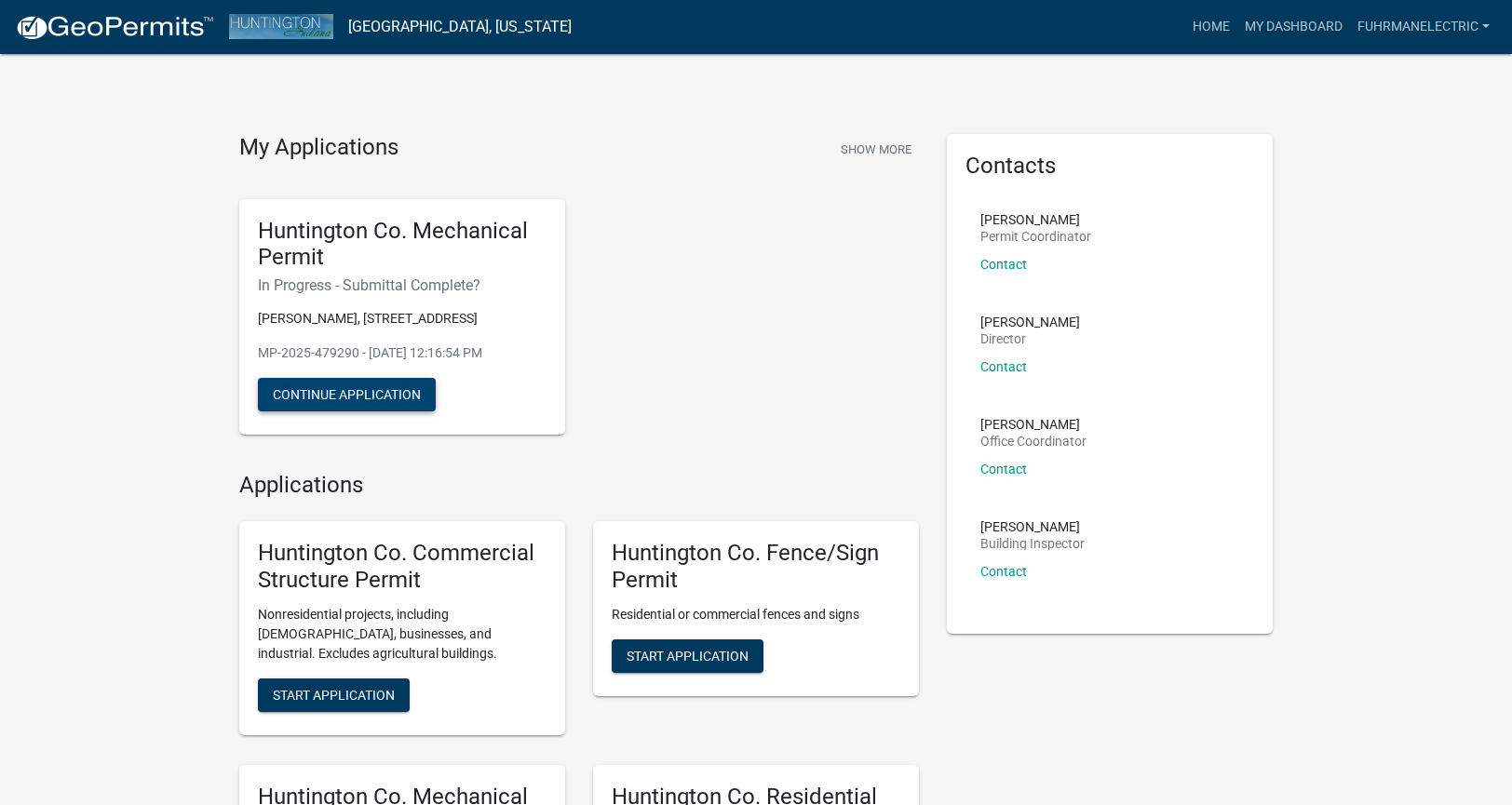
click at [374, 411] on button "Continue Application" at bounding box center [346, 394] width 177 height 34
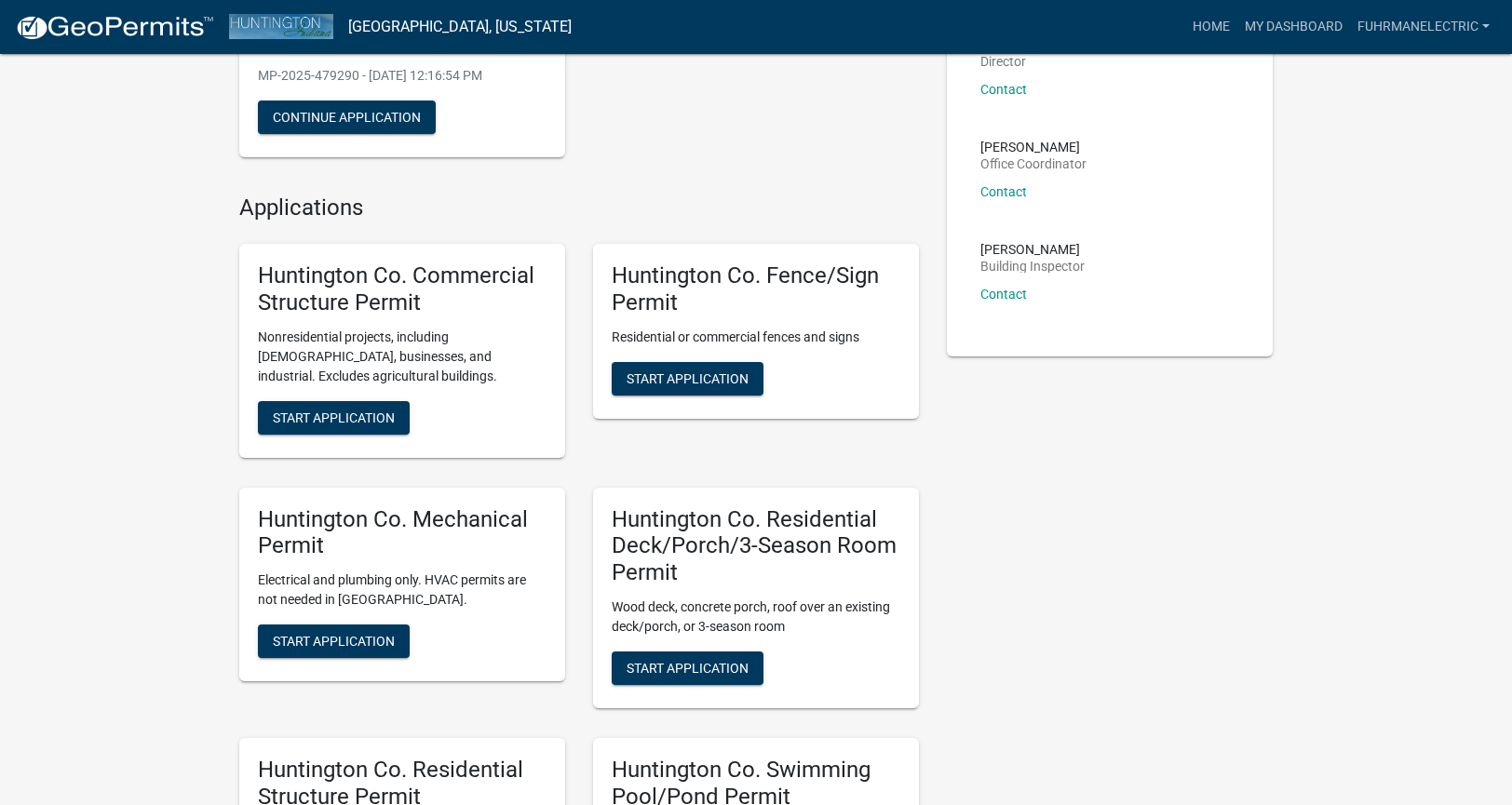
scroll to position [282, 0]
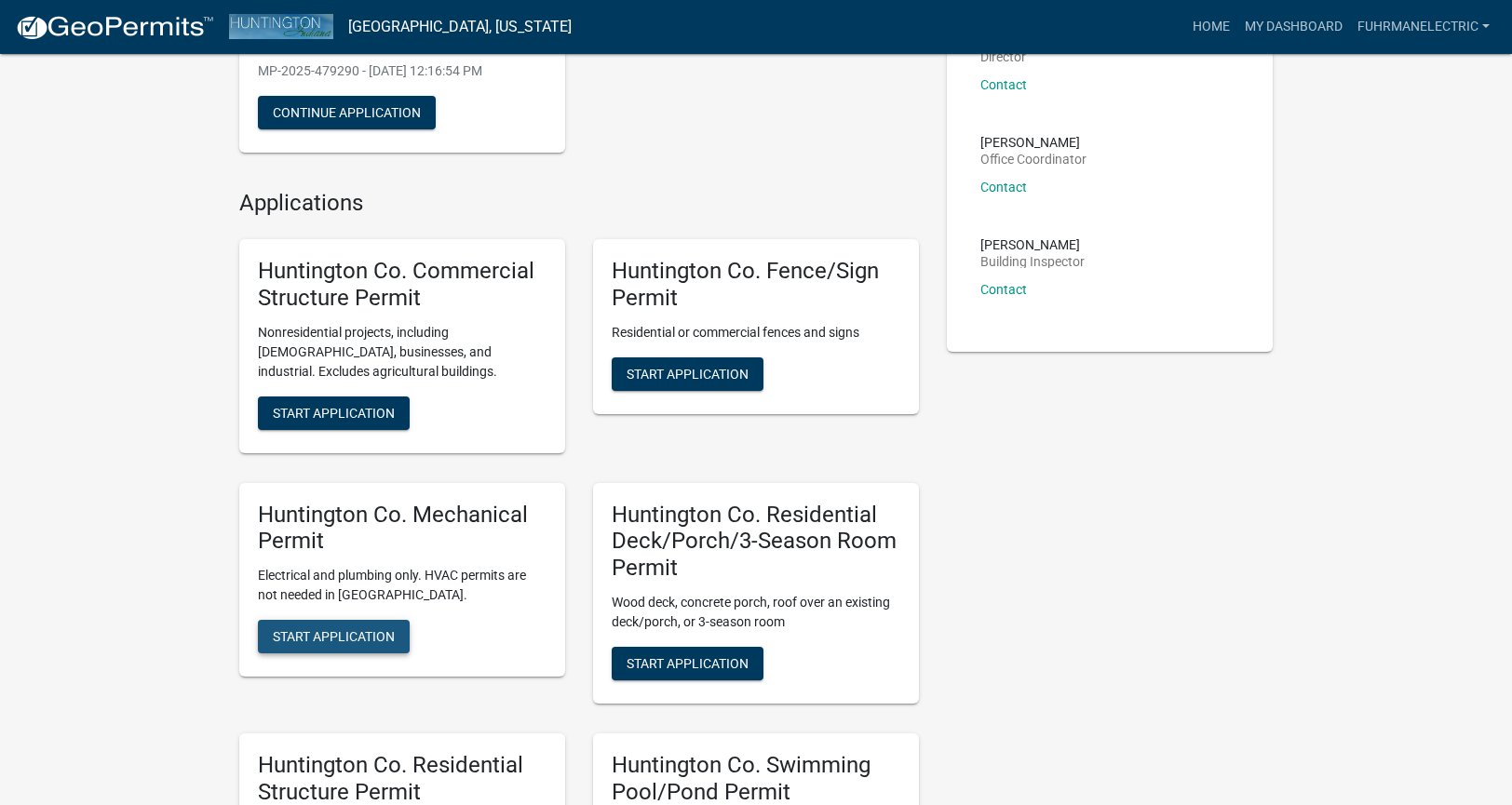
click at [328, 644] on span "Start Application" at bounding box center [333, 636] width 122 height 15
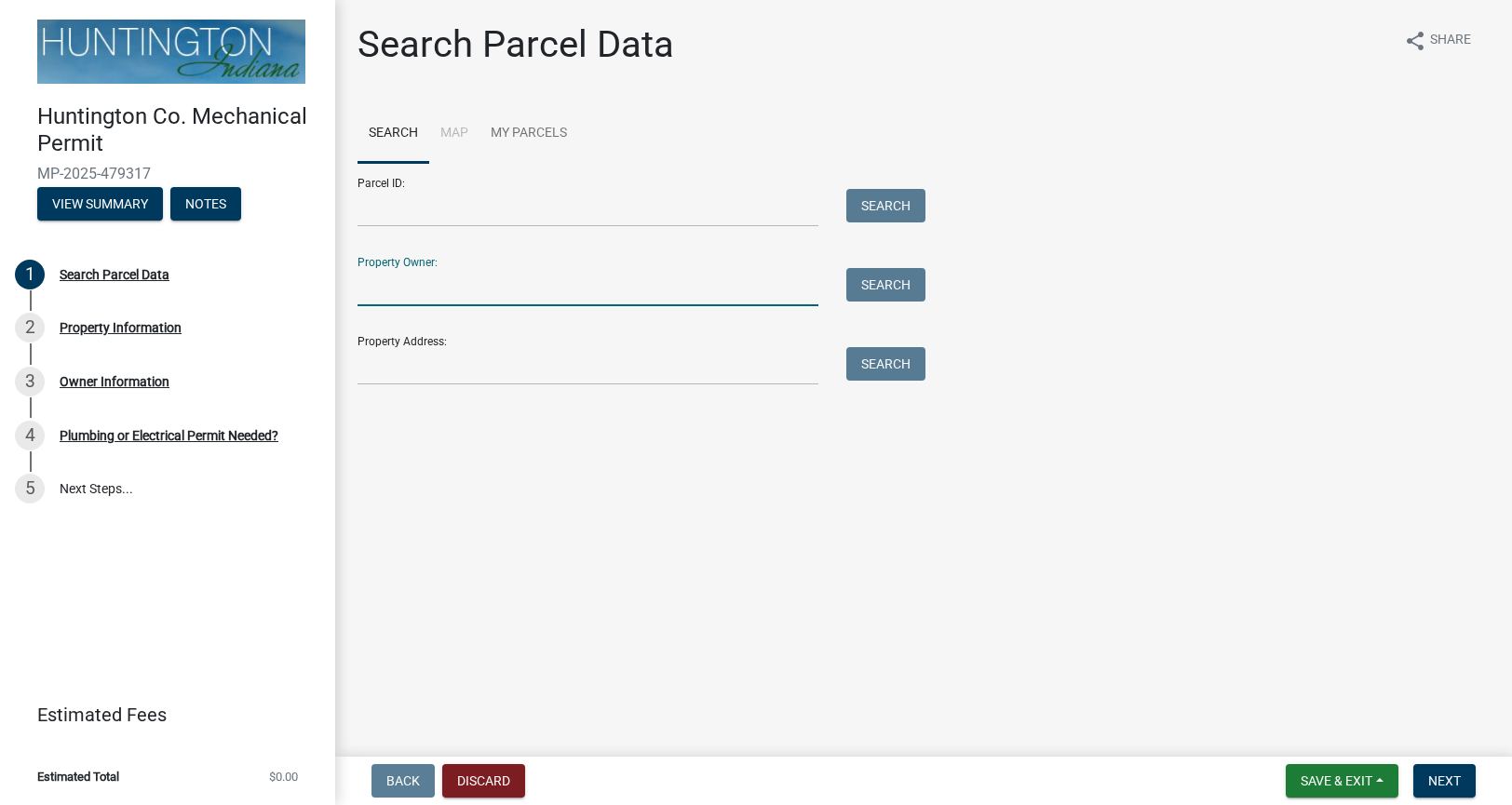
click at [523, 281] on input "Property Owner:" at bounding box center [588, 288] width 461 height 38
click at [403, 370] on input "Property Address:" at bounding box center [588, 366] width 461 height 38
type input "444 GENE DR"
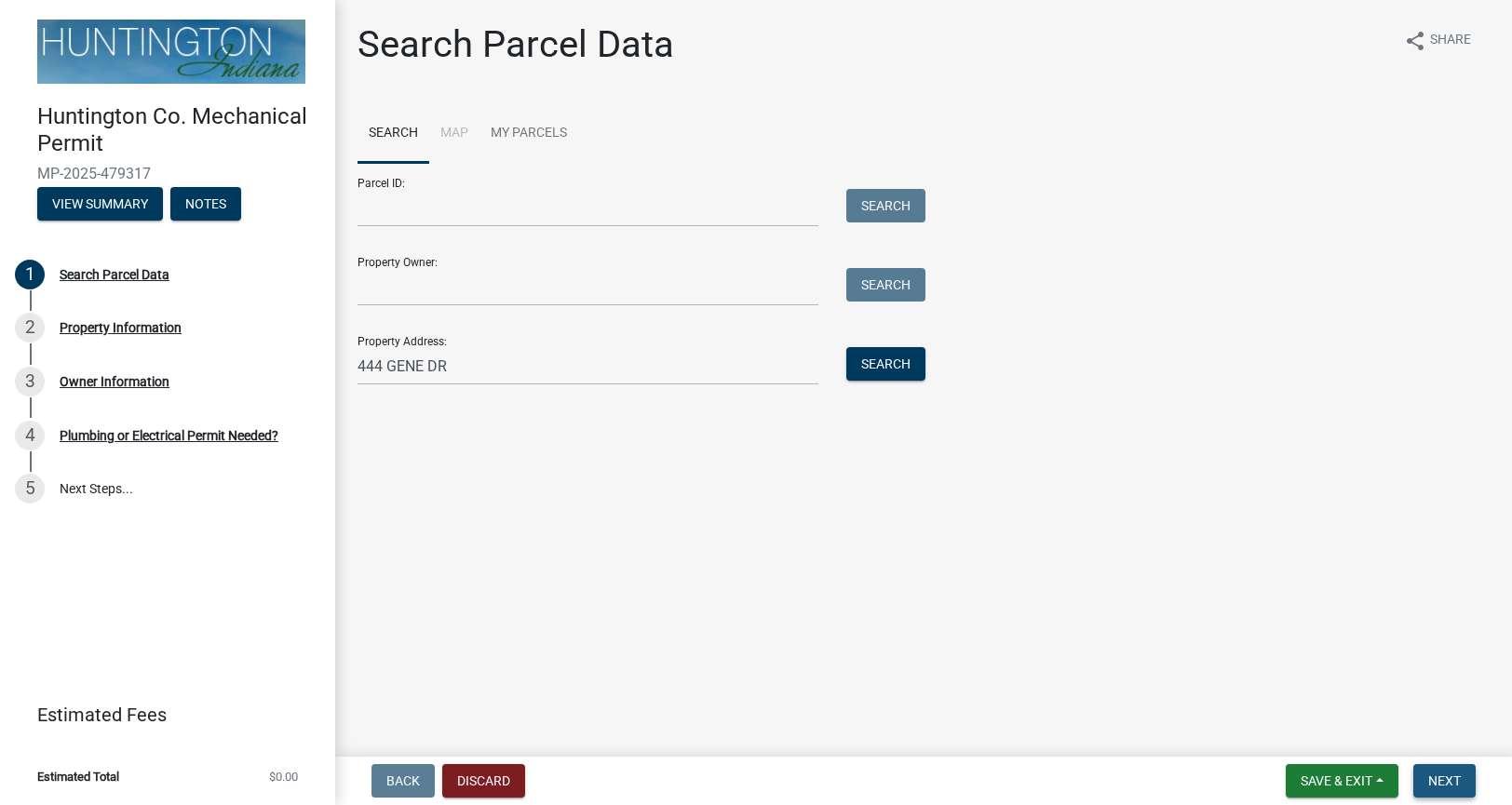
click at [1461, 785] on button "Next" at bounding box center [1444, 780] width 62 height 34
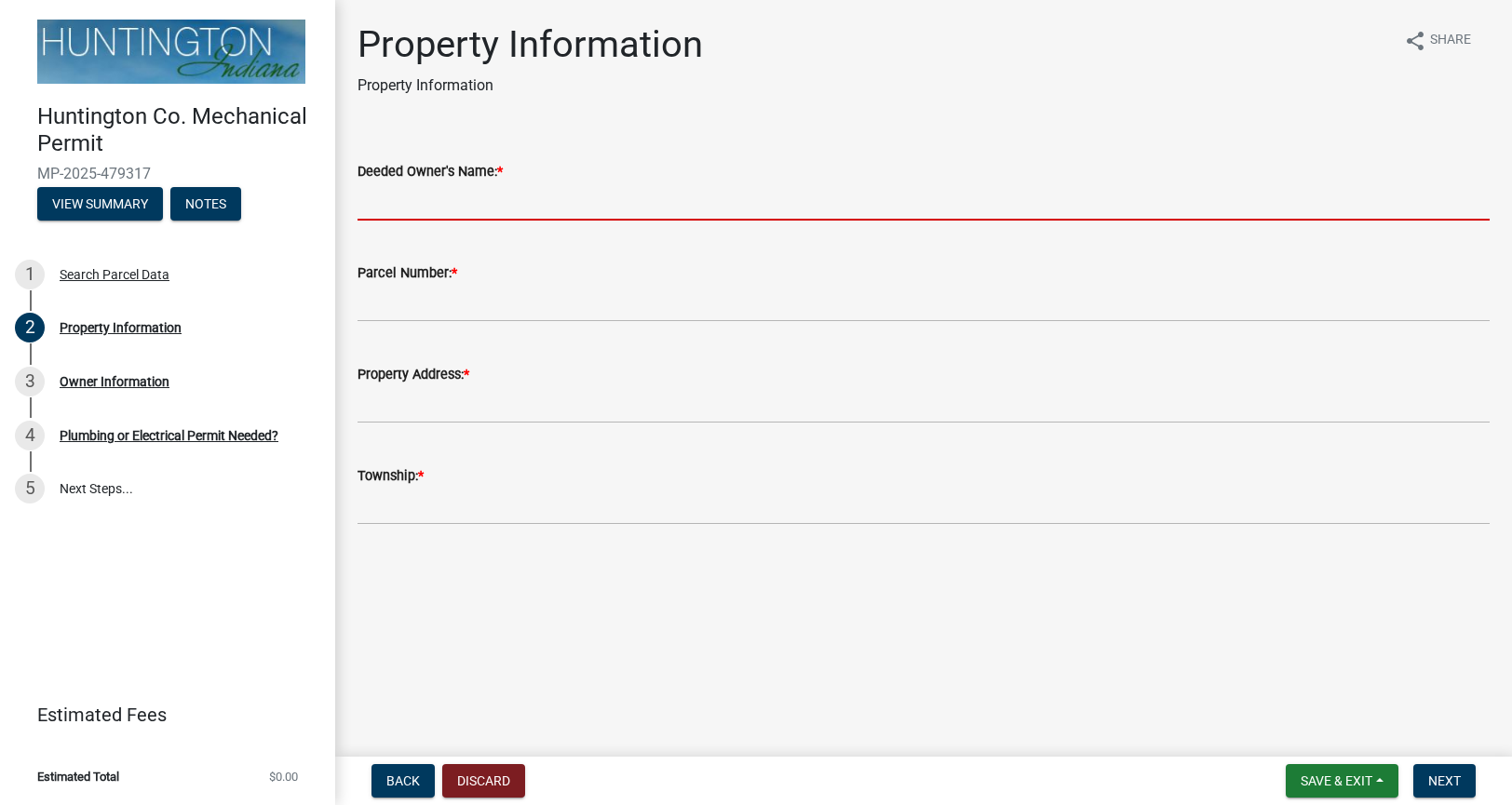
click at [493, 198] on input "Deeded Owner's Name: *" at bounding box center [923, 201] width 1131 height 38
click at [391, 774] on span "Back" at bounding box center [403, 781] width 34 height 15
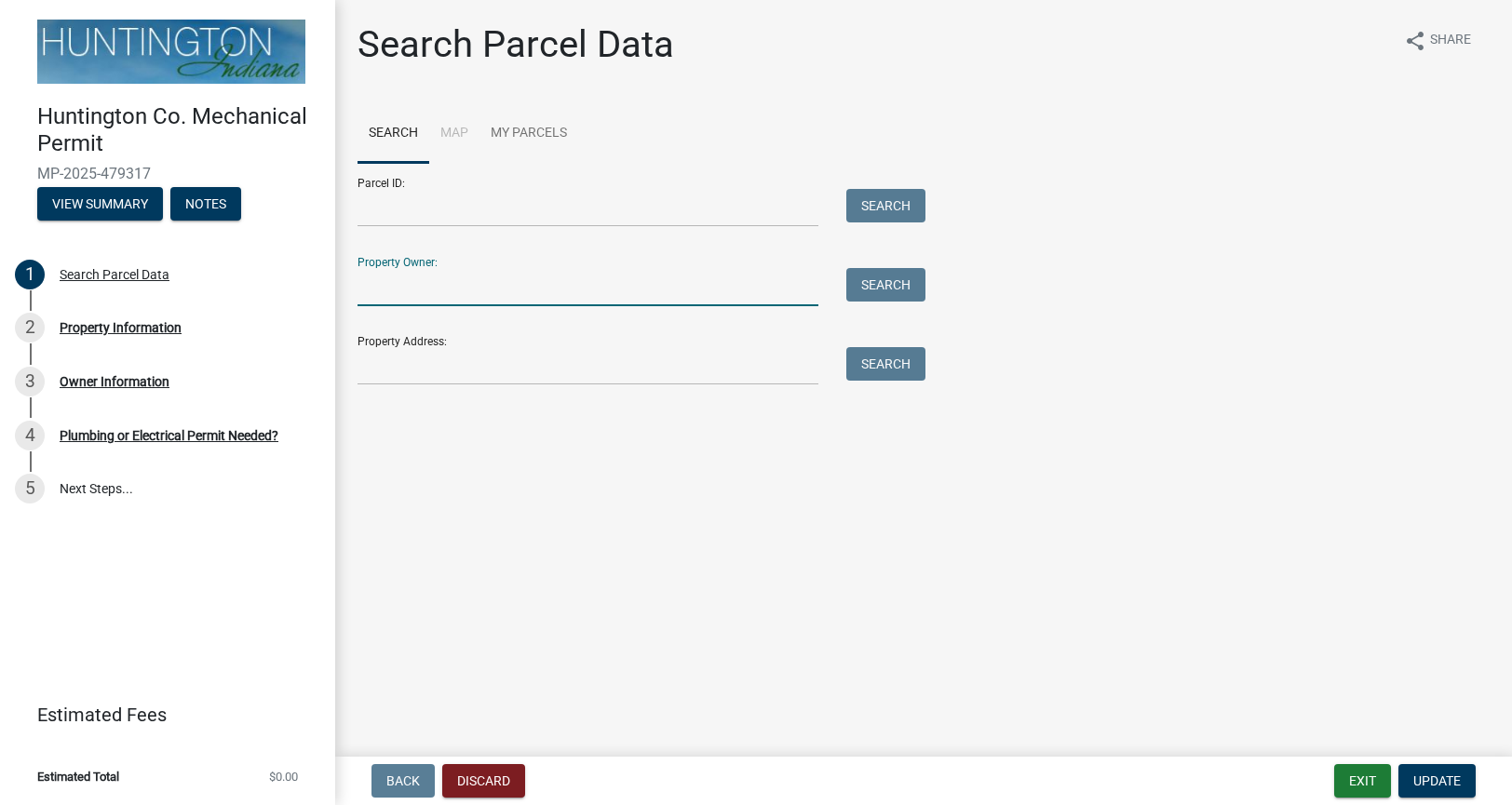
click at [557, 285] on input "Property Owner:" at bounding box center [588, 288] width 461 height 38
type input "JAMES BROCK"
click at [879, 296] on button "Search" at bounding box center [885, 285] width 80 height 34
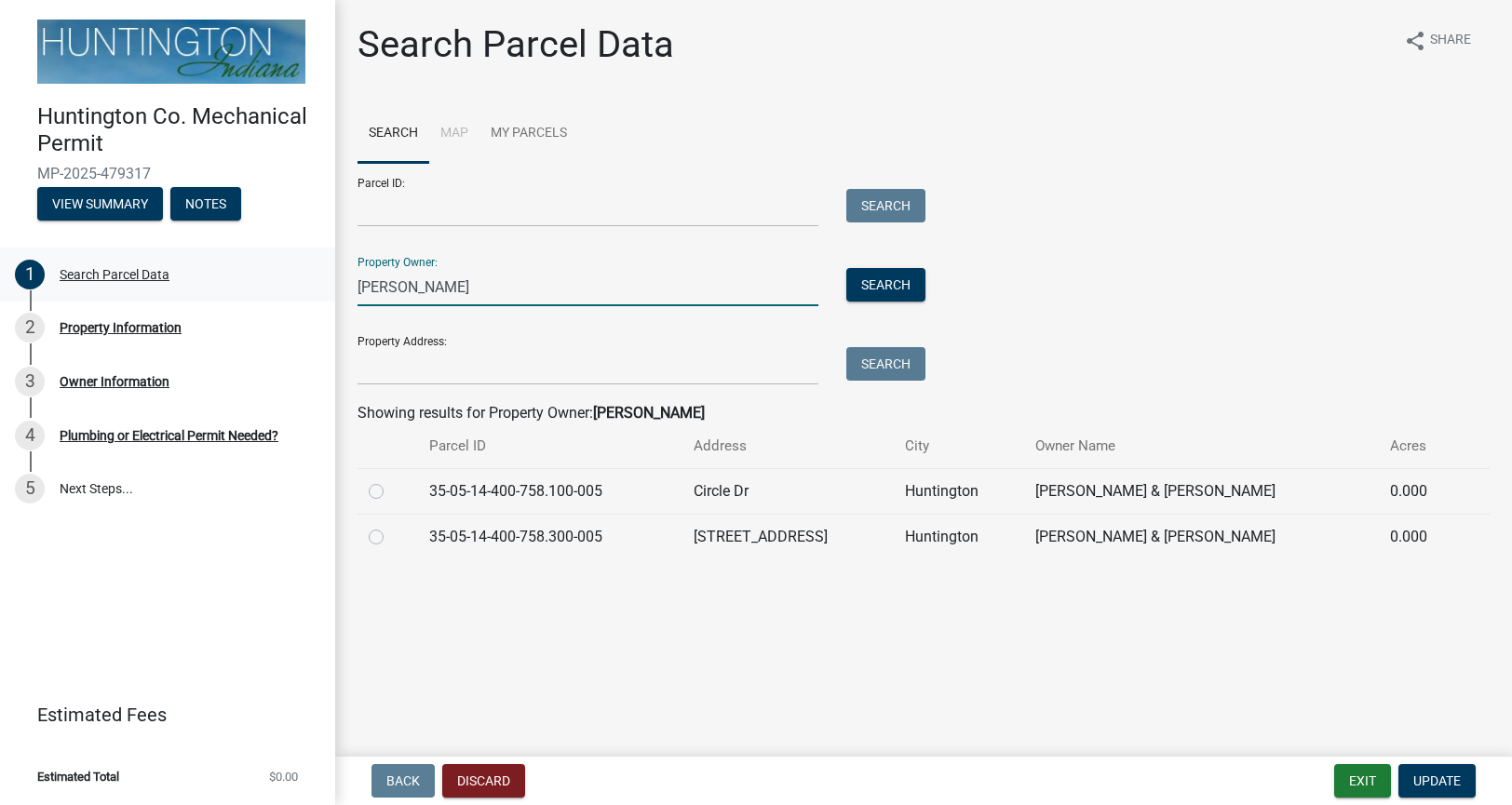
drag, startPoint x: 570, startPoint y: 294, endPoint x: 330, endPoint y: 297, distance: 240.0
click at [330, 297] on div "Huntington Co. Mechanical Permit MP-2025-479317 View Summary Notes 1 Search Par…" at bounding box center [756, 402] width 1512 height 805
drag, startPoint x: 521, startPoint y: 280, endPoint x: 307, endPoint y: 283, distance: 214.0
click at [307, 283] on div "Huntington Co. Mechanical Permit MP-2025-479317 View Summary Notes 1 Search Par…" at bounding box center [756, 402] width 1512 height 805
click at [402, 373] on input "Property Address:" at bounding box center [588, 366] width 461 height 38
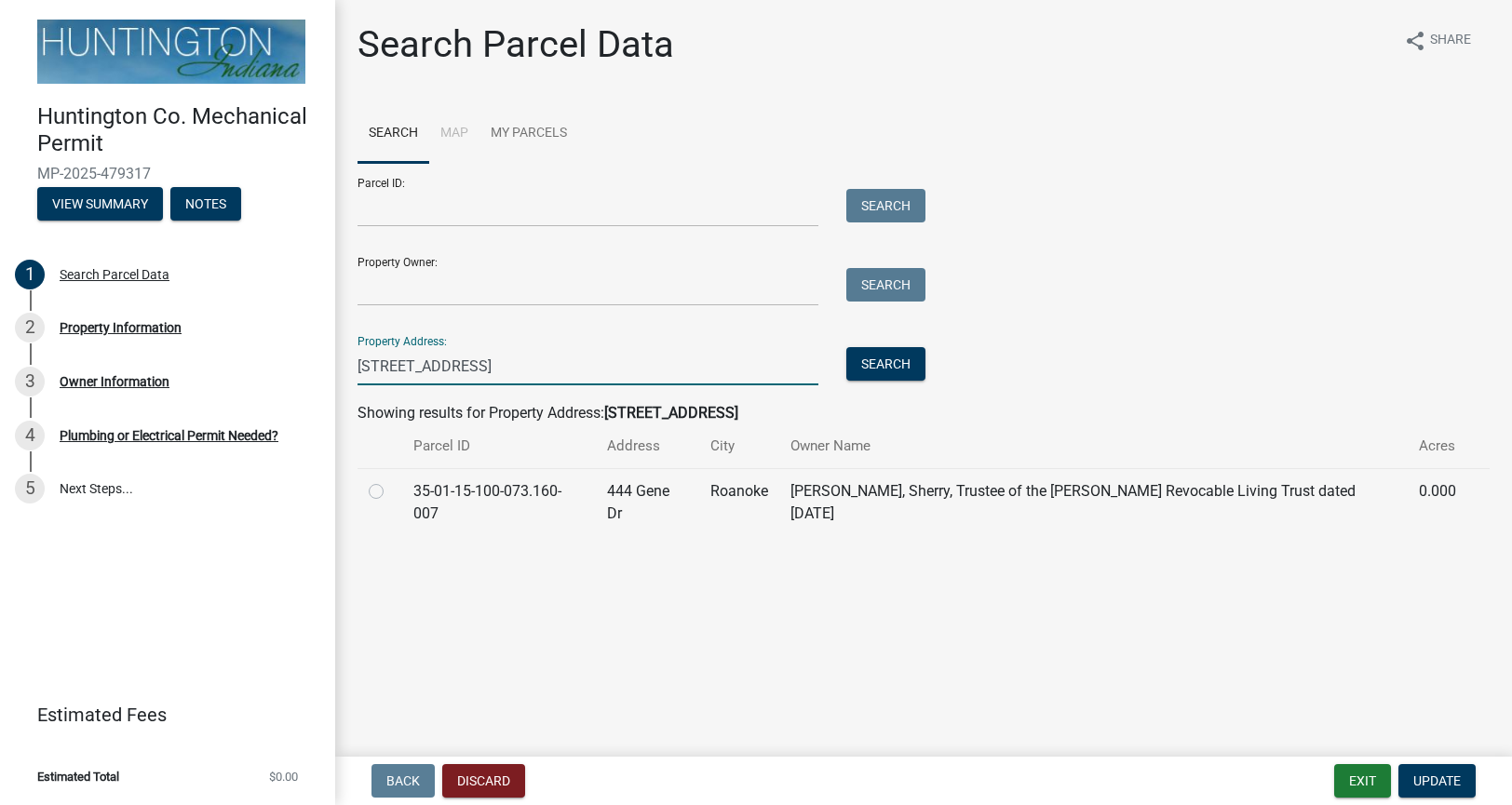
type input "444 GENE DRIVE"
click at [391, 480] on label at bounding box center [391, 480] width 0 height 0
click at [391, 493] on input "radio" at bounding box center [397, 486] width 12 height 12
radio input "true"
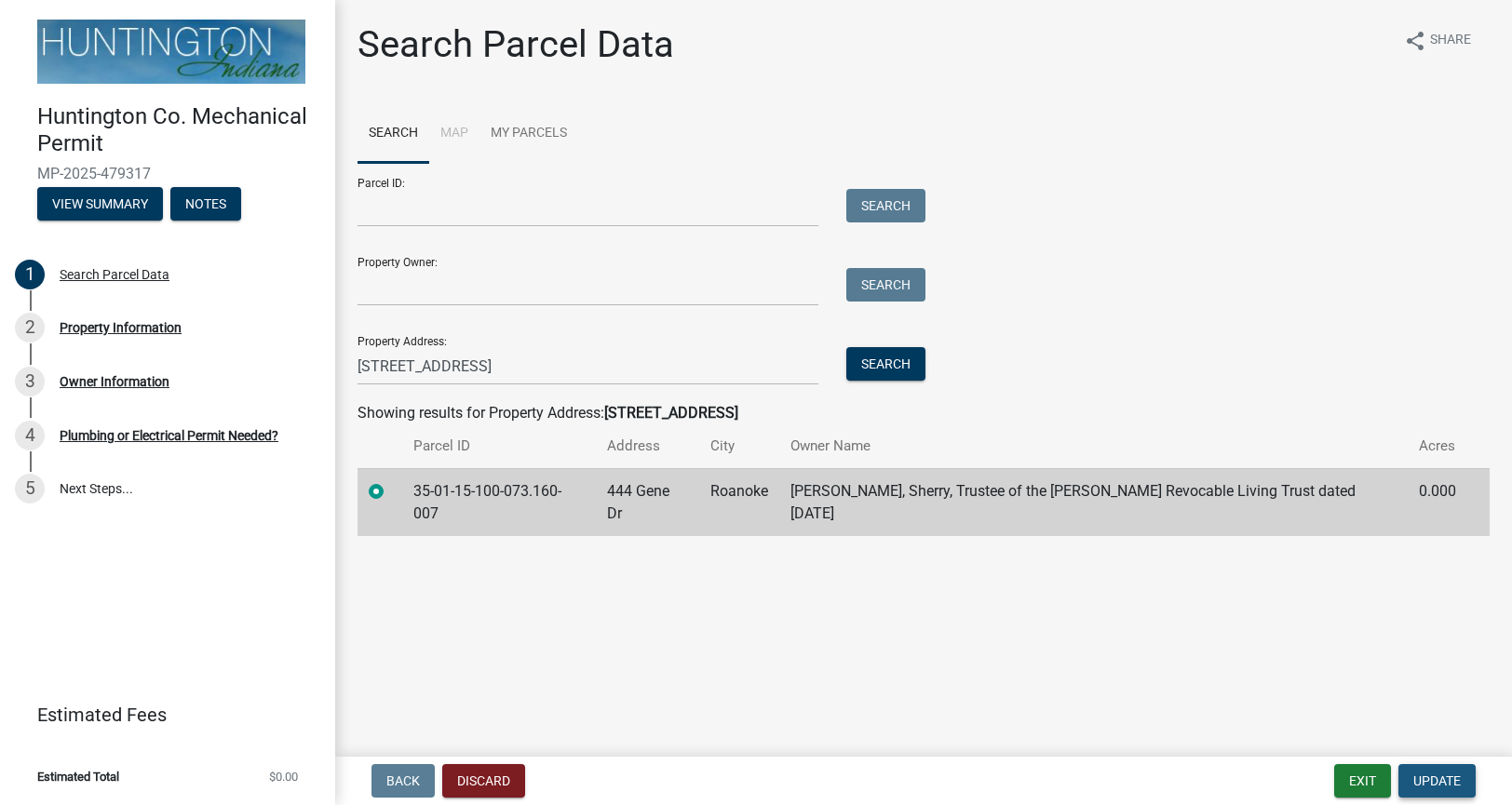
click at [1413, 787] on span "Update" at bounding box center [1437, 781] width 48 height 15
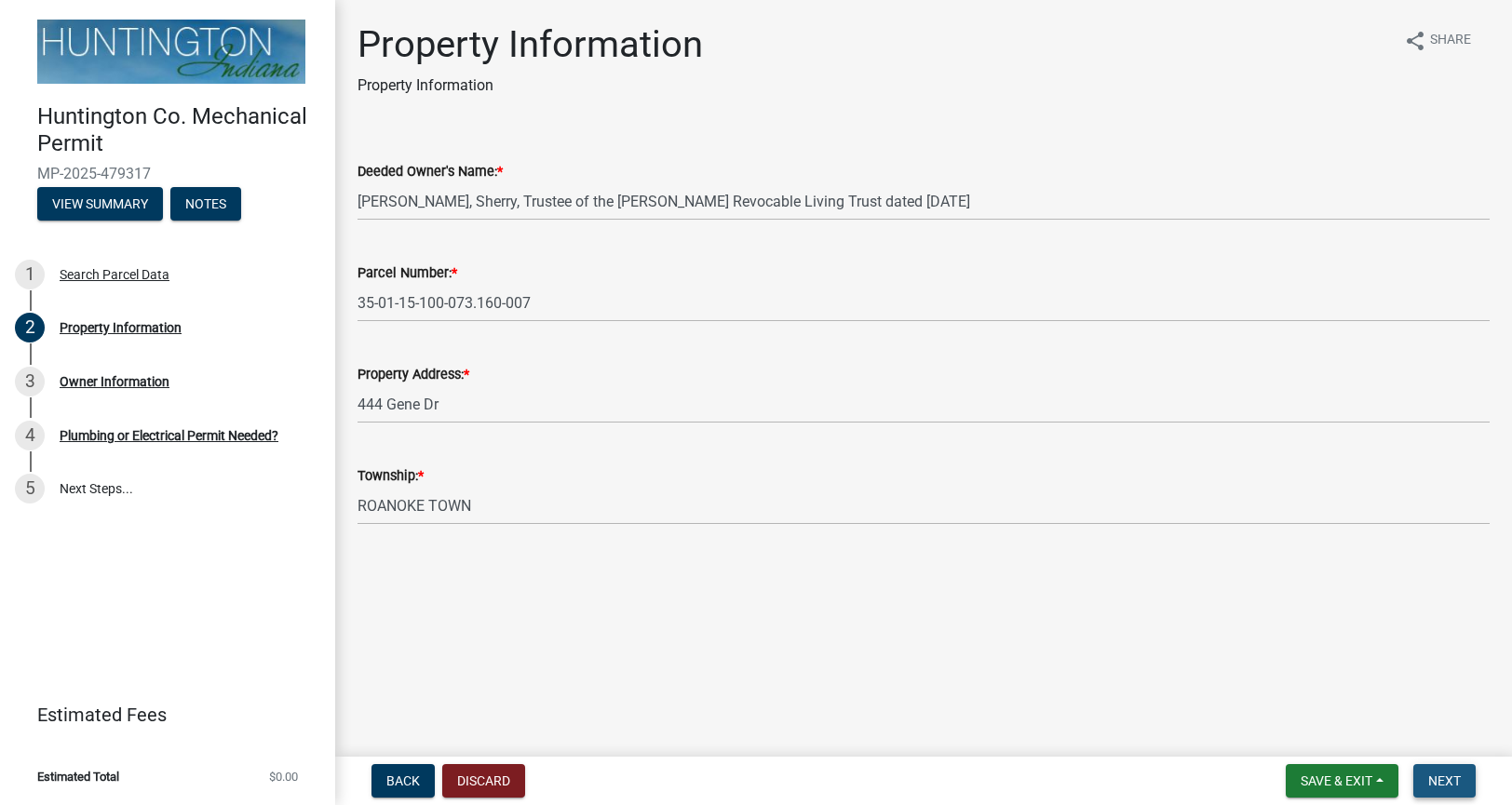
click at [1441, 779] on span "Next" at bounding box center [1444, 781] width 33 height 15
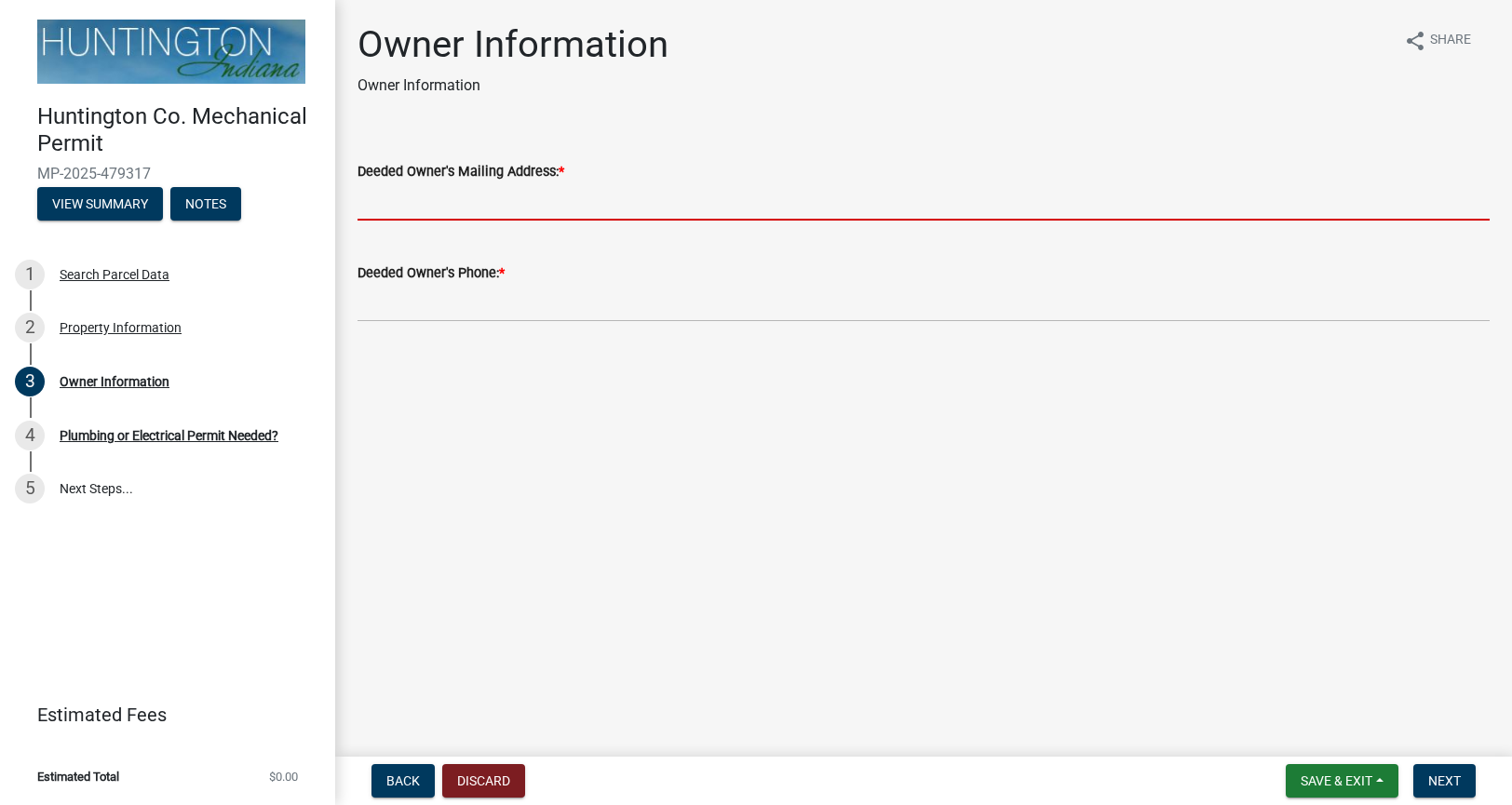
click at [421, 196] on input "Deeded Owner's Mailing Address: *" at bounding box center [923, 201] width 1131 height 38
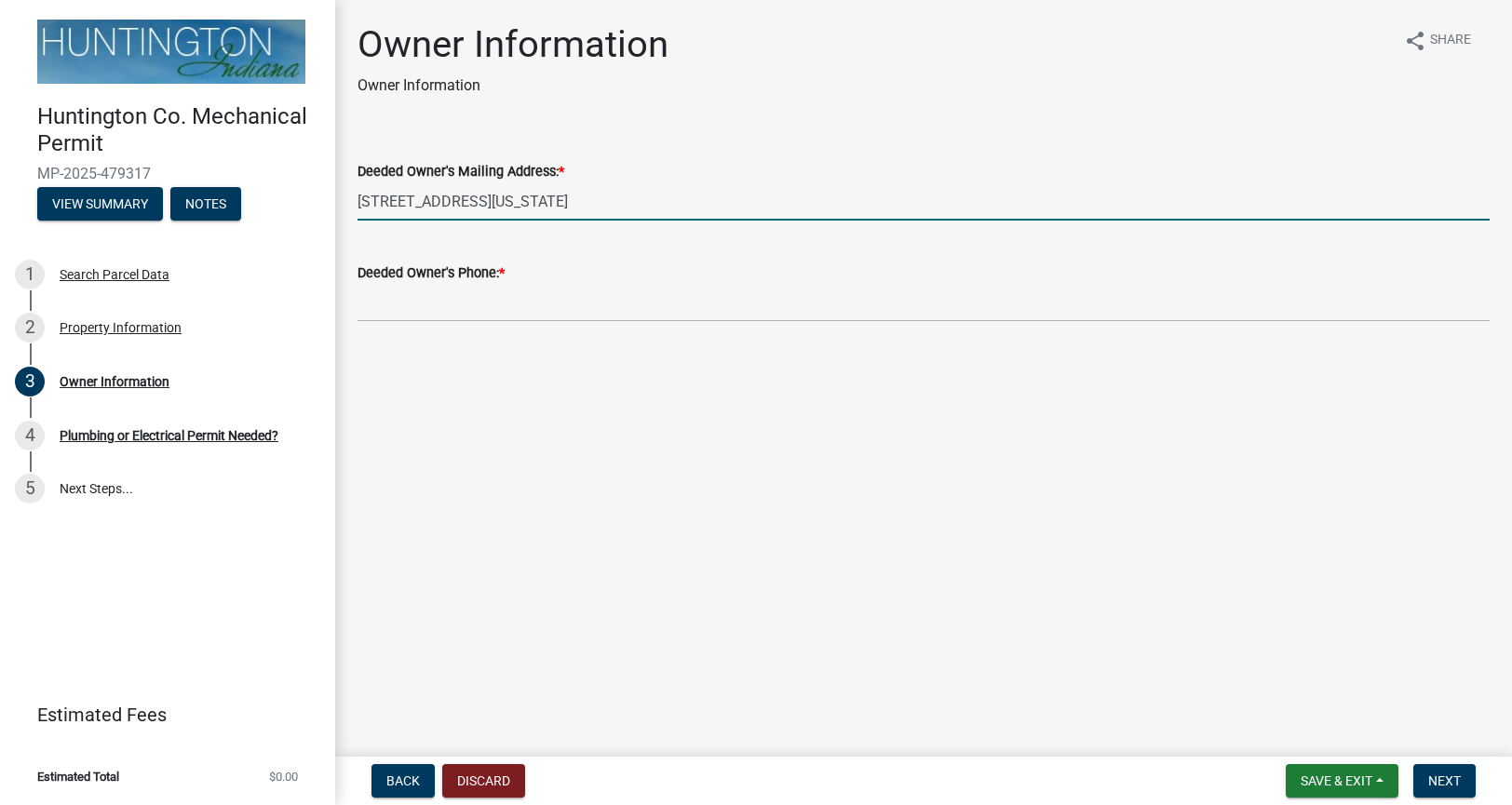
type input "444 GENE DRIVE ROANOKE, INDIANA 46783"
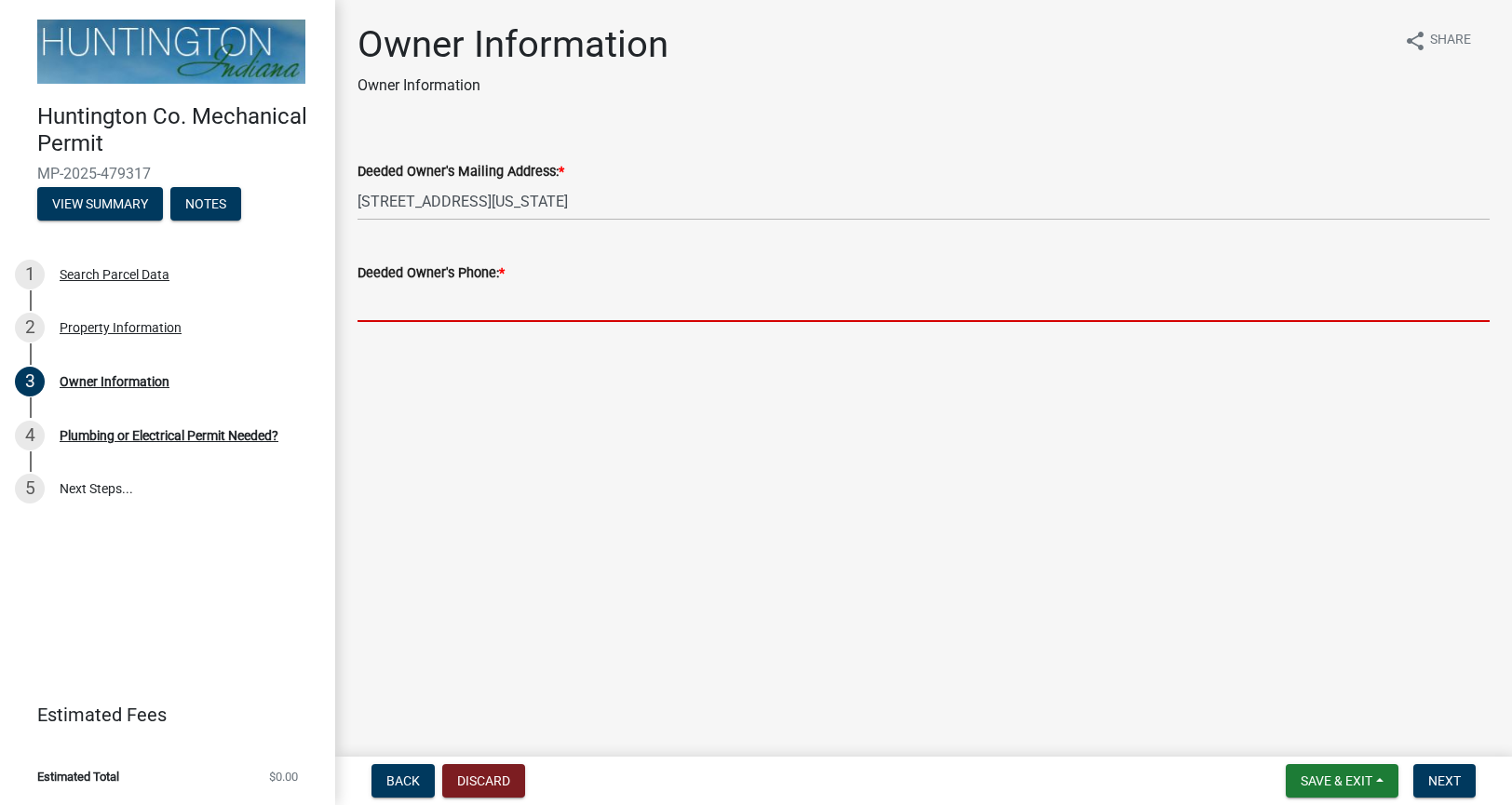
click at [369, 312] on input "Deeded Owner's Phone: *" at bounding box center [923, 303] width 1131 height 38
type input "2606091111"
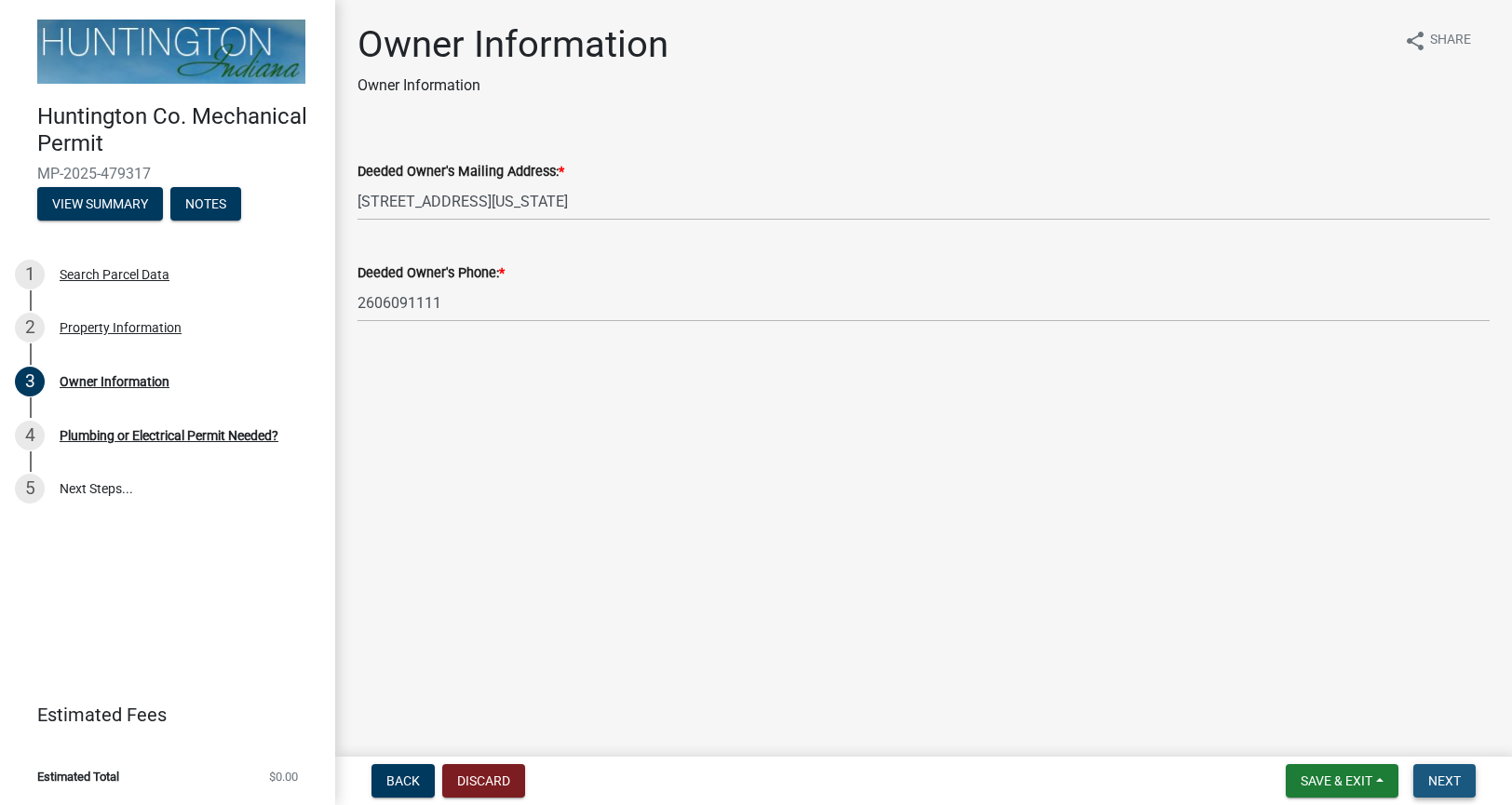
click at [1457, 773] on span "Next" at bounding box center [1444, 781] width 33 height 15
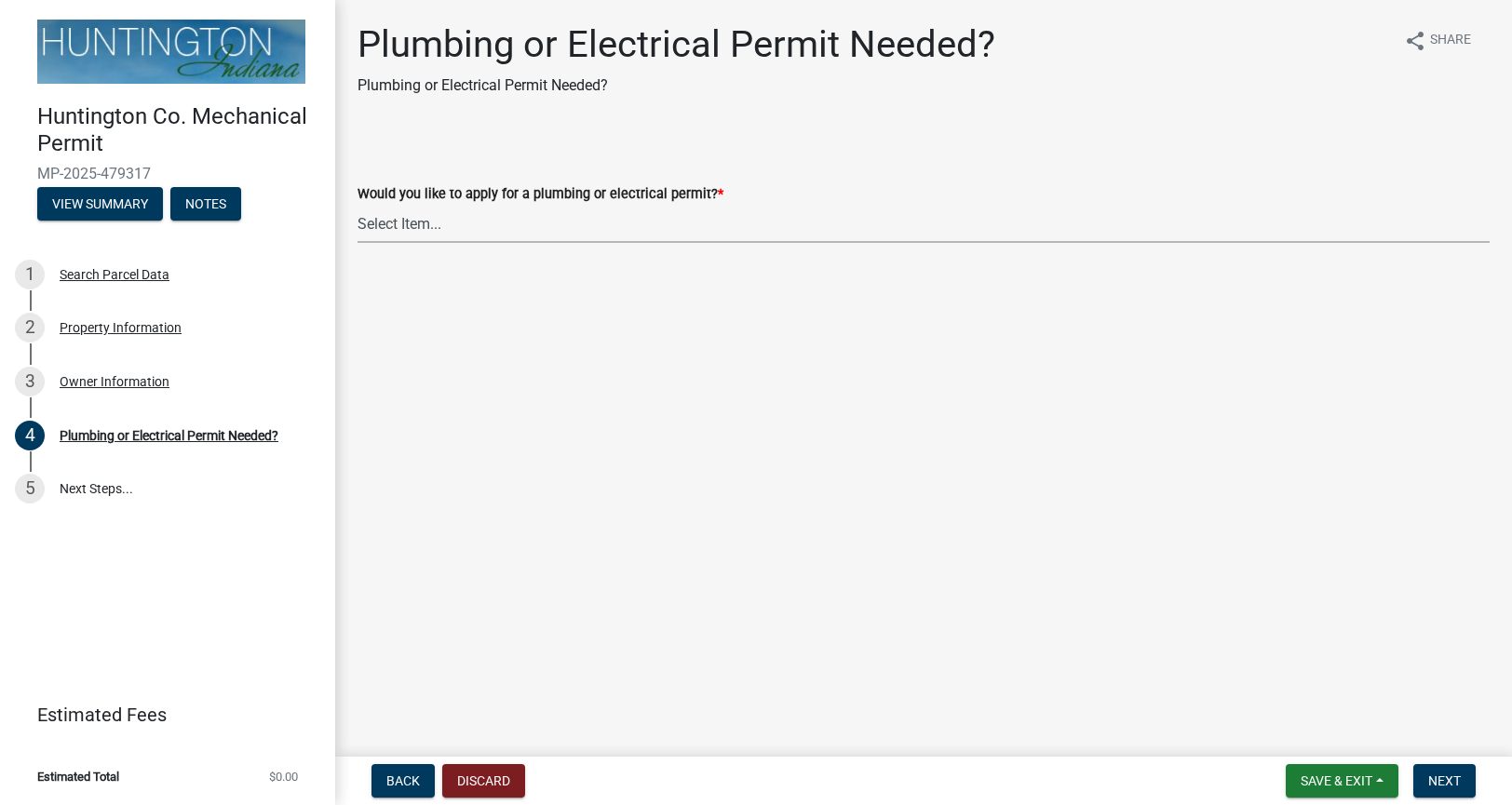
click at [693, 225] on select "Select Item... plumbing electrical" at bounding box center [923, 224] width 1131 height 38
click at [358, 205] on select "Select Item... plumbing electrical" at bounding box center [923, 224] width 1131 height 38
select select "82bdcc69-8734-43af-a4fa-e76f8d275e41"
click at [1455, 778] on span "Next" at bounding box center [1444, 781] width 33 height 15
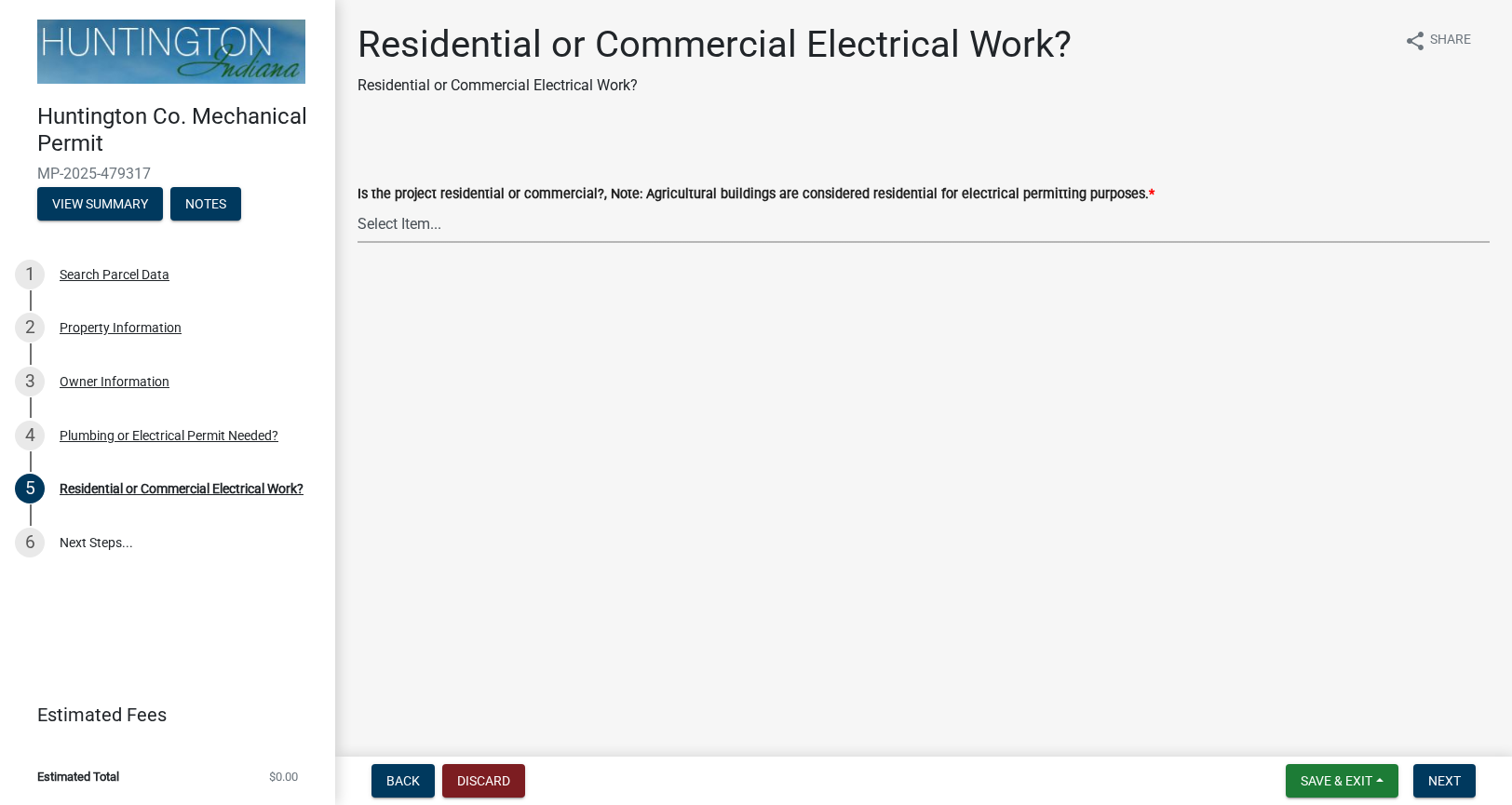
click at [450, 229] on select "Select Item... Residential Commercial" at bounding box center [923, 224] width 1131 height 38
click at [358, 205] on select "Select Item... Residential Commercial" at bounding box center [923, 224] width 1131 height 38
select select "3db72f89-ebf7-44a2-a43c-36ed77a05272"
click at [1441, 788] on button "Next" at bounding box center [1444, 780] width 62 height 34
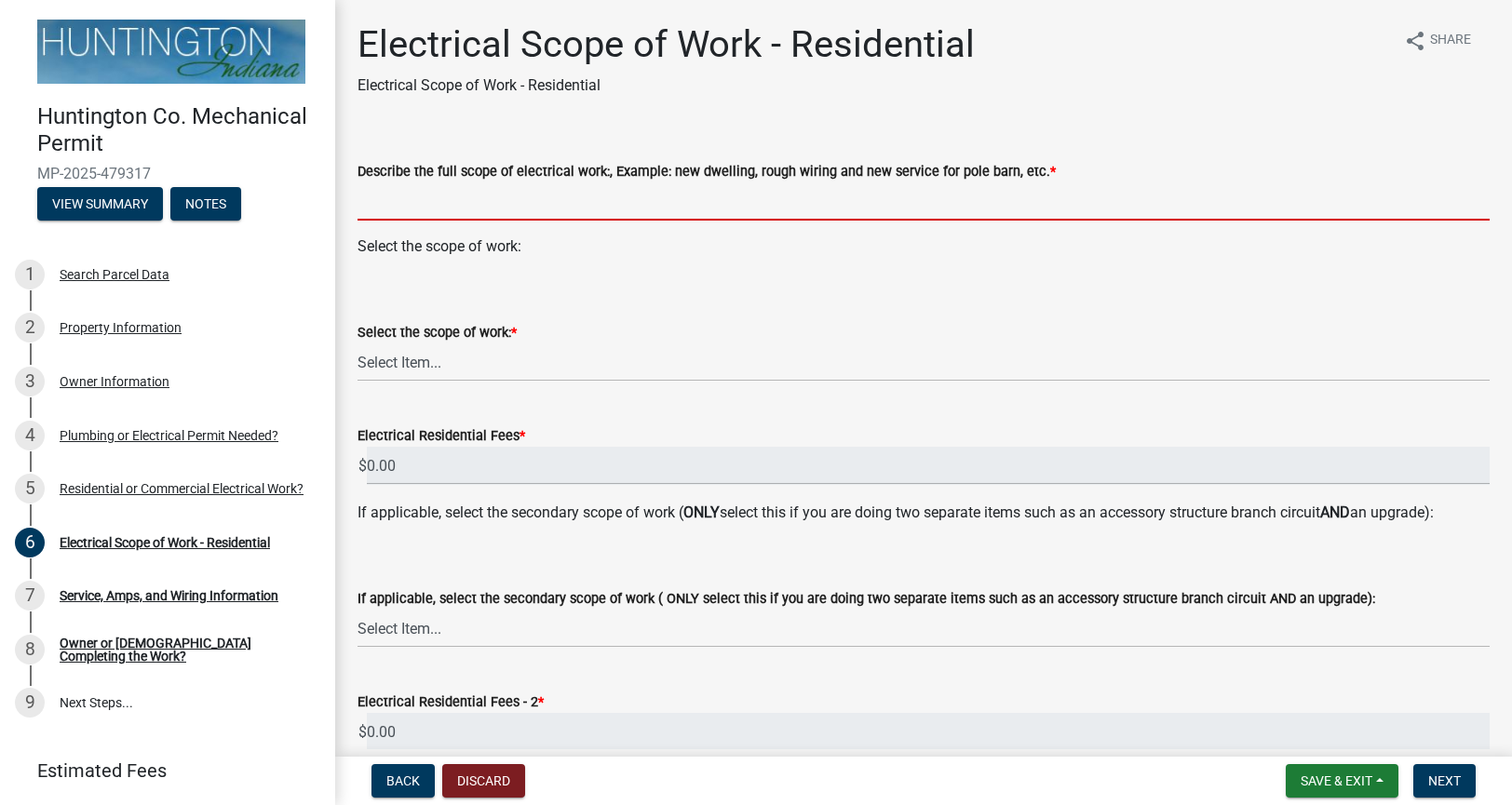
click at [596, 214] on input "Describe the full scope of electrical work:, Example: new dwelling, rough wirin…" at bounding box center [923, 201] width 1131 height 38
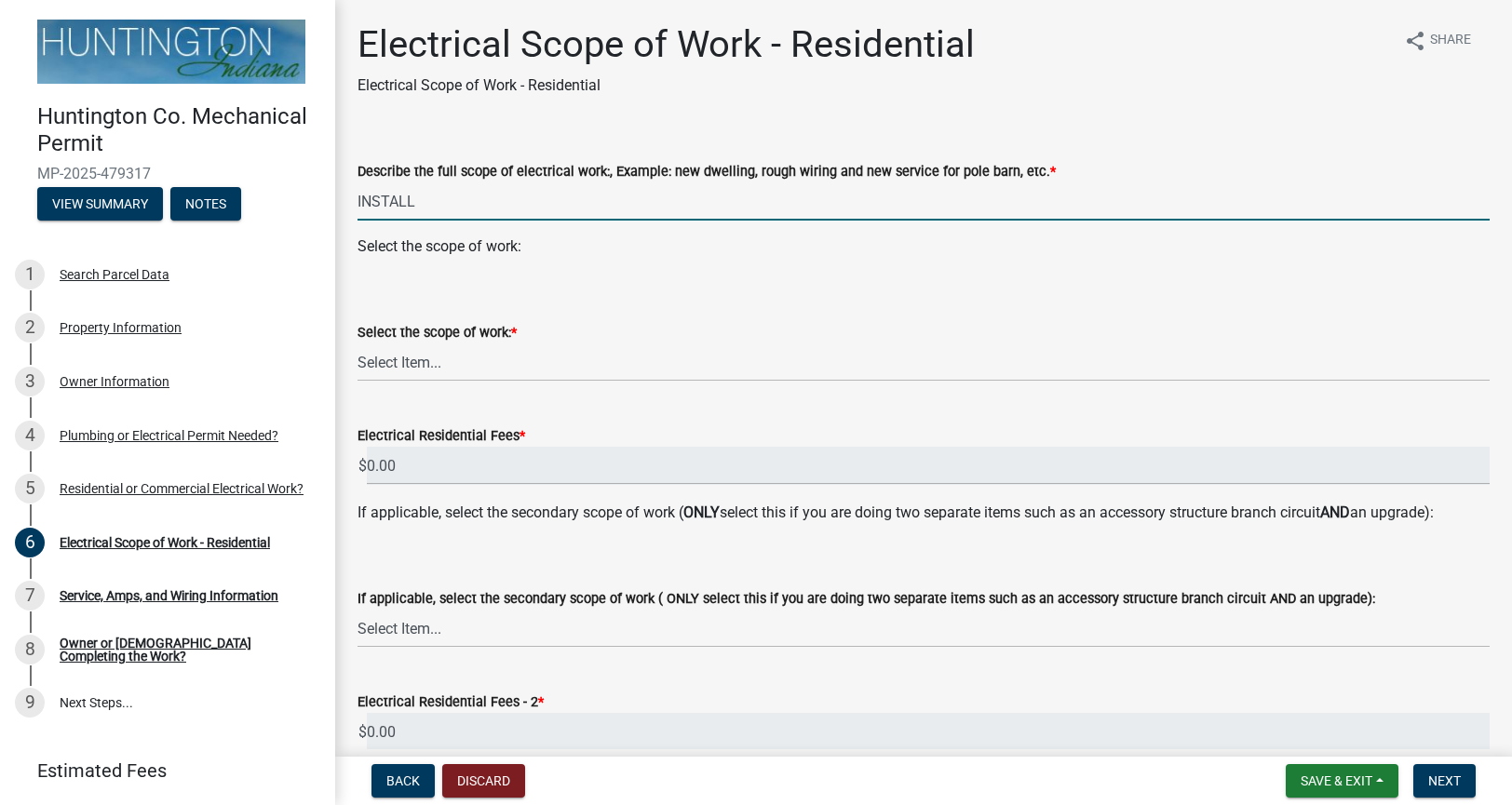
type input "INSTALL 18KW GENERAC GENERATOR AND 200A TRANSFER SWITCH"
click at [518, 363] on select "Select Item... New Service (new meter base installation) Upgrade (includes relo…" at bounding box center [923, 362] width 1131 height 38
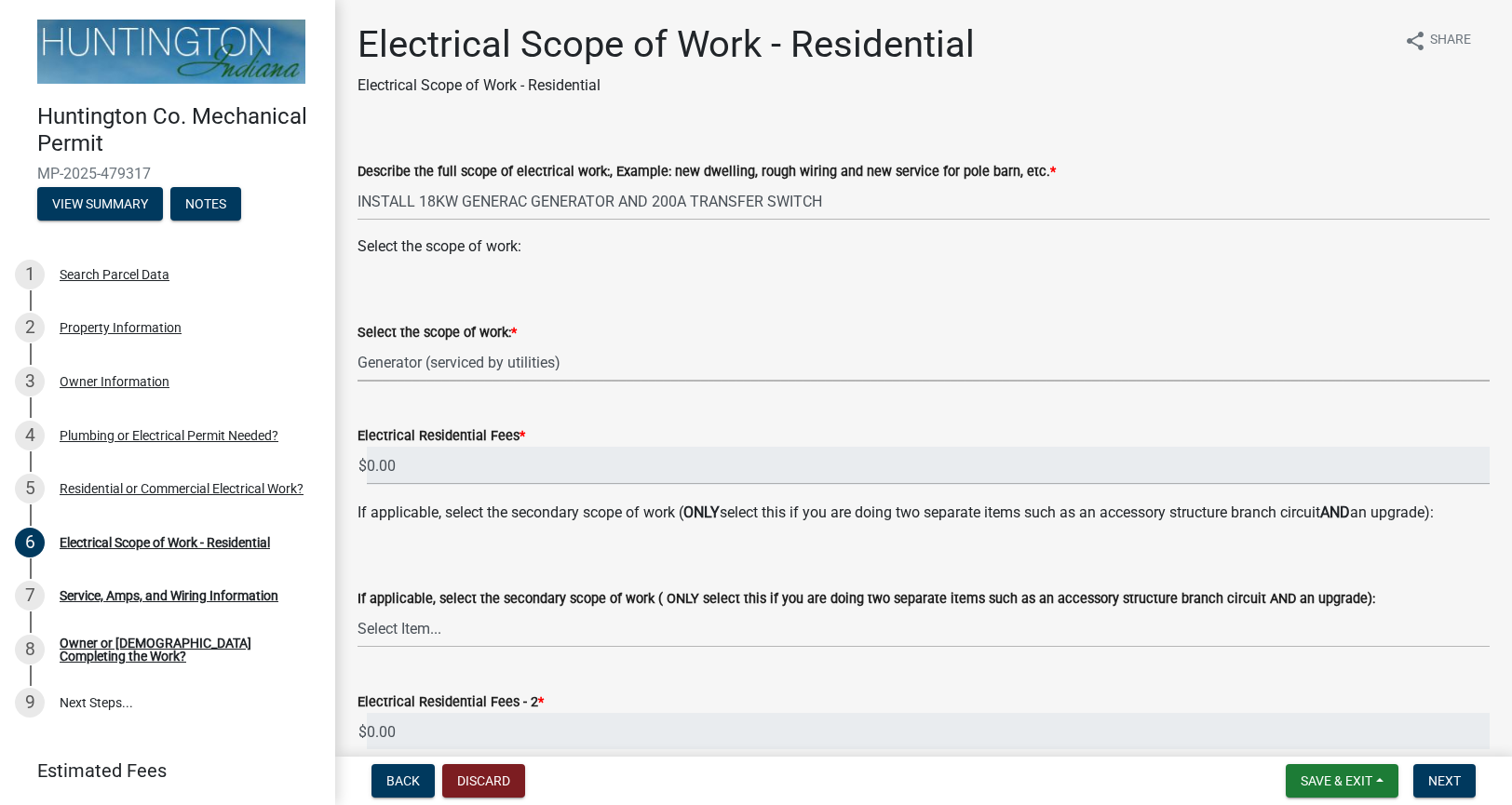
click at [358, 343] on select "Select Item... New Service (new meter base installation) Upgrade (includes relo…" at bounding box center [923, 362] width 1131 height 38
select select "c9734805-3e06-4a63-acdc-c9f6f316eb17"
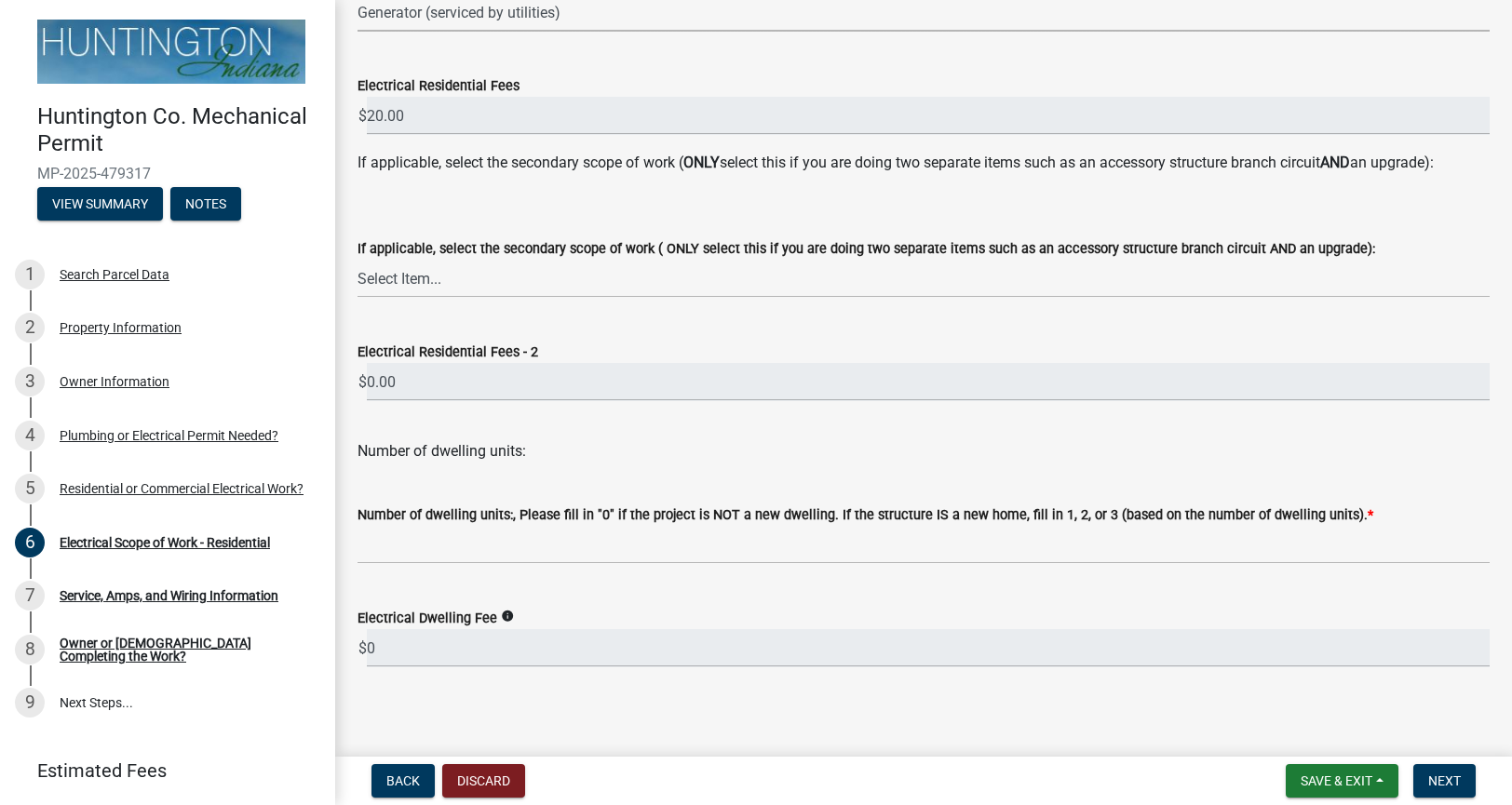
scroll to position [357, 0]
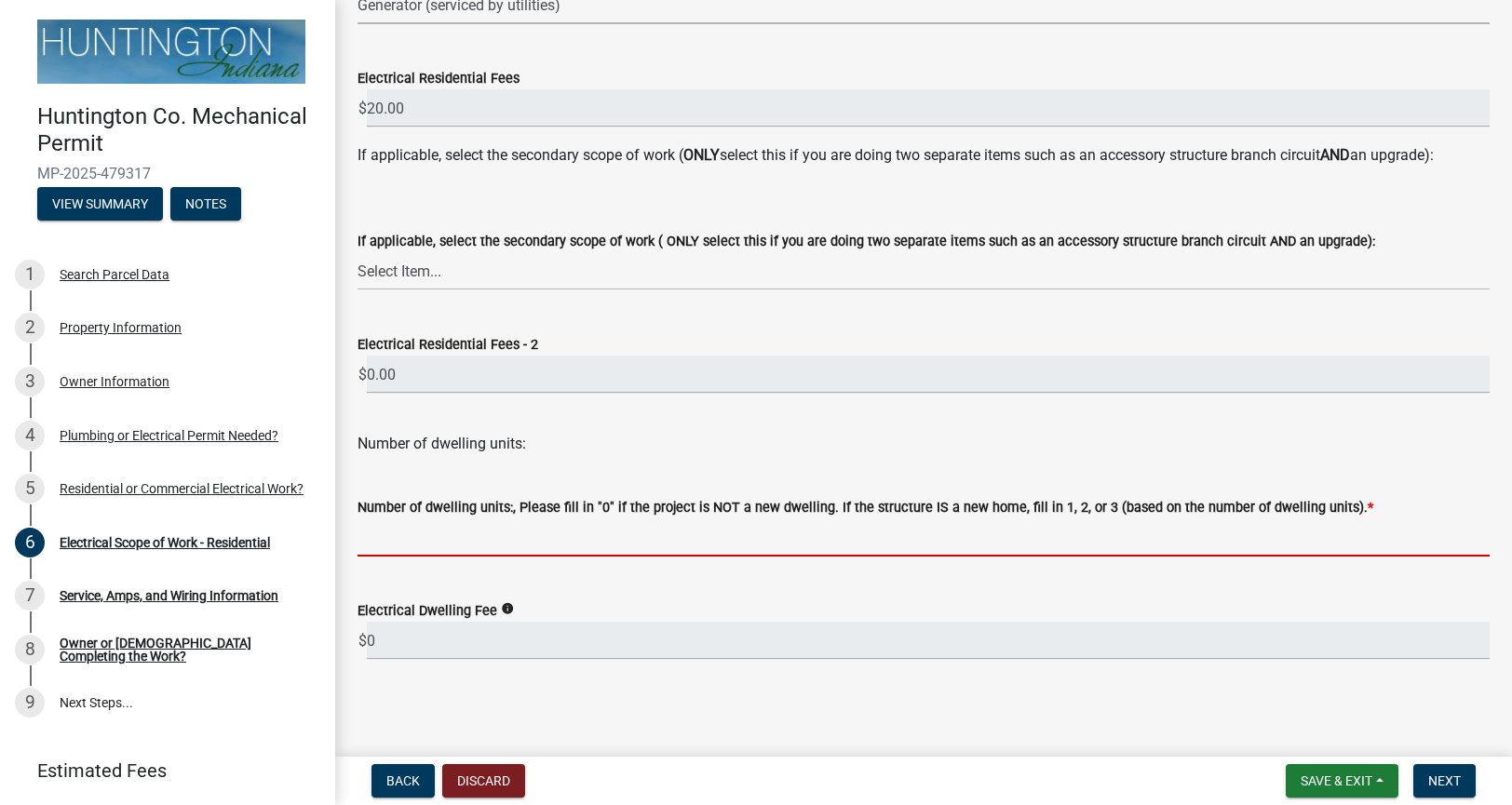
click at [519, 522] on input "text" at bounding box center [923, 538] width 1131 height 38
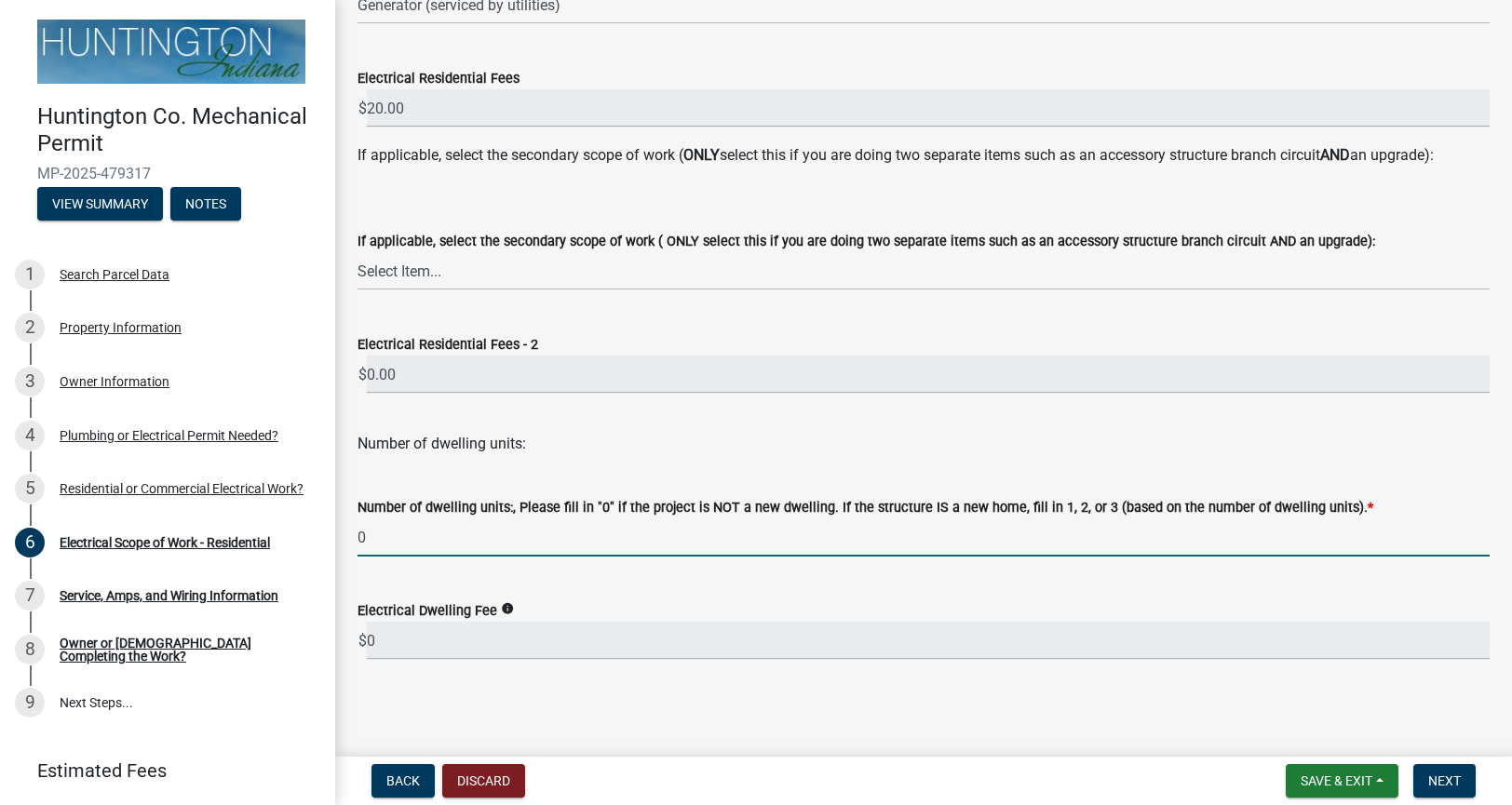
type input "0"
click at [1445, 750] on div "Huntington Co. Mechanical Permit MP-2025-479317 View Summary Notes 1 Search Par…" at bounding box center [756, 402] width 1512 height 805
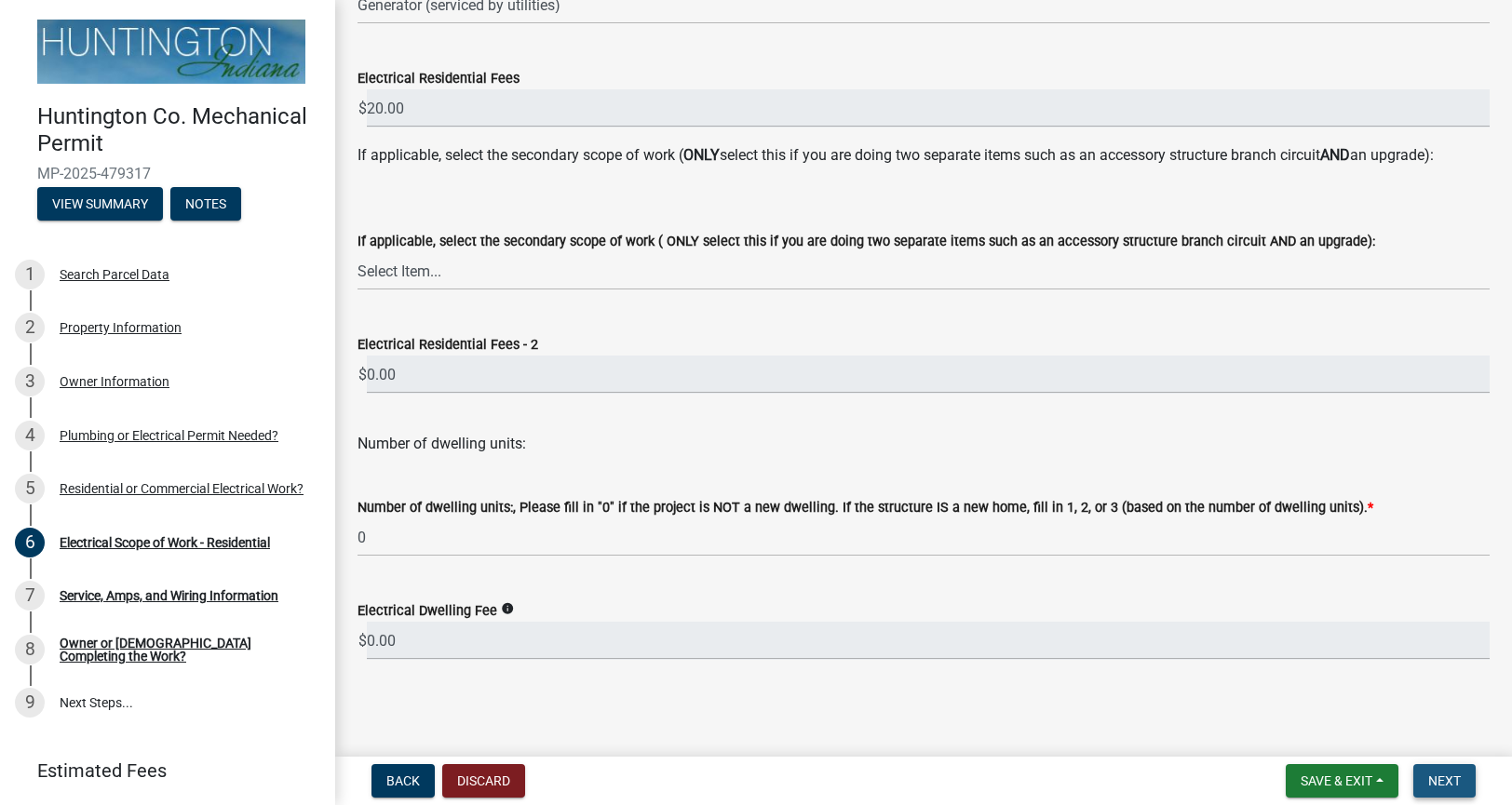
click at [1438, 774] on span "Next" at bounding box center [1444, 781] width 33 height 15
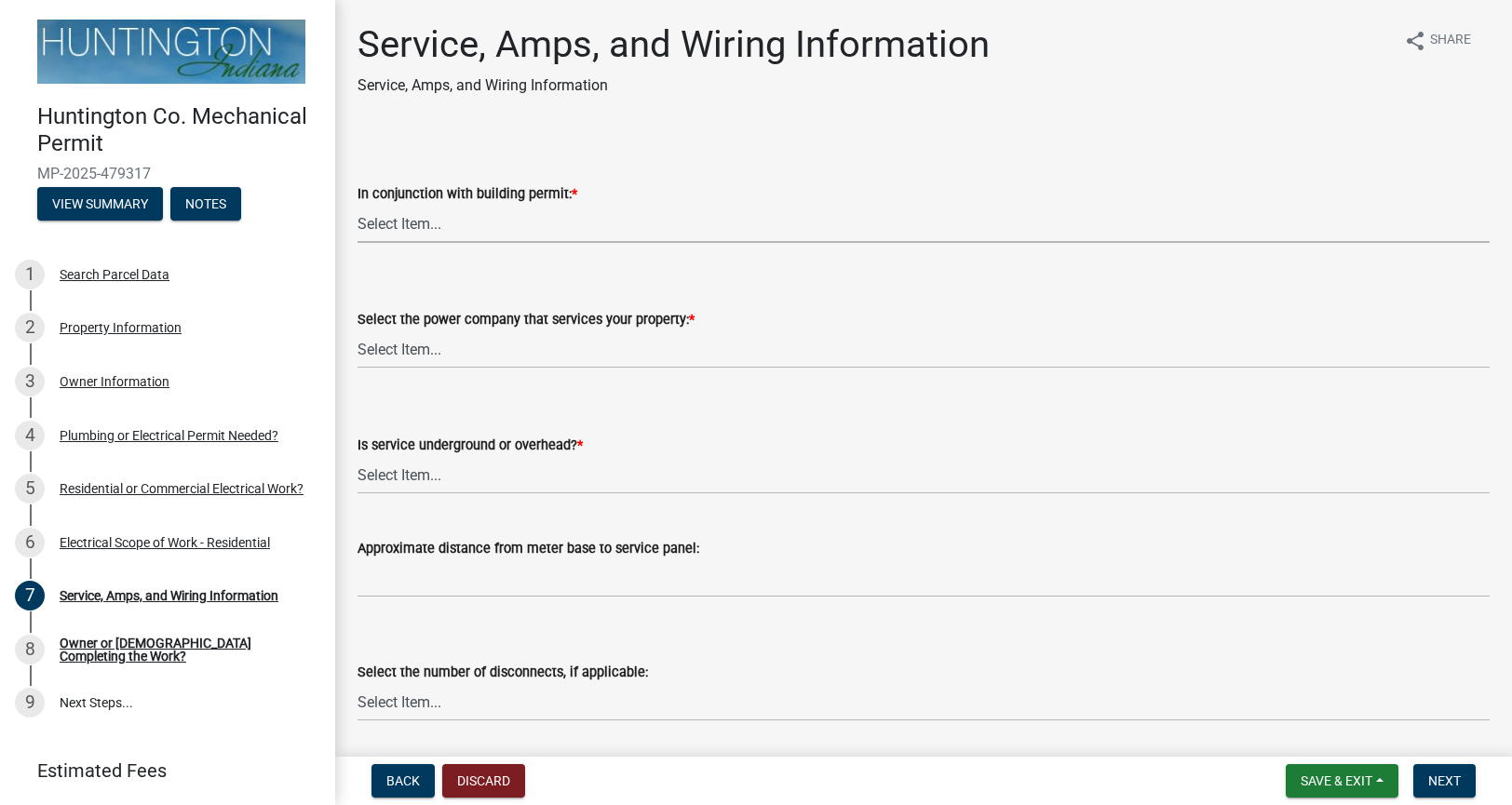
click at [443, 218] on select "Select Item... Yes No" at bounding box center [923, 224] width 1131 height 38
click at [358, 205] on select "Select Item... Yes No" at bounding box center [923, 224] width 1131 height 38
select select "b5401265-710a-437d-bfc0-f060779c66cc"
click at [430, 348] on select "Select Item... Duke Energy Northeastern REMC Wabash County REMC Warren Utilitie…" at bounding box center [923, 350] width 1131 height 38
click at [358, 331] on select "Select Item... Duke Energy Northeastern REMC Wabash County REMC Warren Utilitie…" at bounding box center [923, 350] width 1131 height 38
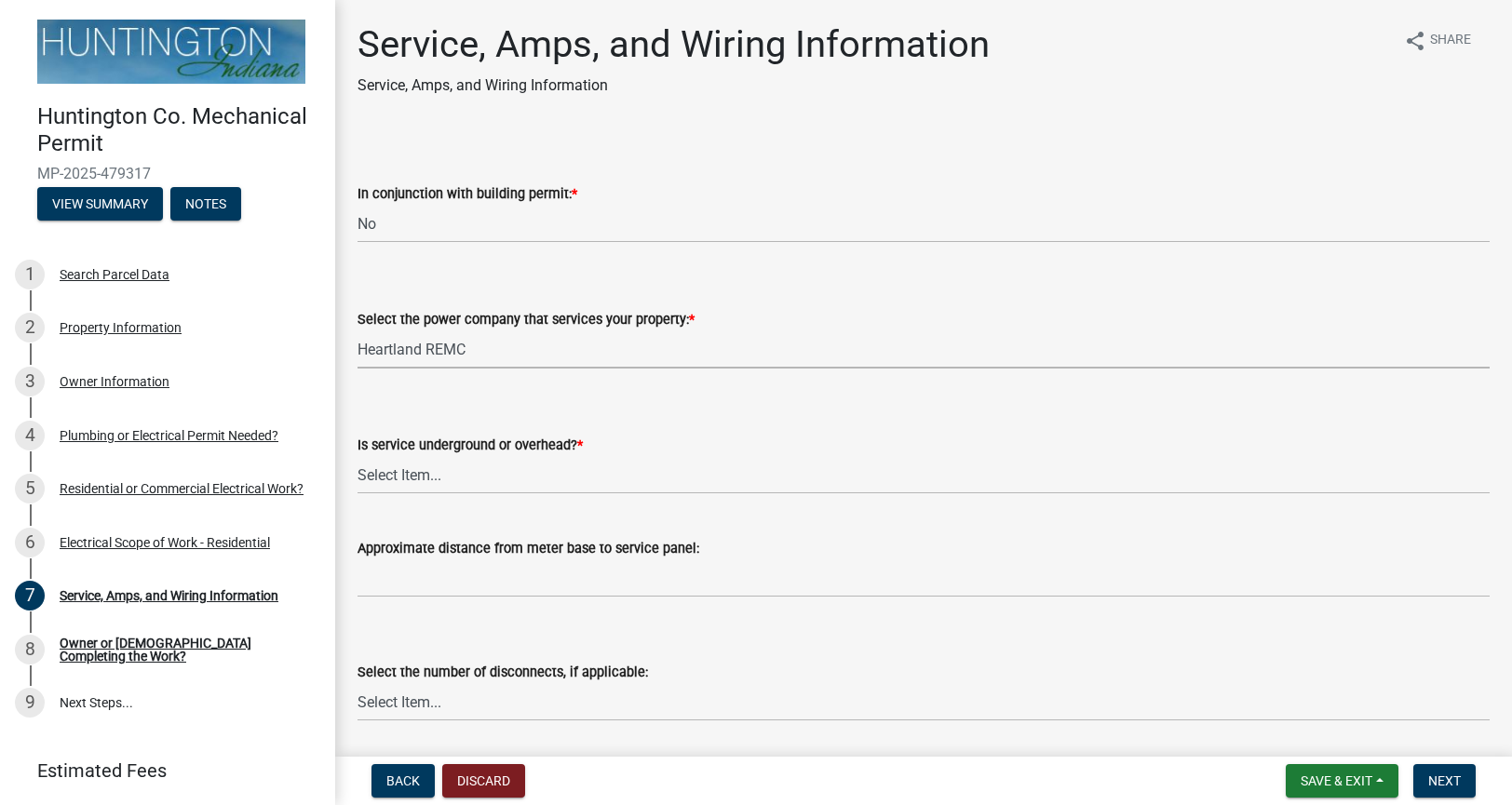
select select "c367502c-c792-4ca6-b28c-e3bf444e9dd0"
click at [462, 484] on select "Select Item... Underground Overhead" at bounding box center [923, 475] width 1131 height 38
click at [358, 456] on select "Select Item... Underground Overhead" at bounding box center [923, 475] width 1131 height 38
select select "ae88532c-6f26-494f-9fbf-7b0ffd7225c9"
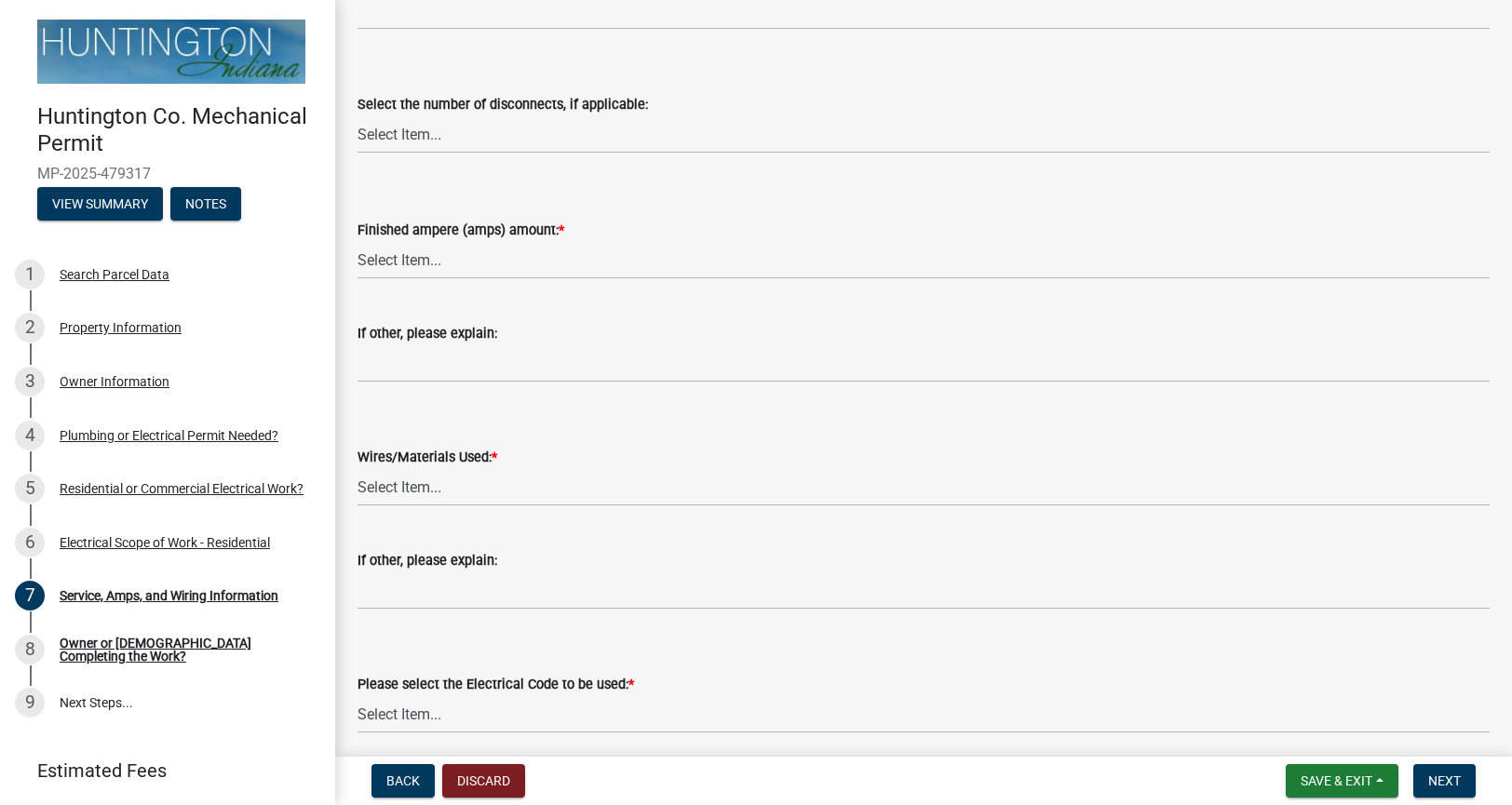
scroll to position [641, 0]
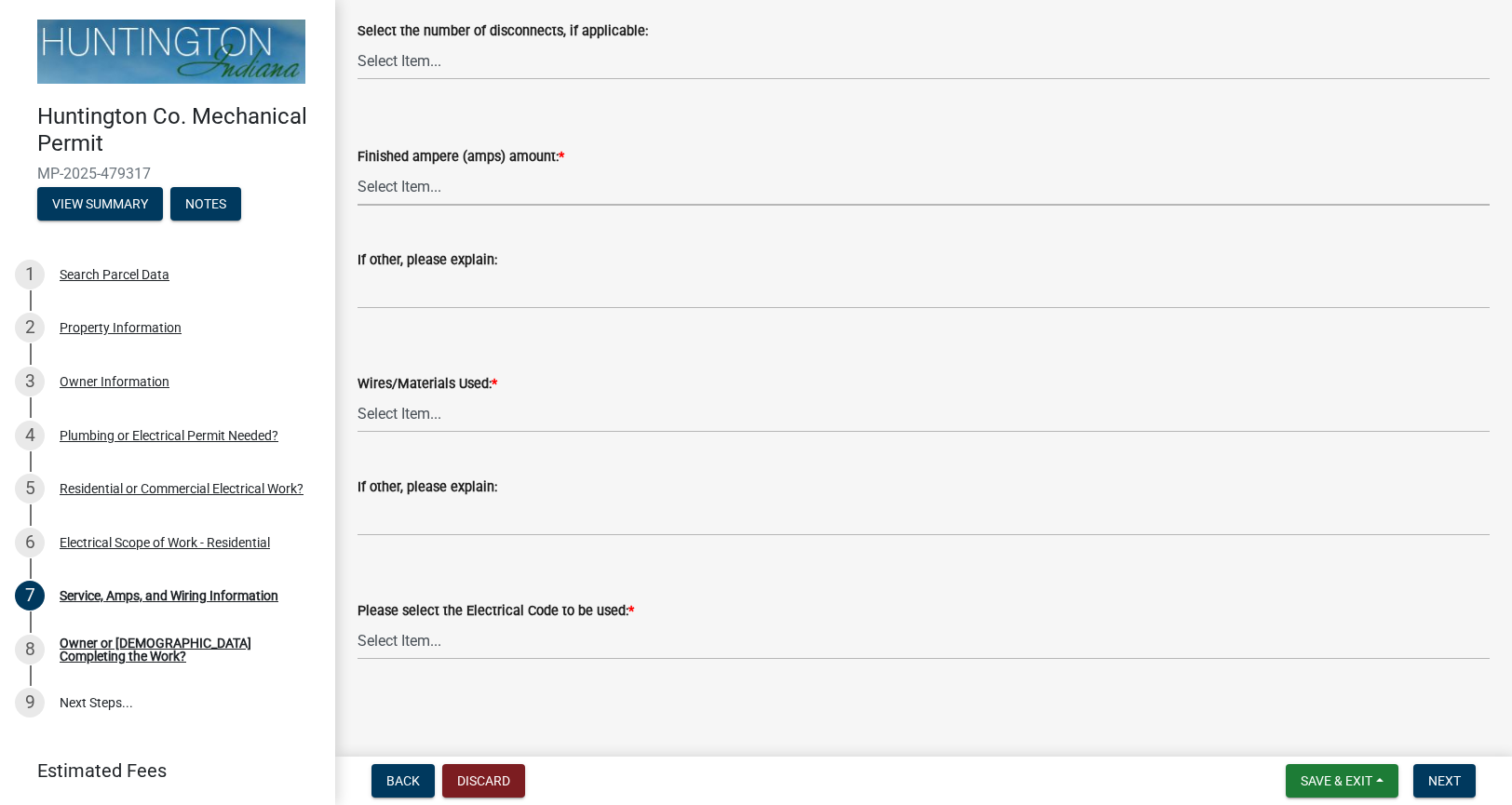
click at [457, 192] on select "Select Item... 100 amp 200 amp 400 amp other" at bounding box center [923, 187] width 1131 height 38
click at [358, 168] on select "Select Item... 100 amp 200 amp 400 amp other" at bounding box center [923, 187] width 1131 height 38
select select "77917e57-3373-4527-be00-46cfa300debe"
click at [422, 408] on select "Select Item... 2 AWG Aluminum 4 AWG Copper 2-4/0 or 1-1/0 Aluminum 2/0 Copper 2…" at bounding box center [923, 414] width 1131 height 38
click at [358, 395] on select "Select Item... 2 AWG Aluminum 4 AWG Copper 2-4/0 or 1-1/0 Aluminum 2/0 Copper 2…" at bounding box center [923, 414] width 1131 height 38
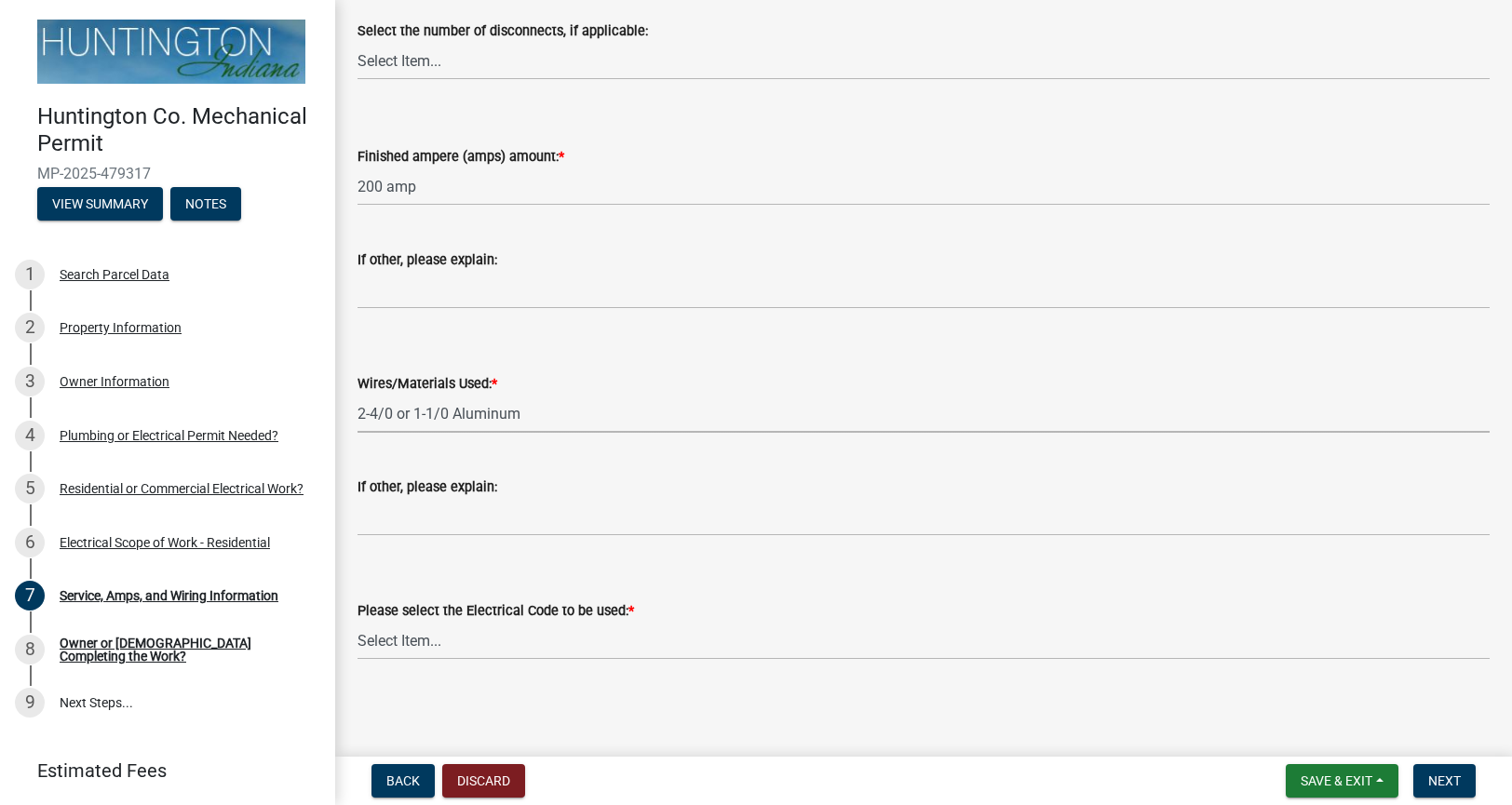
select select "6b87888a-4deb-48a2-ac11-26351d48ff00"
click at [466, 649] on select "Select Item... Indiana Electrical Code One & Two Family Dwelling Code" at bounding box center [923, 640] width 1131 height 38
click at [358, 621] on select "Select Item... Indiana Electrical Code One & Two Family Dwelling Code" at bounding box center [923, 640] width 1131 height 38
select select "5aeea631-e80a-4ba0-b39f-f5c26114ddfc"
click at [1454, 782] on span "Next" at bounding box center [1444, 781] width 33 height 15
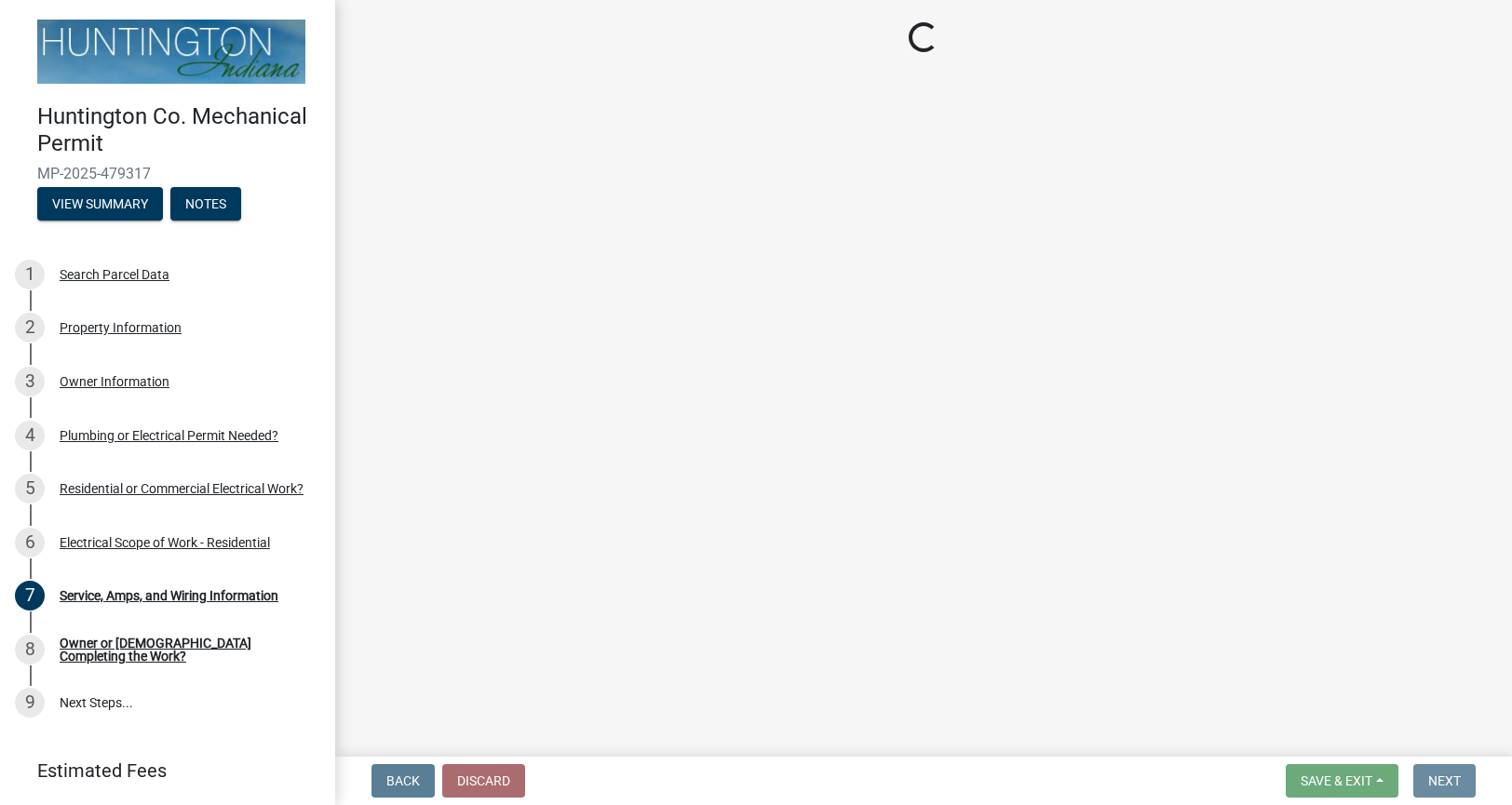
scroll to position [0, 0]
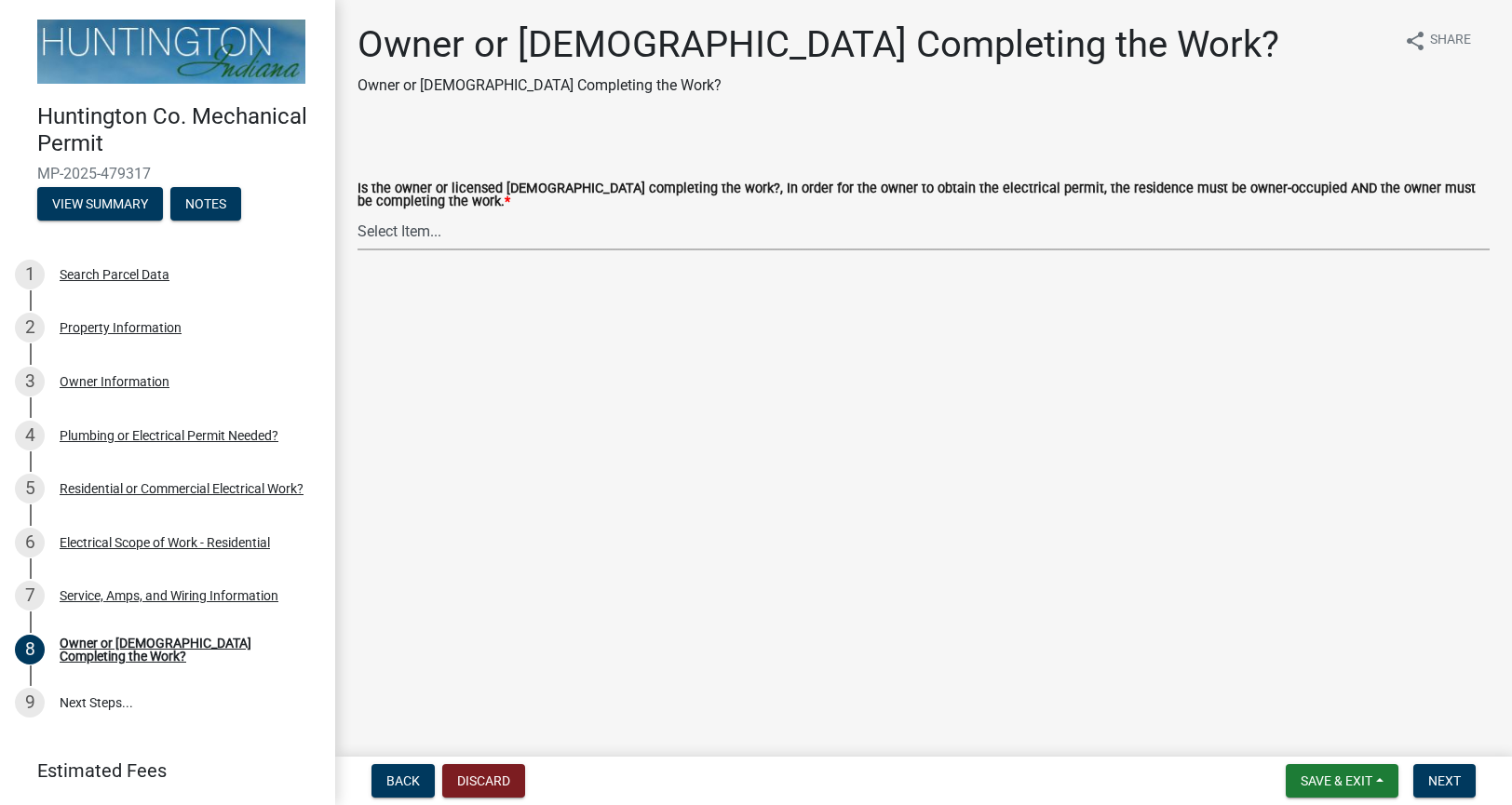
click at [455, 218] on select "Select Item... owner contractor" at bounding box center [923, 231] width 1131 height 38
click at [358, 212] on select "Select Item... owner contractor" at bounding box center [923, 231] width 1131 height 38
select select "408e0cf4-d53f-4268-b860-e8792218a171"
click at [1448, 780] on span "Next" at bounding box center [1444, 781] width 33 height 15
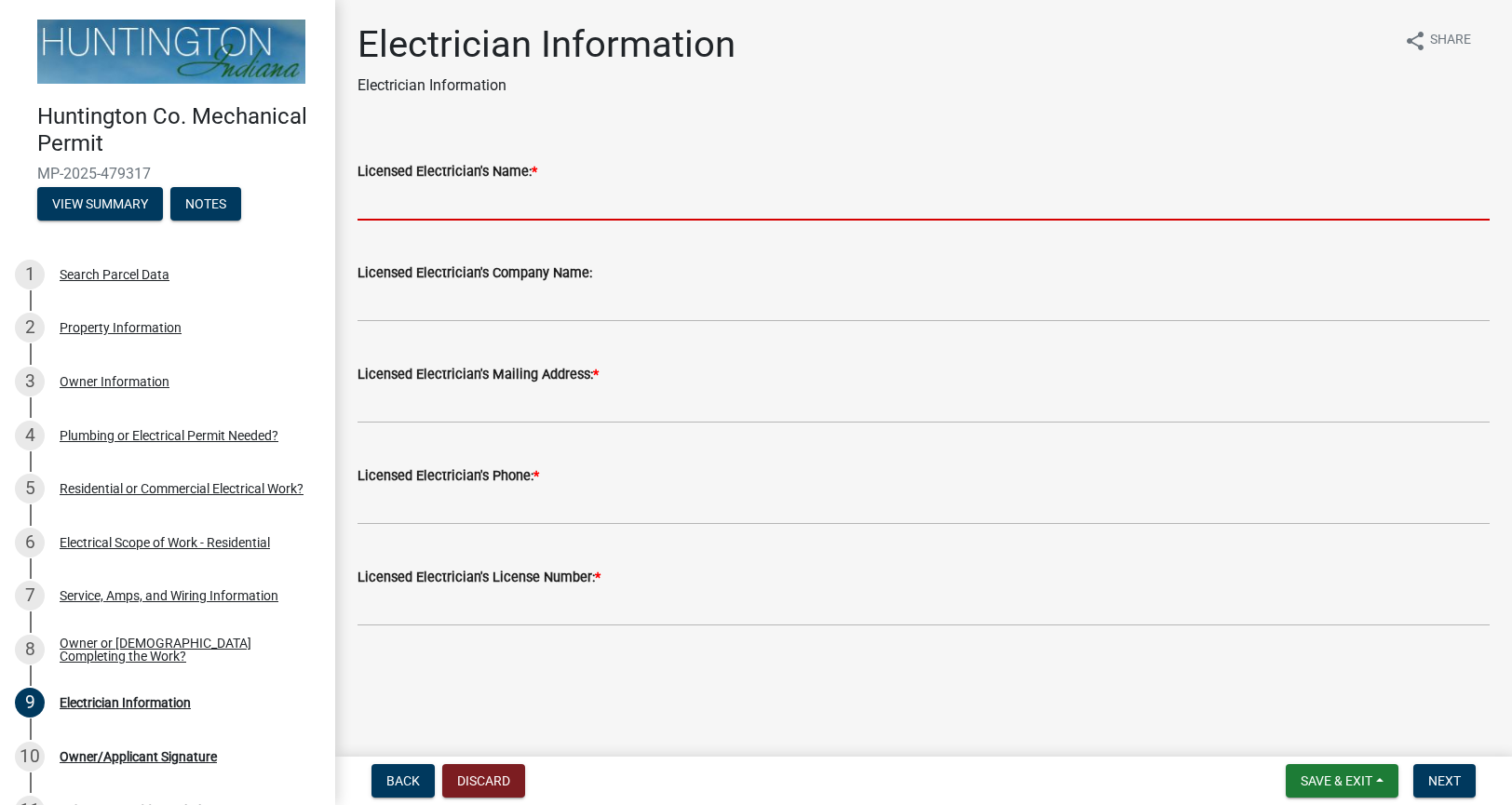
click at [525, 199] on input "Licensed Electrician's Name: *" at bounding box center [923, 201] width 1131 height 38
type input "[PERSON_NAME]"
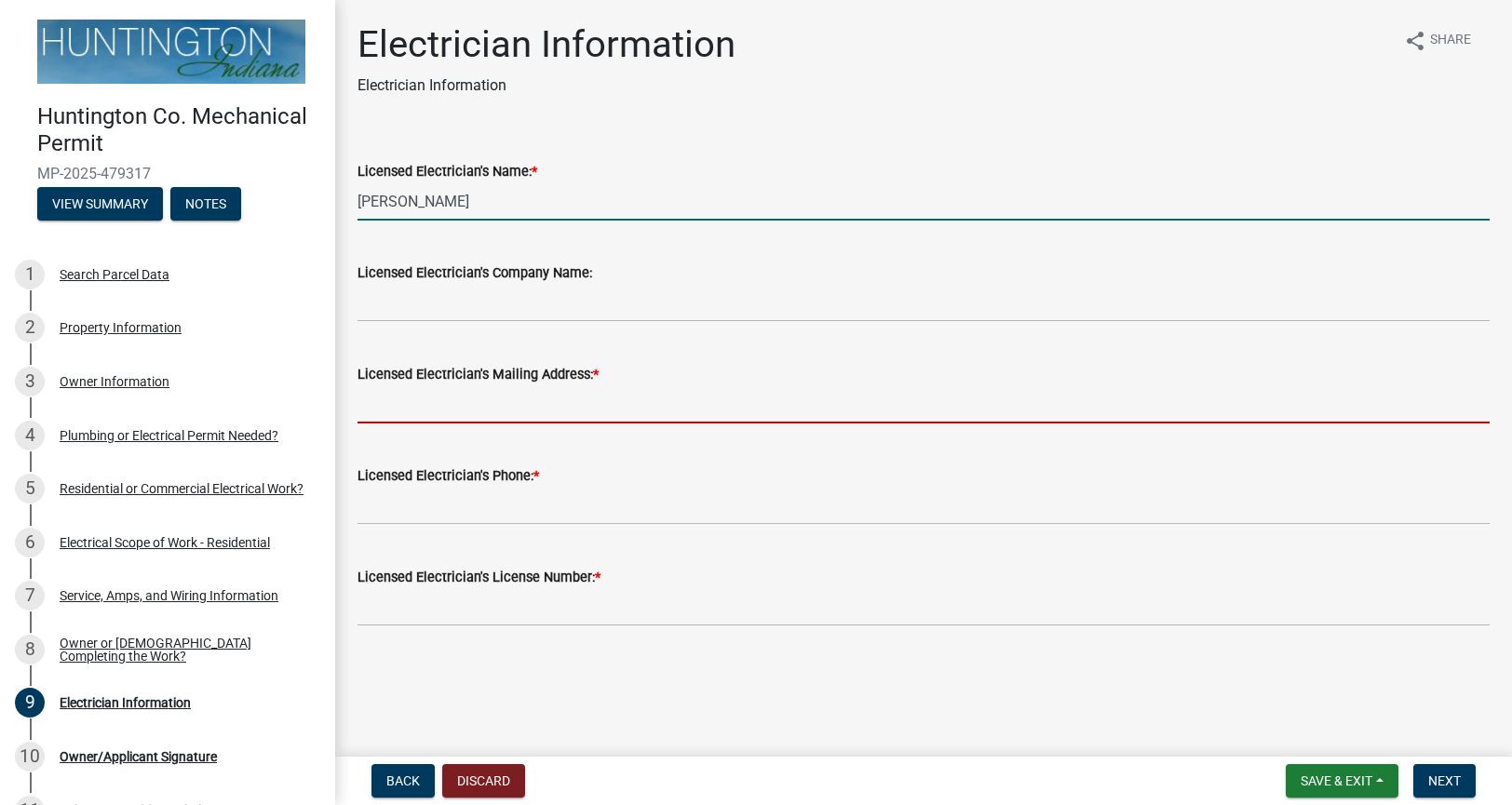
type input "9260 N 450 W"
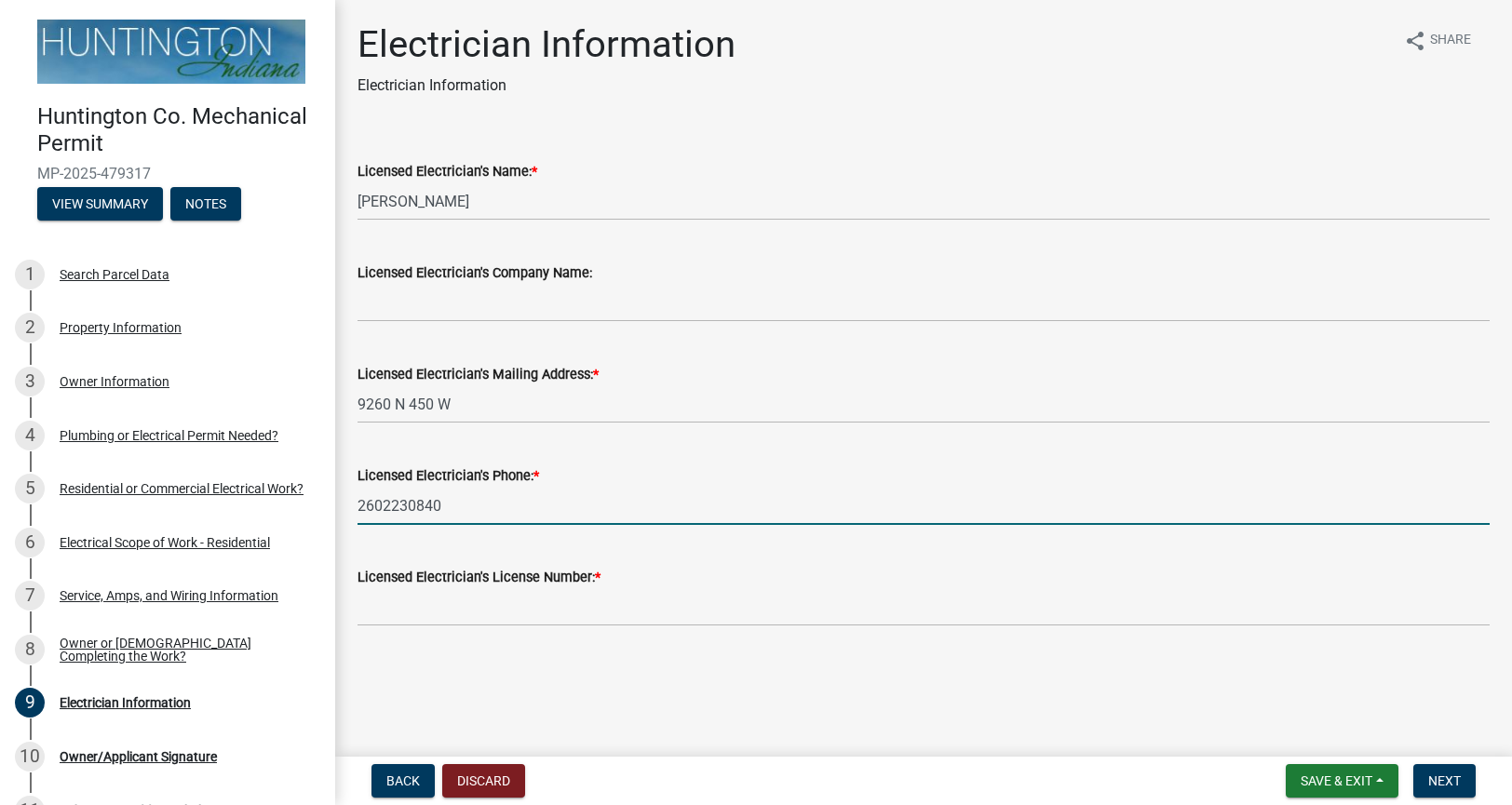
drag, startPoint x: 457, startPoint y: 509, endPoint x: 384, endPoint y: 495, distance: 74.3
click at [384, 495] on input "2602230840" at bounding box center [923, 506] width 1131 height 38
type input "7010150"
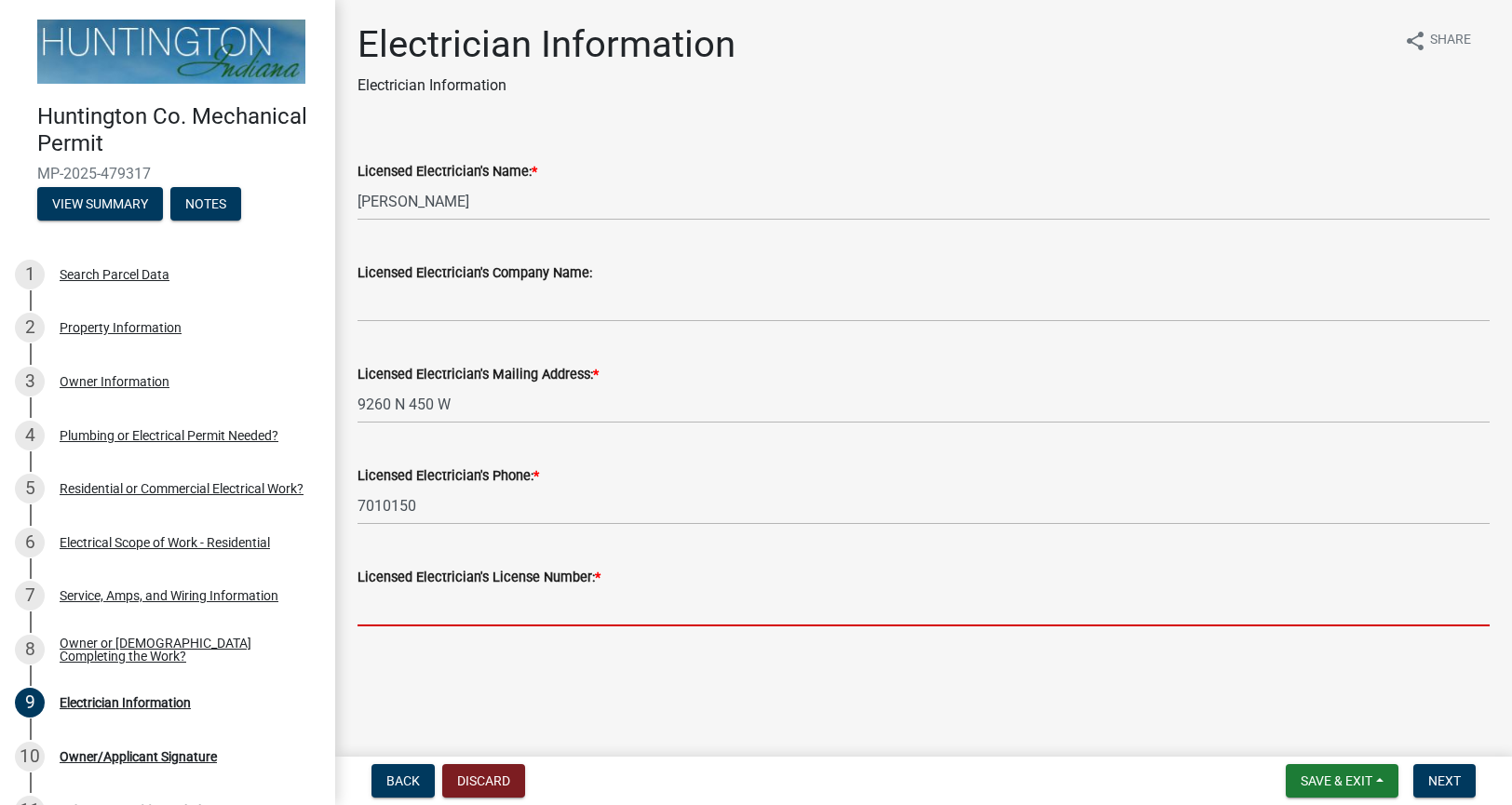
click at [375, 617] on input "Licensed Electrician's License Number: *" at bounding box center [923, 608] width 1131 height 38
type input "25-025"
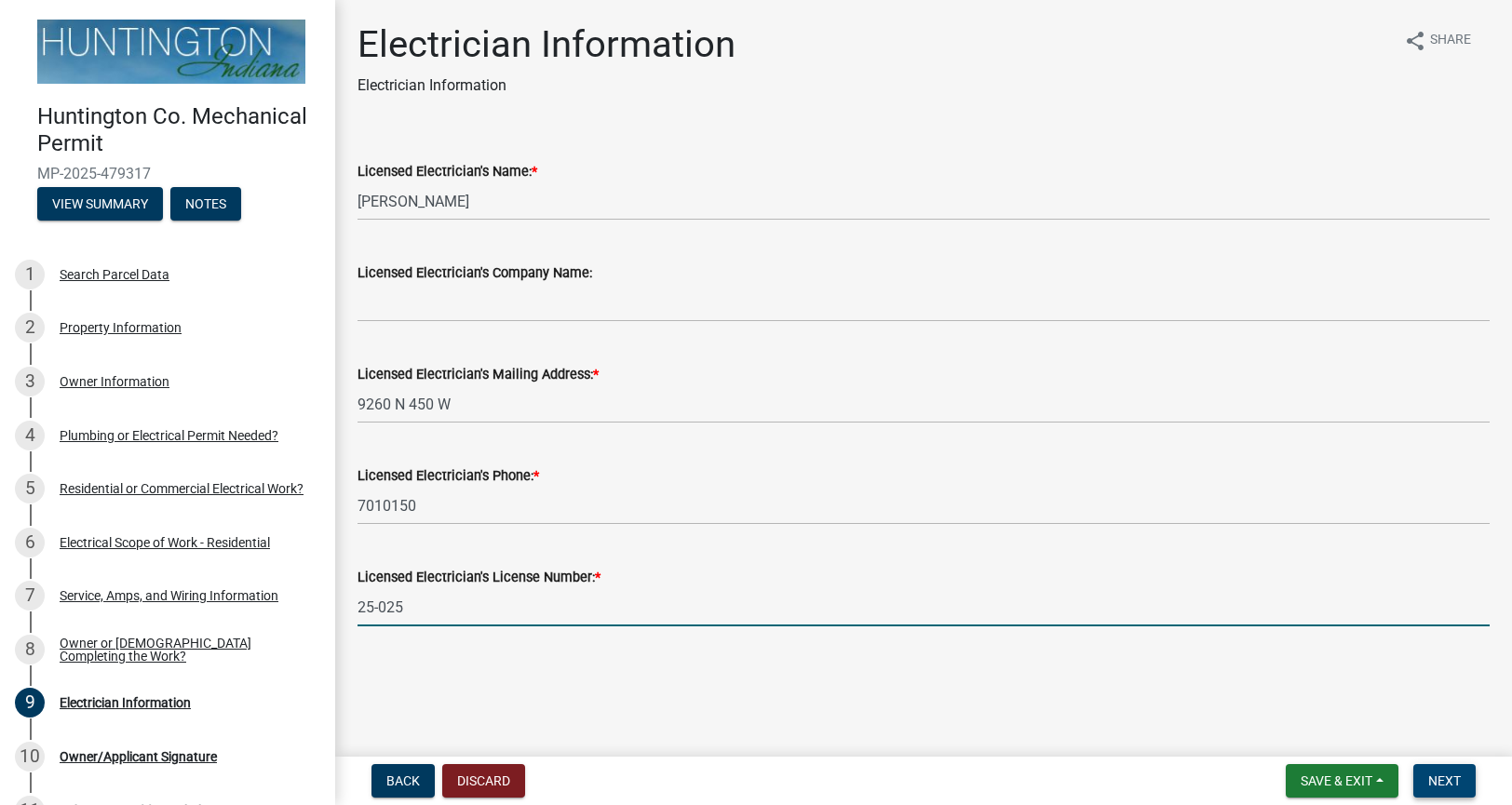
click at [1417, 777] on button "Next" at bounding box center [1444, 780] width 62 height 34
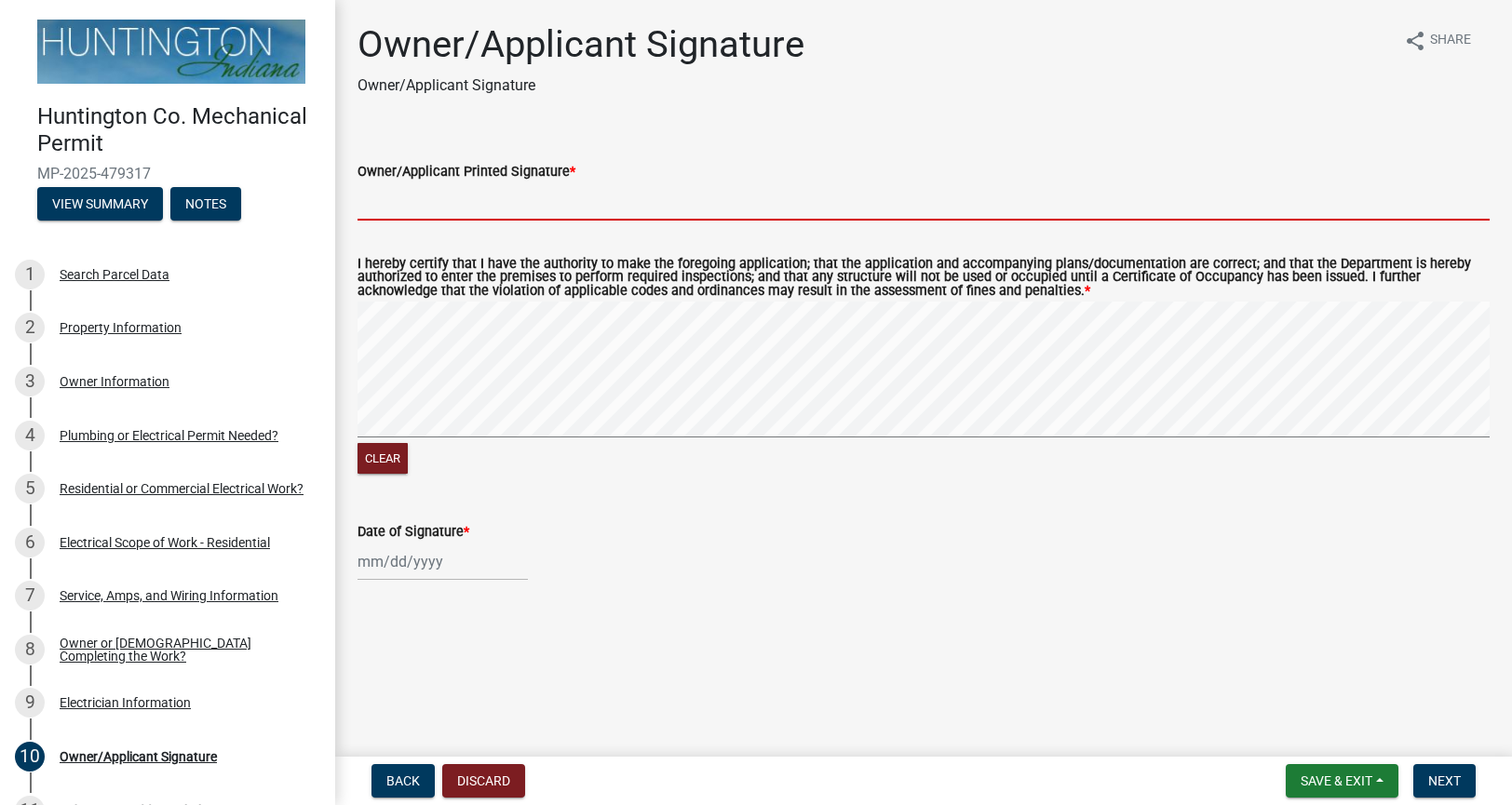
click at [461, 219] on input "Owner/Applicant Printed Signature *" at bounding box center [923, 201] width 1131 height 38
type input "[PERSON_NAME]"
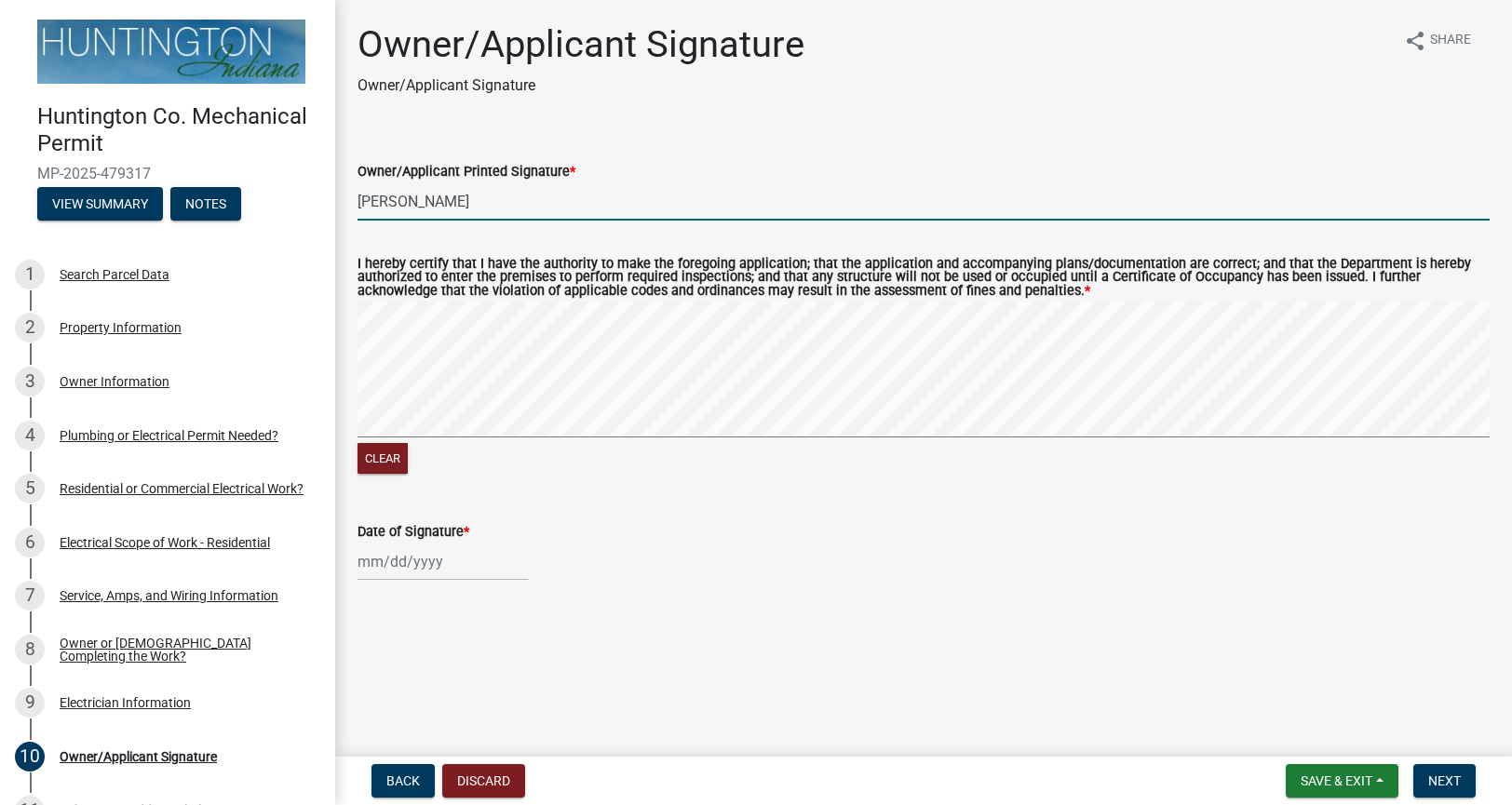
click at [398, 557] on div at bounding box center [443, 562] width 171 height 38
select select "9"
select select "2025"
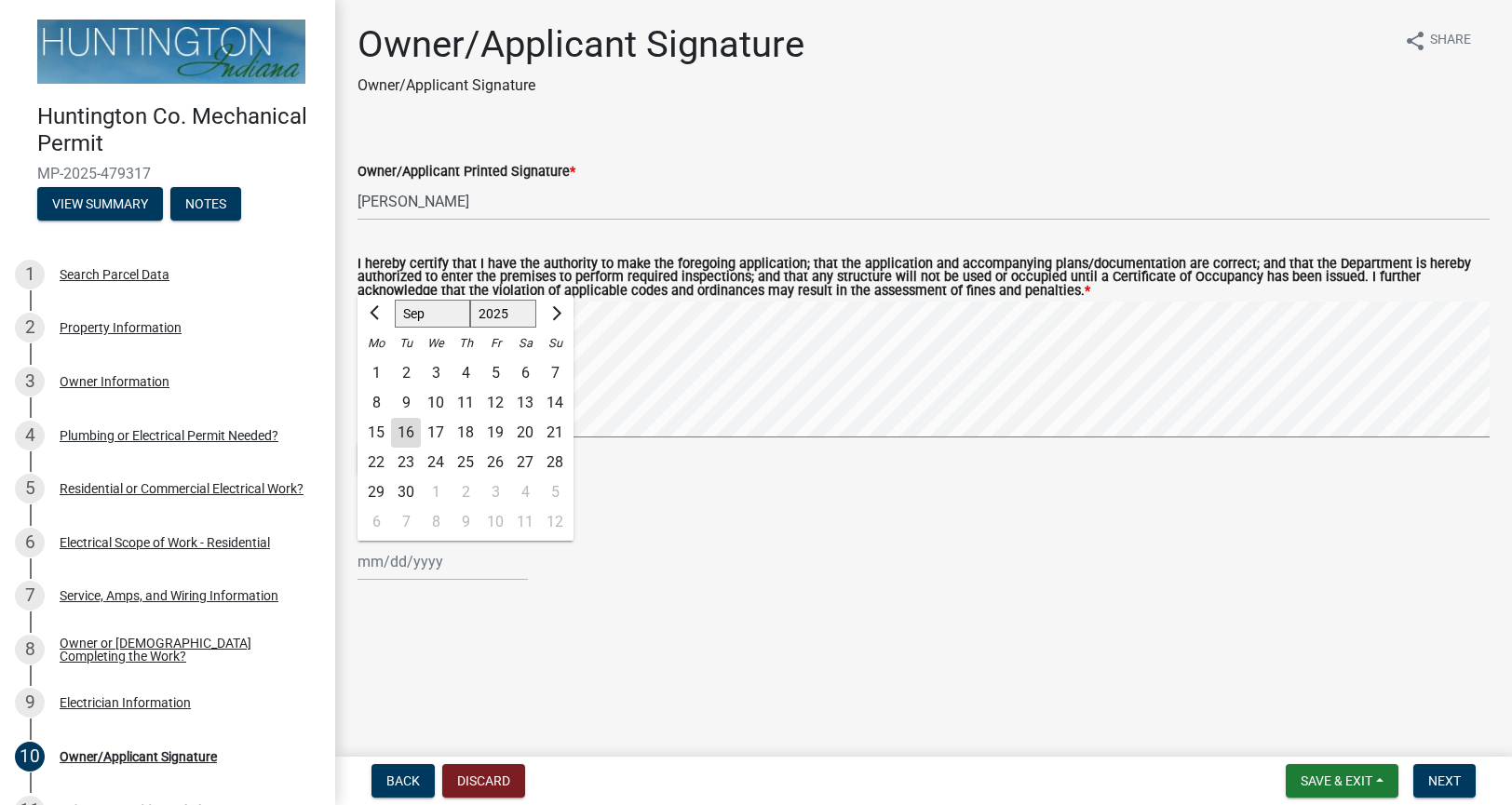
click at [409, 430] on div "16" at bounding box center [406, 432] width 30 height 30
type input "09/16/2025"
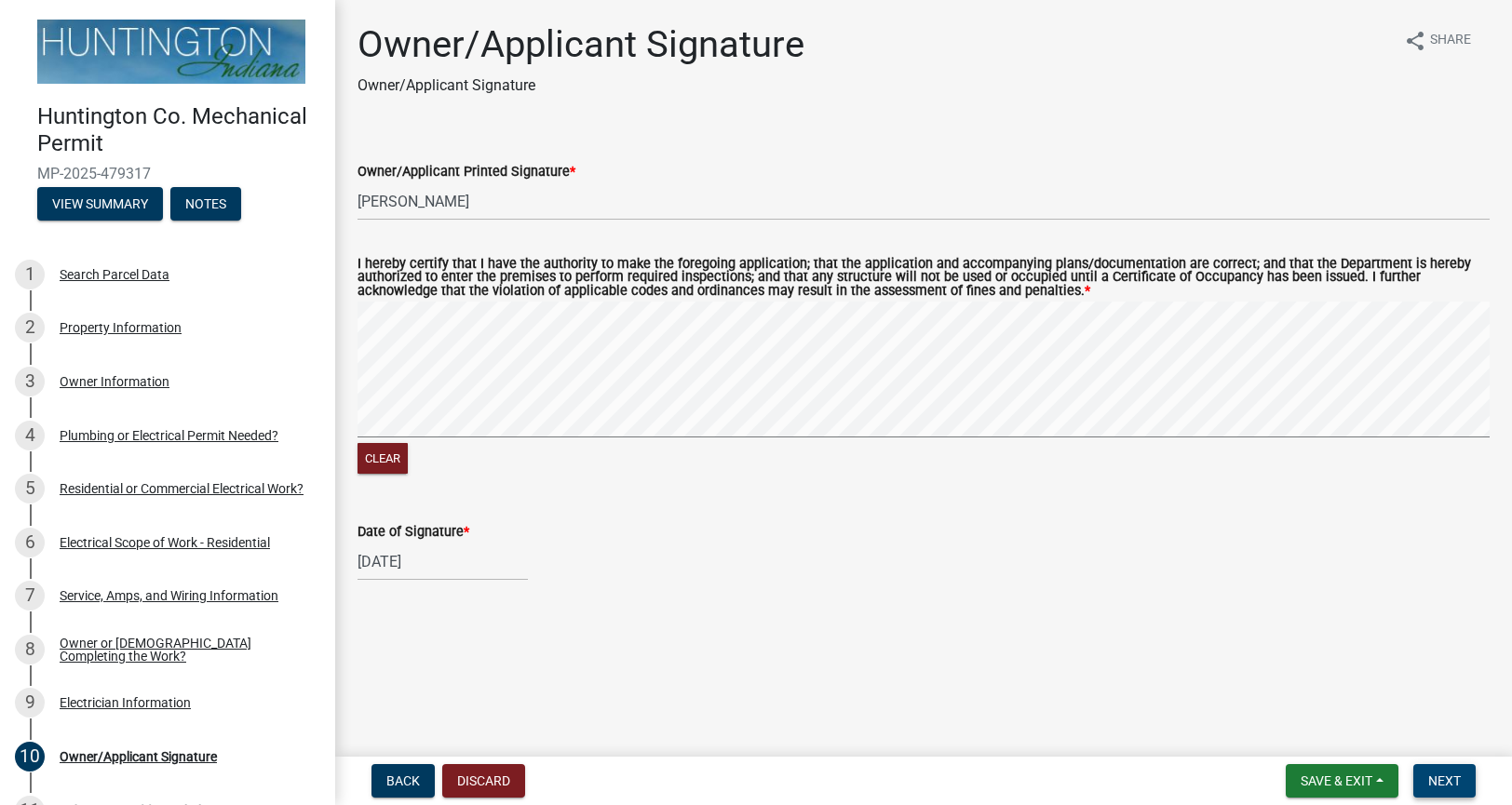
click at [1429, 779] on span "Next" at bounding box center [1444, 781] width 33 height 15
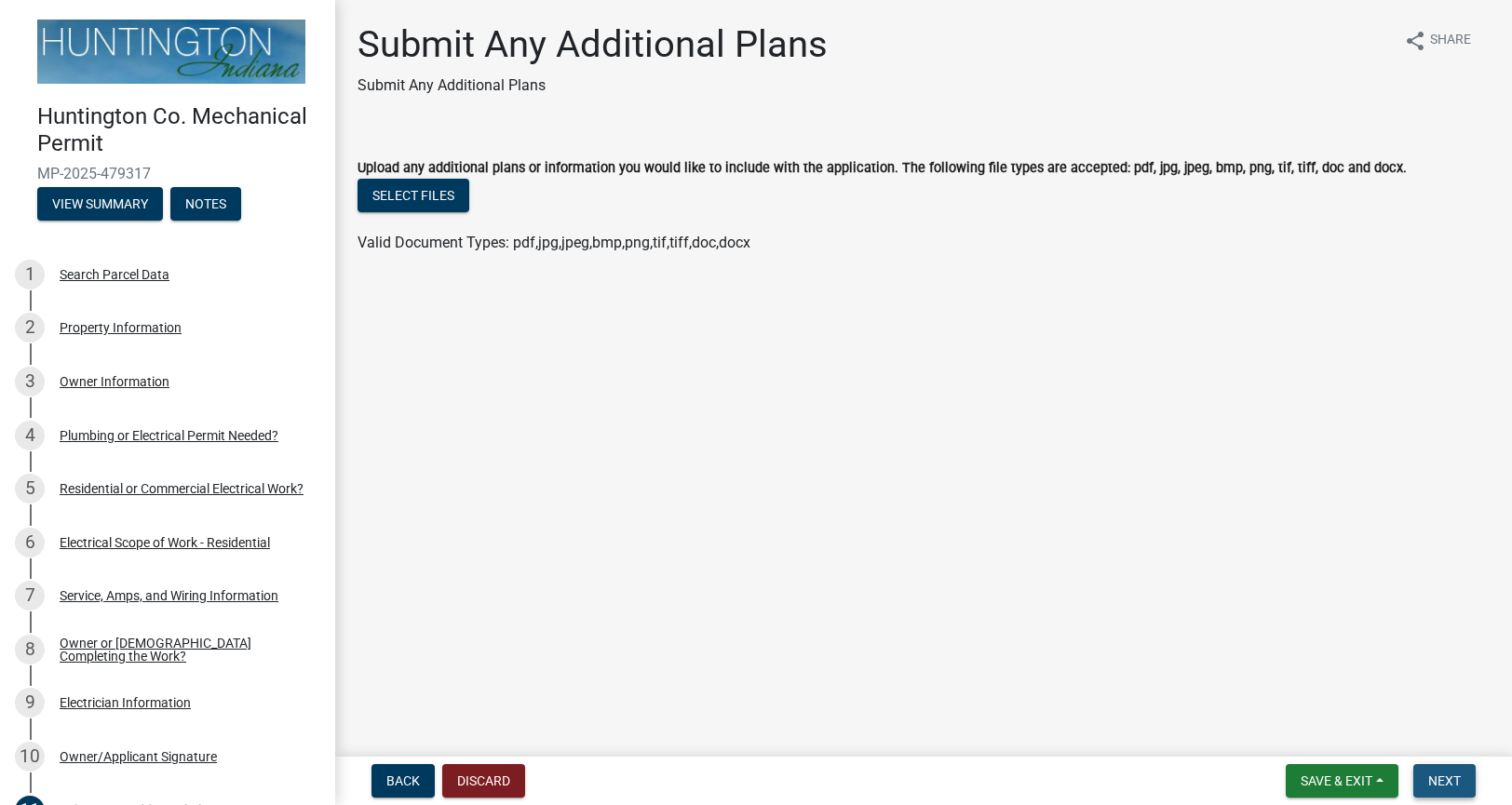
click at [1429, 779] on span "Next" at bounding box center [1444, 781] width 33 height 15
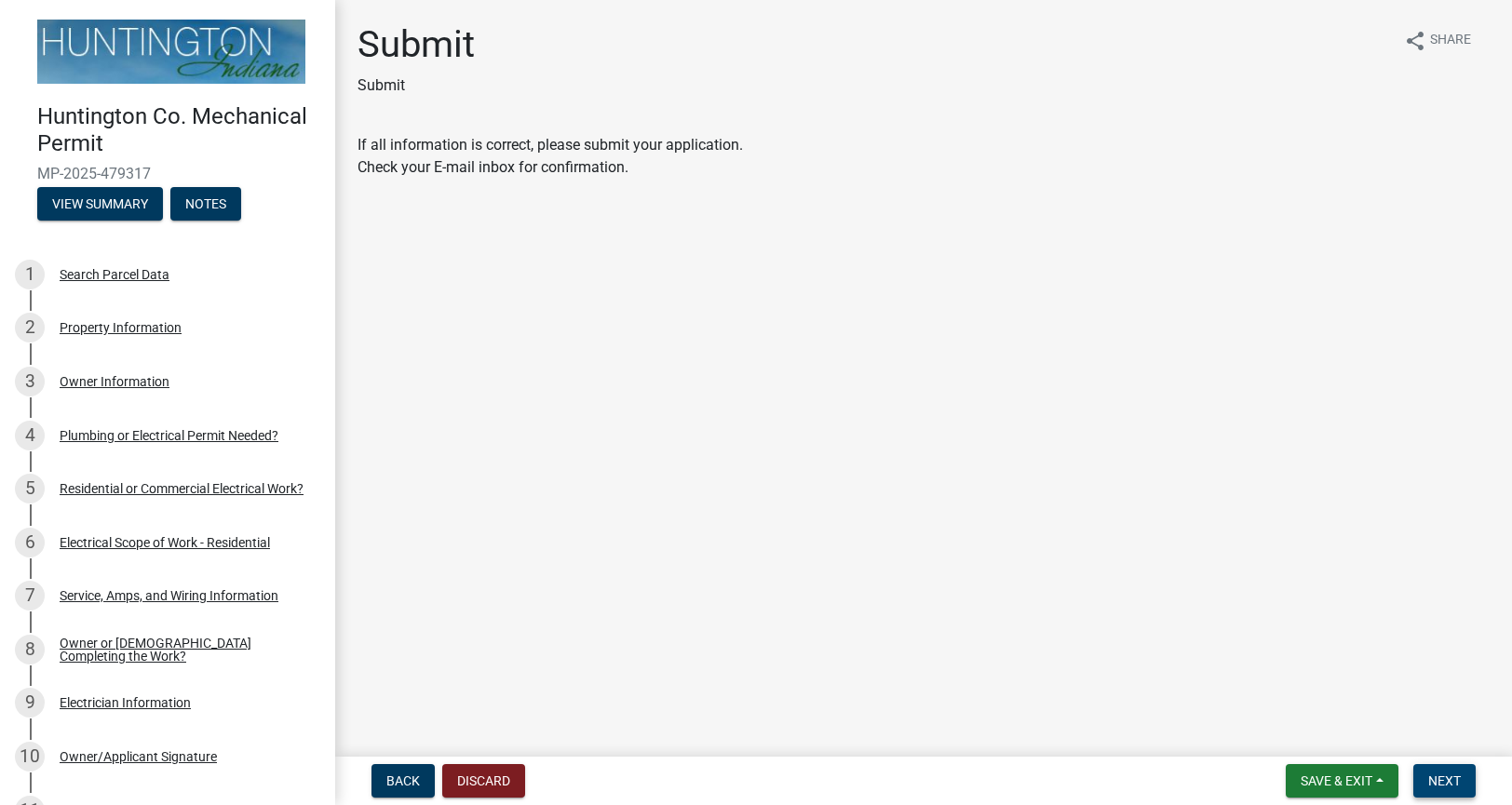
click at [1429, 780] on span "Next" at bounding box center [1444, 781] width 33 height 15
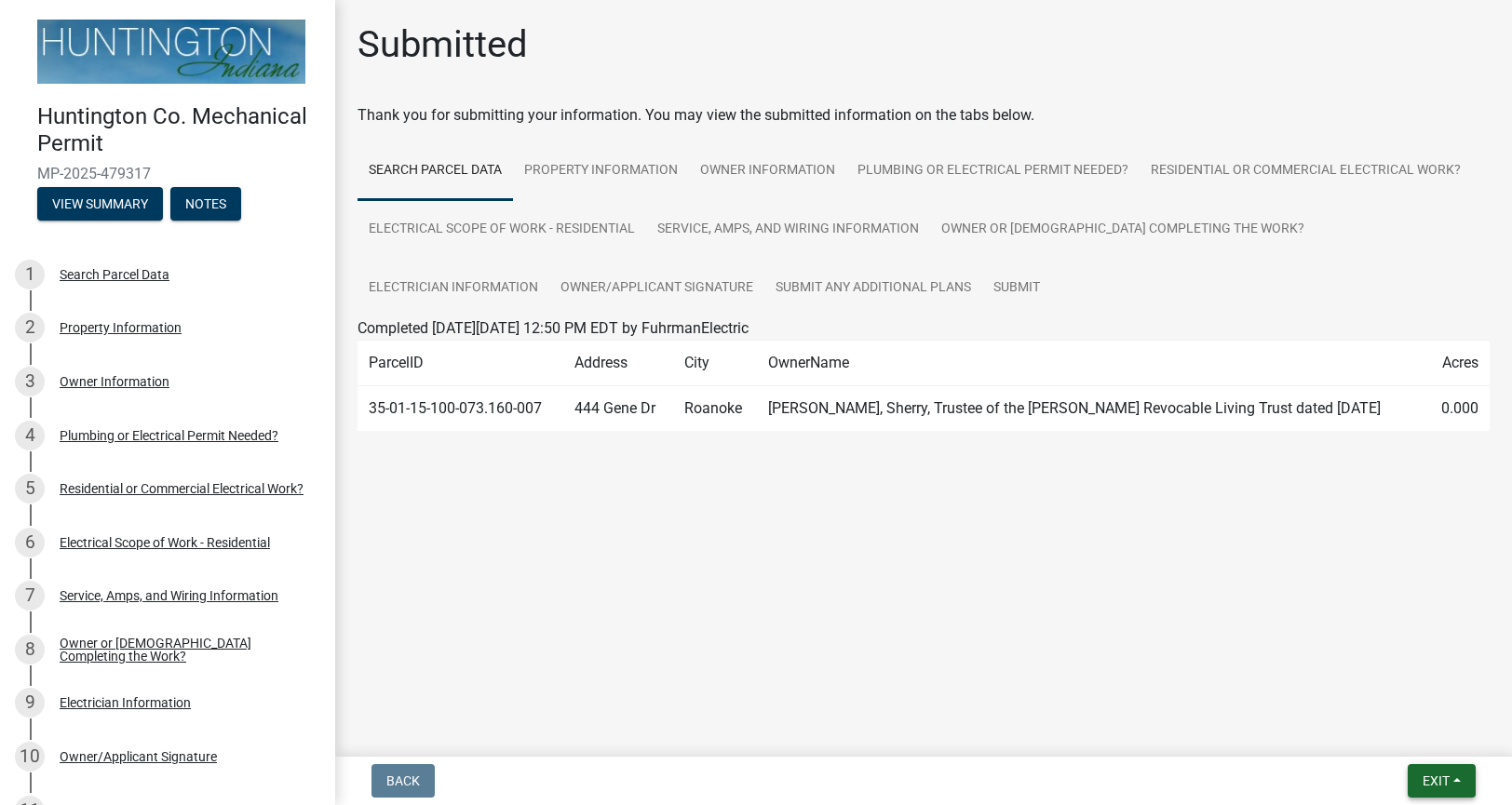
click at [1430, 780] on span "Exit" at bounding box center [1435, 781] width 27 height 15
click at [1421, 737] on button "Save & Exit" at bounding box center [1401, 732] width 149 height 45
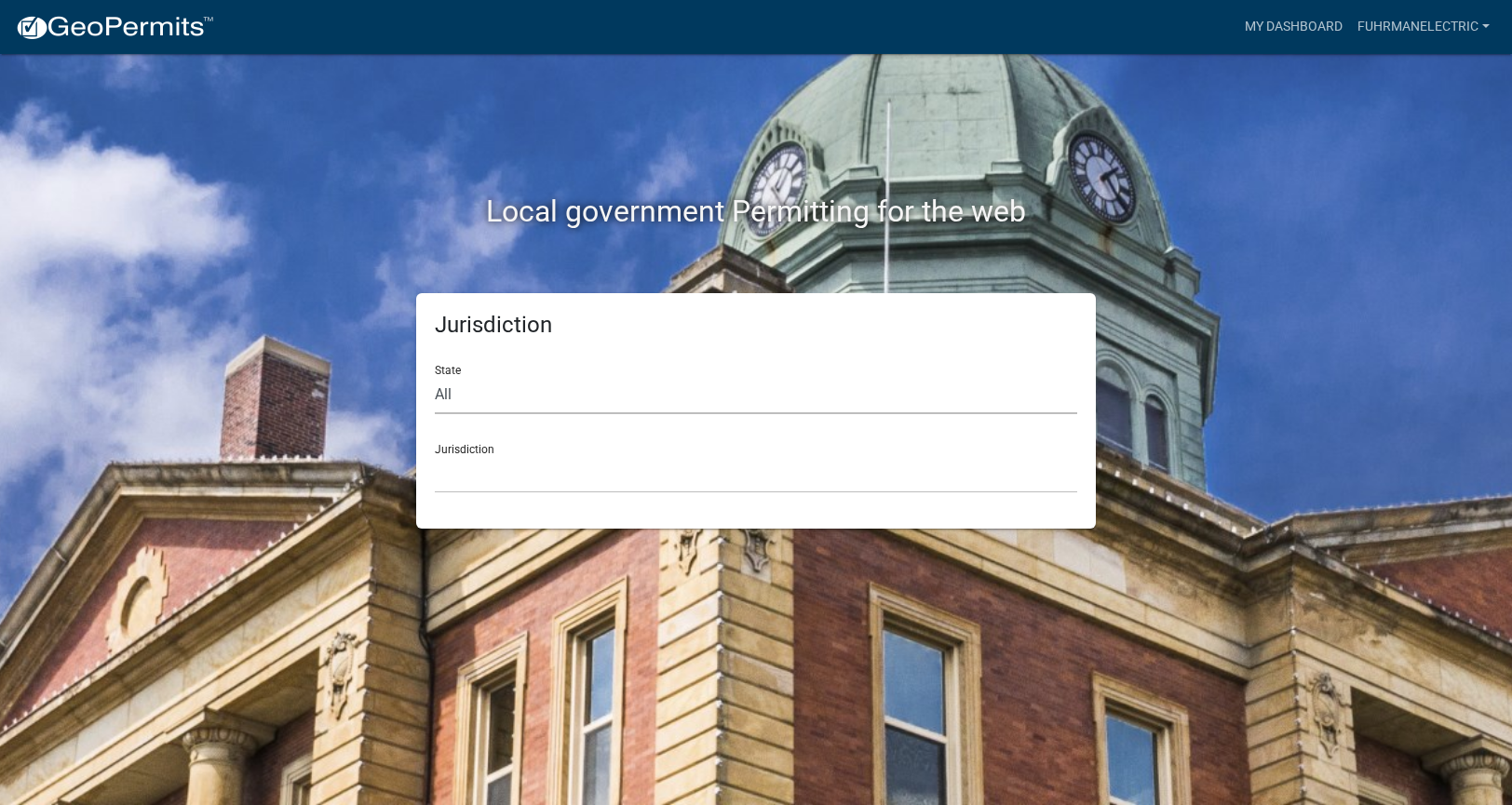
click at [470, 405] on select "All [US_STATE] [US_STATE] [US_STATE] [US_STATE] [US_STATE] [US_STATE] [US_STATE…" at bounding box center [756, 395] width 642 height 38
select select "[US_STATE]"
click at [434, 376] on select "All [US_STATE] [US_STATE] [US_STATE] [US_STATE] [US_STATE] [US_STATE] [US_STATE…" at bounding box center [756, 395] width 642 height 38
click at [468, 472] on select "City of [GEOGRAPHIC_DATA], [US_STATE] City of [GEOGRAPHIC_DATA], [US_STATE] Cit…" at bounding box center [756, 474] width 642 height 38
